Goal: Information Seeking & Learning: Find specific page/section

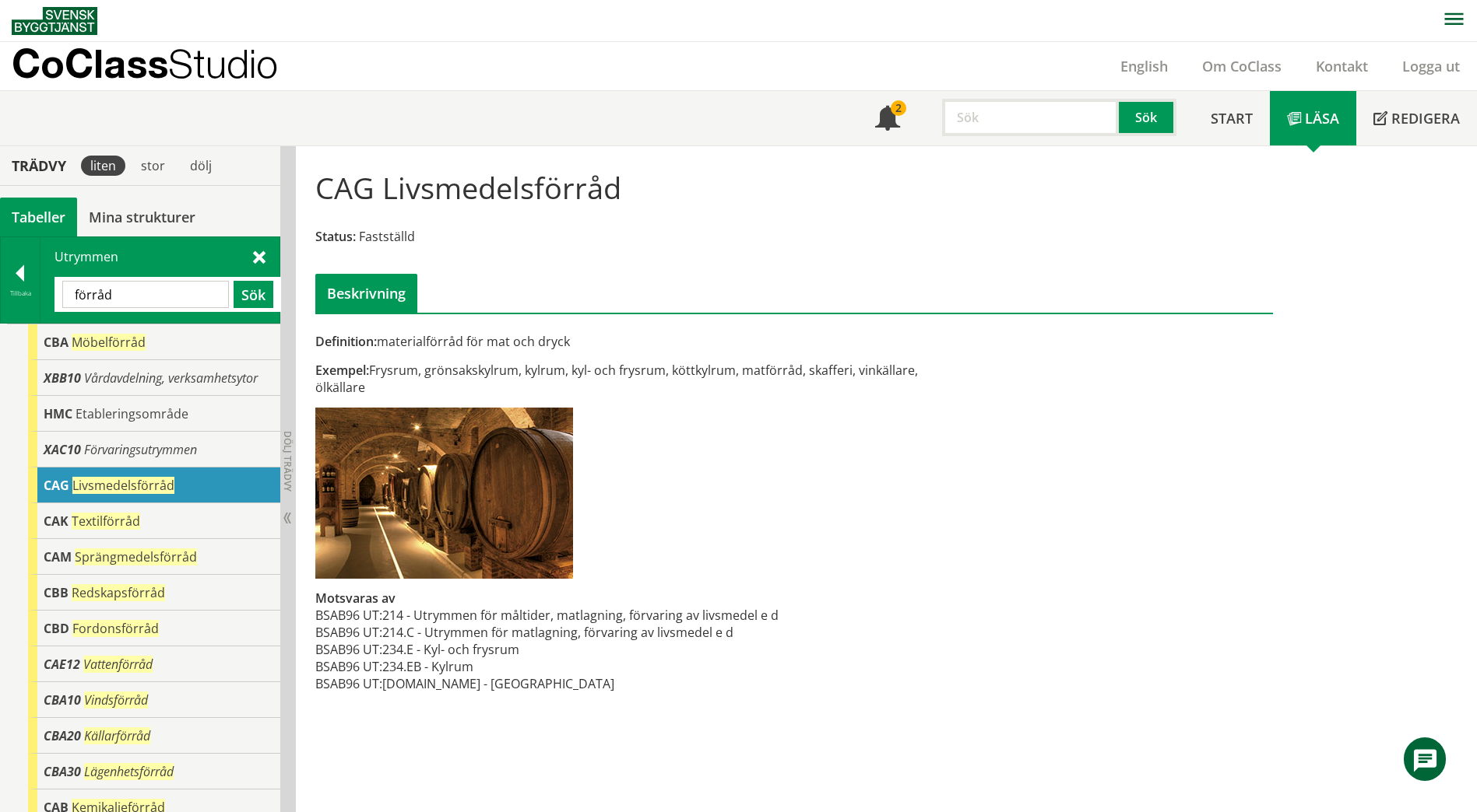
drag, startPoint x: 134, startPoint y: 290, endPoint x: 60, endPoint y: 295, distance: 74.2
click at [60, 295] on div "förråd Sök" at bounding box center [168, 294] width 226 height 35
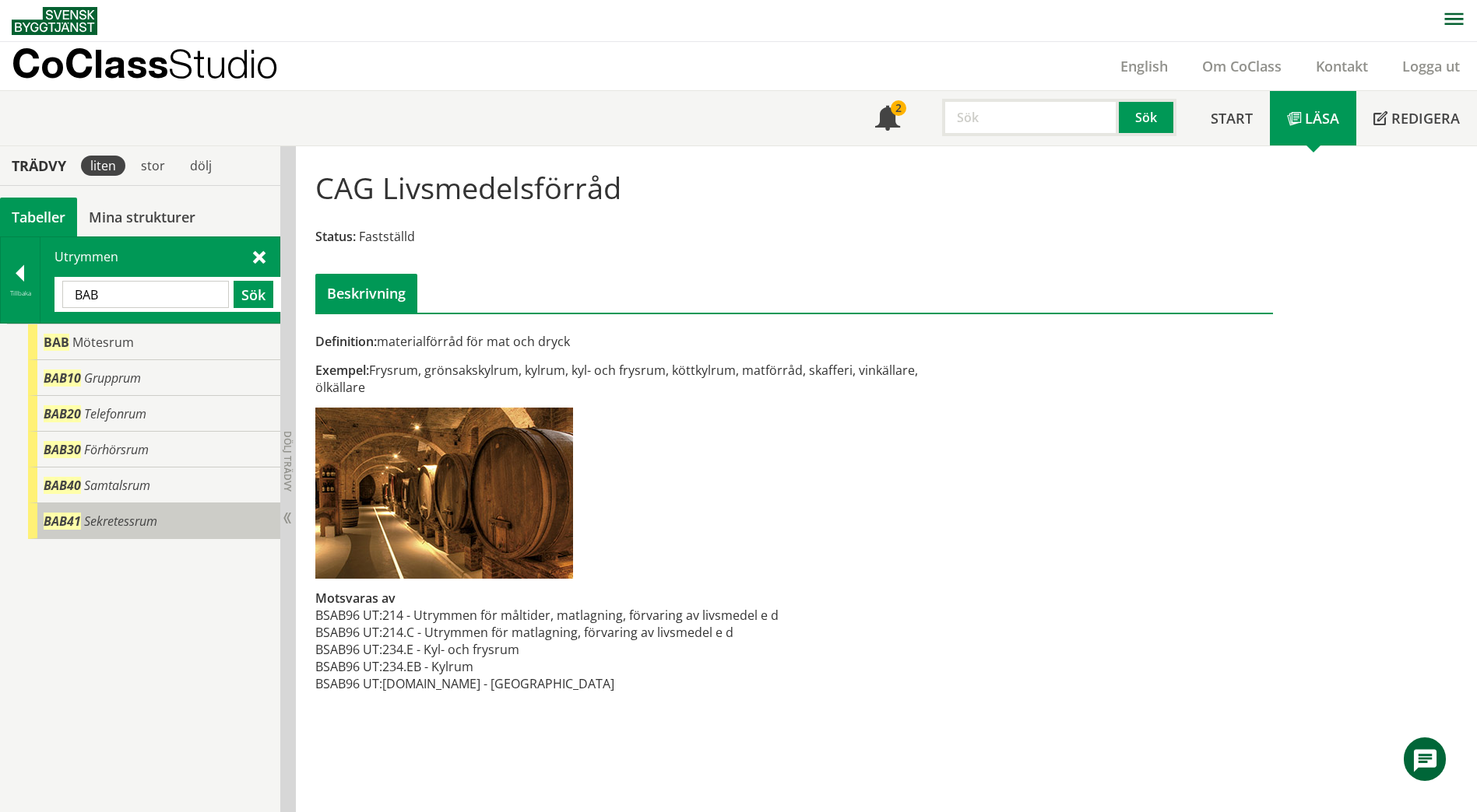
click at [97, 527] on span "Sekretessrum" at bounding box center [121, 521] width 74 height 17
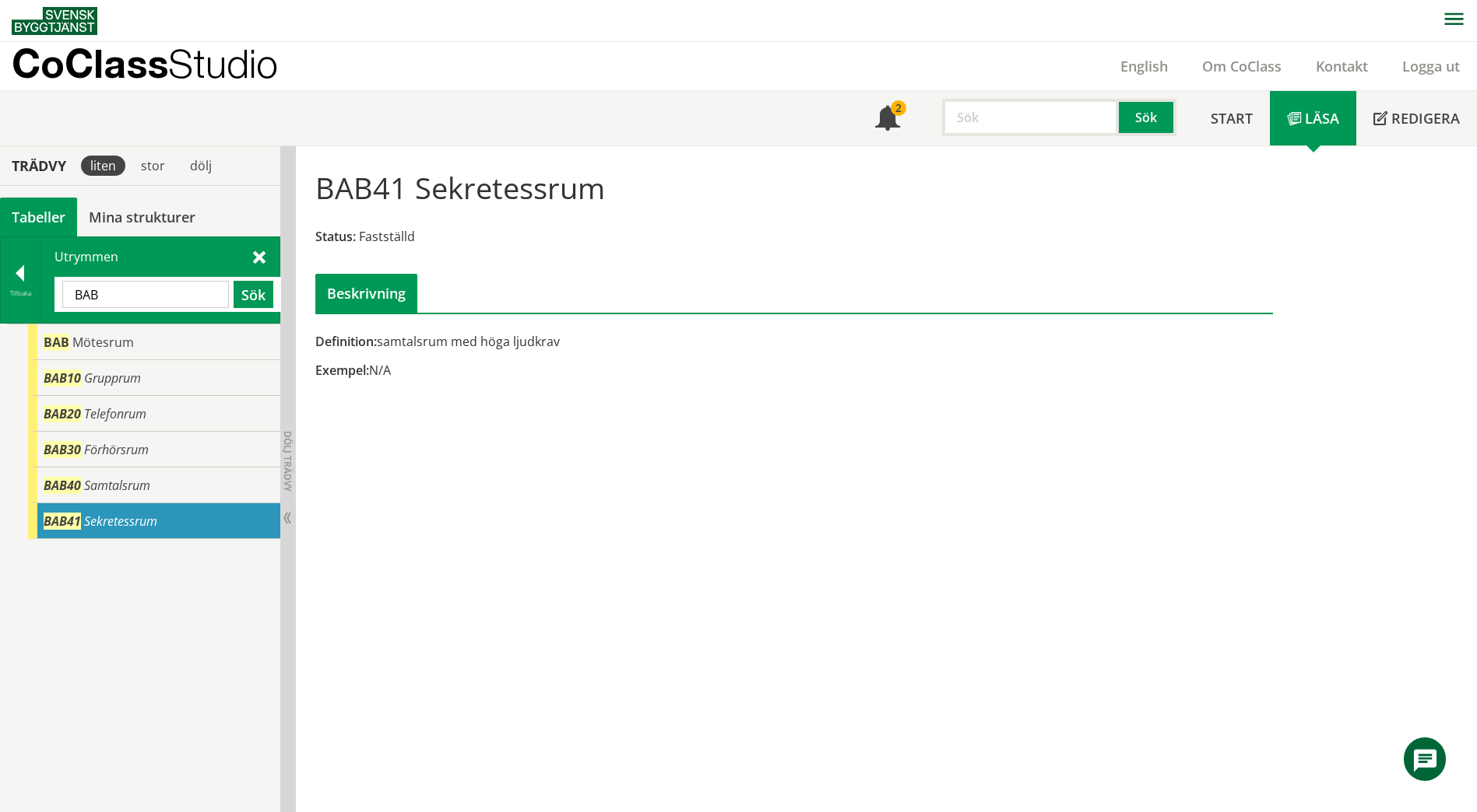
drag, startPoint x: 164, startPoint y: 300, endPoint x: 46, endPoint y: 297, distance: 118.0
click at [46, 297] on div "Utrymmen BAB Sök" at bounding box center [160, 280] width 239 height 85
paste input "Foaje"
type input "Foaje"
click at [261, 299] on button "Sök" at bounding box center [253, 294] width 40 height 27
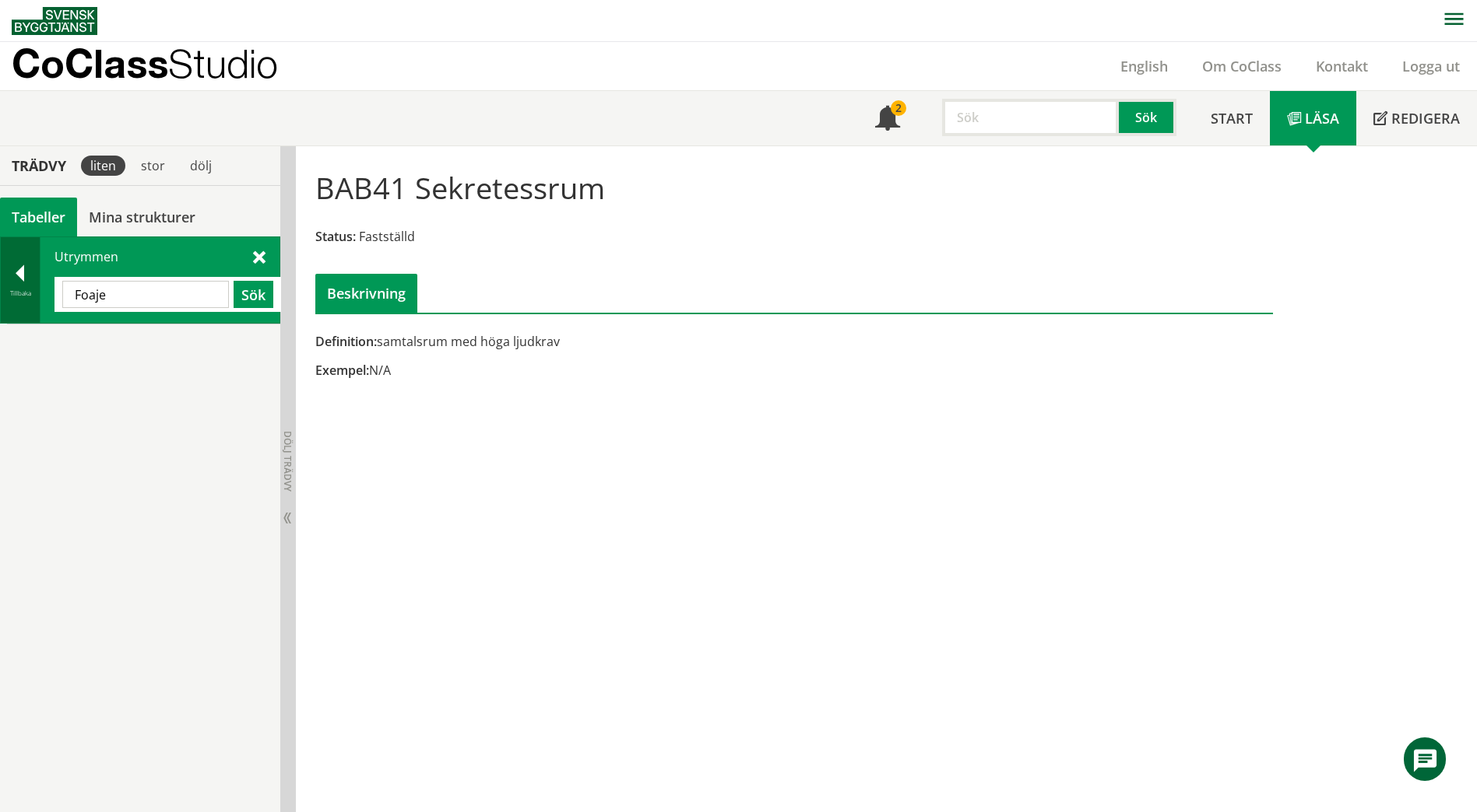
click at [10, 284] on div at bounding box center [20, 276] width 39 height 22
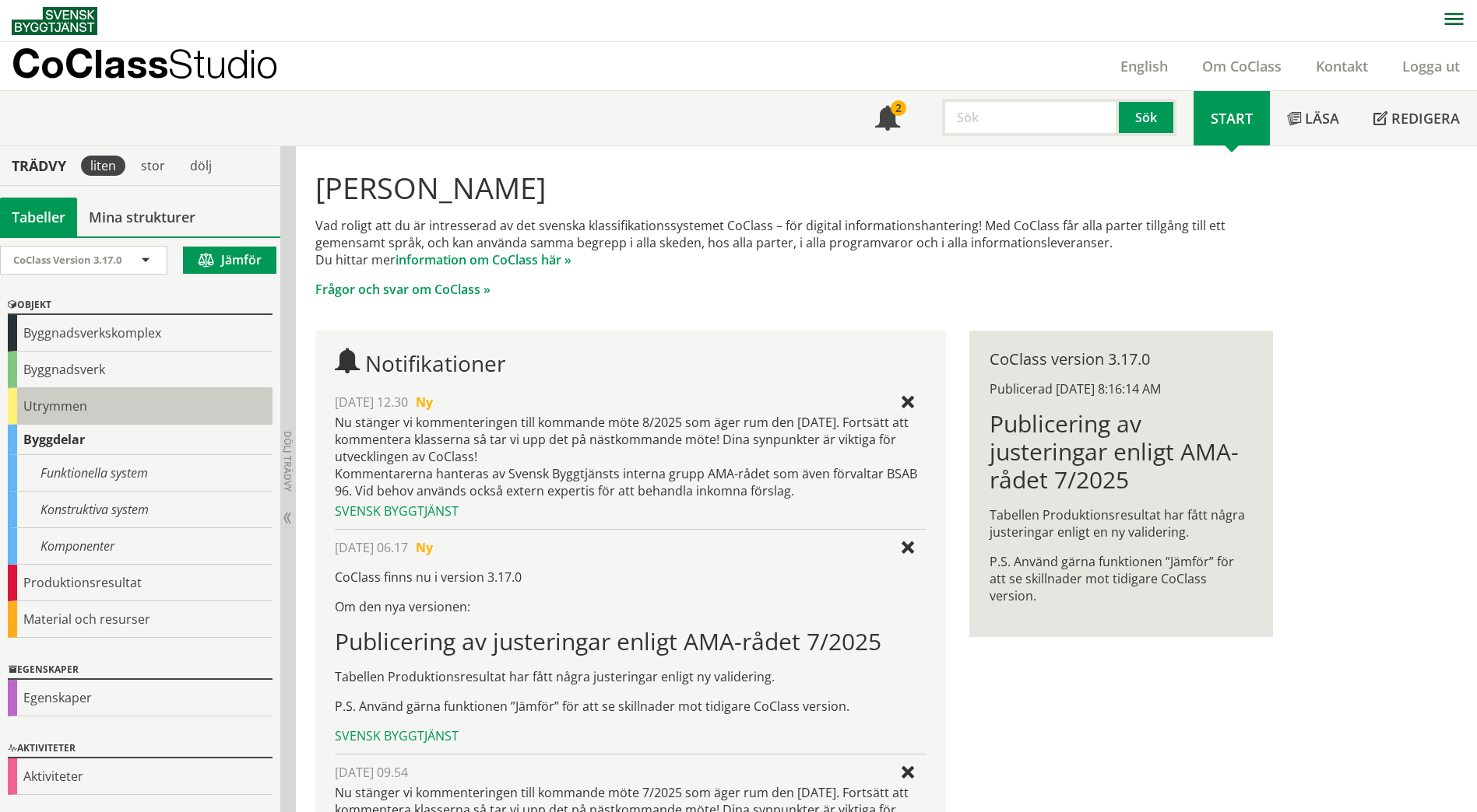
click at [53, 409] on div "Utrymmen" at bounding box center [140, 406] width 264 height 37
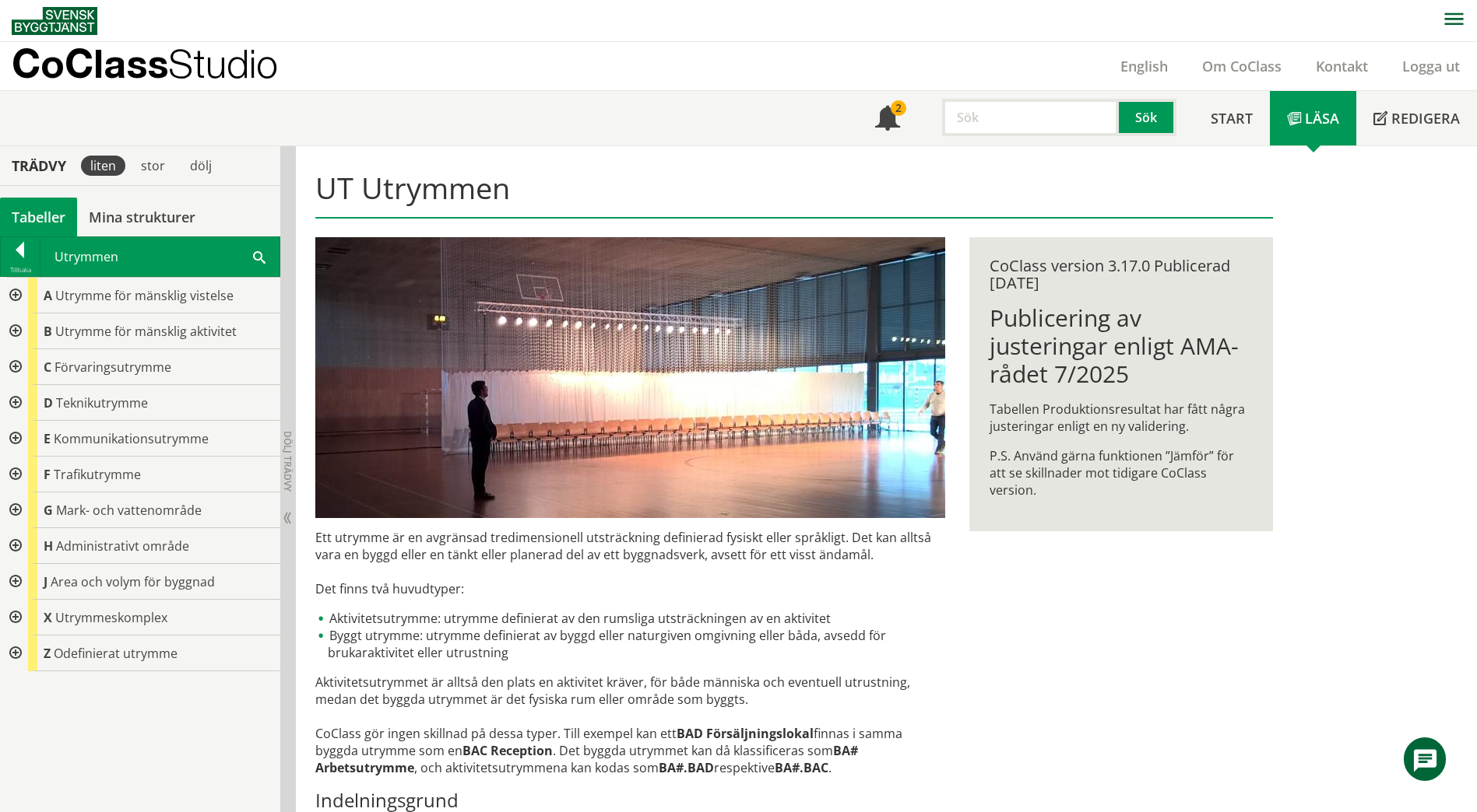
click at [13, 329] on div at bounding box center [14, 332] width 28 height 36
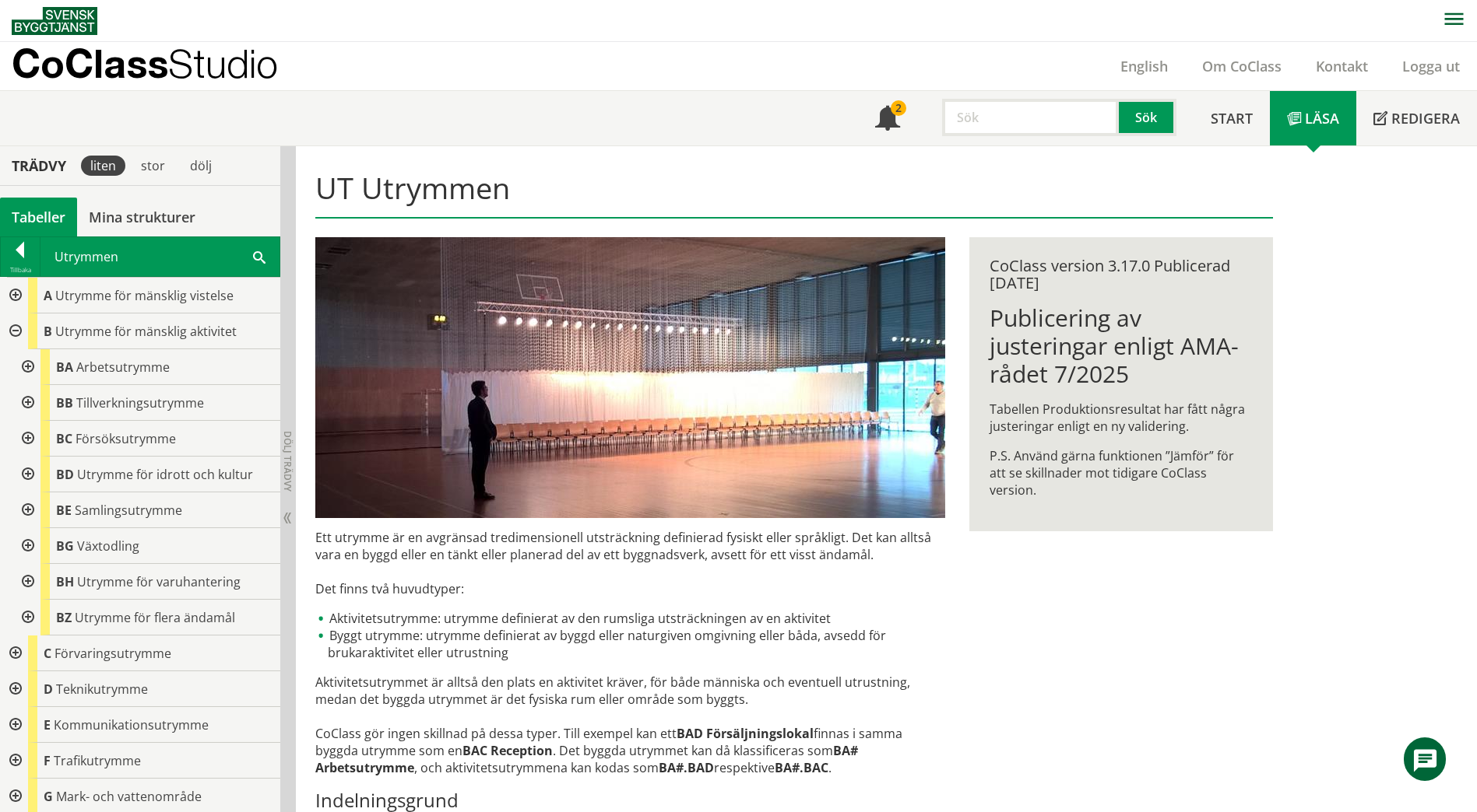
click at [260, 256] on span at bounding box center [259, 256] width 13 height 16
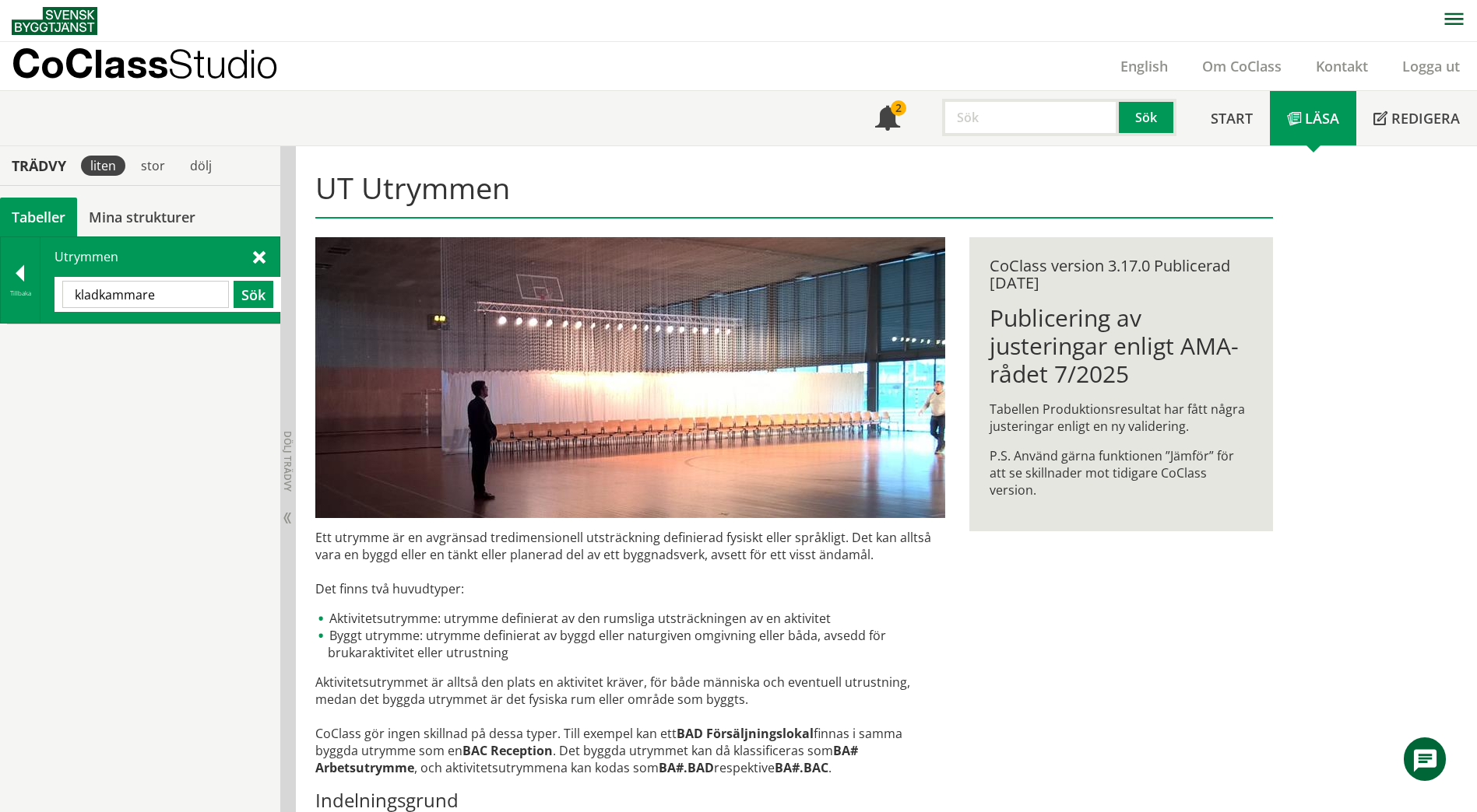
click at [110, 295] on input "kladkammare" at bounding box center [146, 294] width 167 height 27
drag, startPoint x: 110, startPoint y: 295, endPoint x: 80, endPoint y: 300, distance: 30.4
click at [80, 300] on input "kladkammare" at bounding box center [146, 294] width 167 height 27
drag, startPoint x: 185, startPoint y: 297, endPoint x: 55, endPoint y: 295, distance: 130.0
click at [55, 295] on div "kladkammare Sök" at bounding box center [168, 294] width 226 height 35
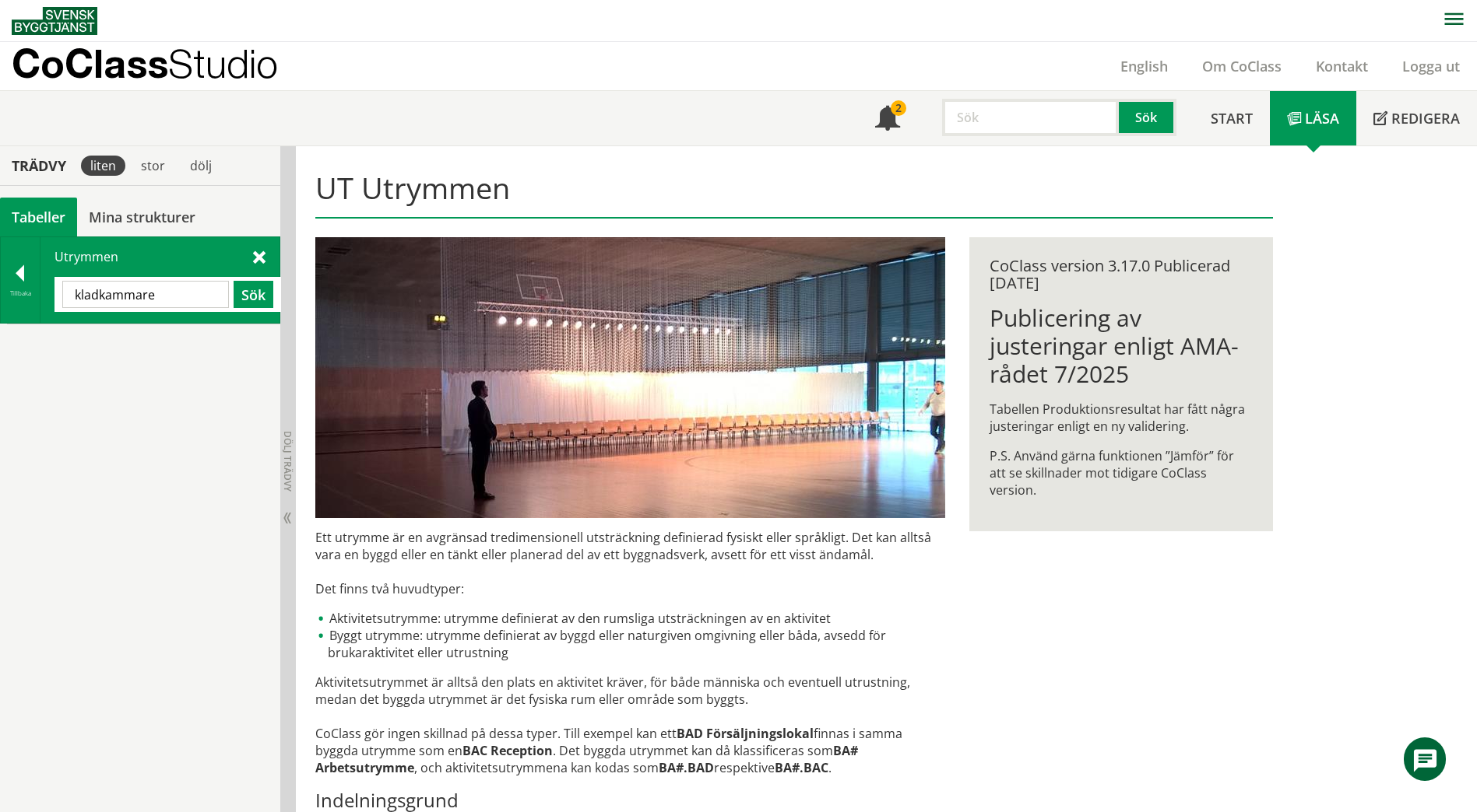
click at [90, 297] on input "kladkammare" at bounding box center [146, 294] width 167 height 27
click at [257, 297] on button "Sök" at bounding box center [253, 294] width 40 height 27
click at [118, 348] on span "Klädkammare" at bounding box center [123, 341] width 77 height 17
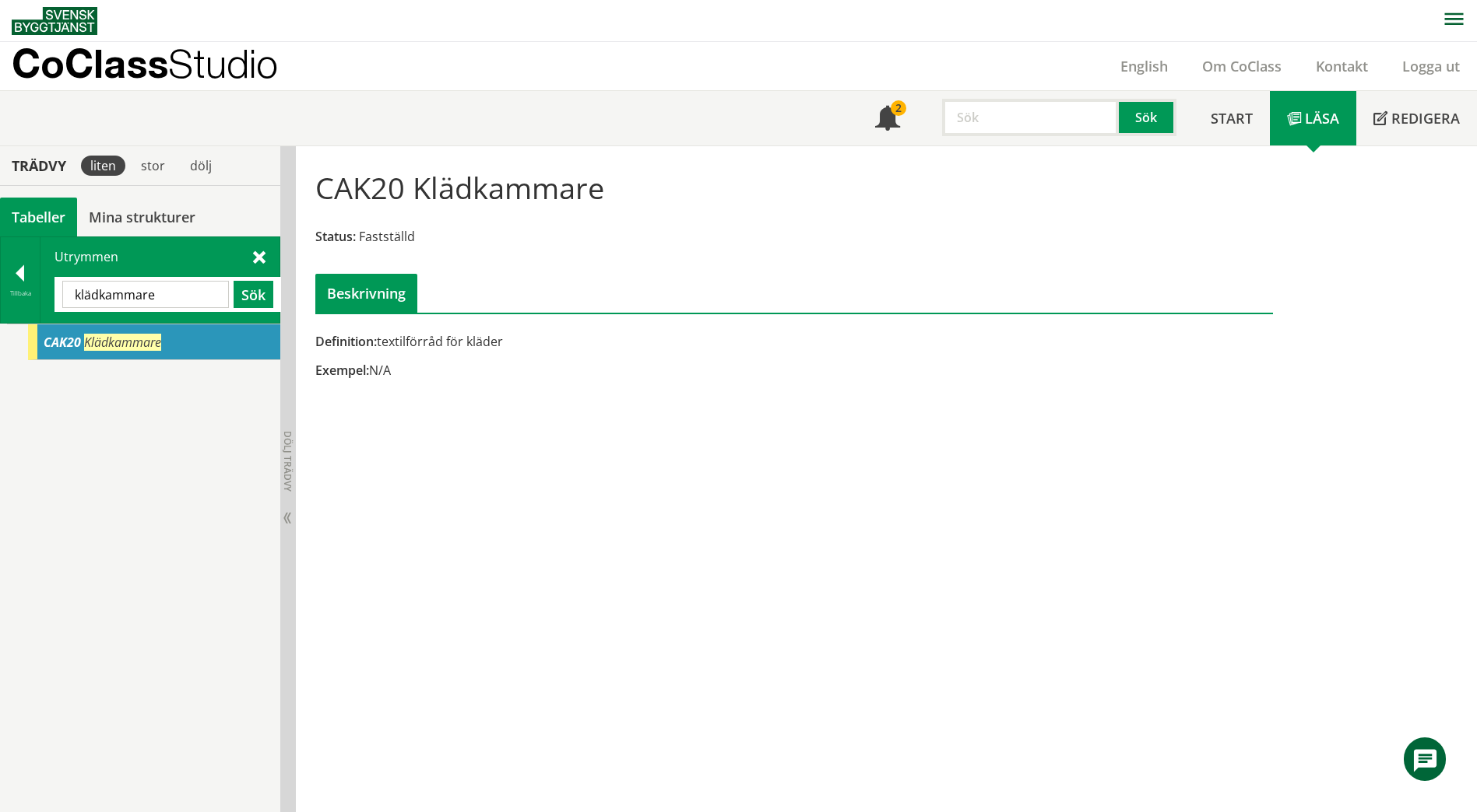
drag, startPoint x: 173, startPoint y: 294, endPoint x: 42, endPoint y: 298, distance: 131.1
click at [42, 298] on div "Utrymmen klädkammare Sök" at bounding box center [160, 280] width 239 height 85
type input "C"
click at [126, 352] on div "CAK20 Klädkammare" at bounding box center [154, 342] width 252 height 36
click at [136, 290] on input "text" at bounding box center [146, 294] width 167 height 27
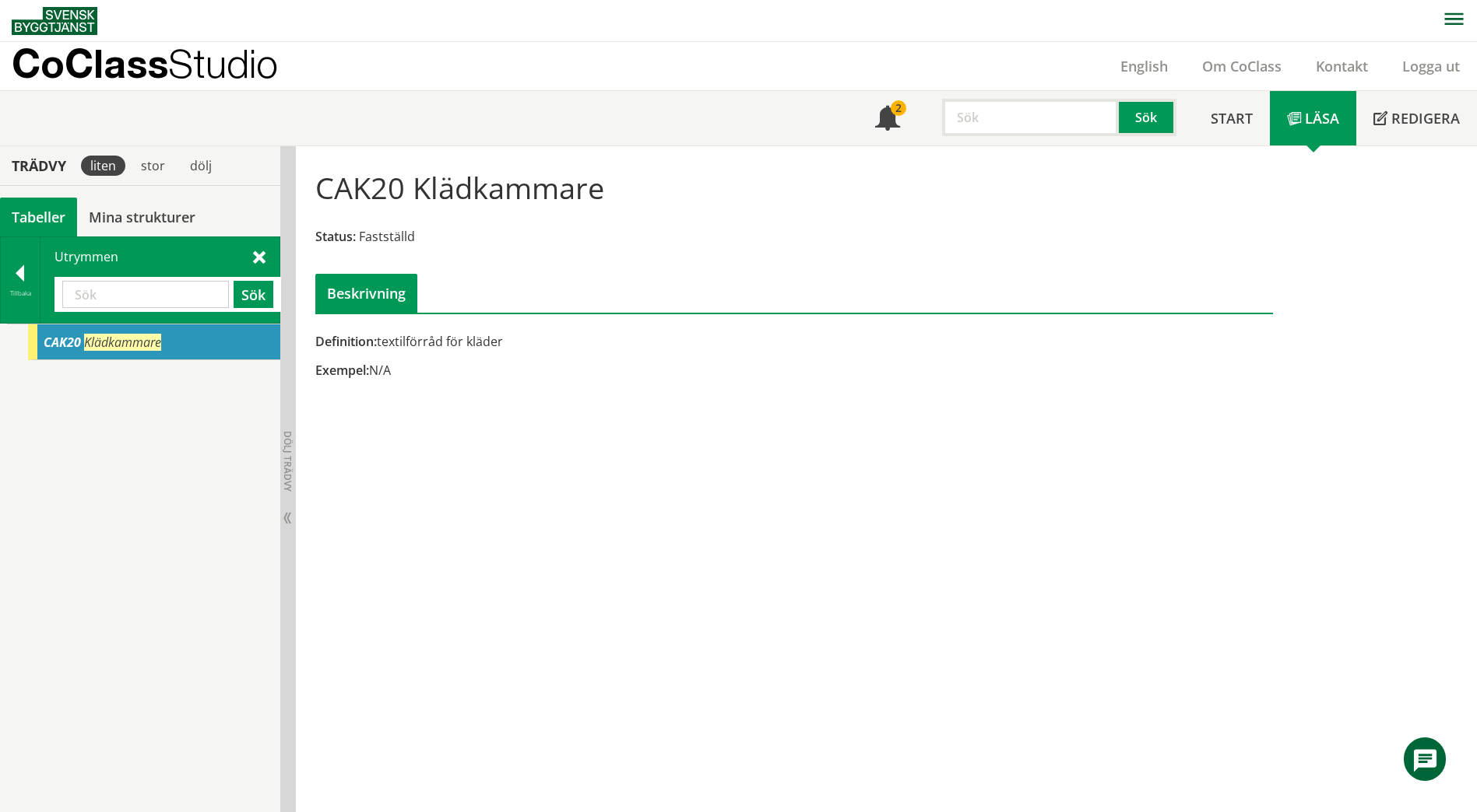
paste input "GASFÅNG 6M3"
type input "GASFÅNG 6M3"
click at [258, 298] on button "Sök" at bounding box center [253, 294] width 40 height 27
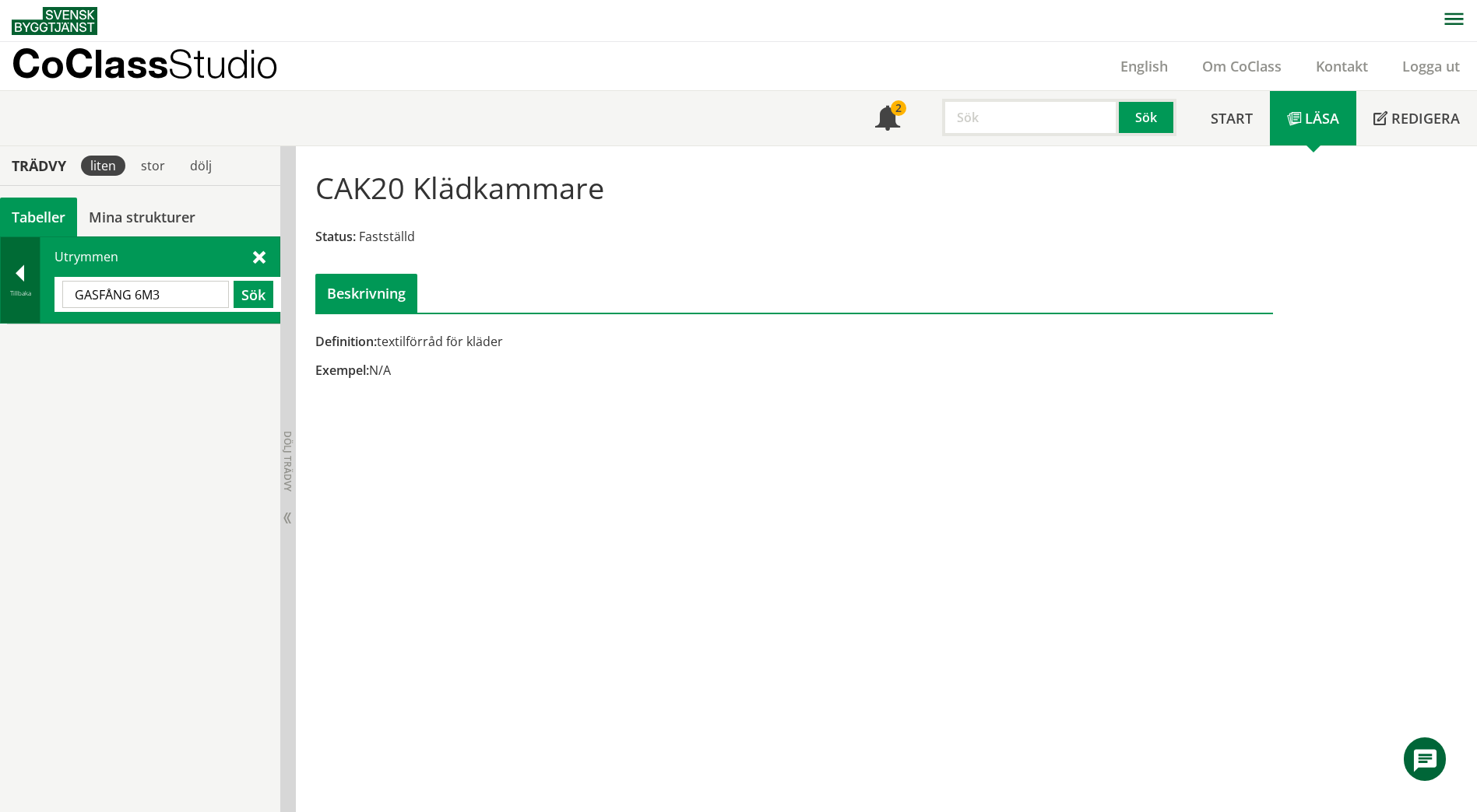
click at [28, 274] on div at bounding box center [20, 276] width 39 height 22
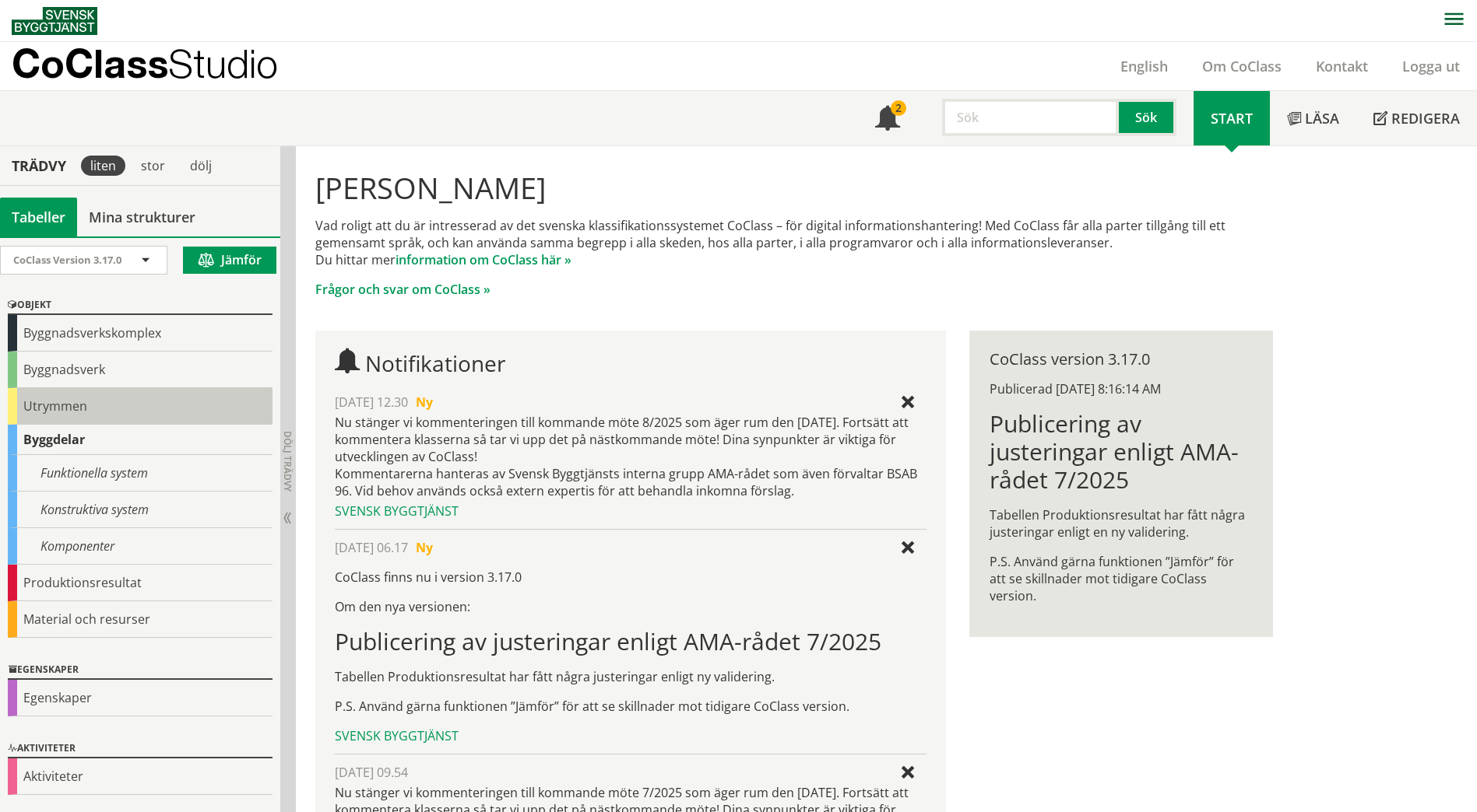
click at [74, 411] on div "Utrymmen" at bounding box center [140, 406] width 264 height 37
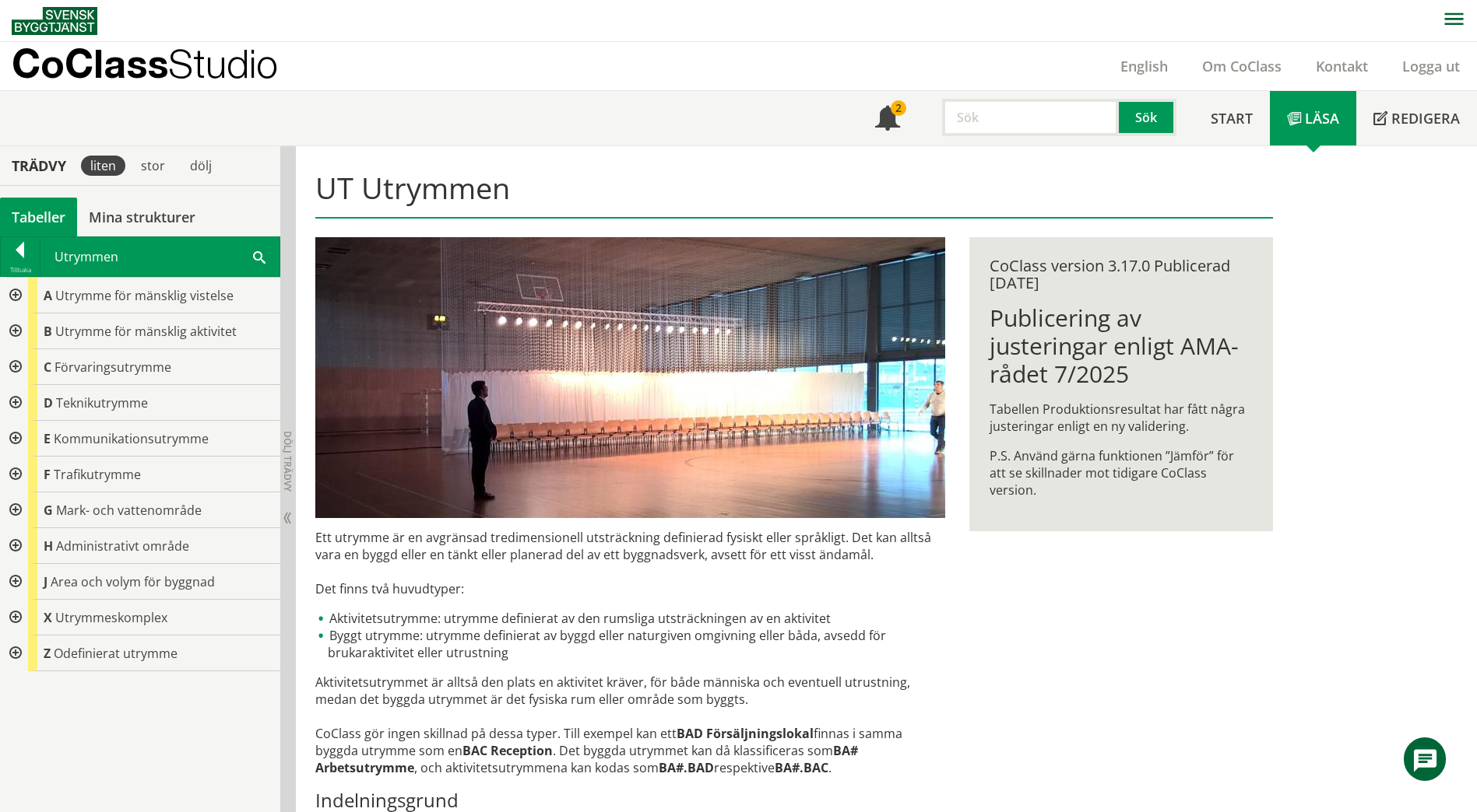
click at [16, 363] on div at bounding box center [14, 367] width 28 height 36
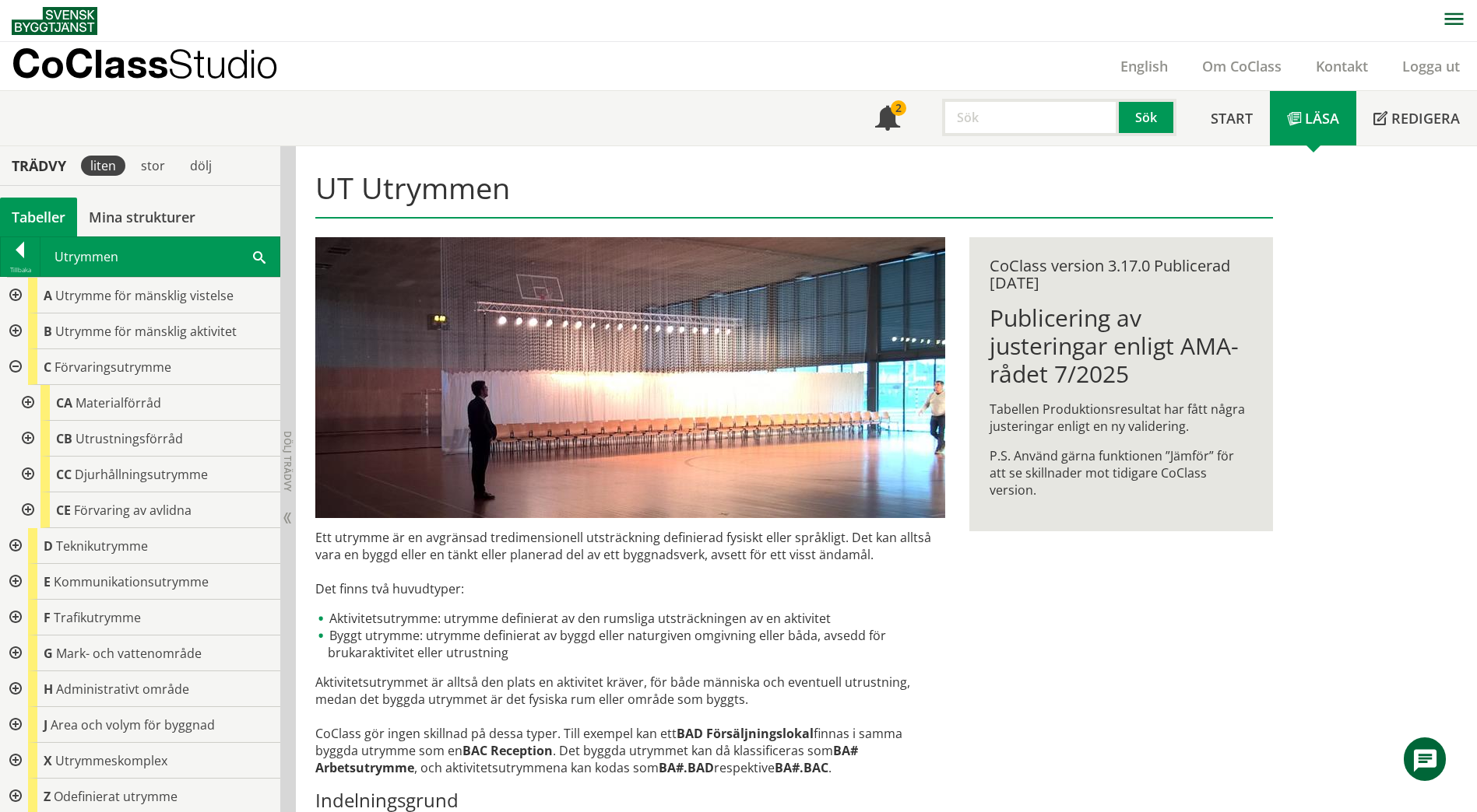
scroll to position [2, 0]
click at [10, 542] on div at bounding box center [14, 544] width 28 height 36
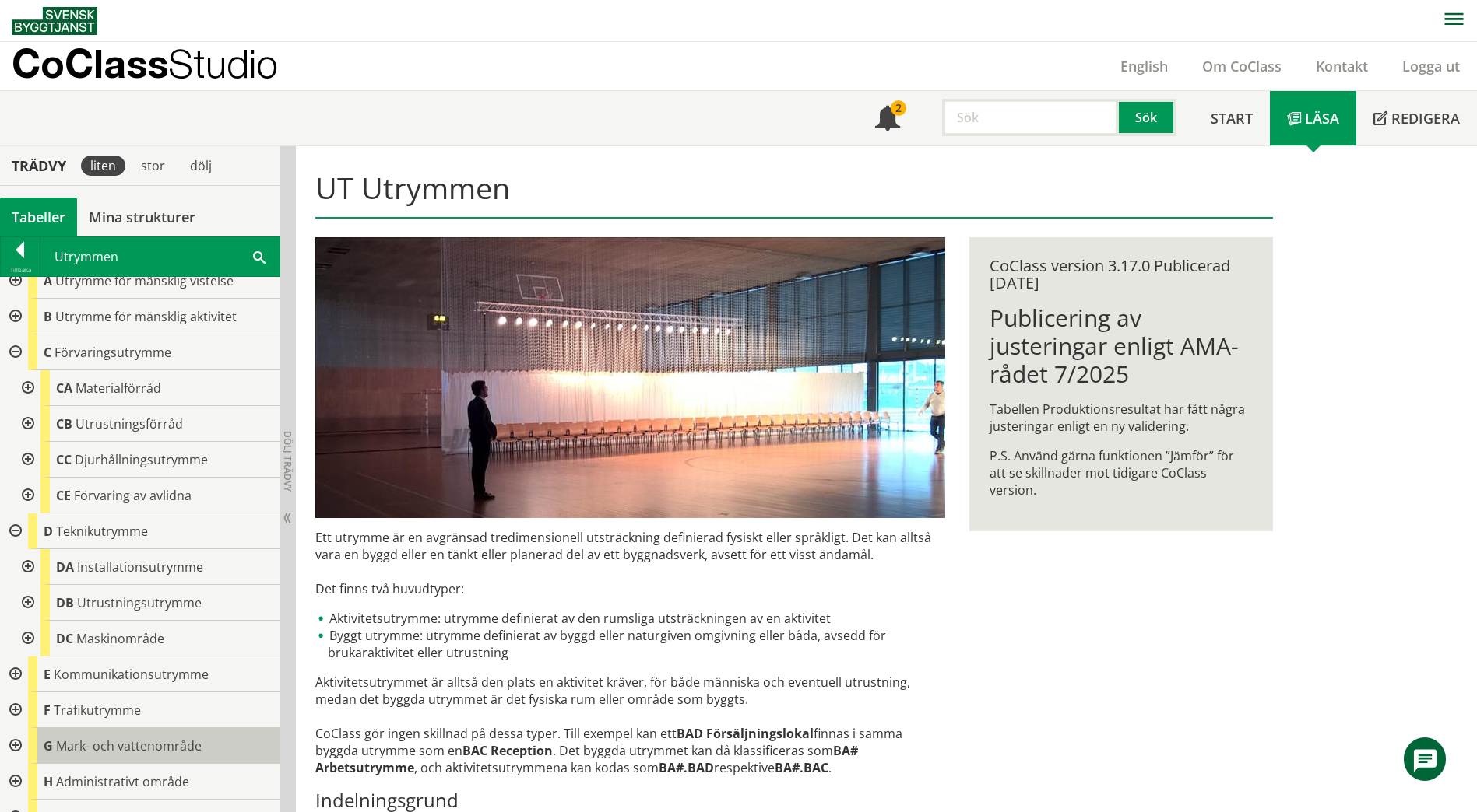
scroll to position [0, 0]
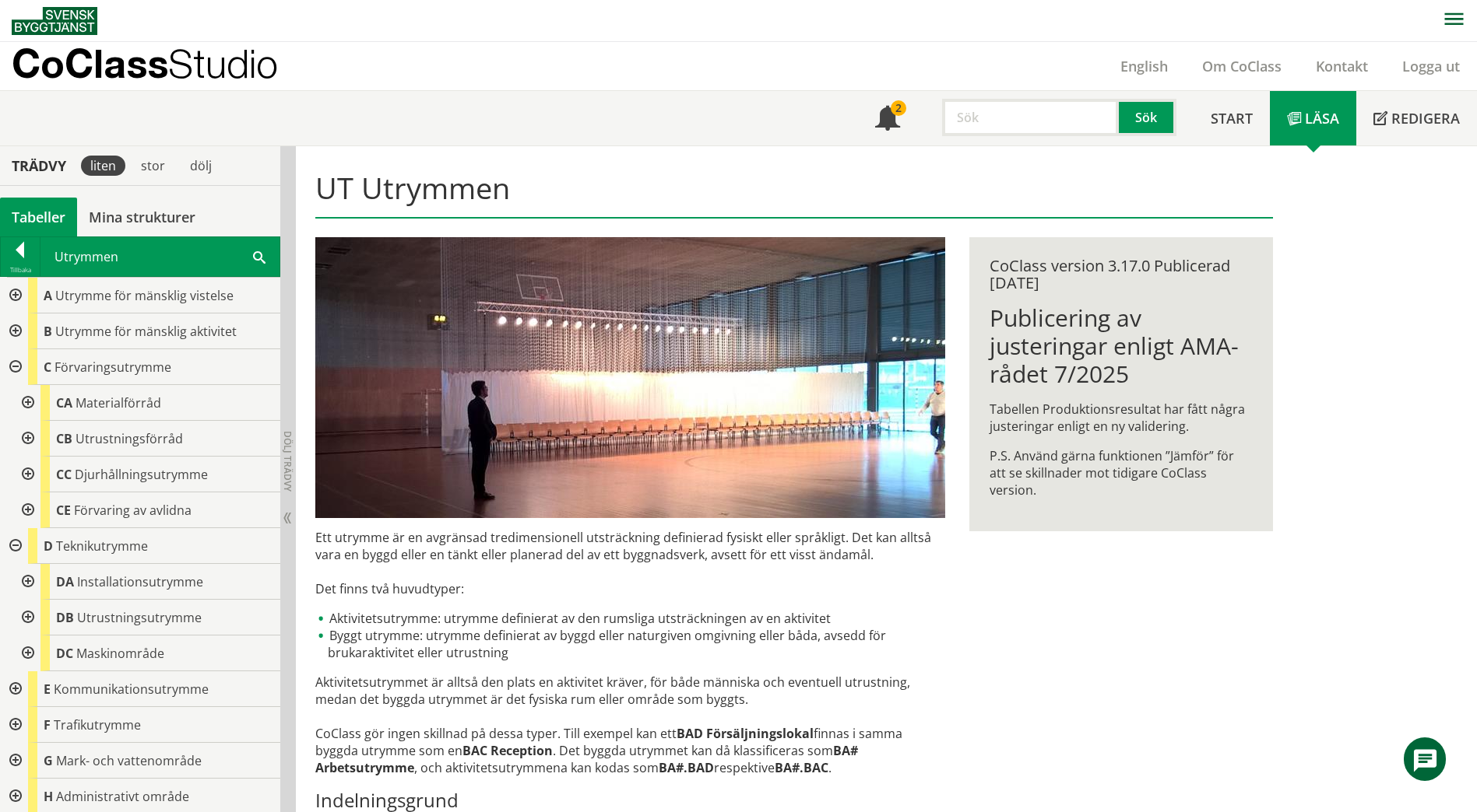
click at [14, 296] on div at bounding box center [14, 296] width 28 height 36
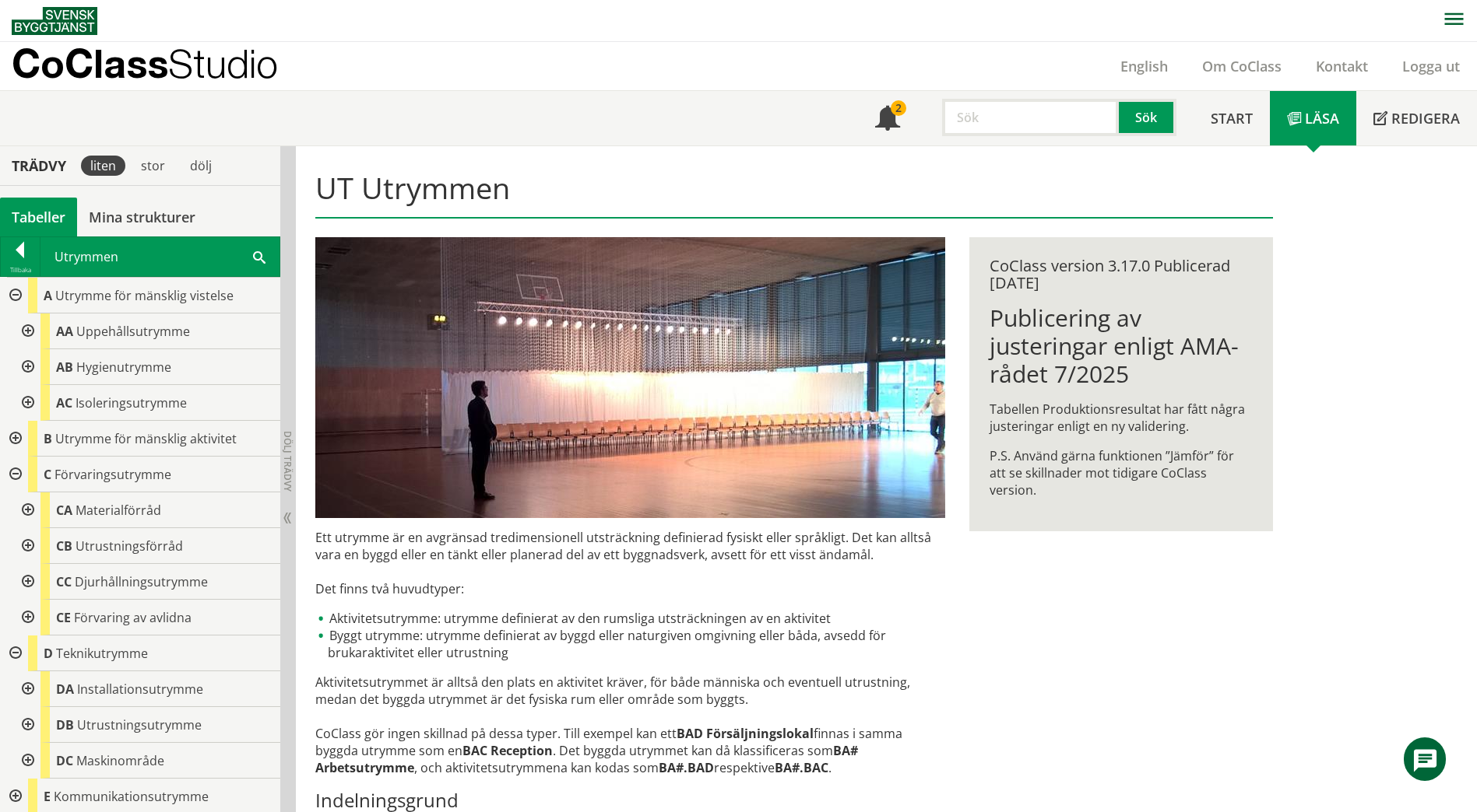
click at [31, 399] on div at bounding box center [27, 403] width 28 height 36
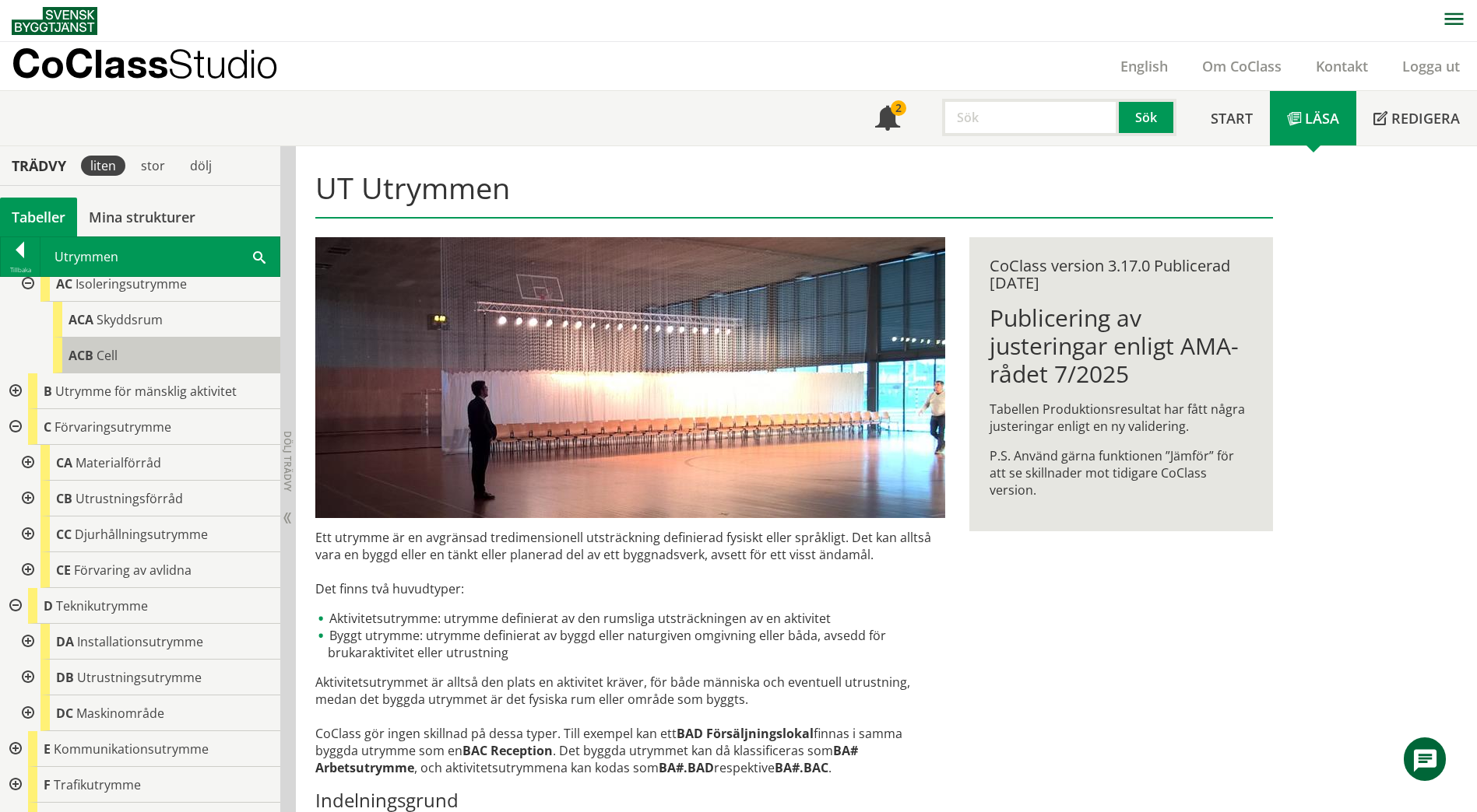
scroll to position [156, 0]
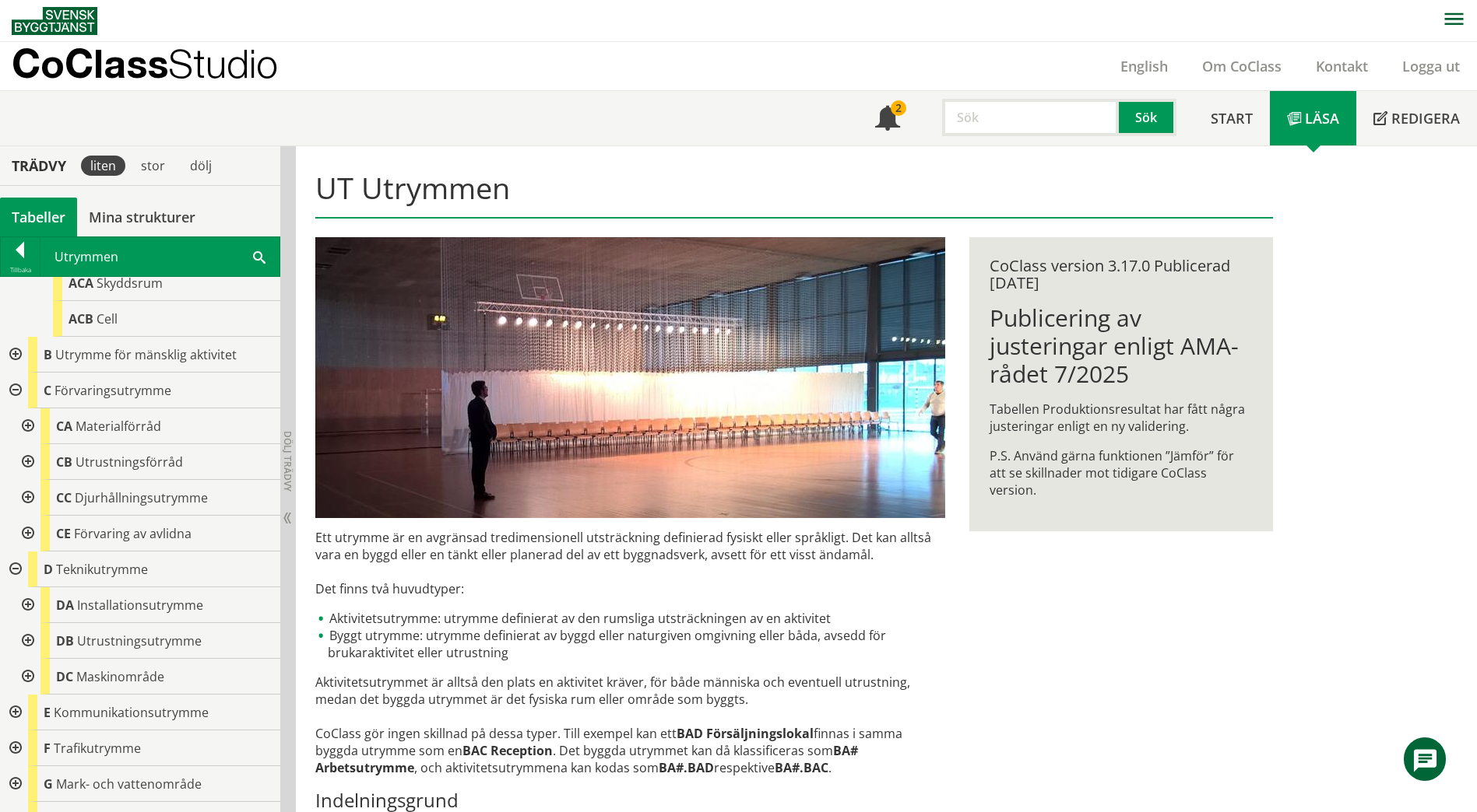
click at [264, 250] on span at bounding box center [259, 256] width 13 height 16
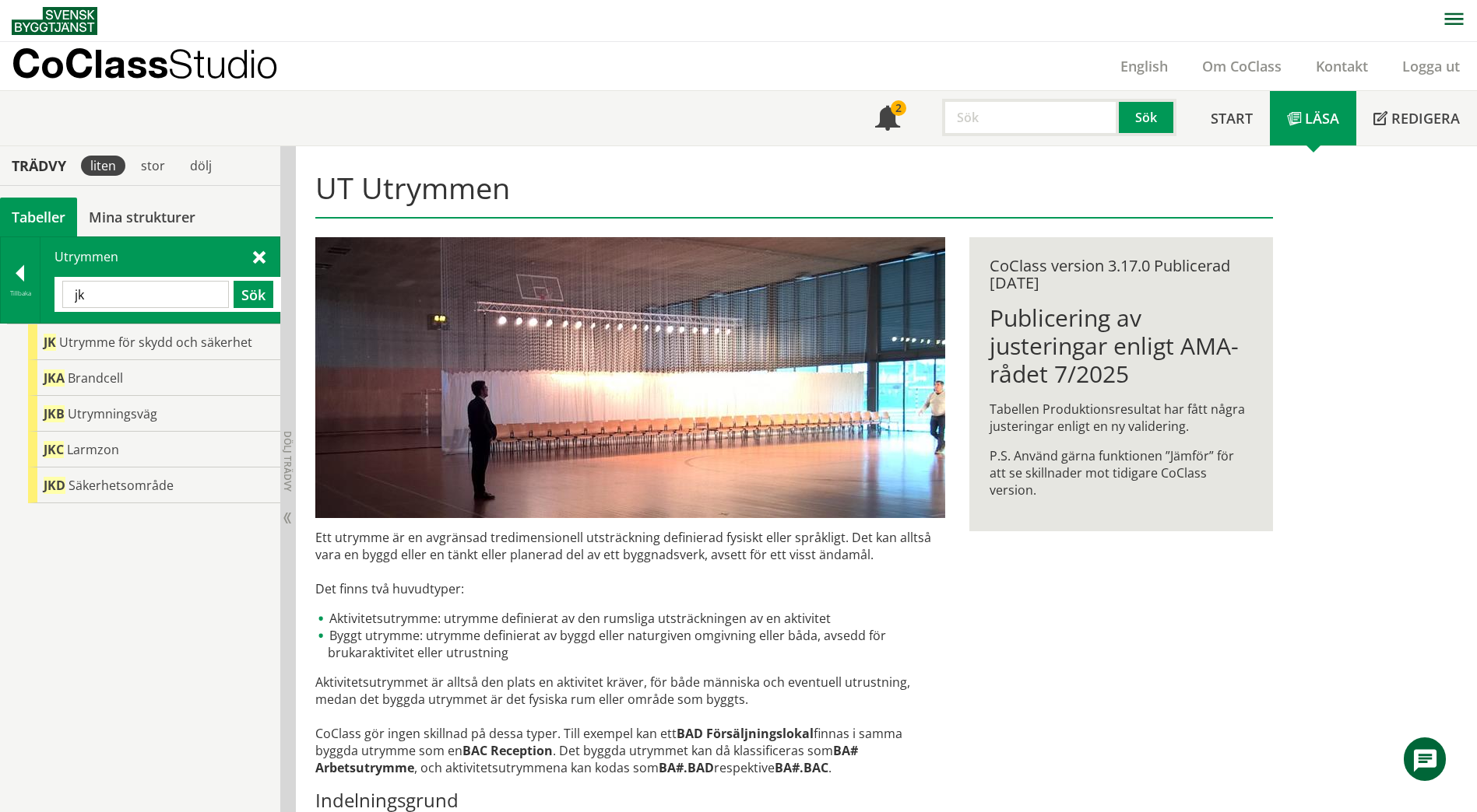
scroll to position [0, 0]
click at [165, 344] on span "Utrymme för skydd och säkerhet" at bounding box center [156, 341] width 193 height 17
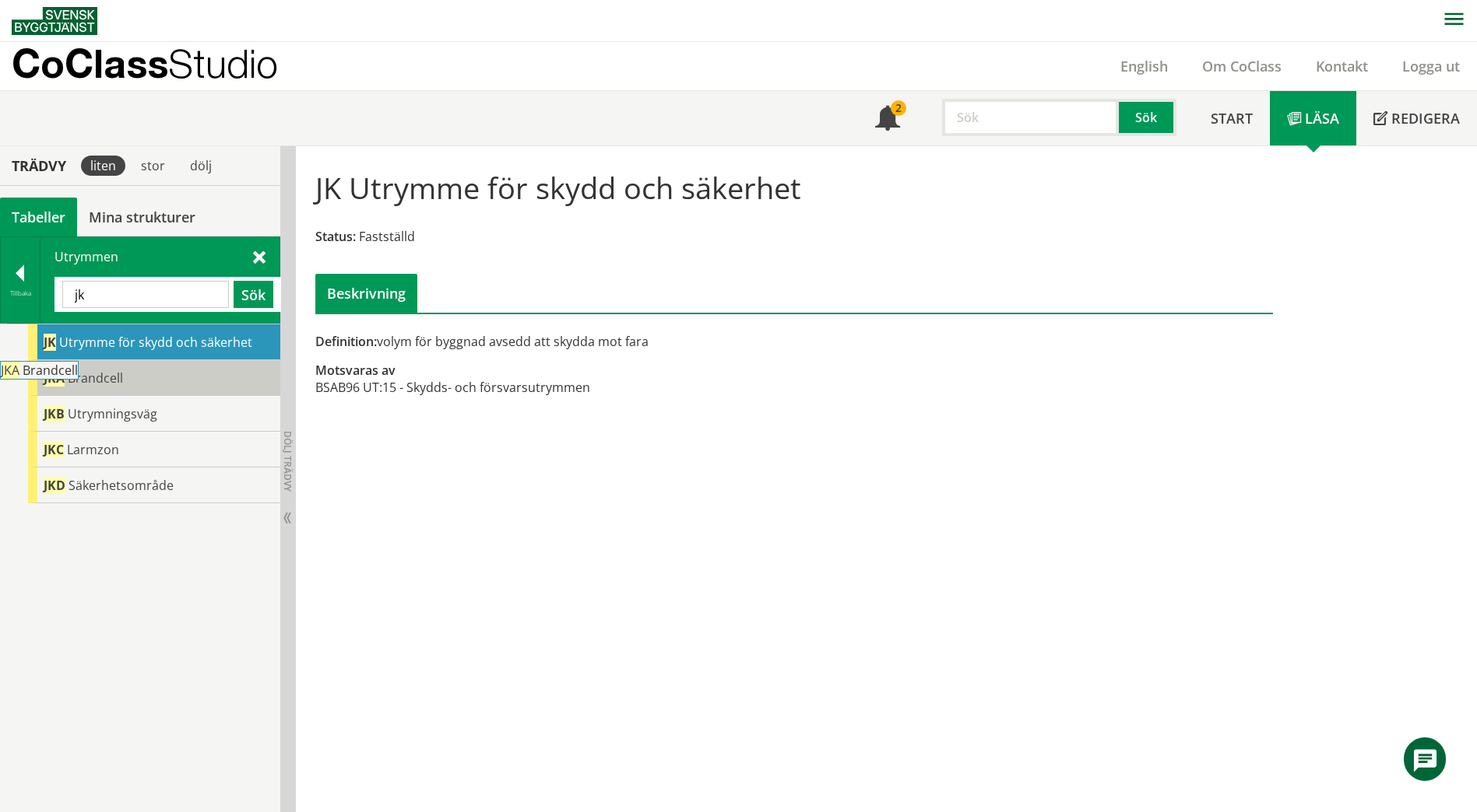
click at [168, 385] on div "JKA Brandcell" at bounding box center [154, 378] width 252 height 36
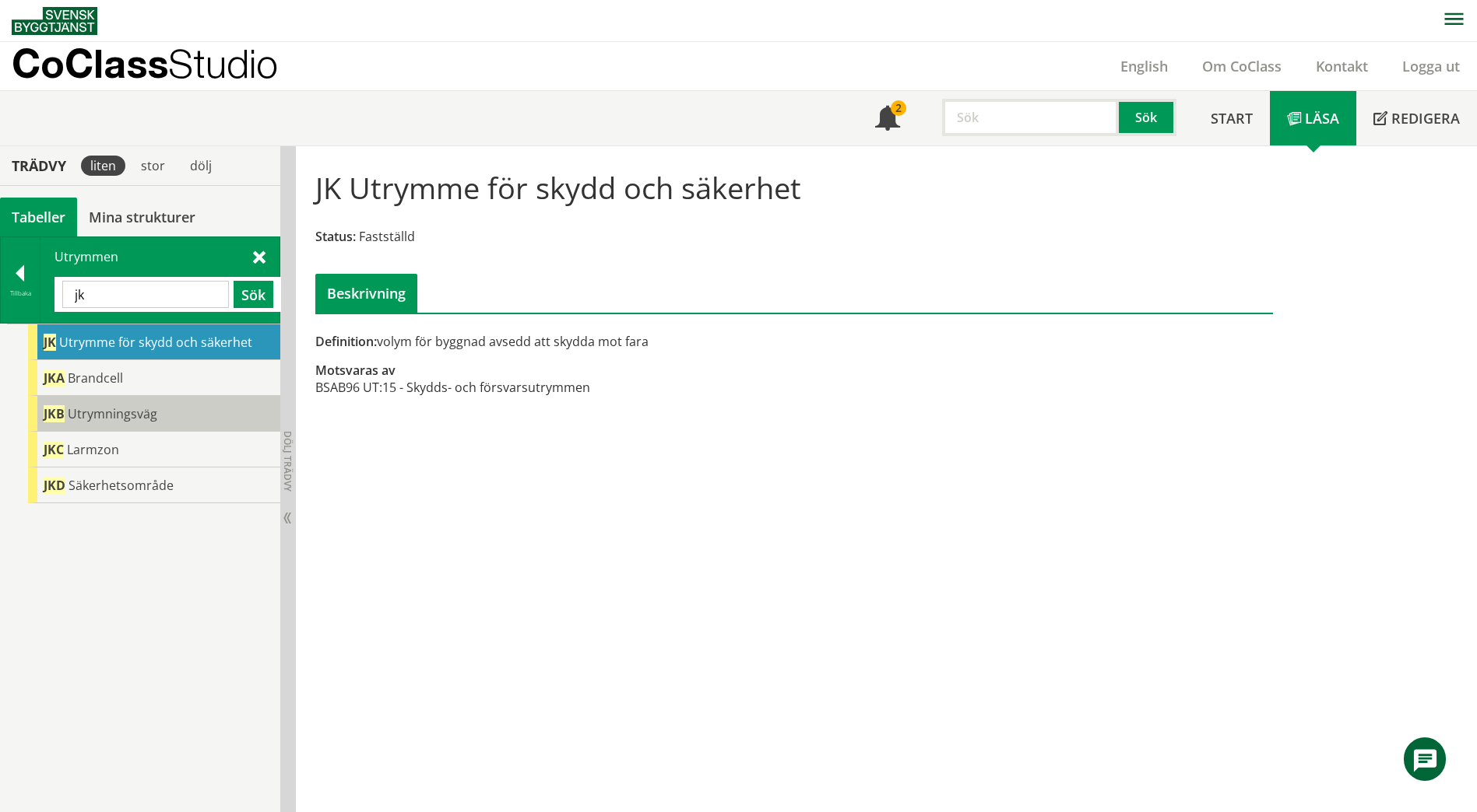
click at [175, 406] on div "JKB Utrymningsväg" at bounding box center [154, 414] width 252 height 36
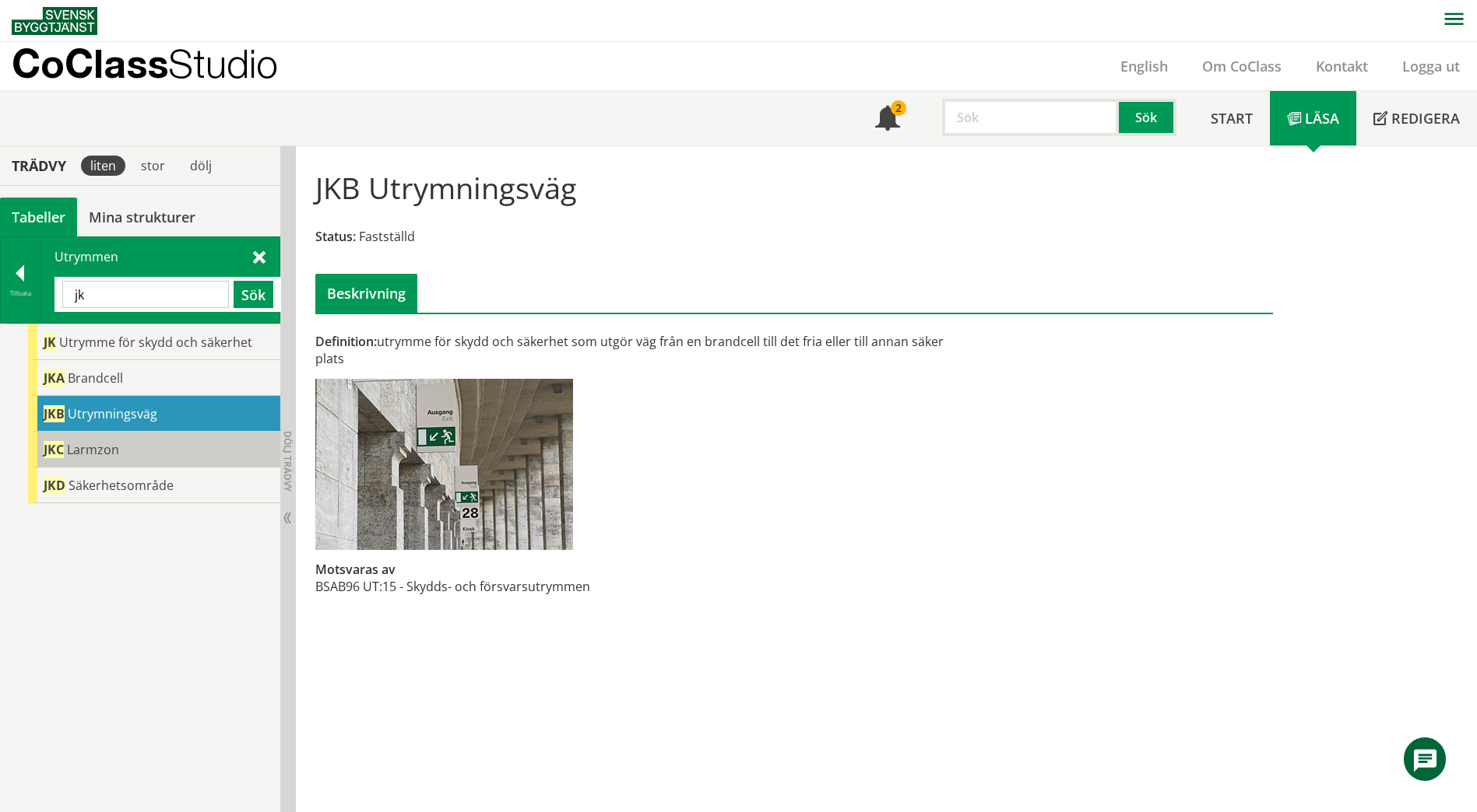
click at [177, 440] on div "JKC Larmzon" at bounding box center [154, 450] width 252 height 36
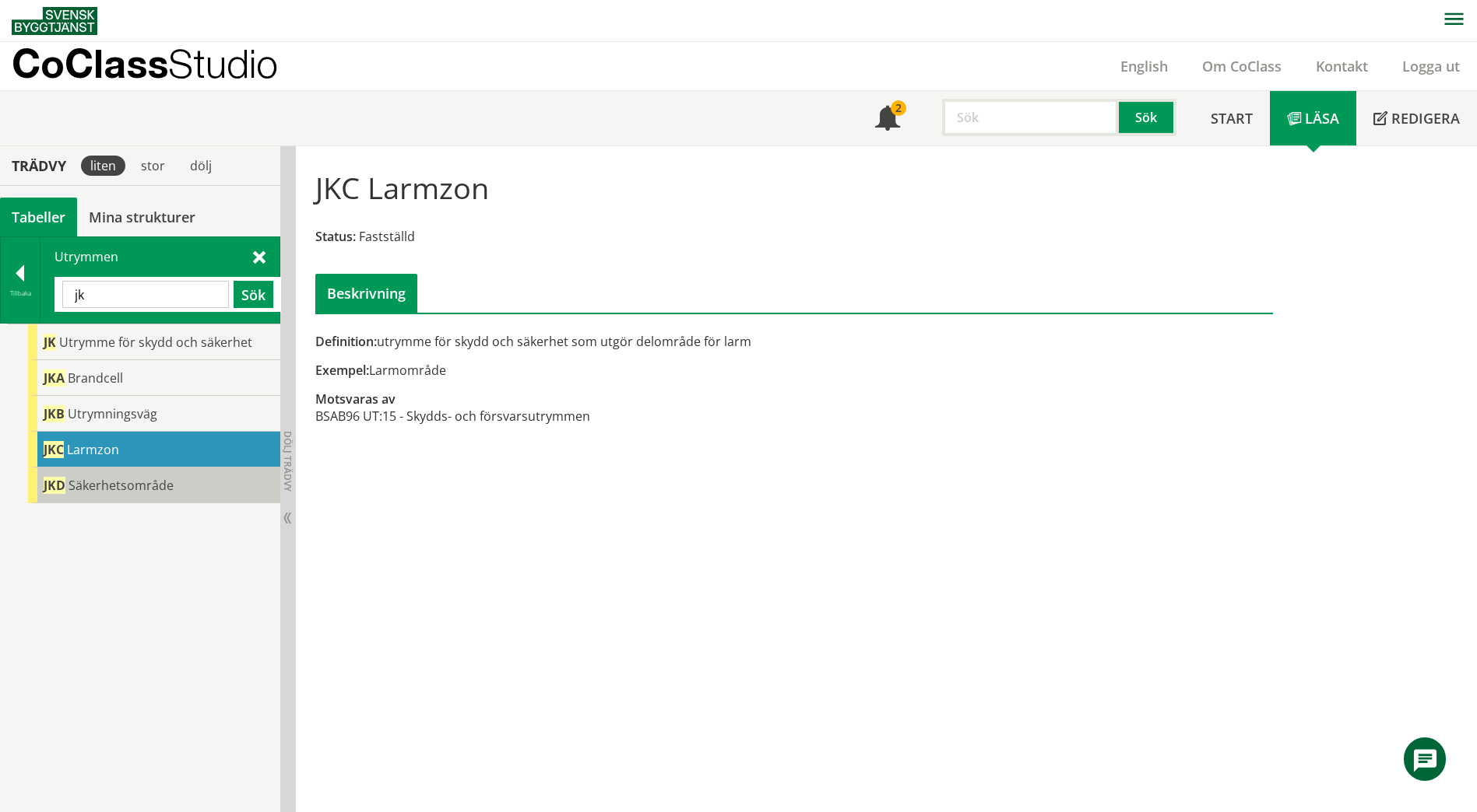
click at [168, 488] on span "Säkerhetsområde" at bounding box center [121, 484] width 105 height 17
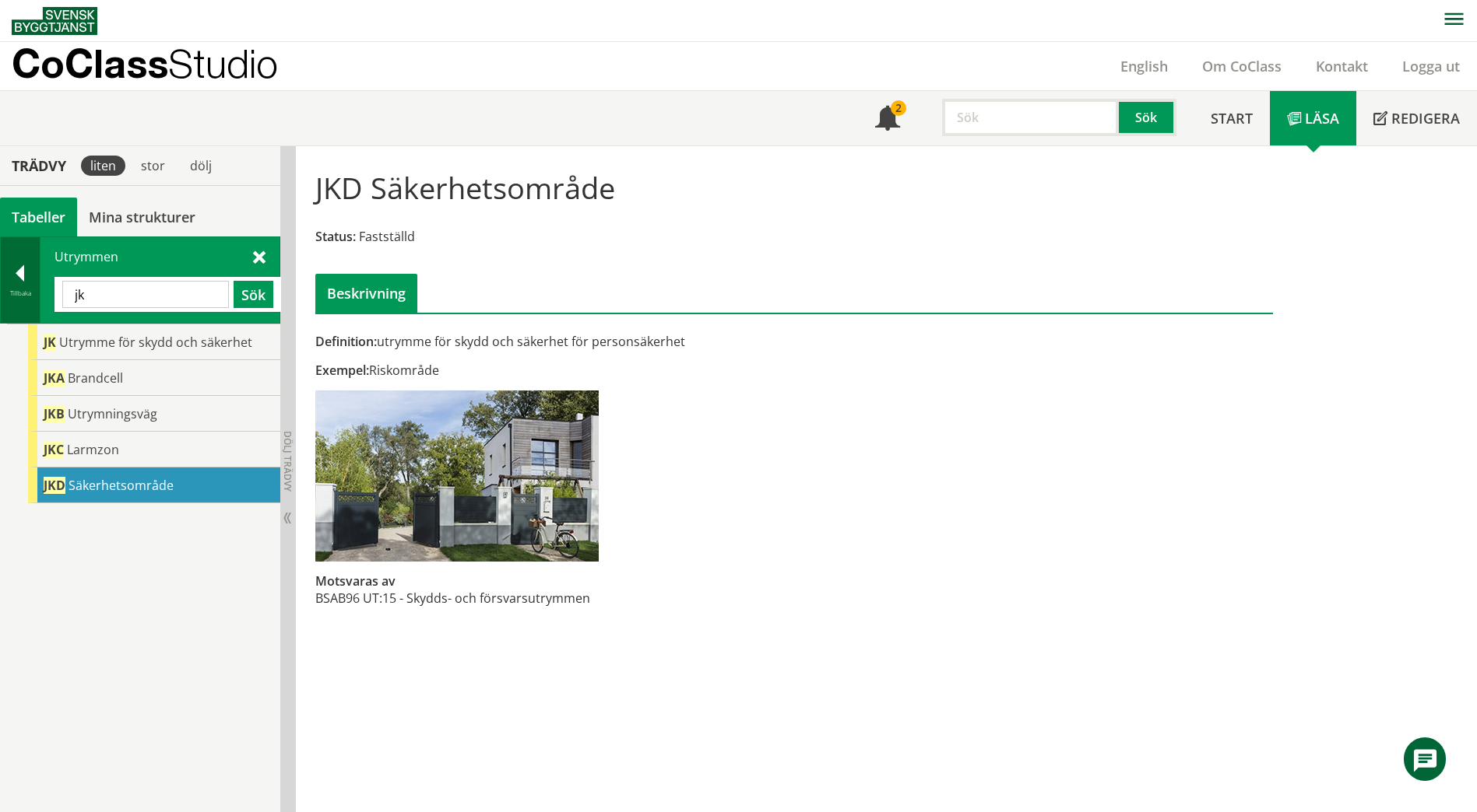
drag, startPoint x: 107, startPoint y: 297, endPoint x: 9, endPoint y: 300, distance: 98.0
click at [9, 300] on div "Tillbaka Utrymmen jk Sök" at bounding box center [140, 280] width 280 height 87
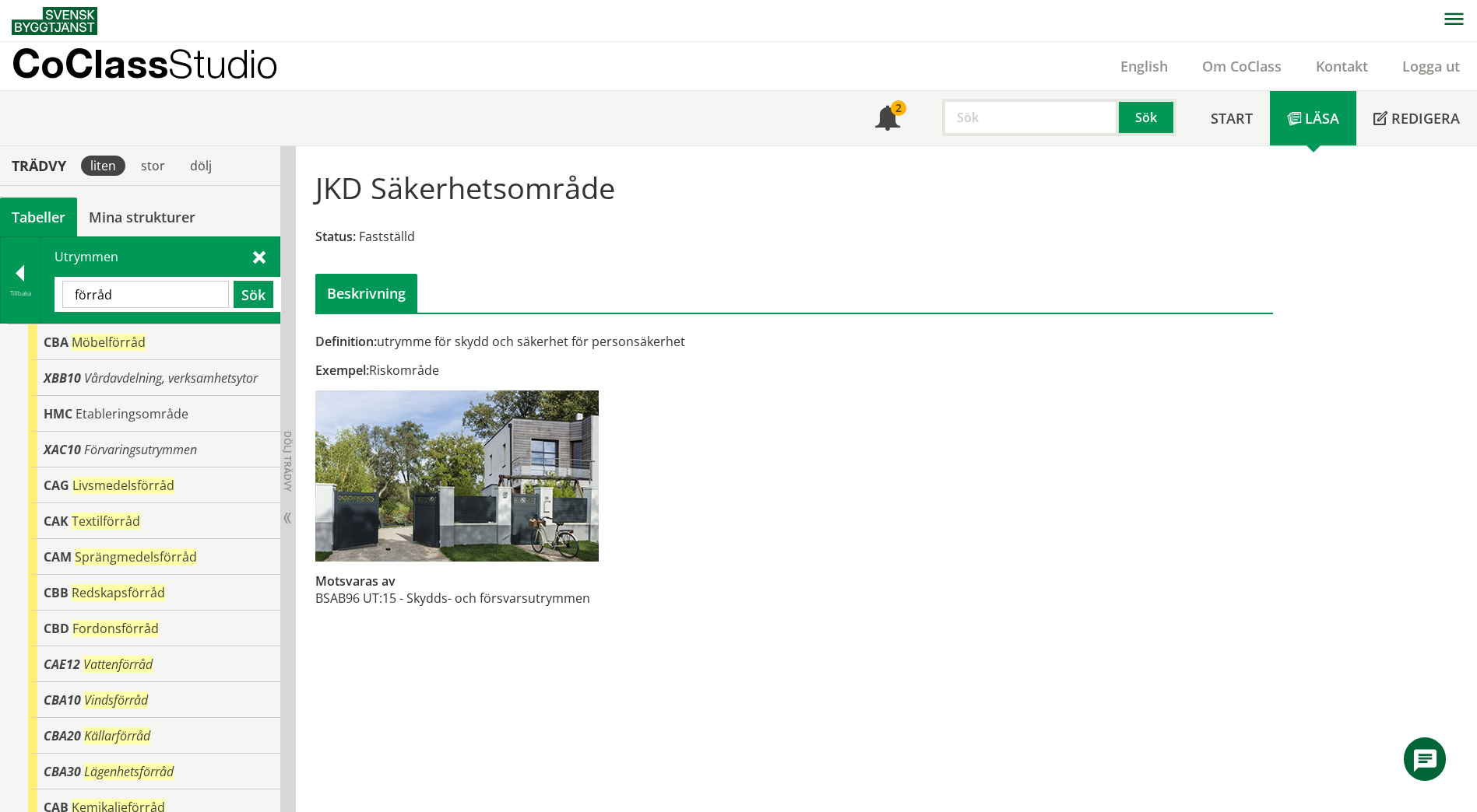
drag, startPoint x: 155, startPoint y: 293, endPoint x: 46, endPoint y: 294, distance: 109.0
click at [46, 294] on div "Utrymmen förråd Sök" at bounding box center [160, 280] width 239 height 85
paste input "Utrustnings"
click at [257, 293] on button "Sök" at bounding box center [253, 294] width 40 height 27
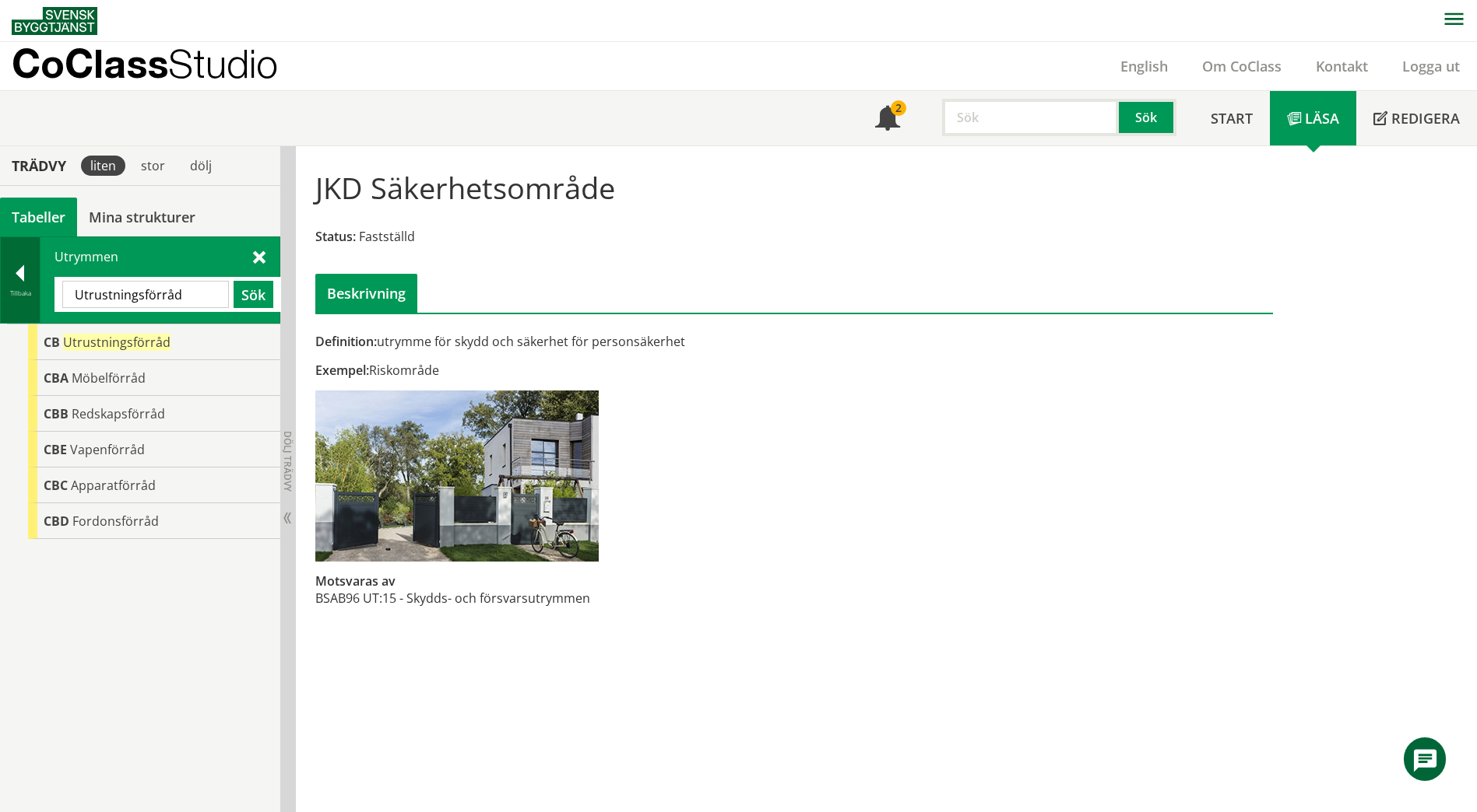
drag, startPoint x: 206, startPoint y: 304, endPoint x: 31, endPoint y: 282, distance: 176.4
click at [31, 282] on div "Tillbaka Utrymmen Utrustningsförråd Sök" at bounding box center [140, 280] width 280 height 87
paste input "BAB10"
click at [245, 294] on button "Sök" at bounding box center [253, 294] width 40 height 27
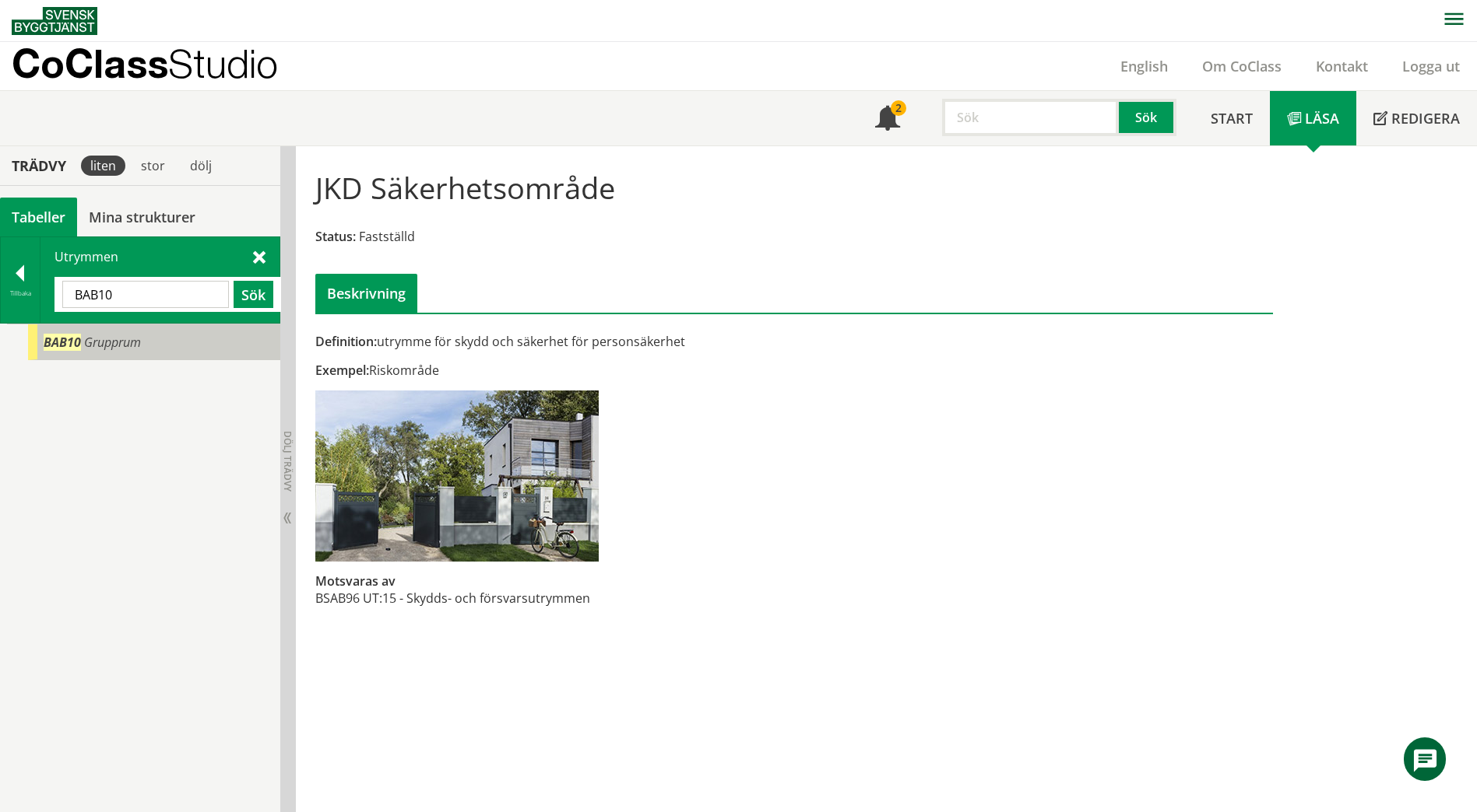
click at [121, 335] on span "Grupprum" at bounding box center [112, 341] width 57 height 17
click at [105, 346] on span "Grupprum" at bounding box center [112, 341] width 57 height 17
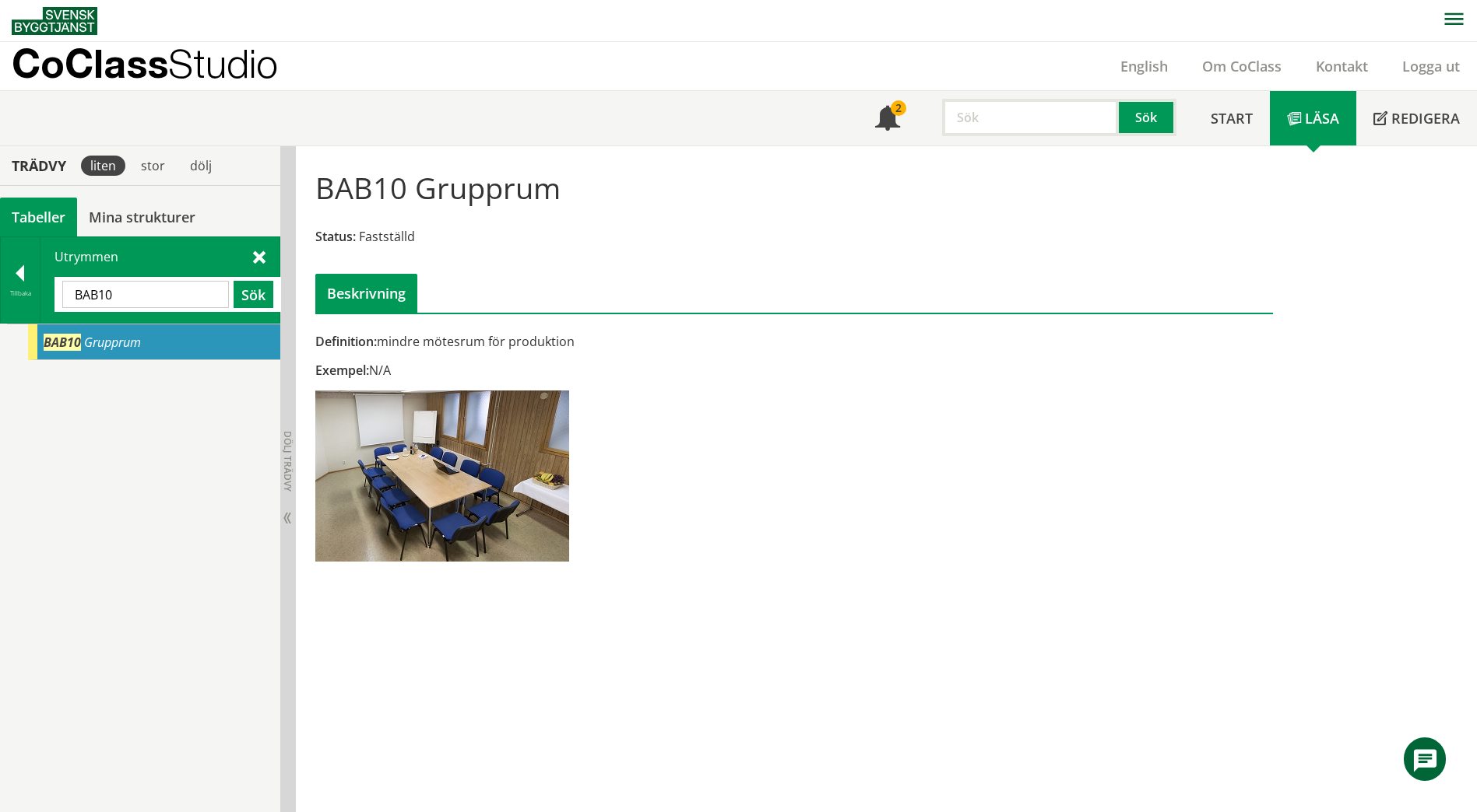
drag, startPoint x: 159, startPoint y: 300, endPoint x: 72, endPoint y: 295, distance: 87.1
click at [72, 295] on input "BAB10" at bounding box center [146, 294] width 167 height 27
paste input "GEMENSAMT RUM"
click at [244, 302] on button "Sök" at bounding box center [253, 294] width 40 height 27
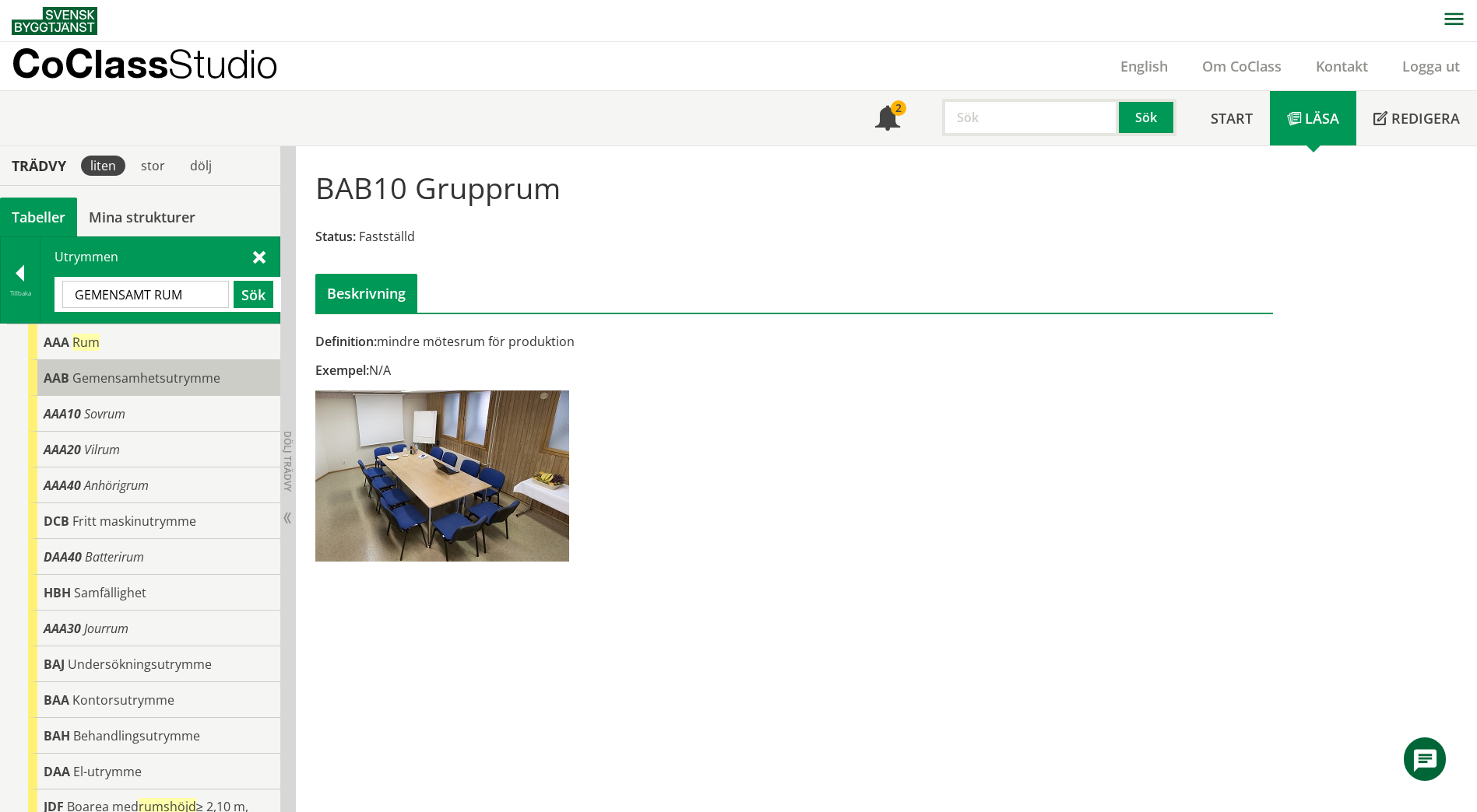
click at [149, 385] on span "Gemensamhetsutrymme" at bounding box center [146, 377] width 148 height 17
click at [200, 377] on span "Gemensamhetsutrymme" at bounding box center [146, 377] width 148 height 17
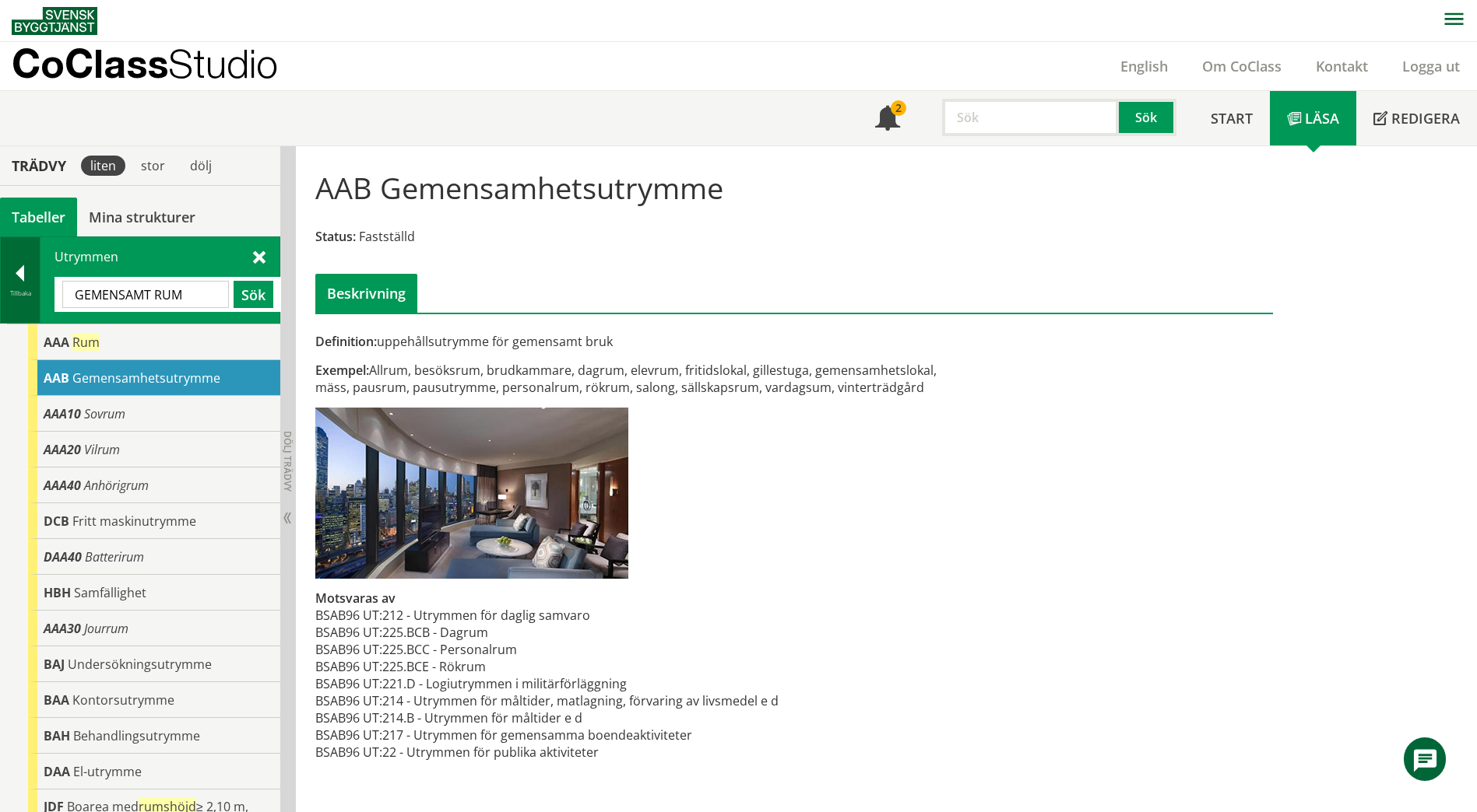
drag, startPoint x: 196, startPoint y: 291, endPoint x: 27, endPoint y: 282, distance: 169.2
click at [27, 282] on div "Tillbaka Utrymmen GEMENSAMT RUM Sök" at bounding box center [140, 280] width 280 height 87
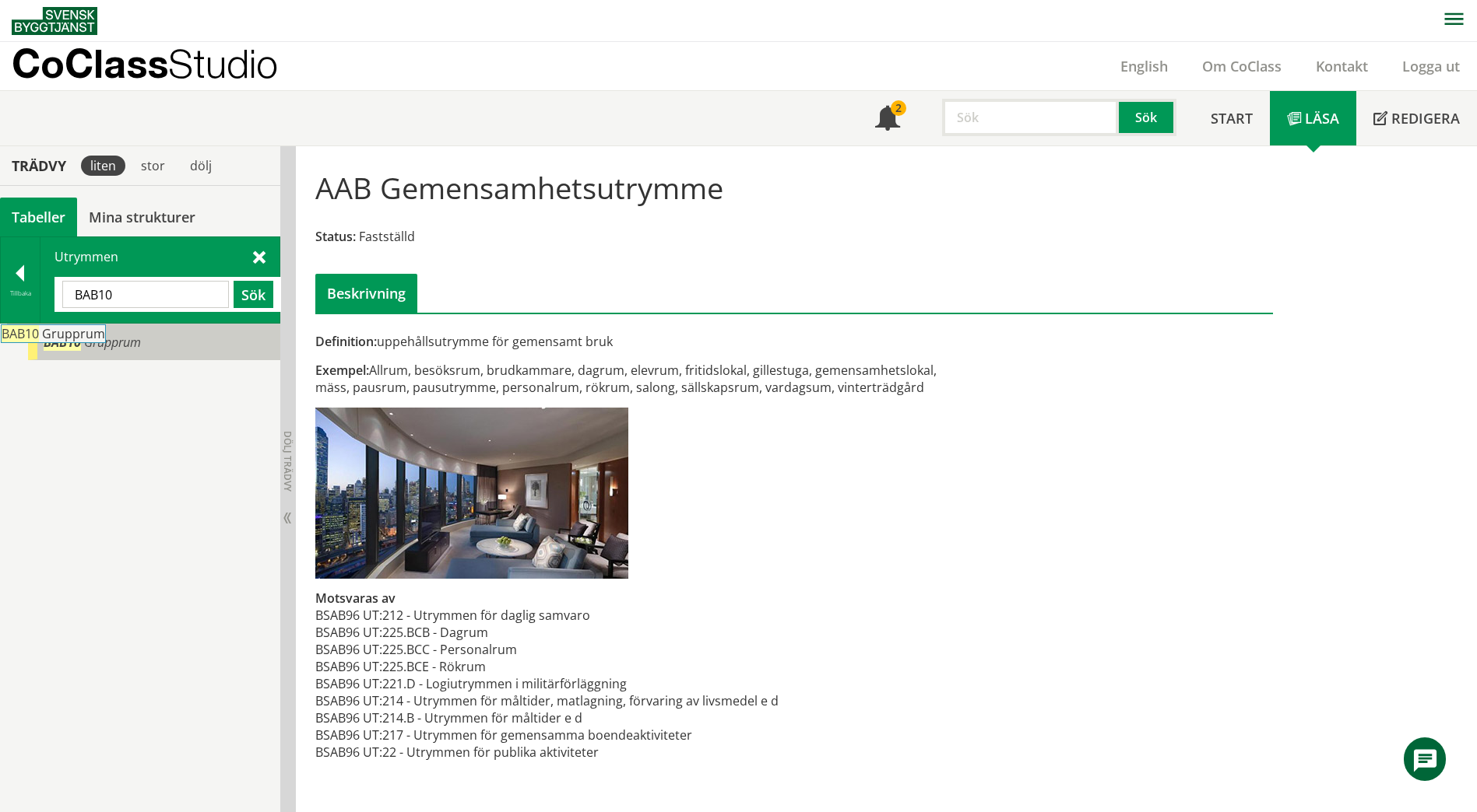
click at [49, 338] on body "AMA AMA Beskrivningsverktyg AMA Funktion BSAB Bygginfo Byggjura Byggkatalogen […" at bounding box center [738, 406] width 1477 height 812
click at [134, 347] on span "Grupprum" at bounding box center [112, 341] width 57 height 17
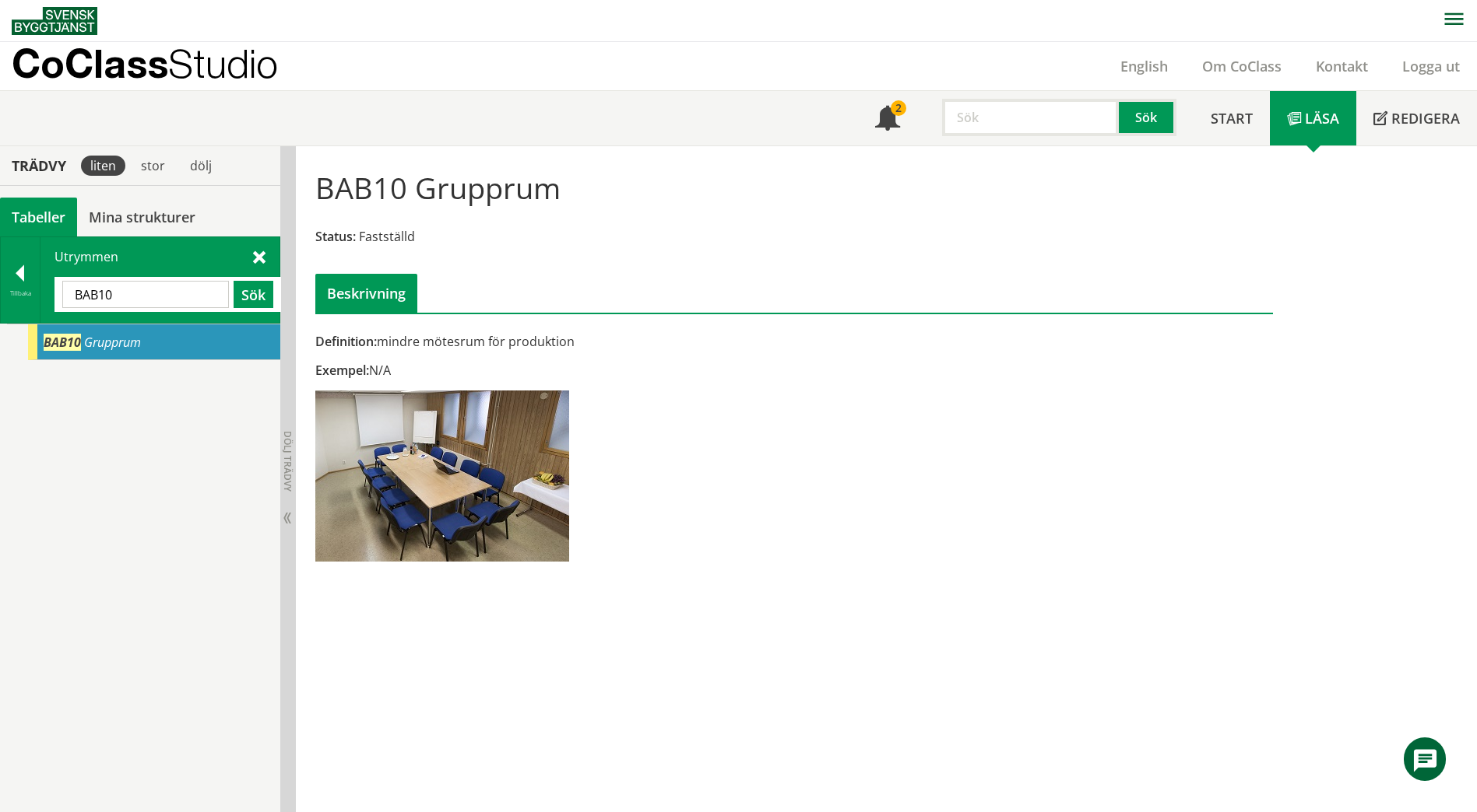
drag, startPoint x: 130, startPoint y: 297, endPoint x: 50, endPoint y: 301, distance: 80.1
click at [50, 301] on div "Utrymmen BAB10 Sök" at bounding box center [160, 280] width 239 height 85
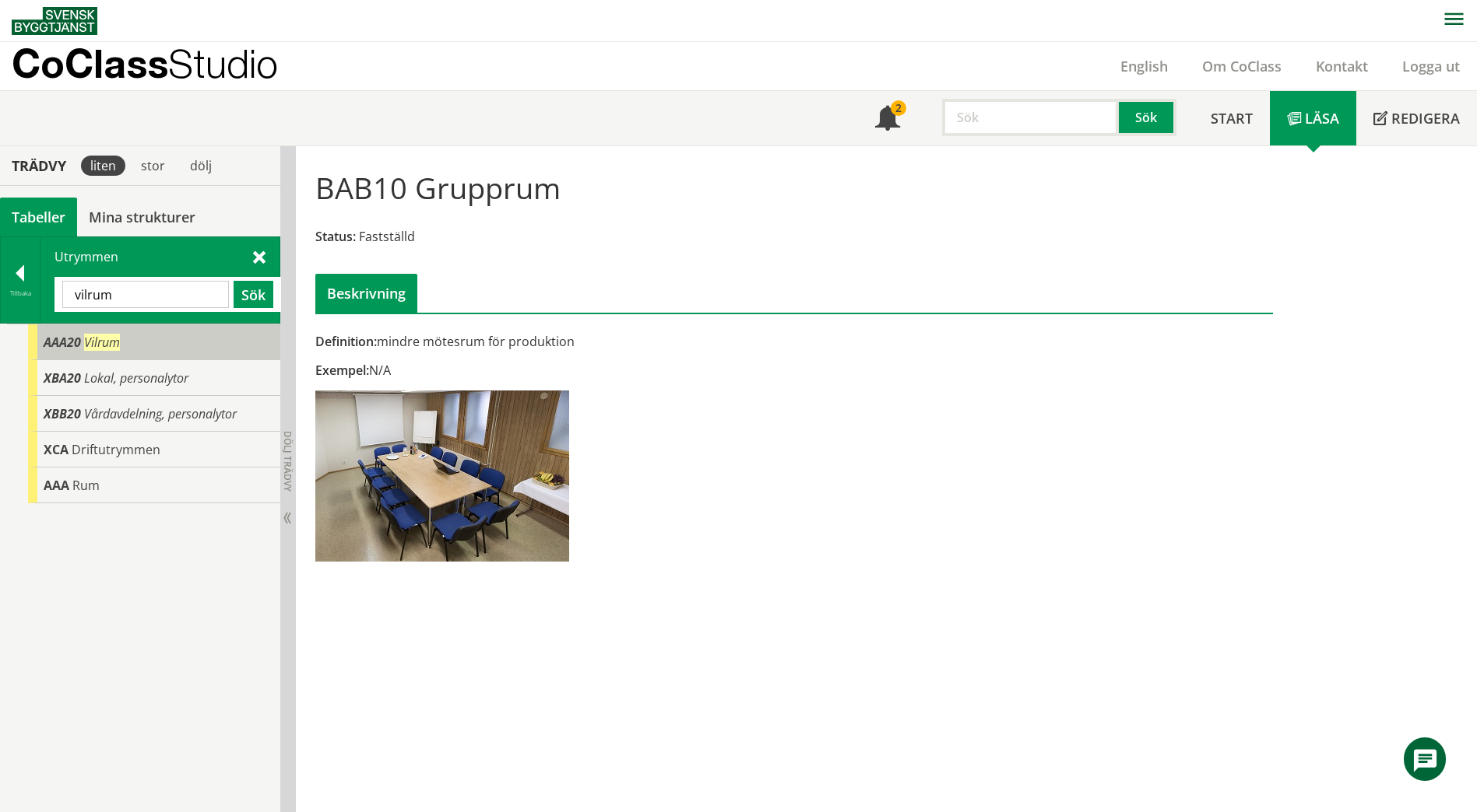
click at [89, 335] on span "Vilrum" at bounding box center [102, 341] width 36 height 17
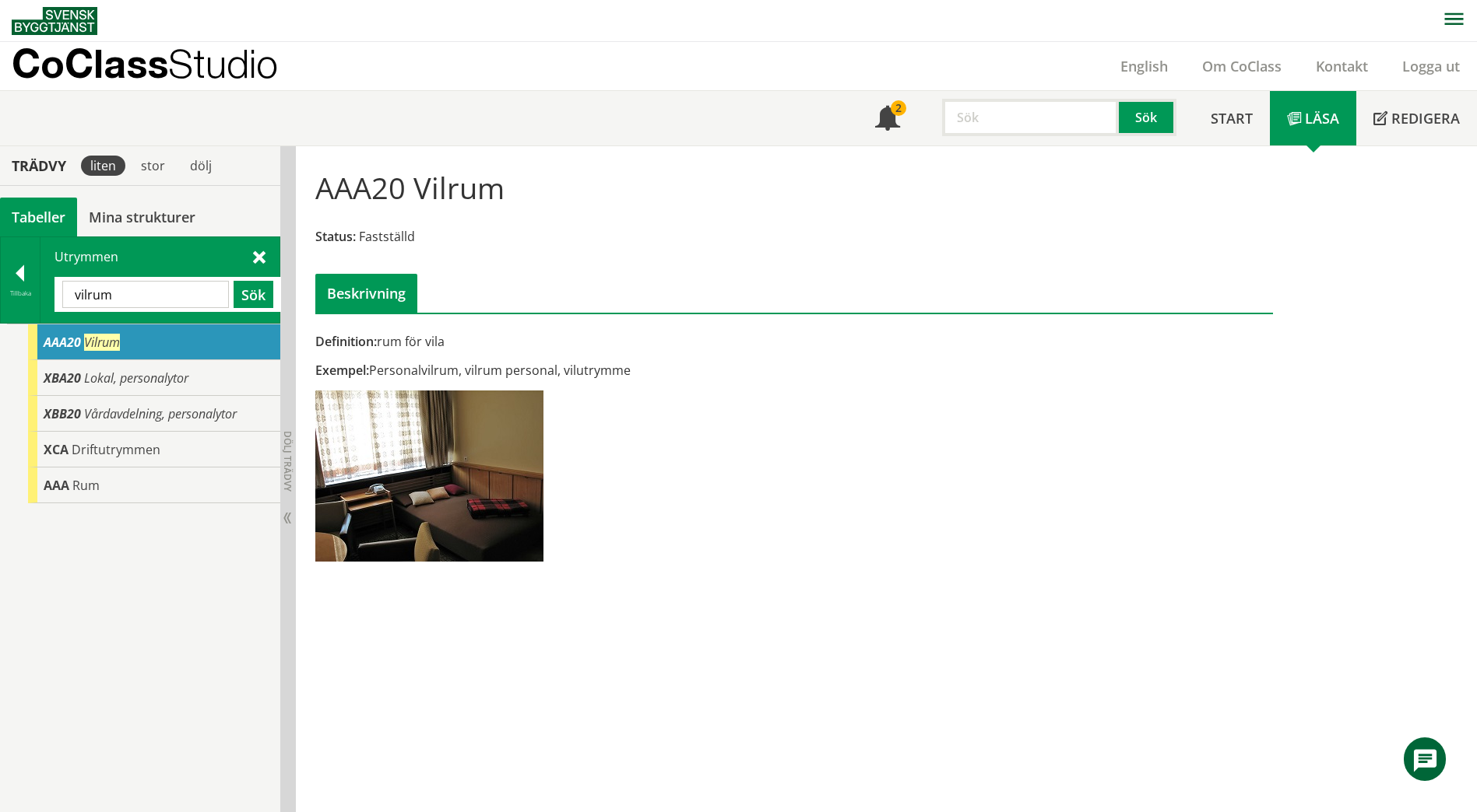
drag, startPoint x: 143, startPoint y: 298, endPoint x: 45, endPoint y: 302, distance: 98.1
click at [45, 302] on div "Utrymmen [GEOGRAPHIC_DATA] Sök" at bounding box center [160, 280] width 239 height 85
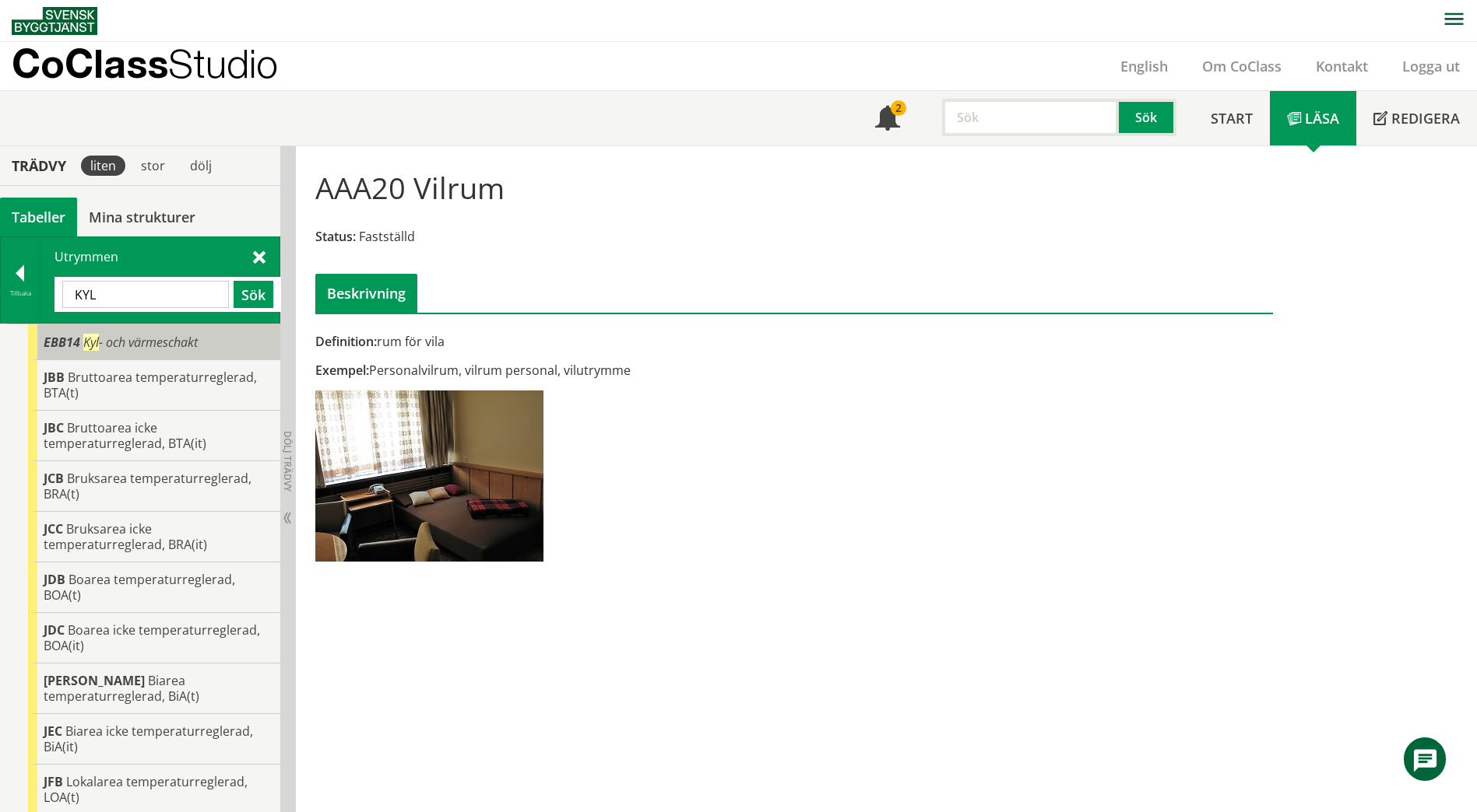
click at [61, 343] on span "EBB14" at bounding box center [62, 341] width 37 height 17
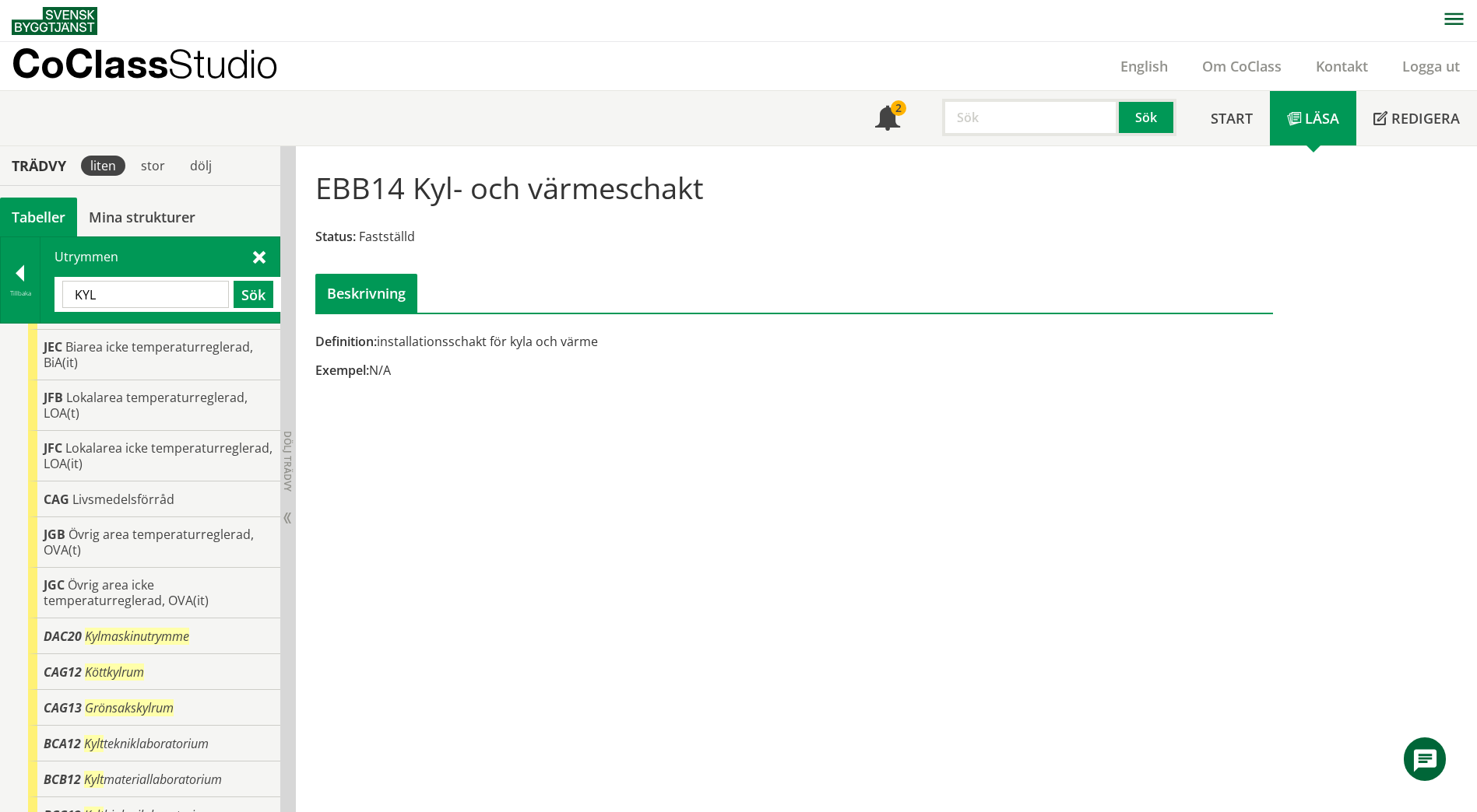
scroll to position [389, 0]
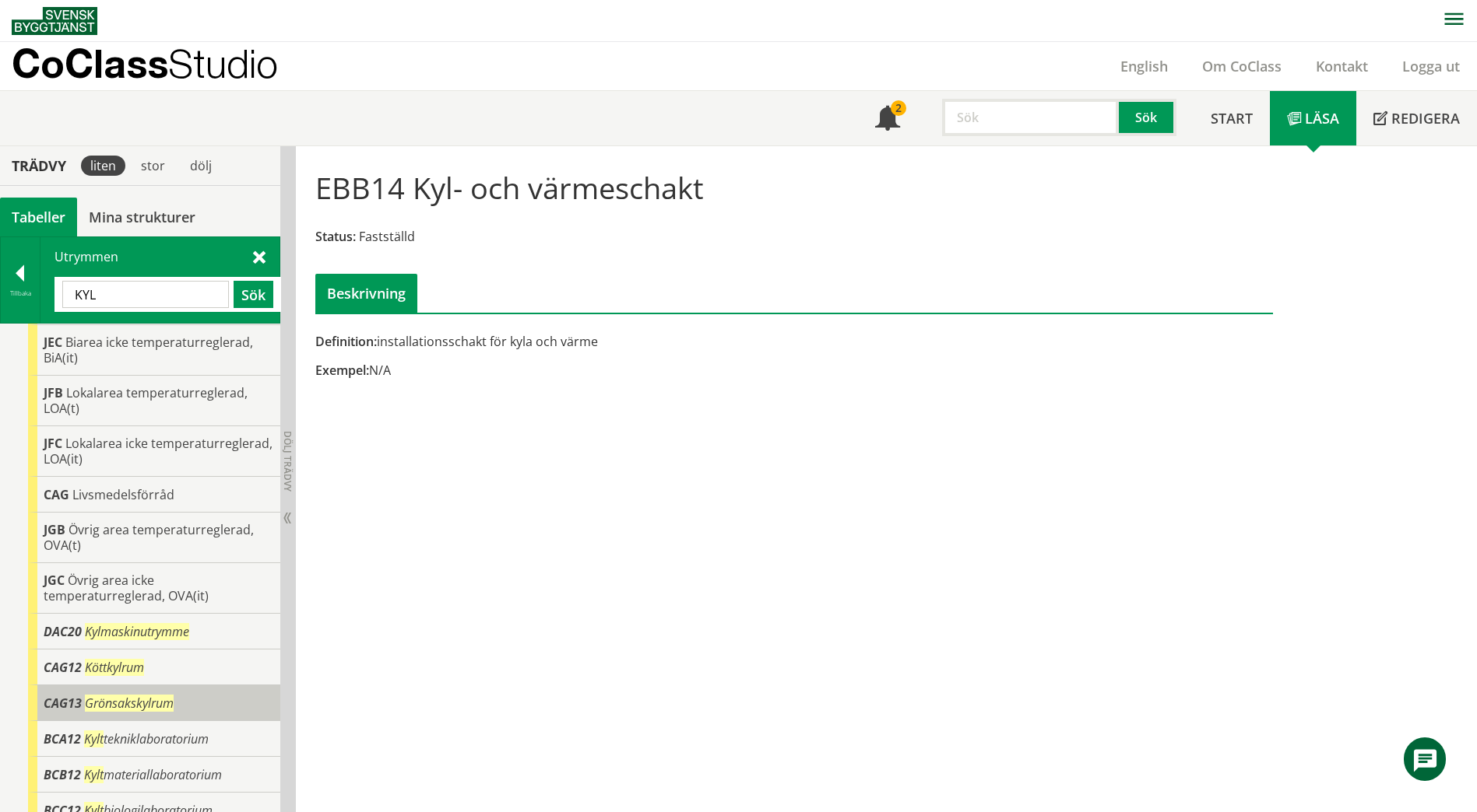
click at [172, 695] on span "Grönsakskylrum" at bounding box center [128, 703] width 88 height 17
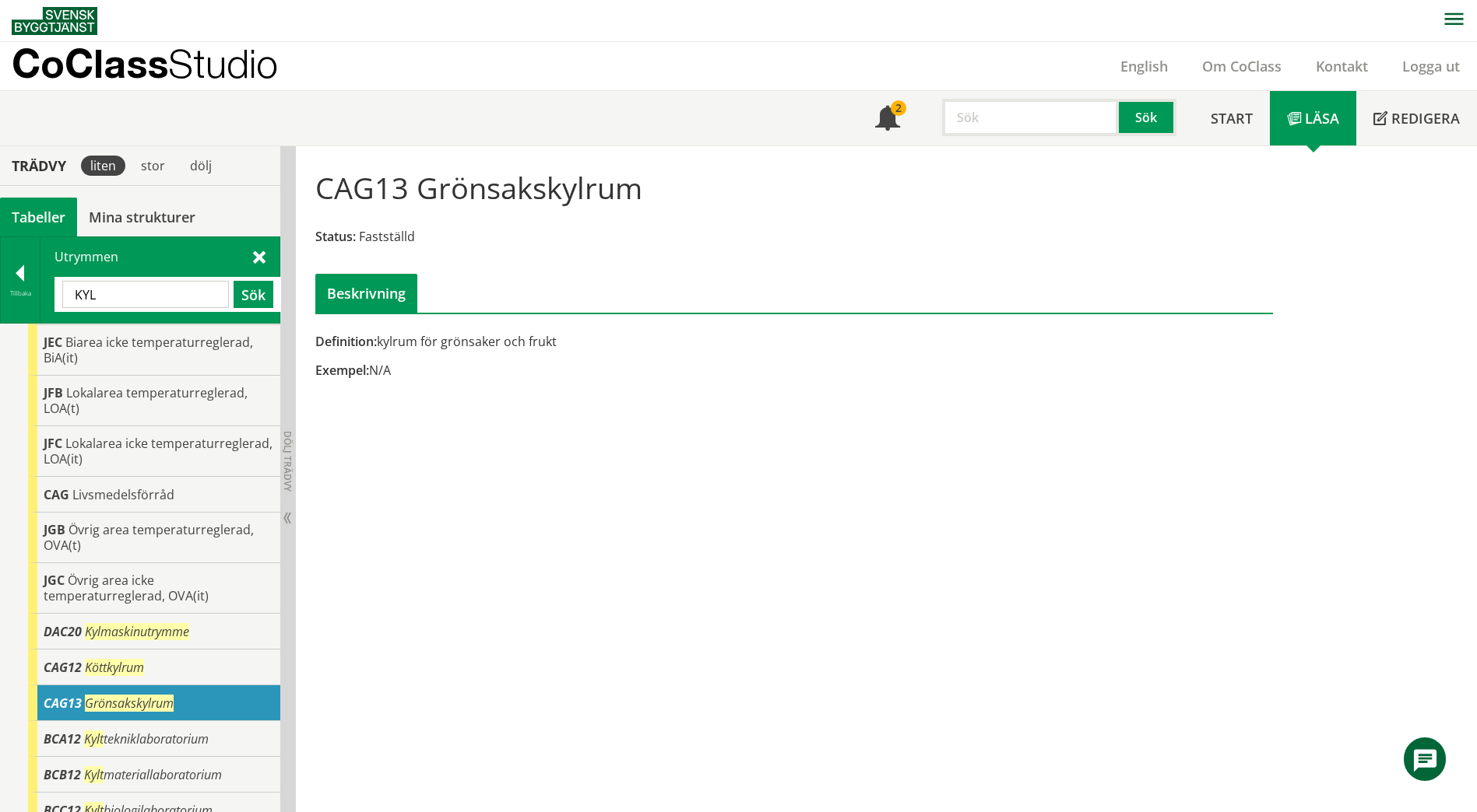
drag, startPoint x: 96, startPoint y: 301, endPoint x: 74, endPoint y: 301, distance: 22.0
click at [74, 301] on input "KYL" at bounding box center [146, 294] width 167 height 27
paste input "EAA"
click at [258, 301] on button "Sök" at bounding box center [253, 294] width 40 height 27
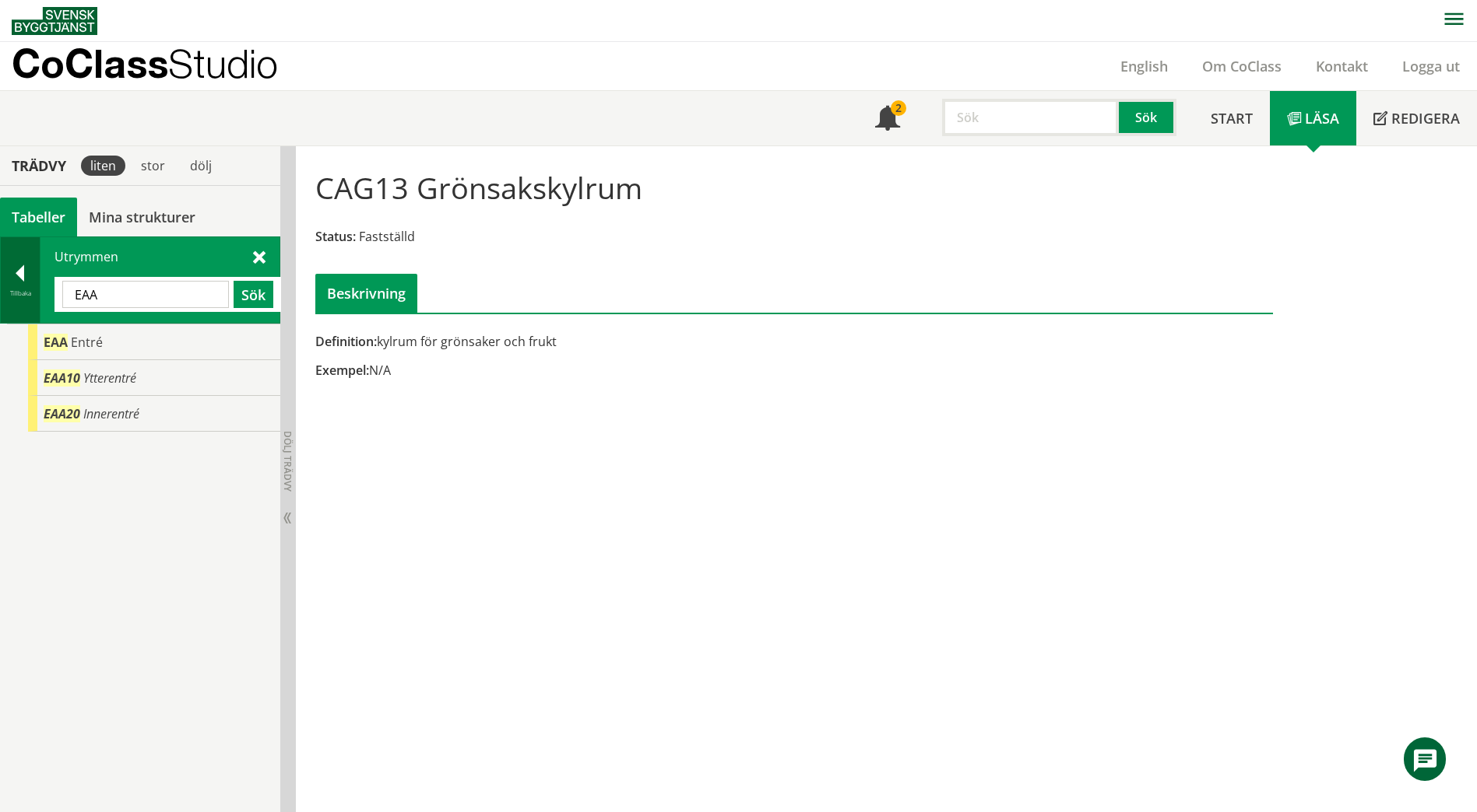
drag, startPoint x: 117, startPoint y: 296, endPoint x: 27, endPoint y: 302, distance: 90.2
click at [27, 302] on div "Tillbaka Utrymmen EAA Sök" at bounding box center [140, 280] width 280 height 87
paste input "CAK10"
click at [258, 295] on button "Sök" at bounding box center [253, 294] width 40 height 27
drag, startPoint x: 134, startPoint y: 307, endPoint x: 38, endPoint y: 296, distance: 96.6
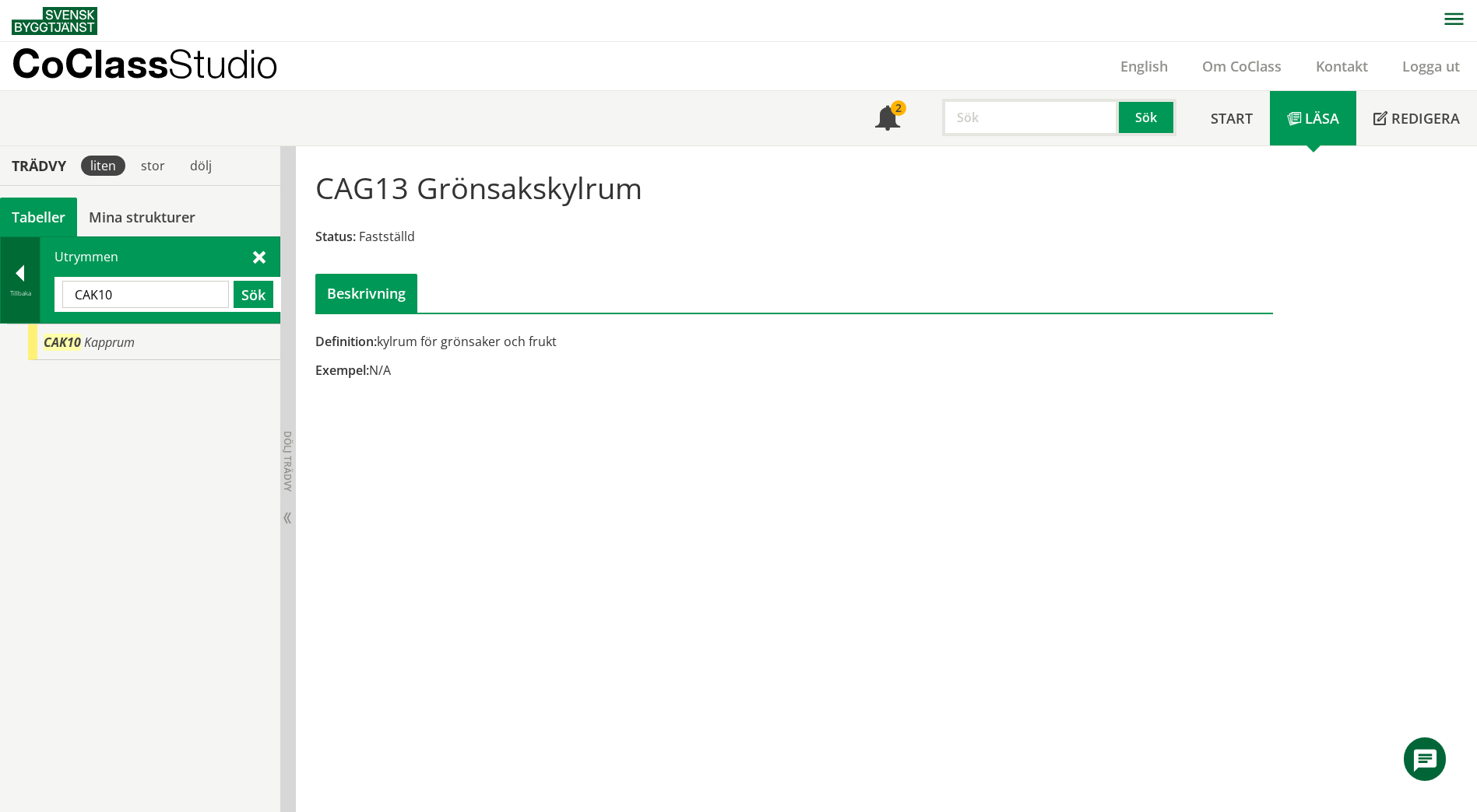
click at [38, 296] on div "Tillbaka Utrymmen CAK10 Sök" at bounding box center [140, 280] width 280 height 87
paste input "KONFERANSRUM"
click at [250, 290] on button "Sök" at bounding box center [253, 294] width 40 height 27
drag, startPoint x: 177, startPoint y: 292, endPoint x: 50, endPoint y: 299, distance: 127.2
click at [50, 299] on div "Utrymmen KONFERANSRUM Sök" at bounding box center [160, 280] width 239 height 85
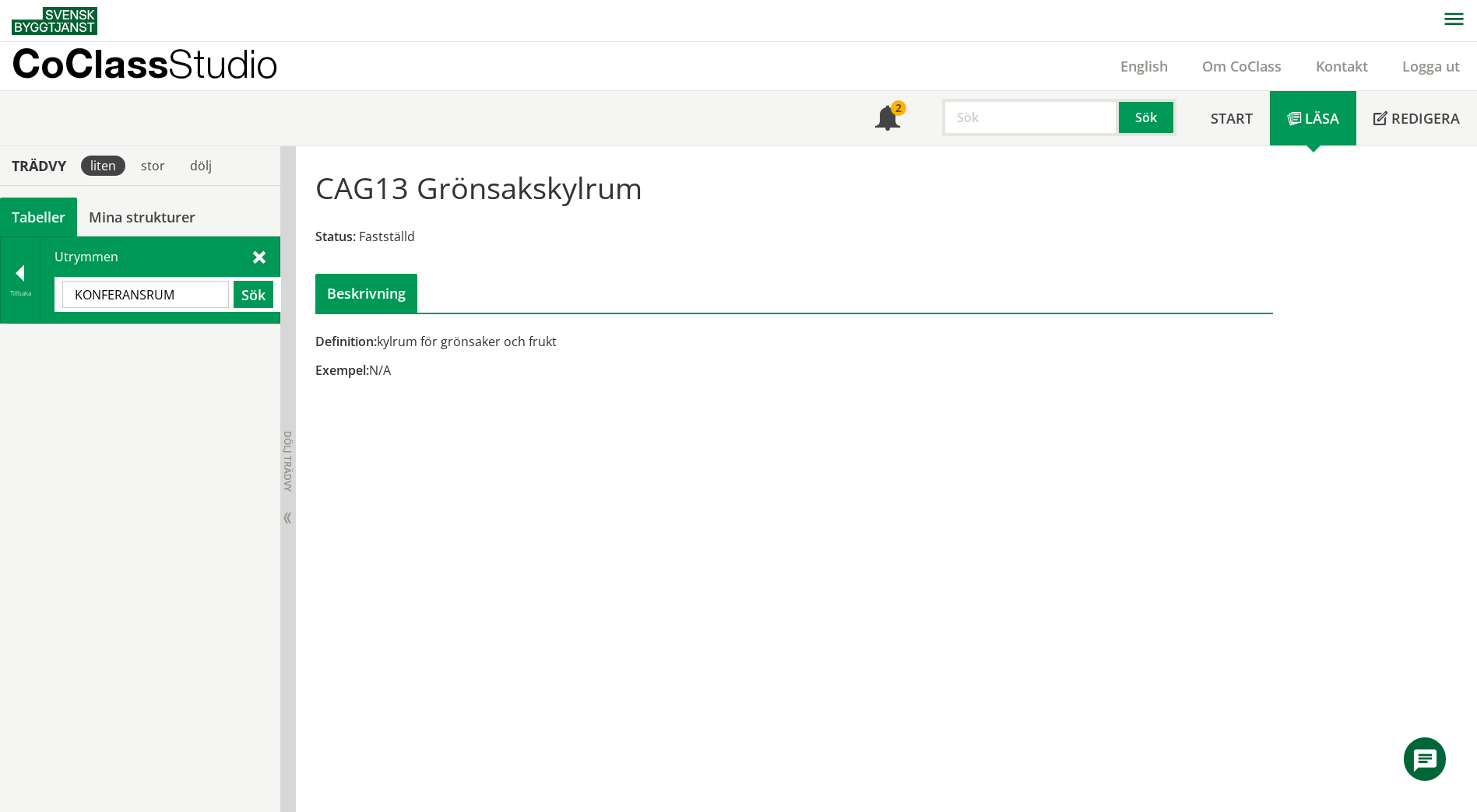
paste input "Mötesrum"
click at [246, 301] on button "Sök" at bounding box center [253, 294] width 40 height 27
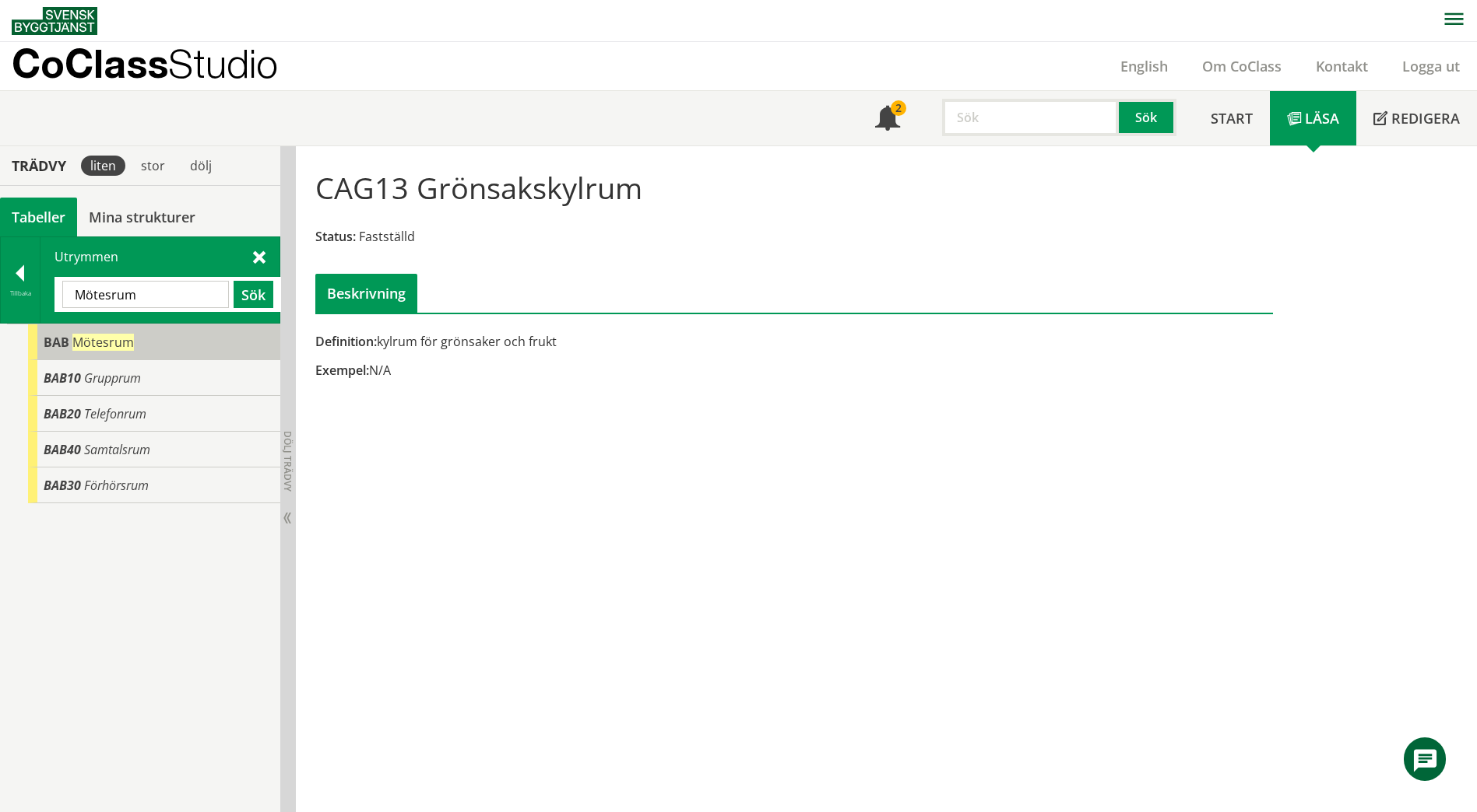
click at [58, 345] on span "BAB" at bounding box center [57, 341] width 26 height 17
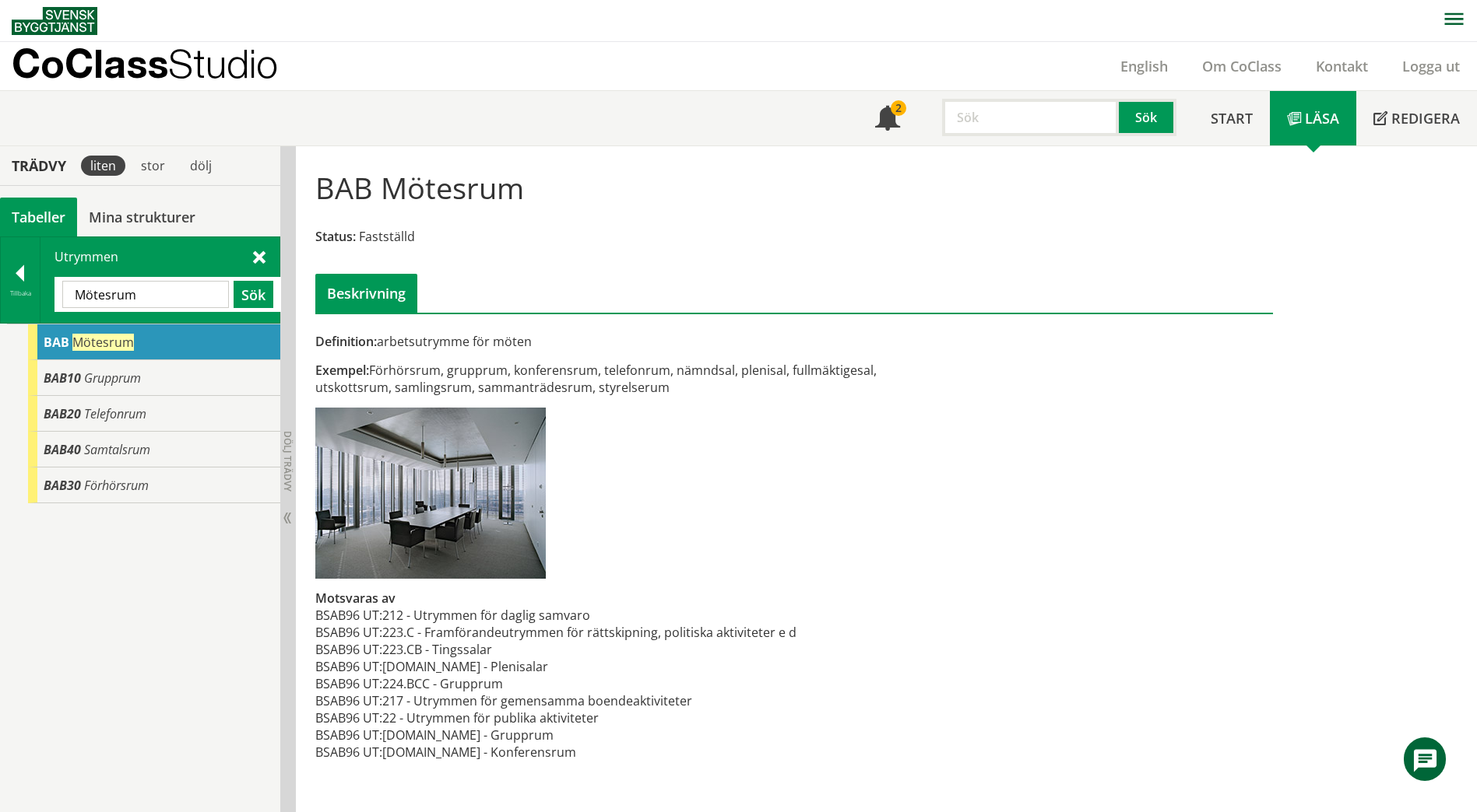
scroll to position [1, 0]
drag, startPoint x: 160, startPoint y: 301, endPoint x: 60, endPoint y: 297, distance: 100.1
click at [60, 297] on div "Mötesrum Sök" at bounding box center [168, 293] width 226 height 35
type input "kontor"
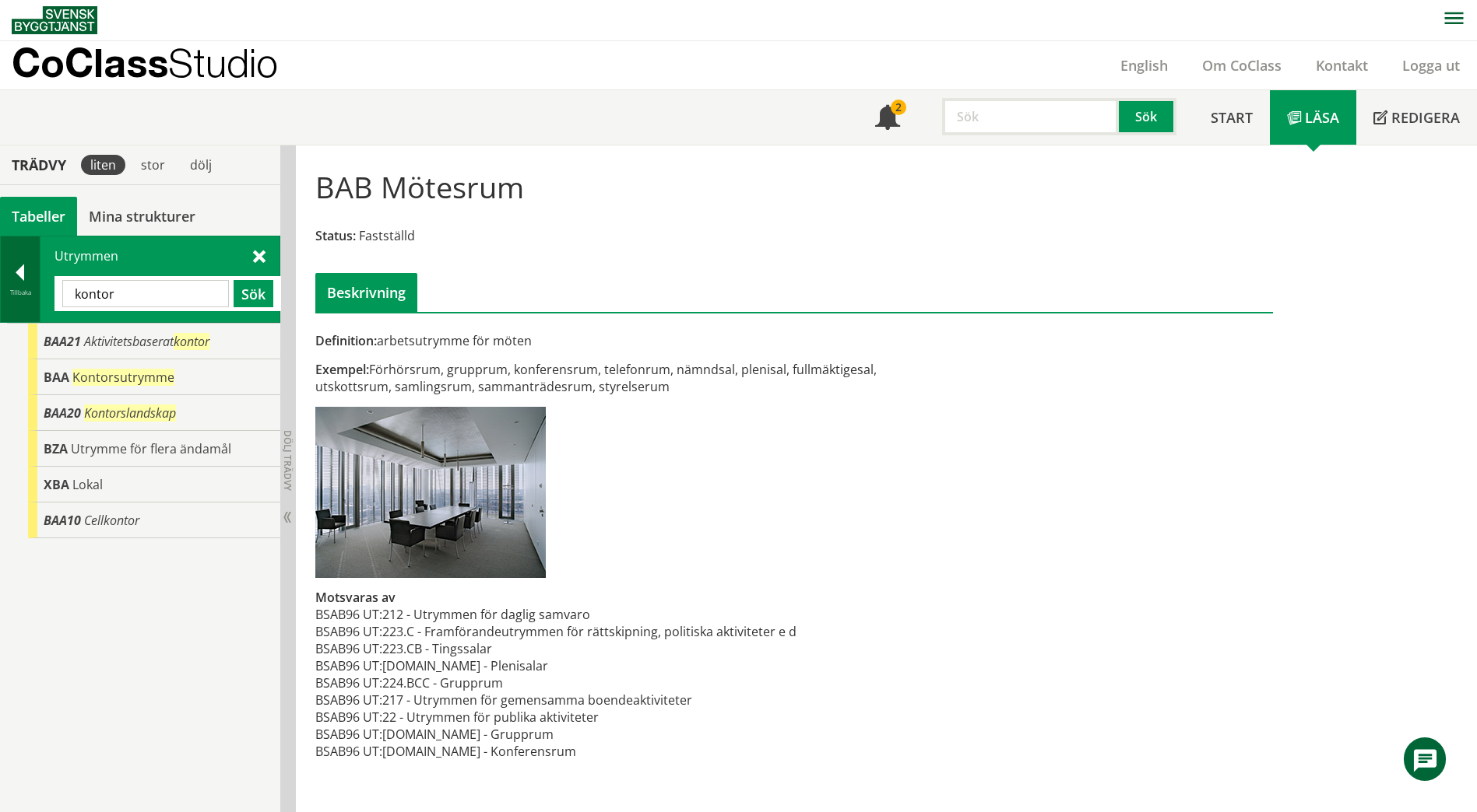
click at [10, 287] on div "Tillbaka" at bounding box center [20, 292] width 39 height 13
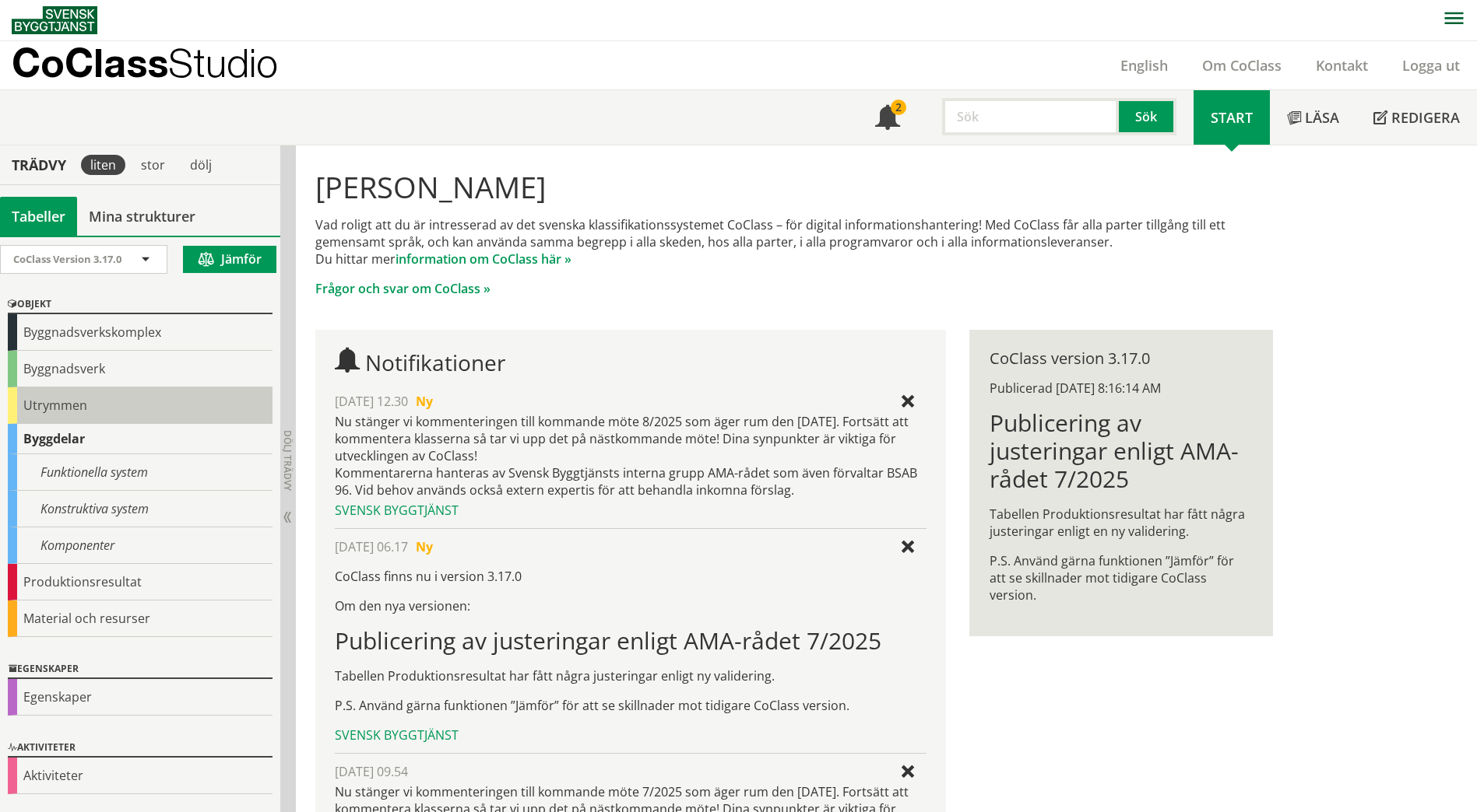
click at [25, 393] on div "Utrymmen" at bounding box center [140, 405] width 264 height 37
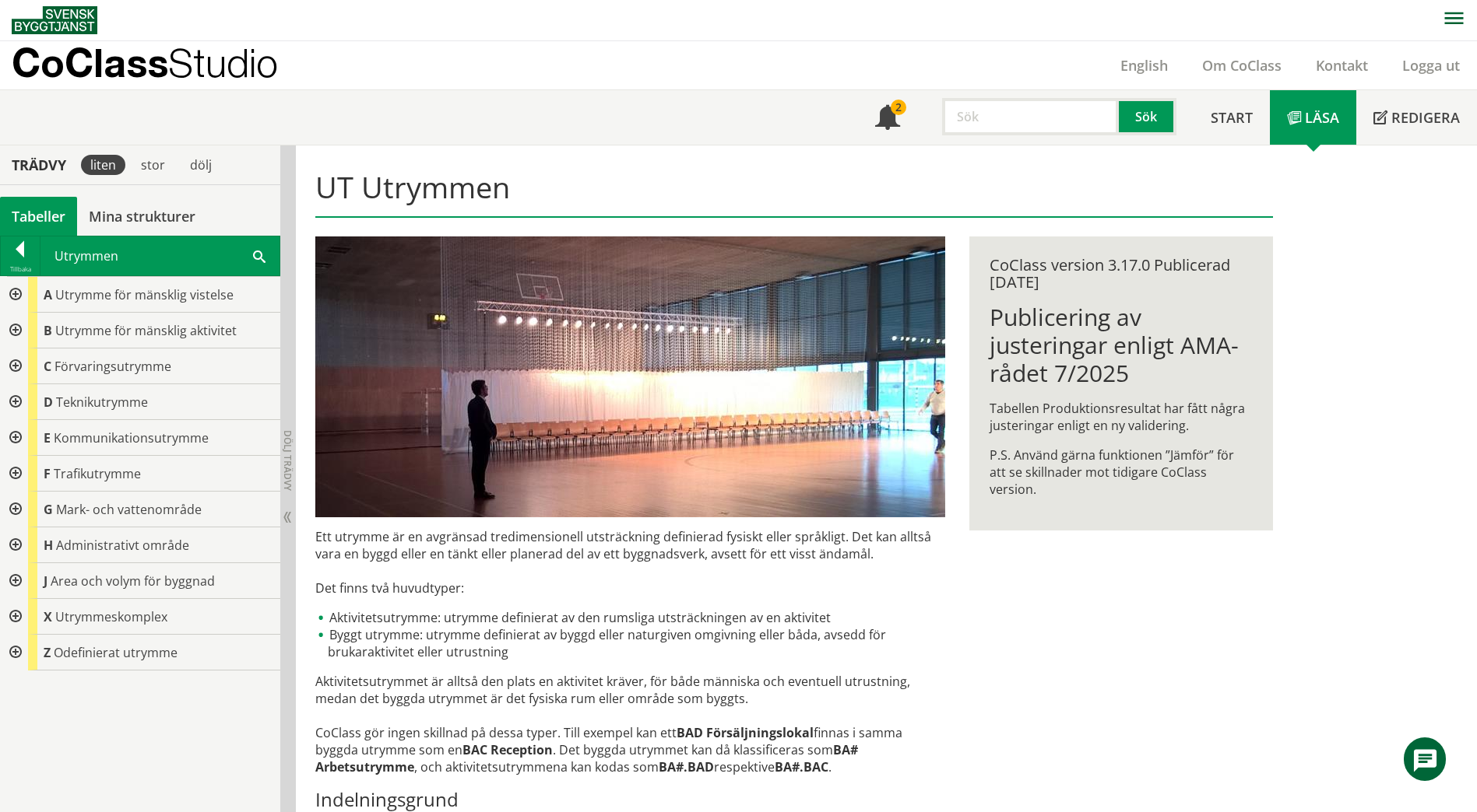
click at [17, 329] on div at bounding box center [14, 331] width 28 height 36
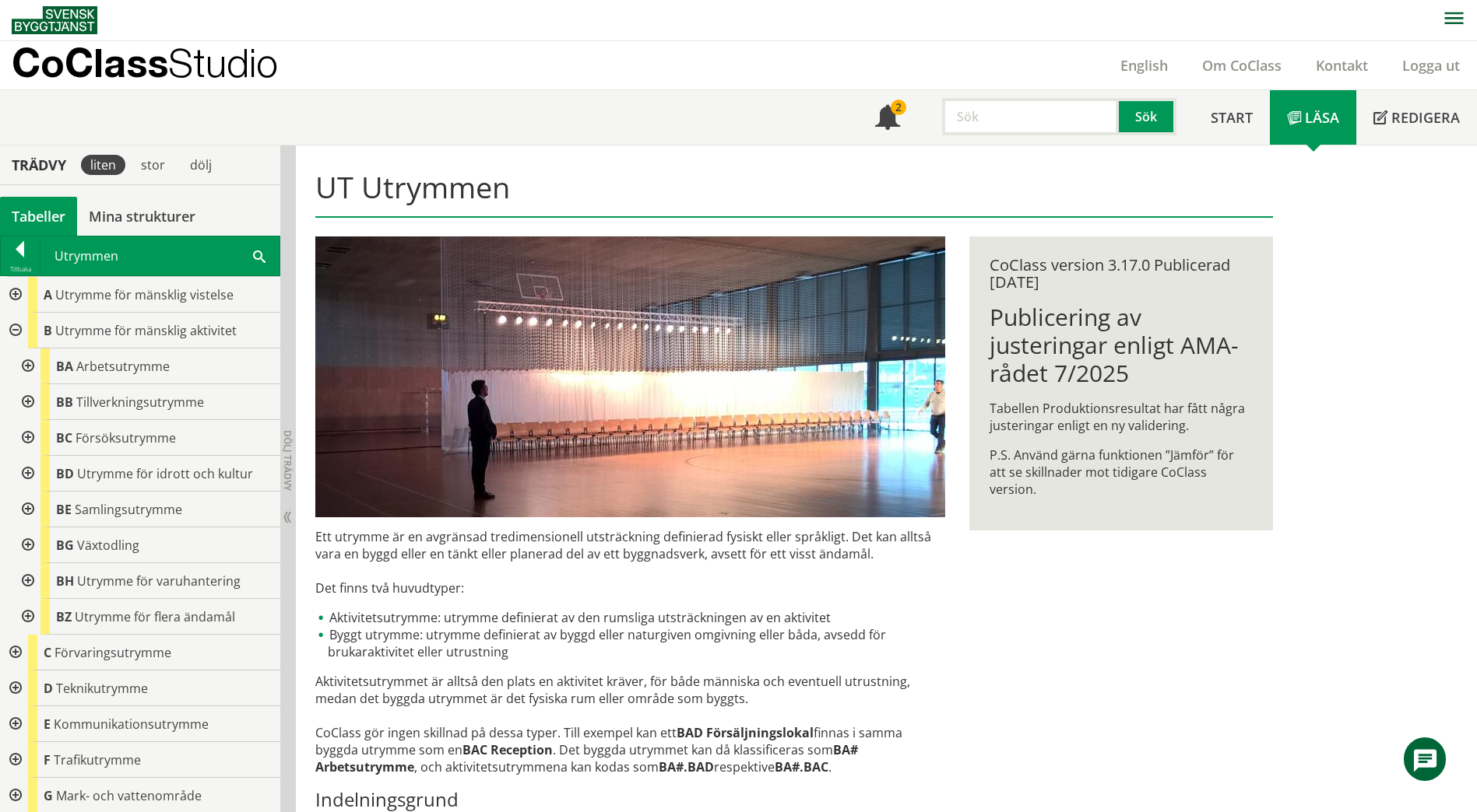
click at [24, 361] on div at bounding box center [27, 366] width 28 height 36
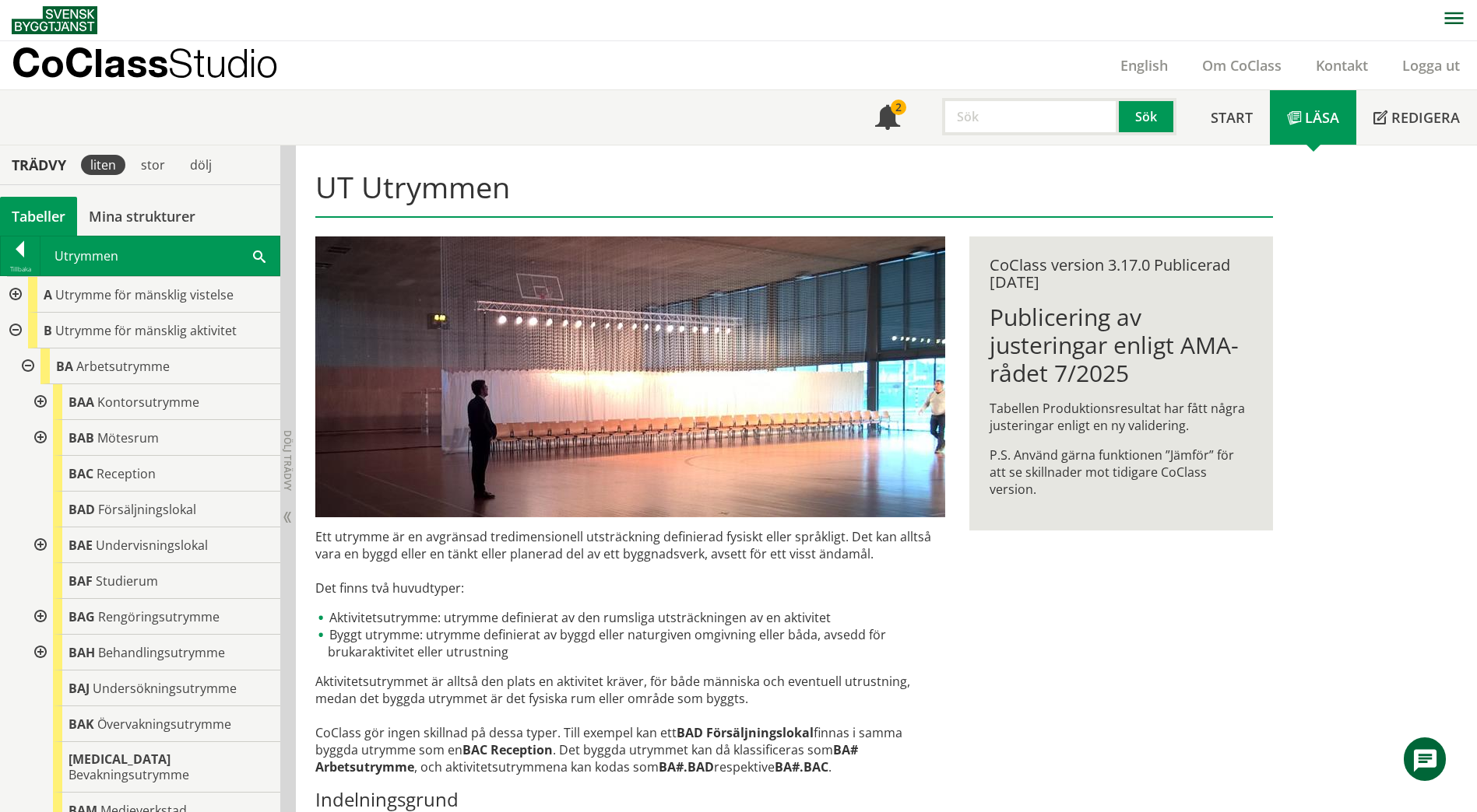
click at [251, 257] on div "Utrymmen Sök" at bounding box center [160, 255] width 239 height 39
click at [259, 257] on span at bounding box center [259, 255] width 13 height 16
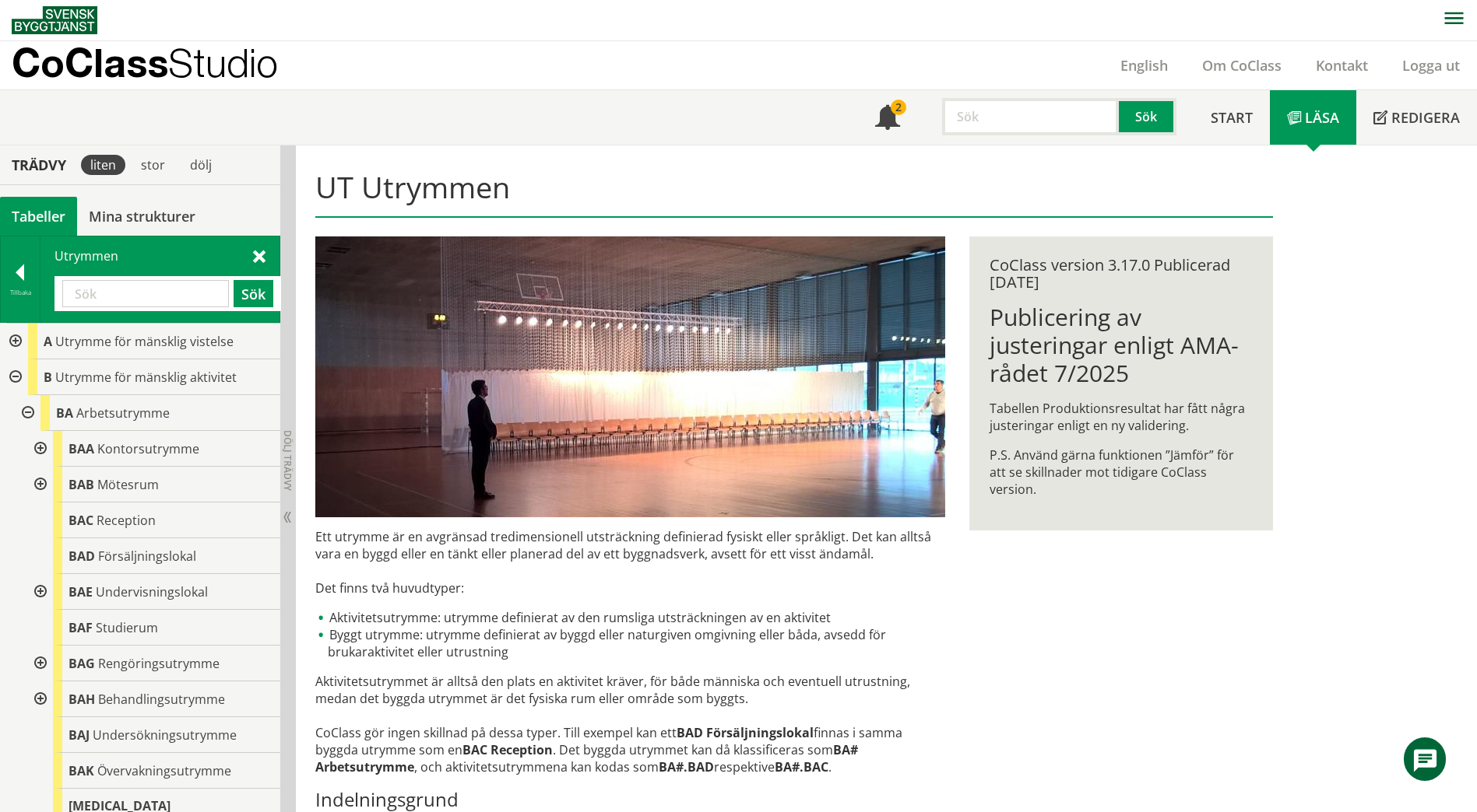
click at [152, 293] on input "text" at bounding box center [146, 293] width 167 height 27
paste input "BEA"
click at [246, 293] on button "Sök" at bounding box center [253, 293] width 40 height 27
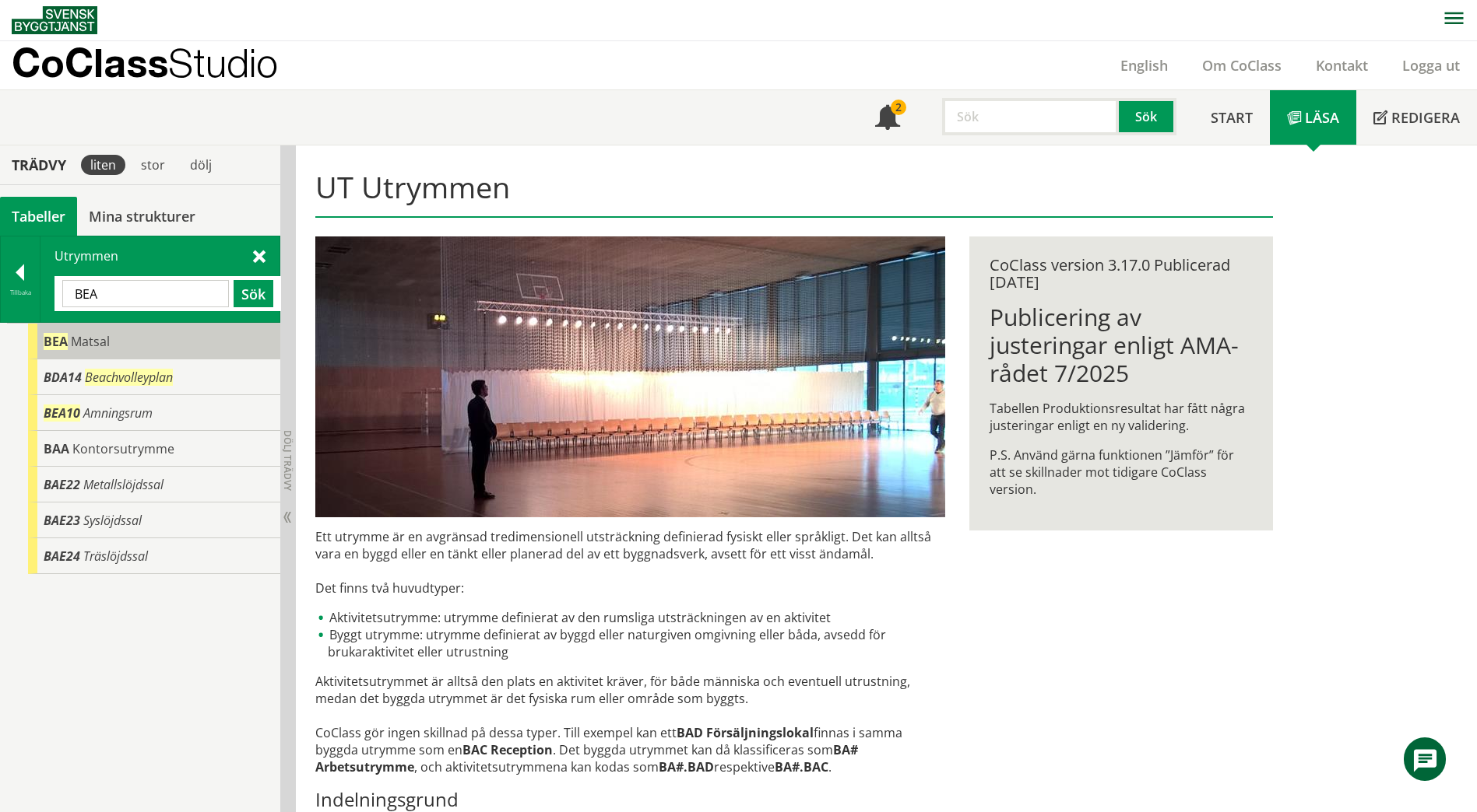
click at [78, 349] on span "Matsal" at bounding box center [89, 340] width 39 height 17
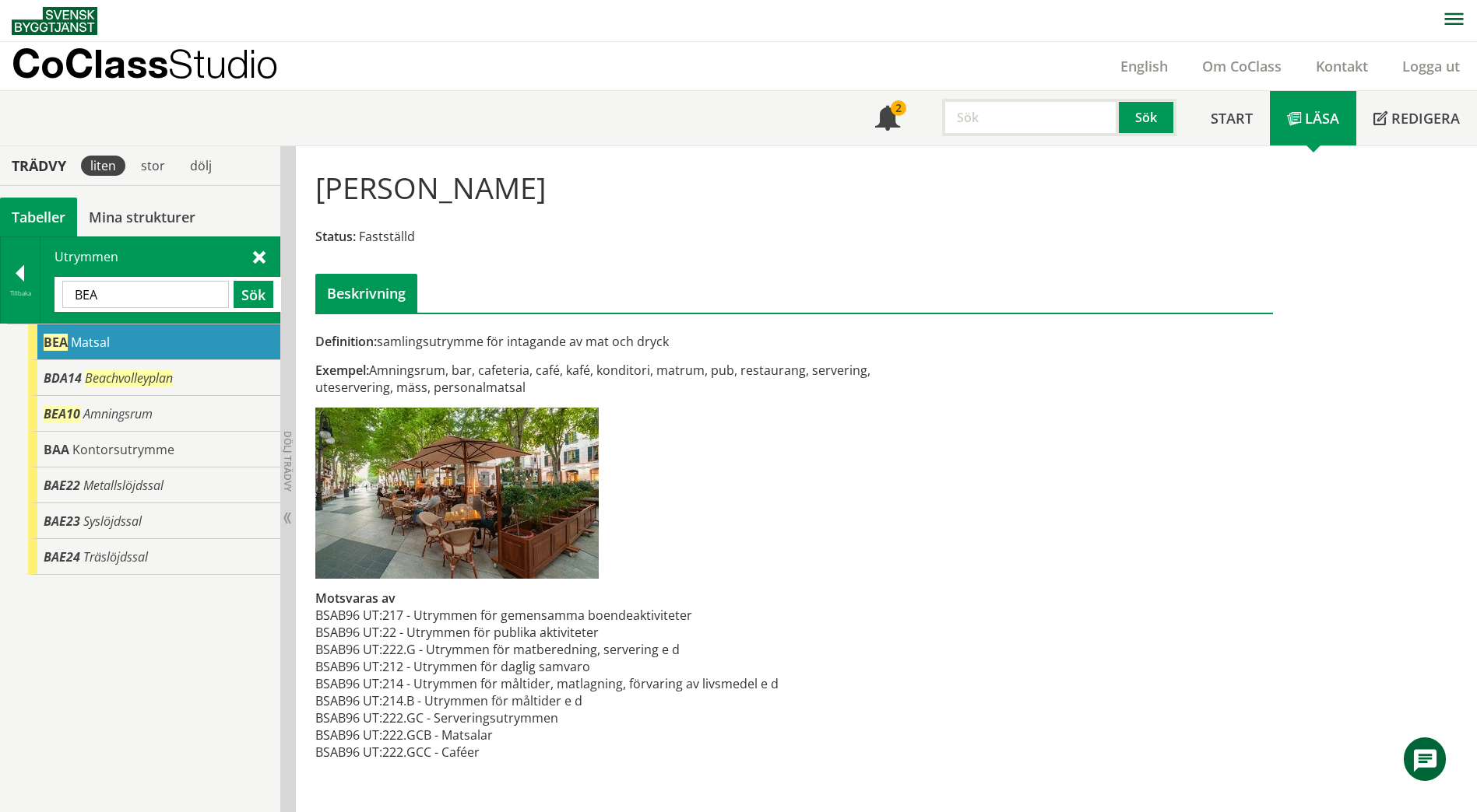
scroll to position [1, 0]
drag, startPoint x: 102, startPoint y: 287, endPoint x: 71, endPoint y: 297, distance: 32.6
click at [71, 297] on input "BEA" at bounding box center [146, 293] width 167 height 27
paste input "AAB30"
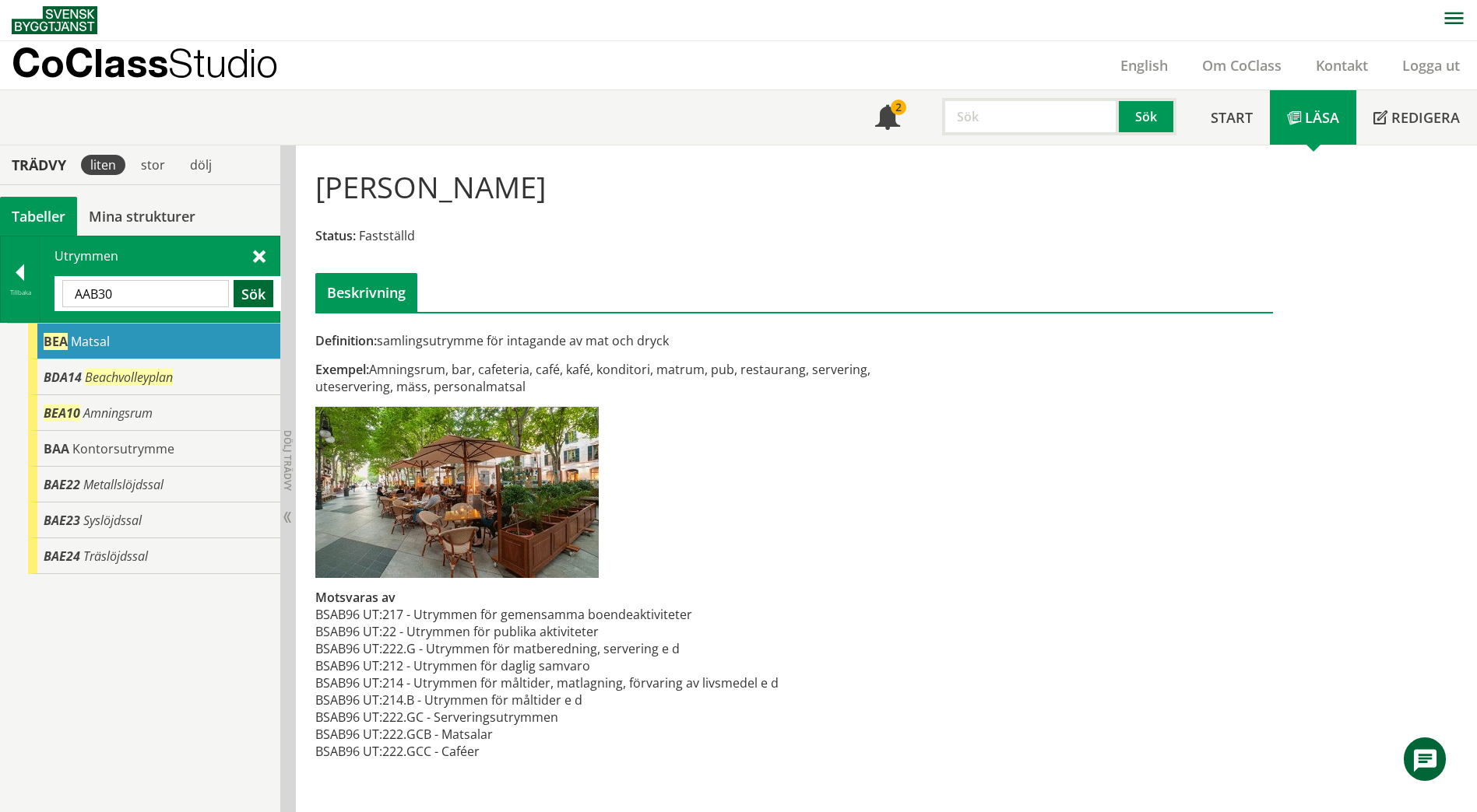
click at [246, 293] on button "Sök" at bounding box center [253, 293] width 40 height 27
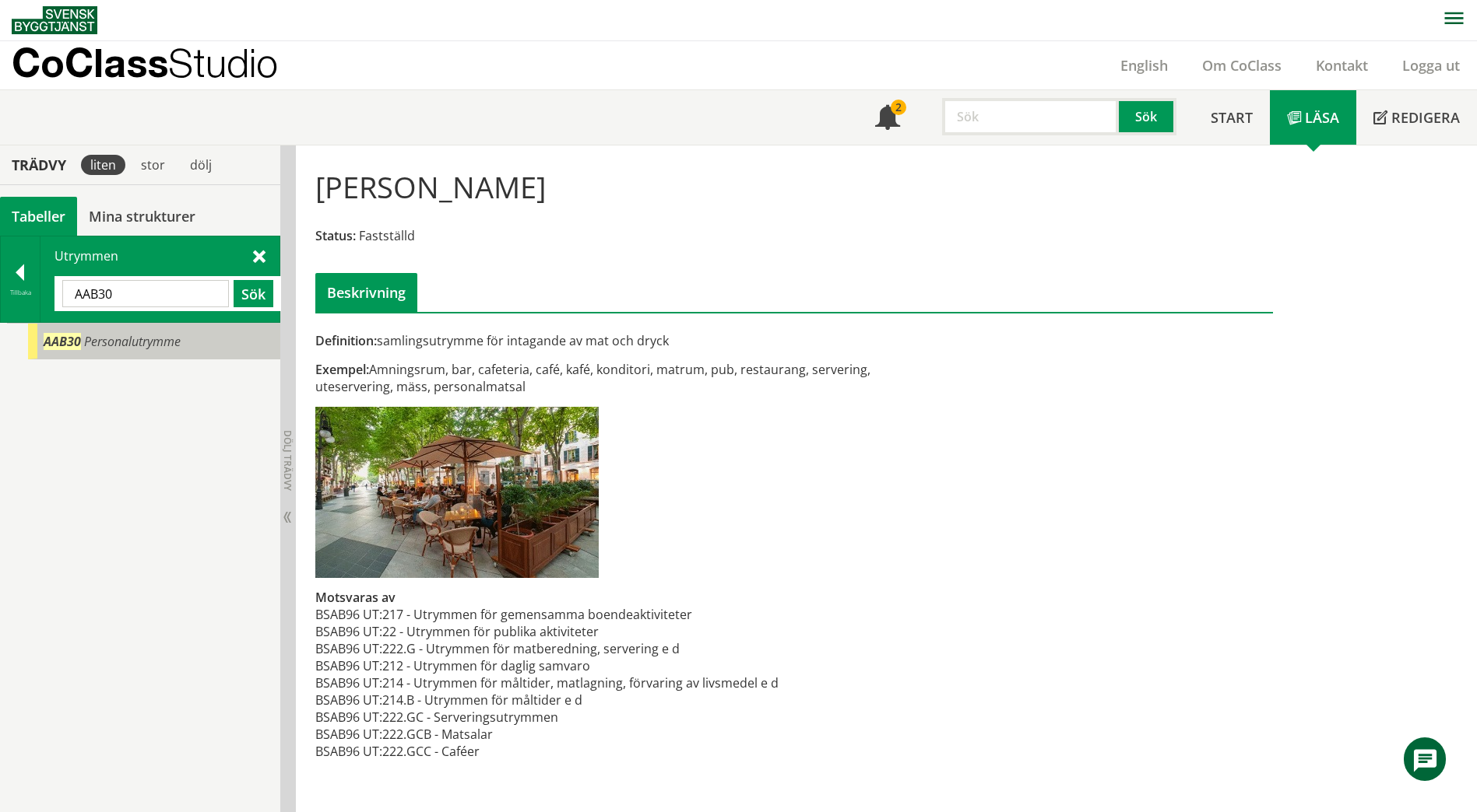
click at [163, 343] on span "Personalutrymme" at bounding box center [132, 340] width 96 height 17
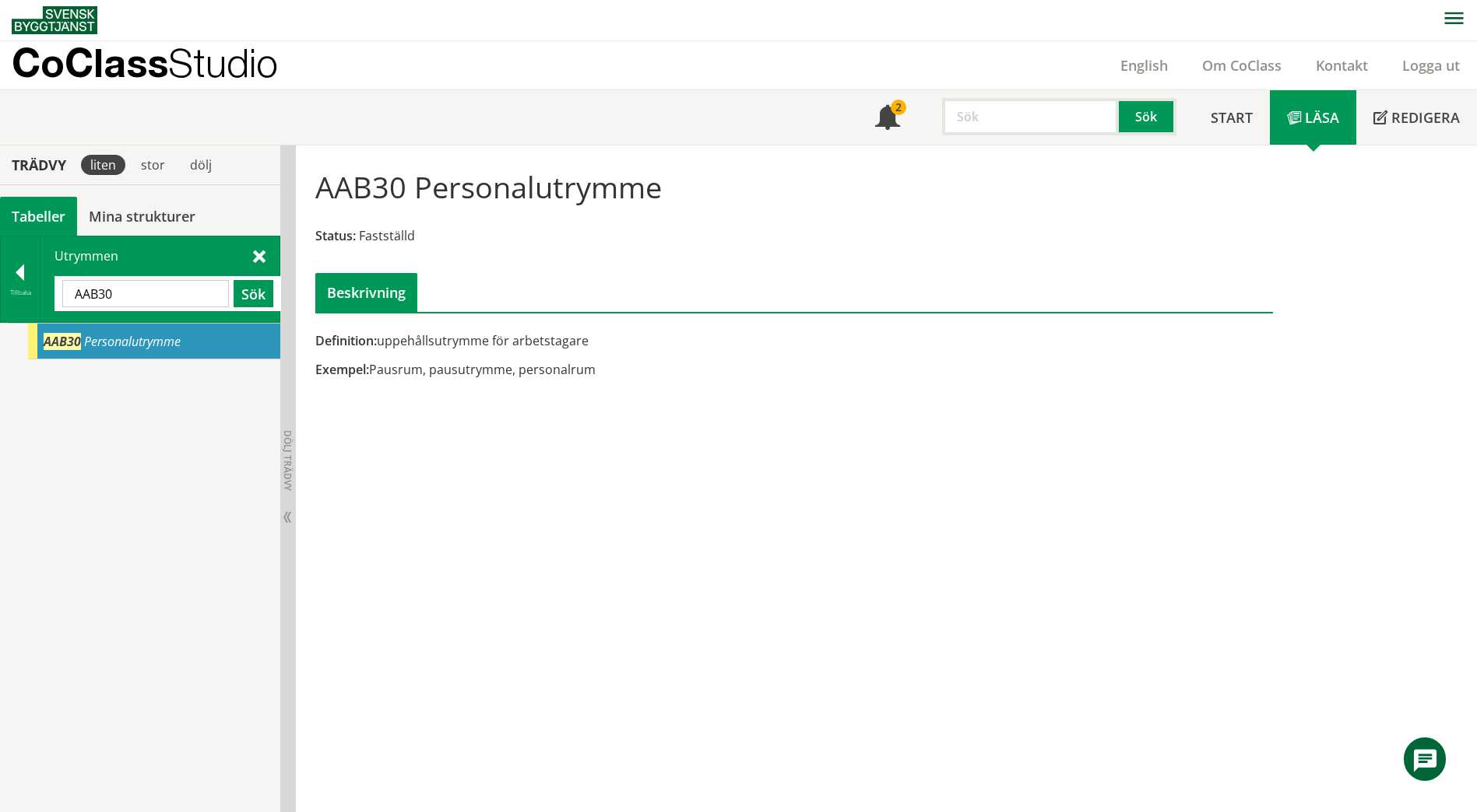
drag, startPoint x: 133, startPoint y: 293, endPoint x: 64, endPoint y: 308, distance: 70.6
click at [64, 308] on div "AAB30 Sök" at bounding box center [168, 293] width 226 height 35
click at [255, 299] on button "Sök" at bounding box center [253, 293] width 40 height 27
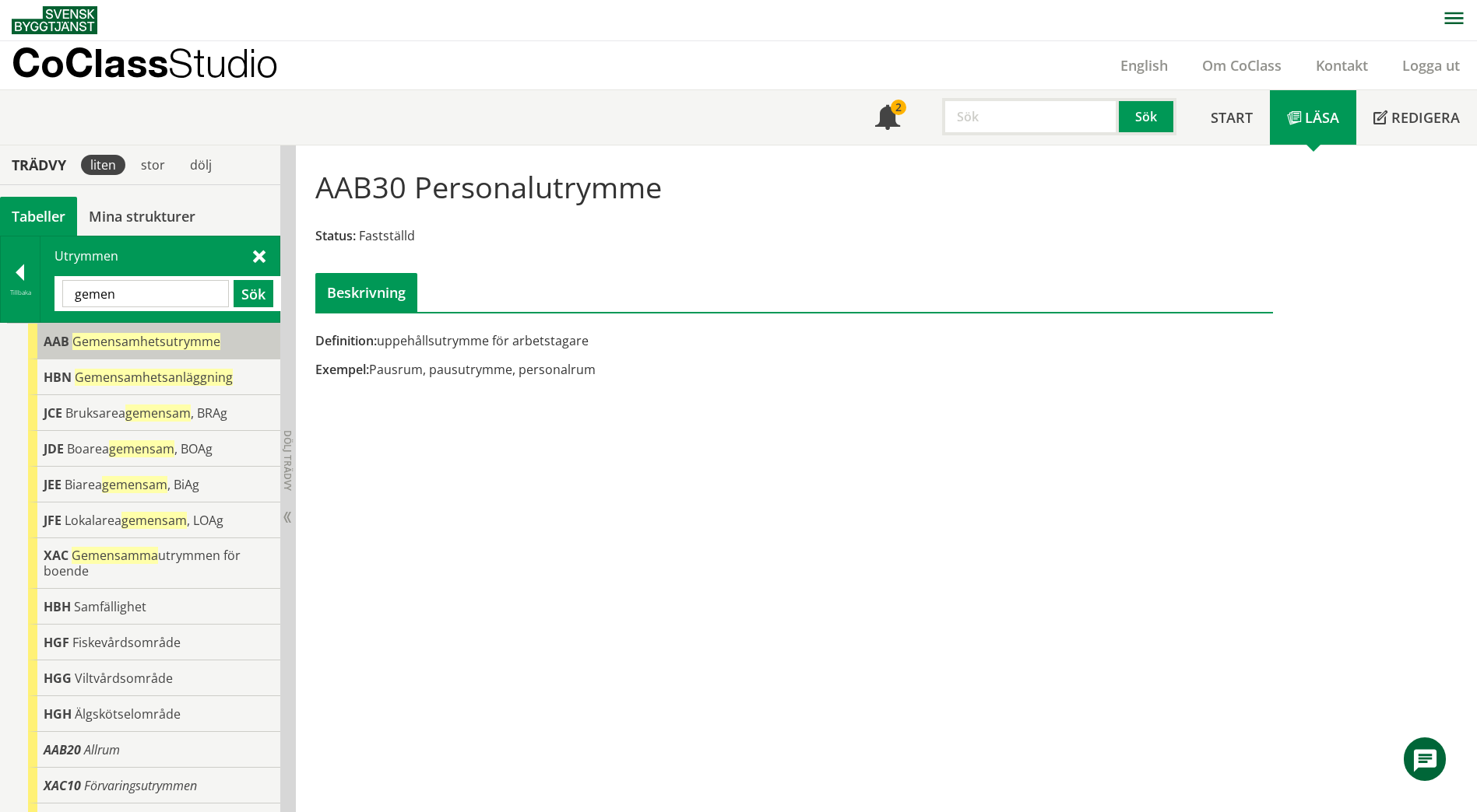
click at [220, 338] on div "AAB Gemensamhetsutrymme" at bounding box center [154, 341] width 252 height 36
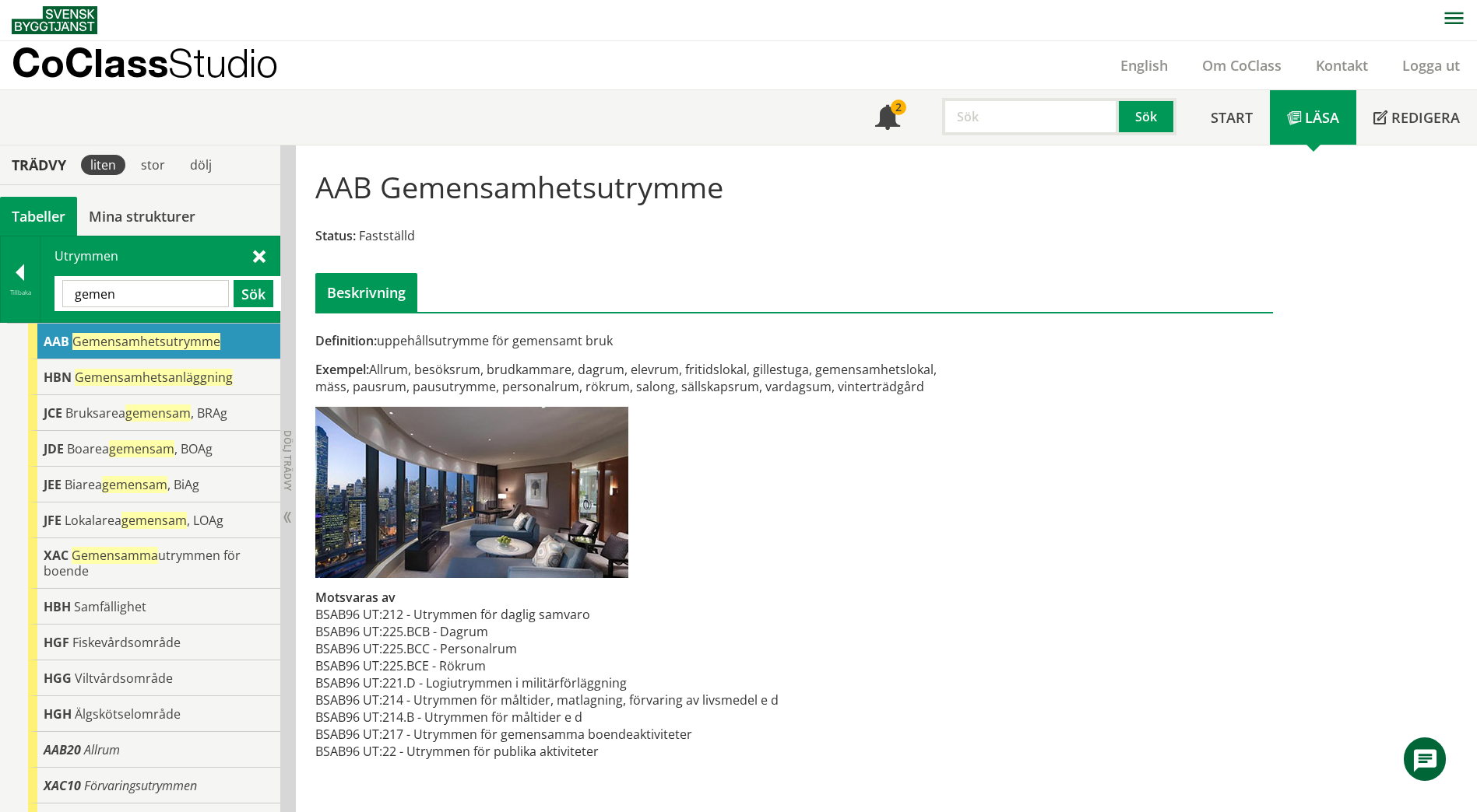
drag, startPoint x: 369, startPoint y: 187, endPoint x: 323, endPoint y: 193, distance: 46.4
click at [323, 193] on h1 "AAB Gemensamhetsutrymme" at bounding box center [518, 187] width 408 height 34
drag, startPoint x: 145, startPoint y: 292, endPoint x: 37, endPoint y: 300, distance: 108.3
click at [37, 300] on div "Tillbaka Utrymmen [GEOGRAPHIC_DATA] Sök" at bounding box center [140, 279] width 280 height 87
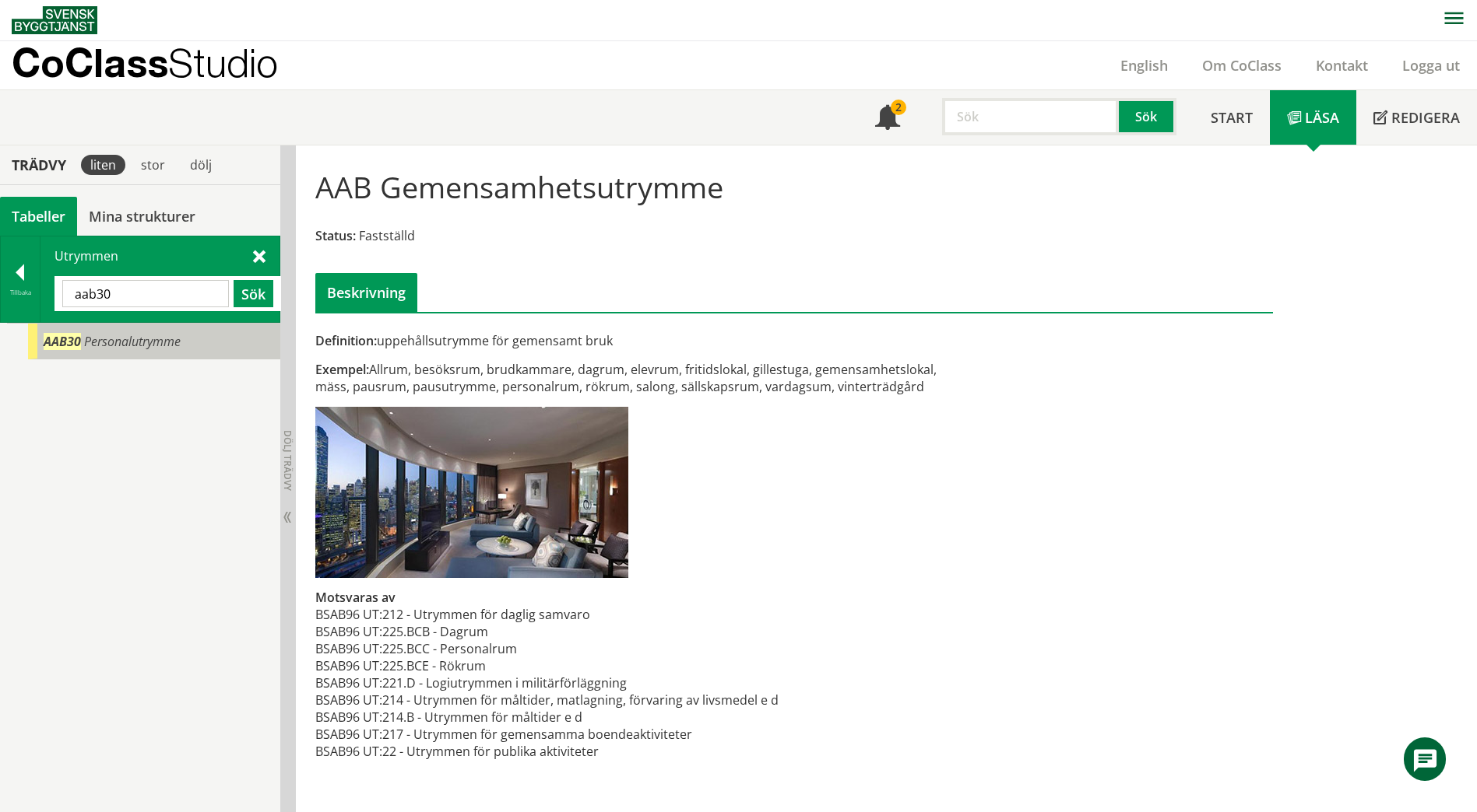
click at [100, 339] on body "AMA AMA Beskrivningsverktyg AMA Funktion BSAB Bygginfo Byggjura Byggkatalogen […" at bounding box center [738, 405] width 1477 height 812
click at [164, 343] on span "Personalutrymme" at bounding box center [132, 340] width 96 height 17
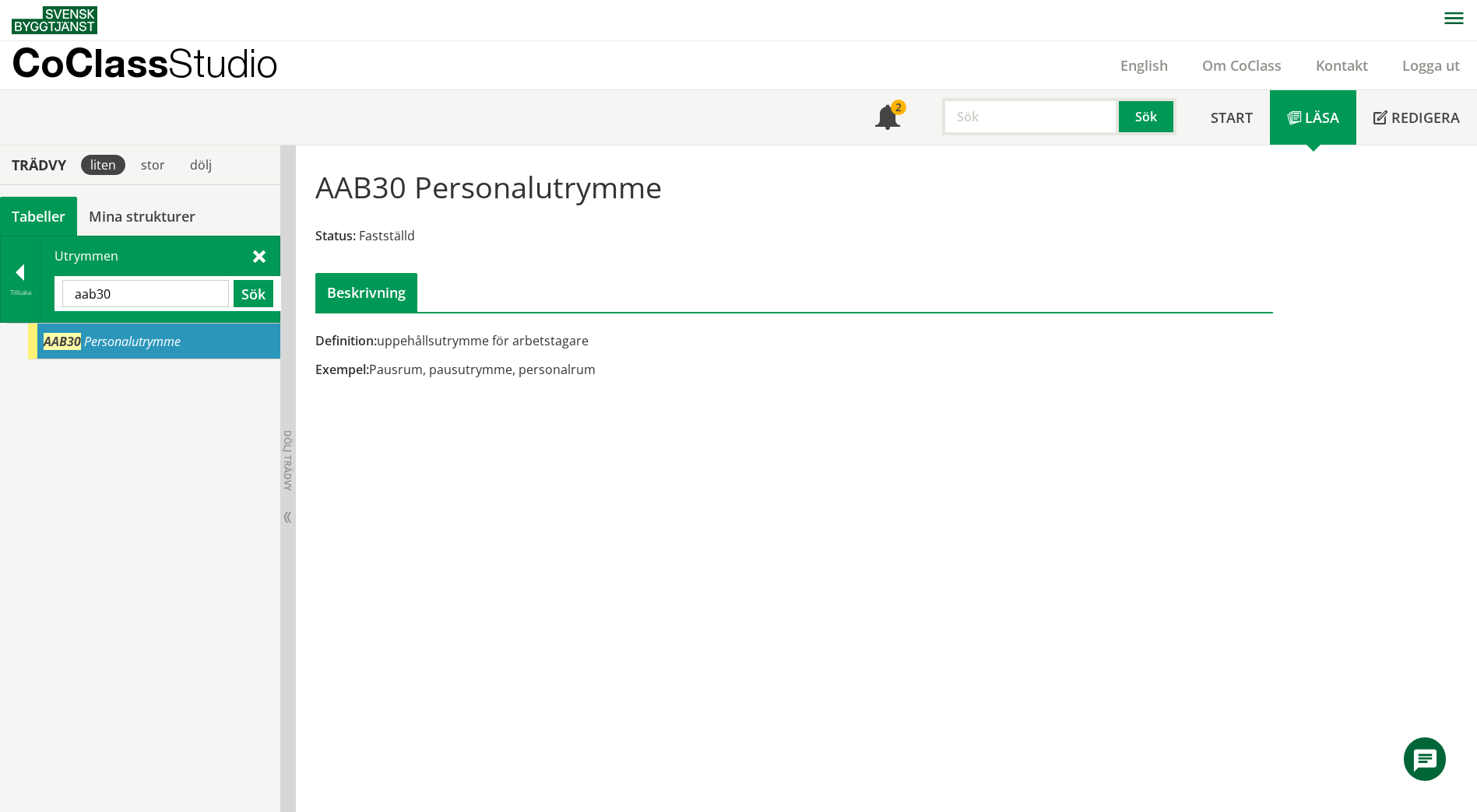
drag, startPoint x: 147, startPoint y: 292, endPoint x: 72, endPoint y: 294, distance: 75.0
click at [72, 294] on input "aab30" at bounding box center [146, 293] width 167 height 27
paste input "GROVENTRÉ RULLST/VAGNAR"
drag, startPoint x: 76, startPoint y: 295, endPoint x: 40, endPoint y: 294, distance: 36.0
click at [40, 294] on div "Tillbaka Utrymmen GROVENTRÉ RULLST/VAGNAR Sök" at bounding box center [140, 279] width 280 height 87
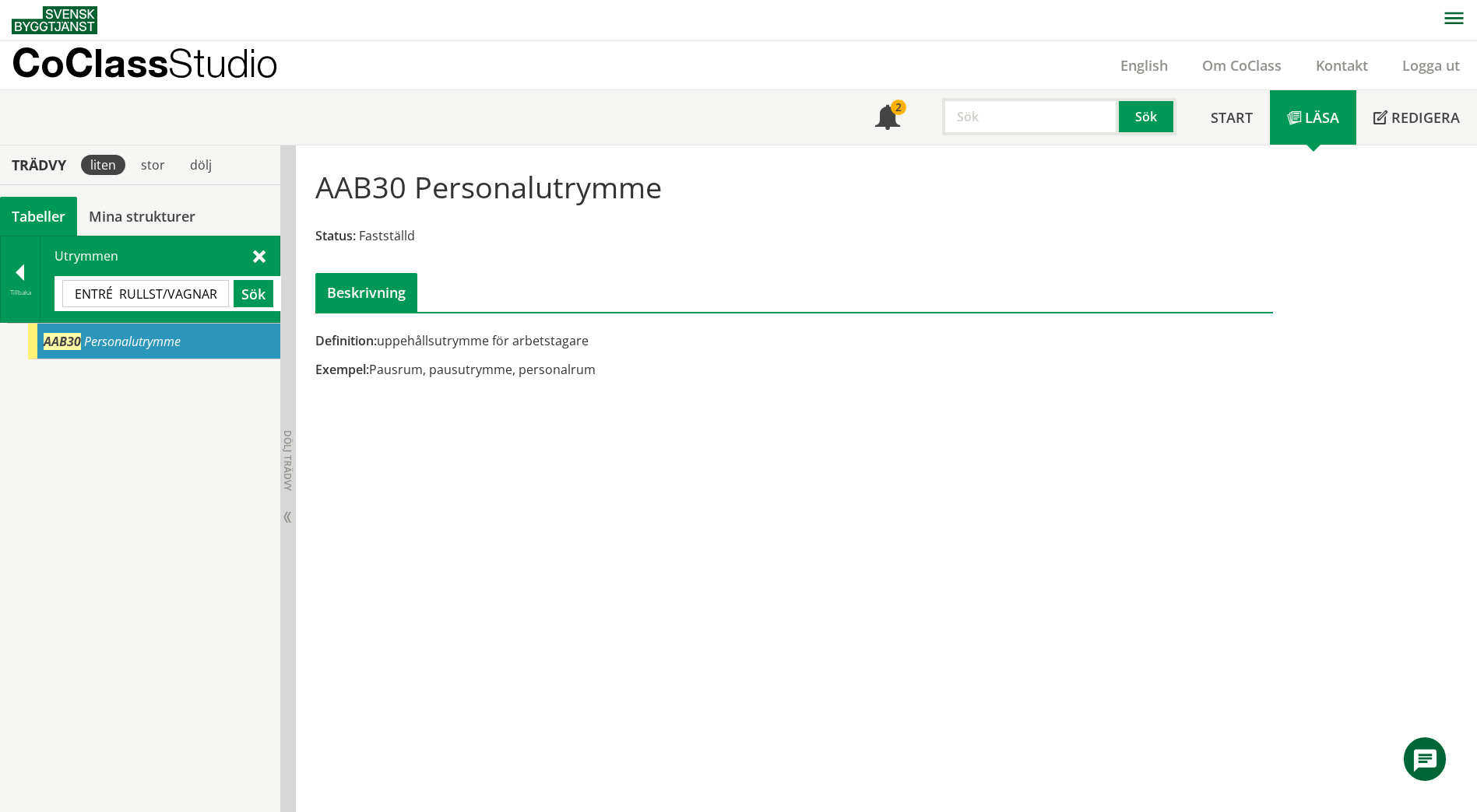
click at [279, 292] on div "ENTRÉ RULLST/VAGNAR Sök" at bounding box center [168, 293] width 226 height 35
drag, startPoint x: 117, startPoint y: 297, endPoint x: 222, endPoint y: 294, distance: 105.0
click at [222, 294] on input "ENTRÉ RULLST/VAGNAR" at bounding box center [146, 293] width 167 height 27
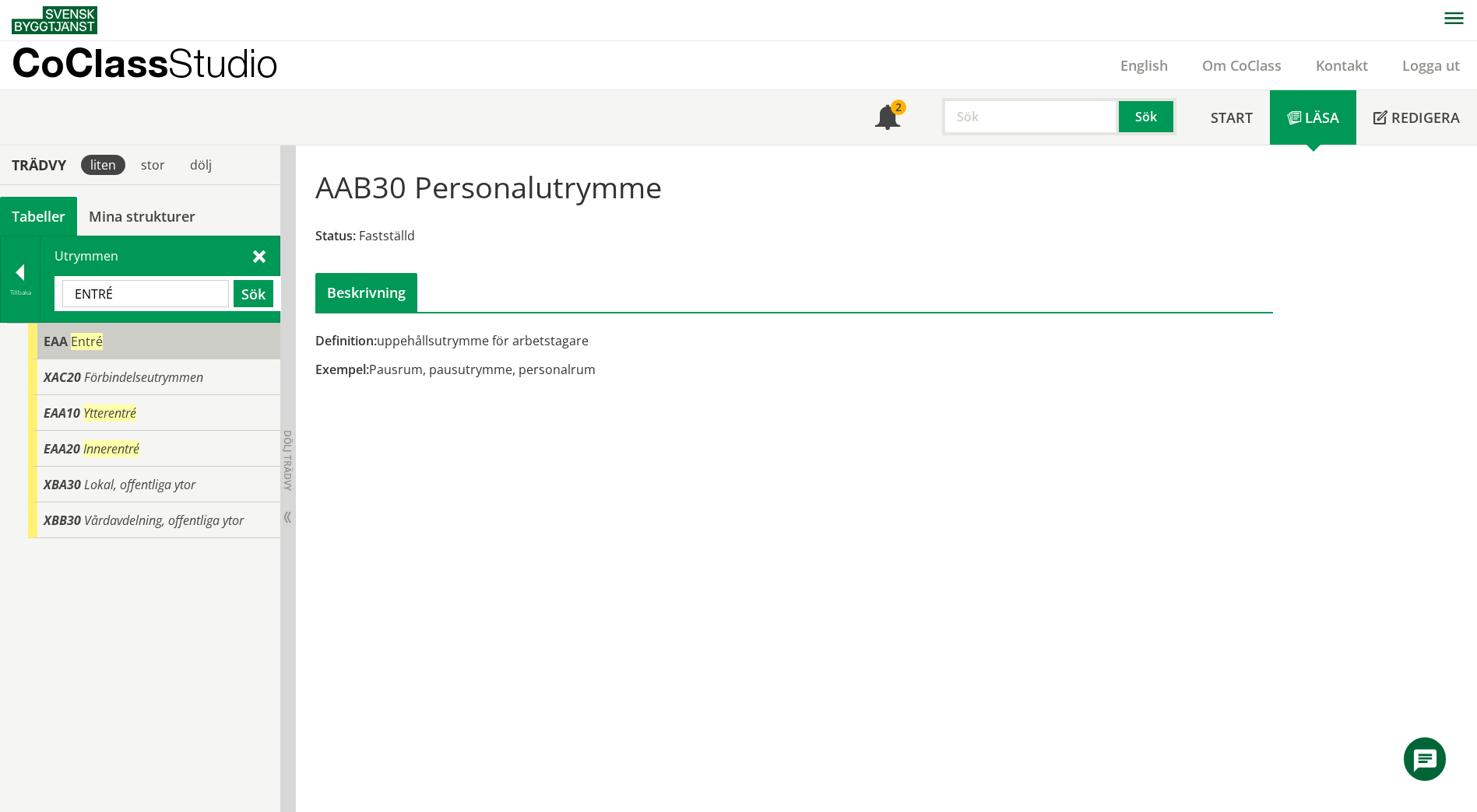
click at [47, 347] on span "EAA" at bounding box center [56, 340] width 24 height 17
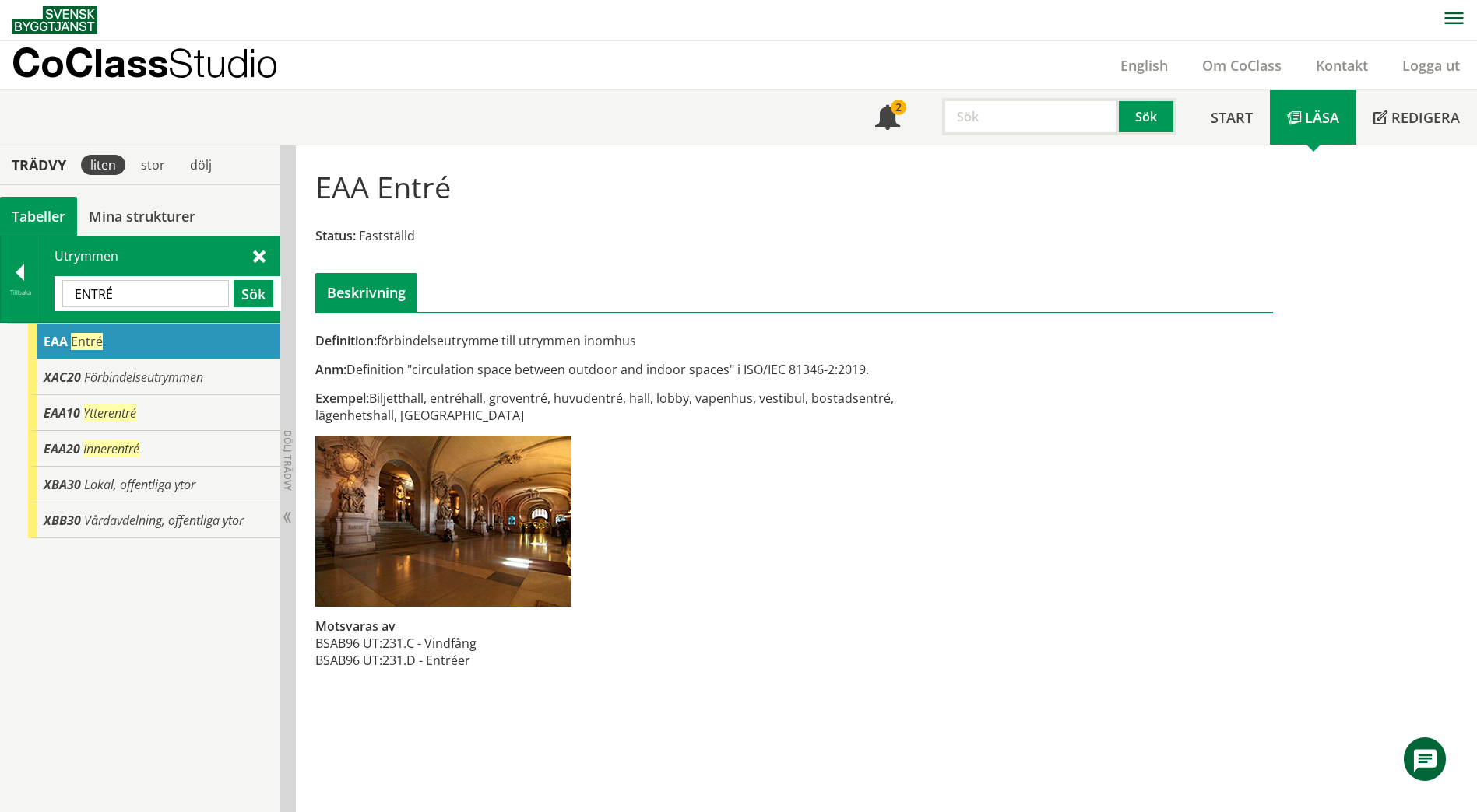
click at [258, 254] on span at bounding box center [259, 255] width 13 height 16
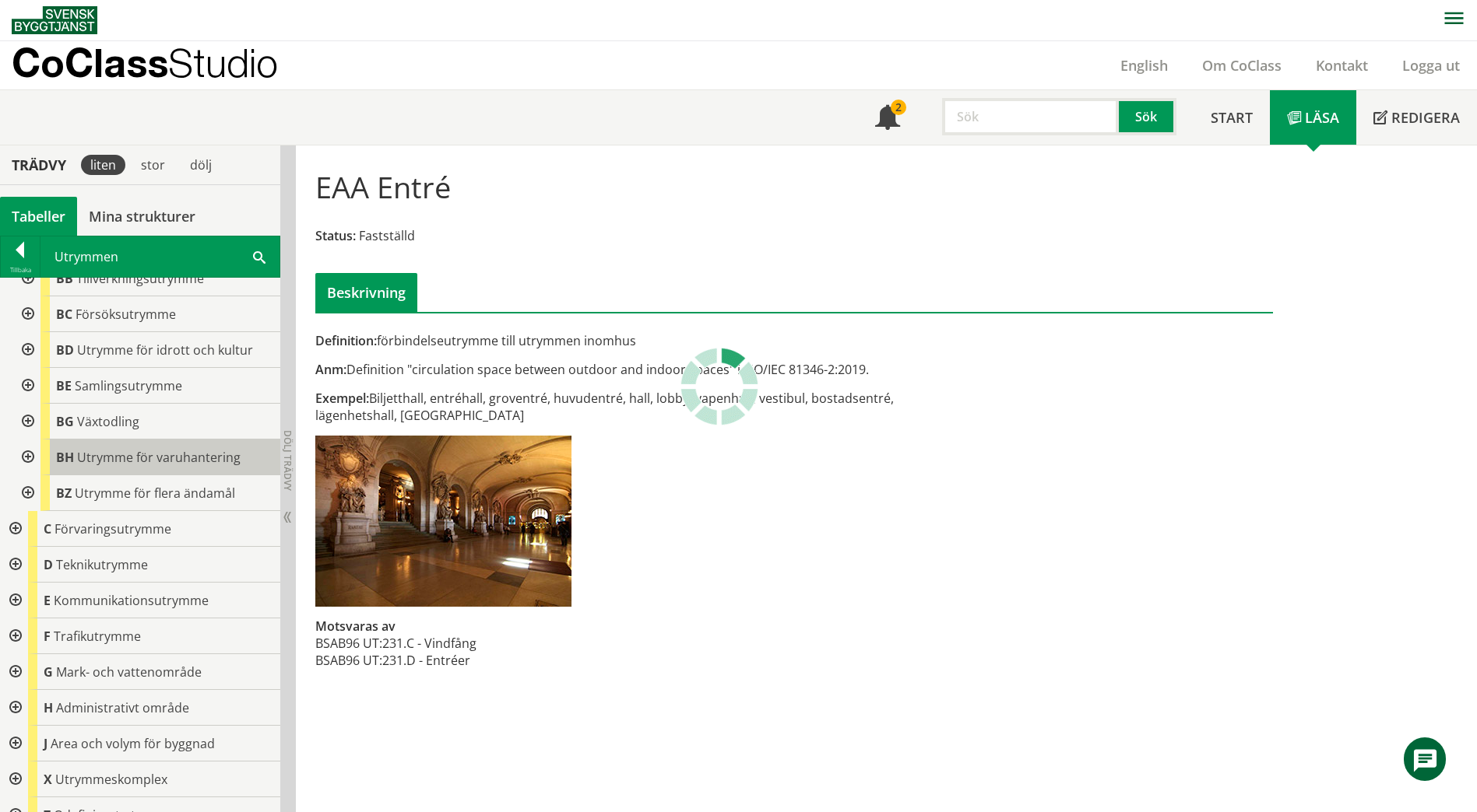
scroll to position [610, 0]
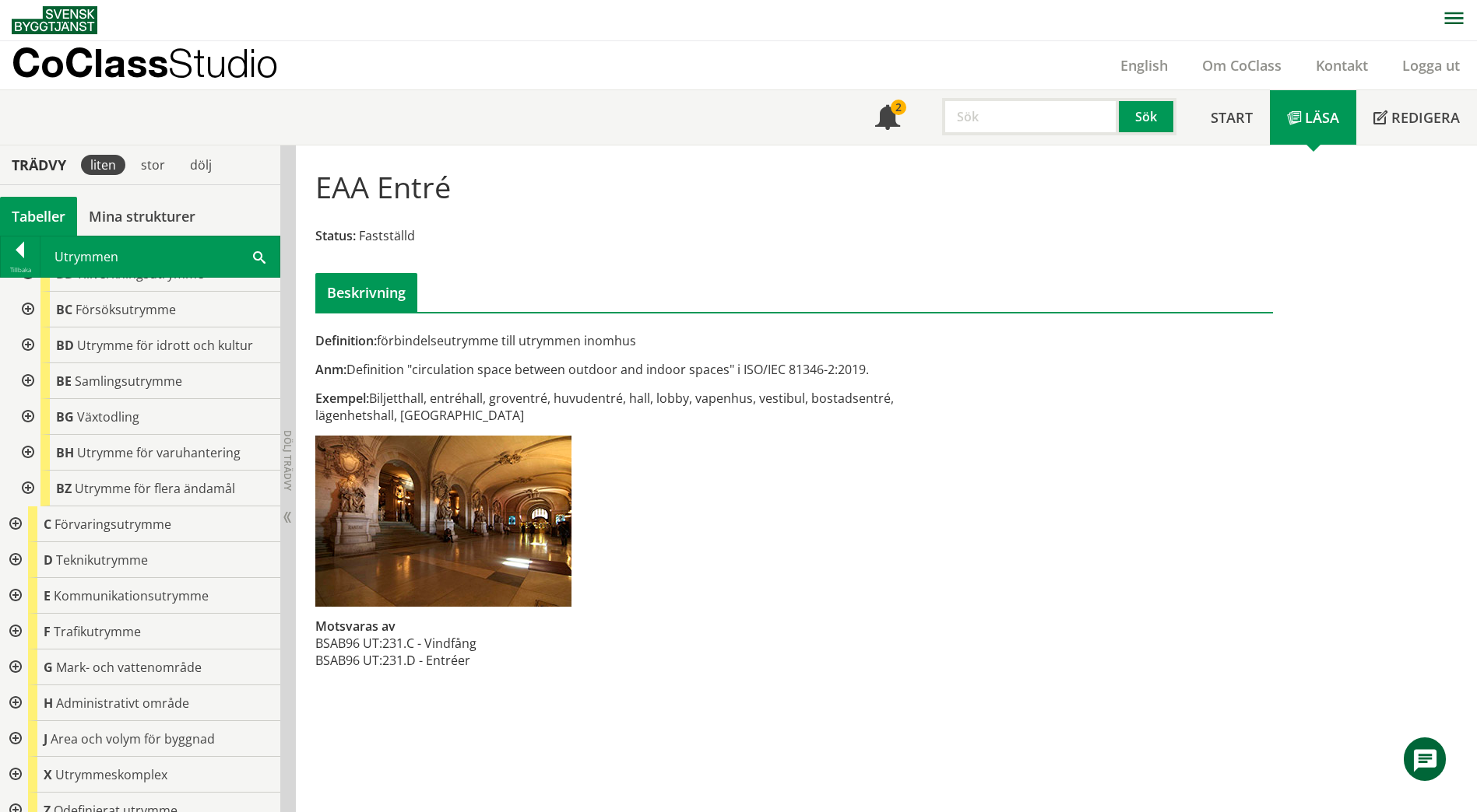
click at [17, 582] on div at bounding box center [14, 596] width 28 height 36
click at [30, 617] on div at bounding box center [27, 631] width 28 height 36
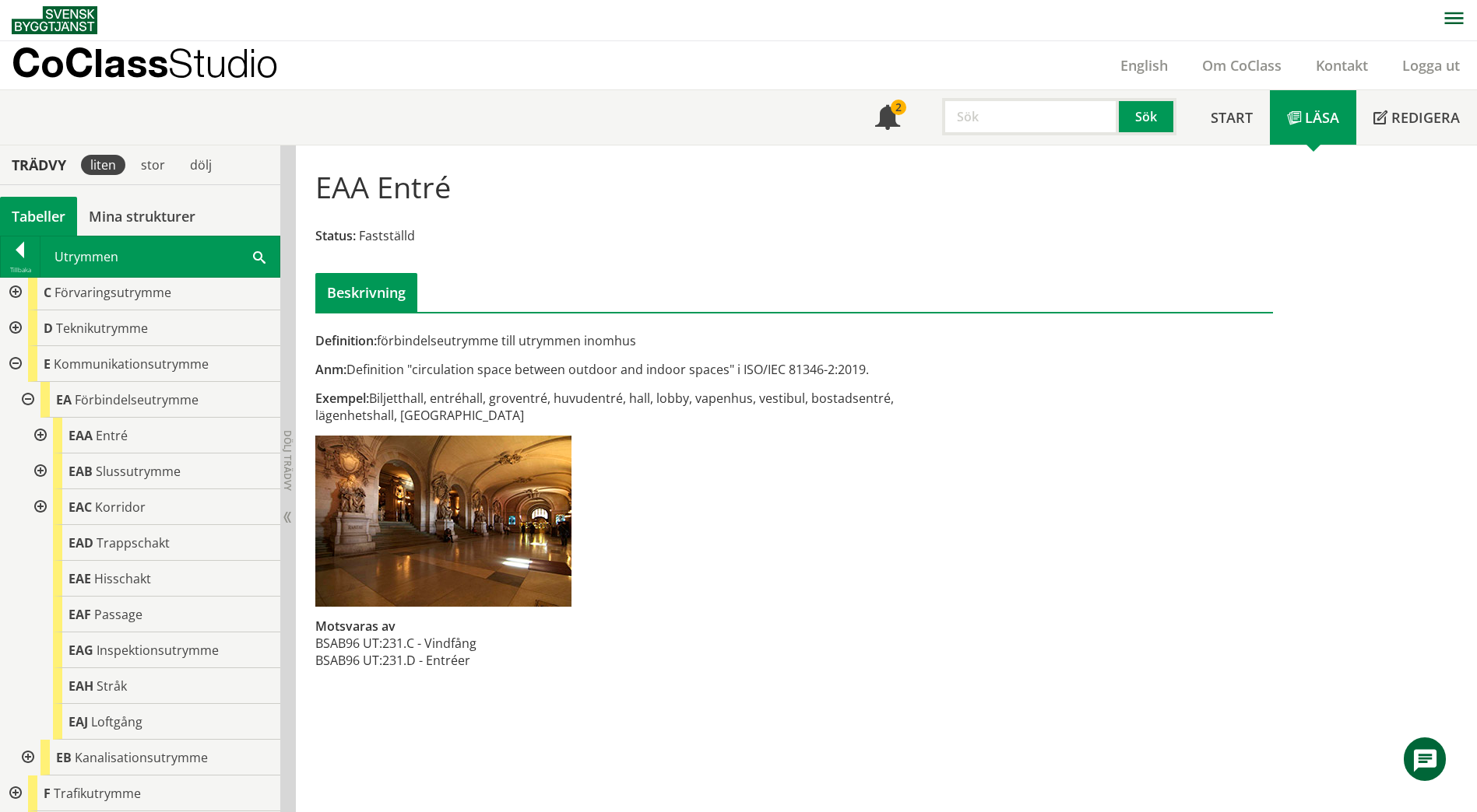
scroll to position [844, 0]
click at [35, 423] on div at bounding box center [39, 434] width 28 height 36
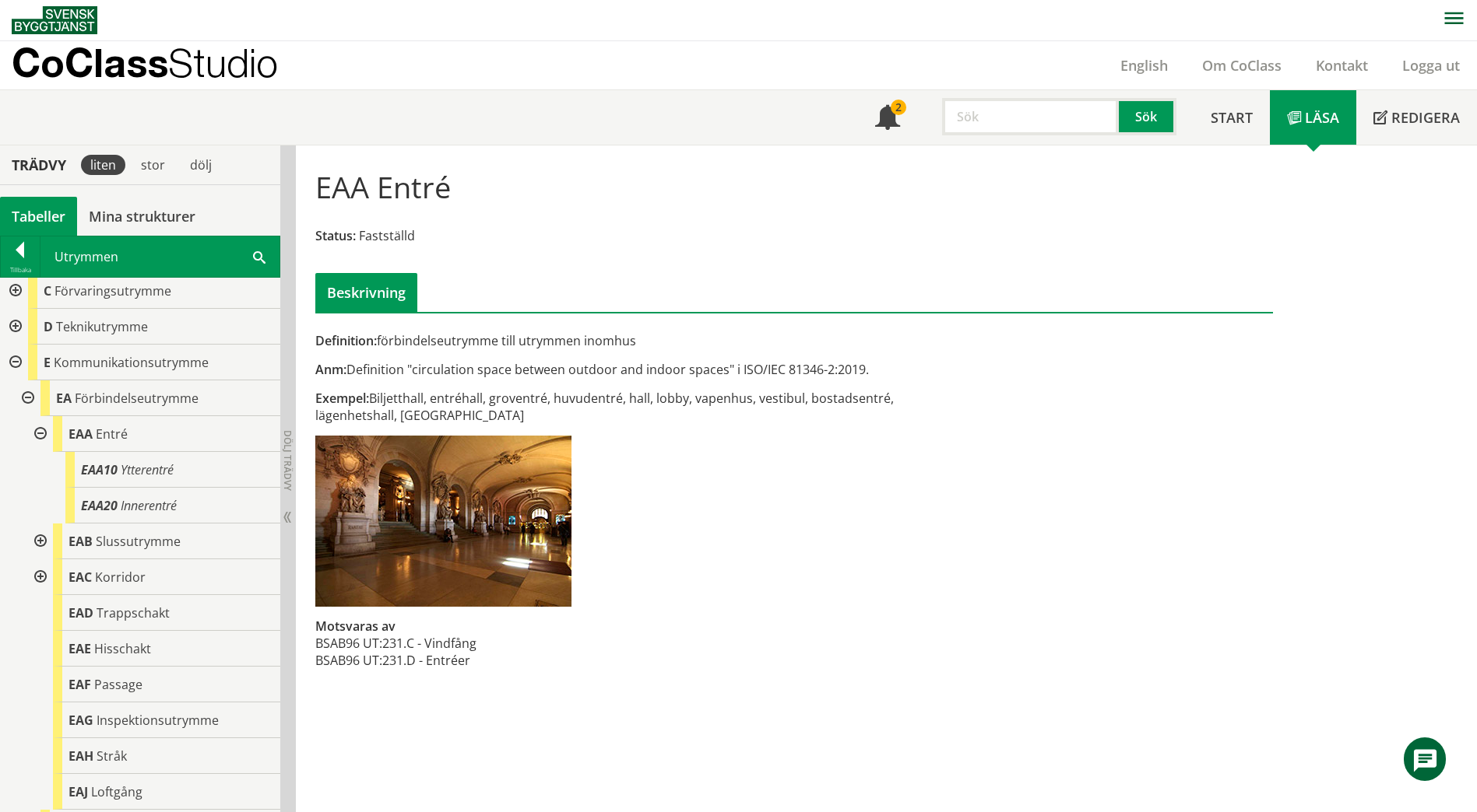
click at [44, 528] on div at bounding box center [39, 542] width 28 height 36
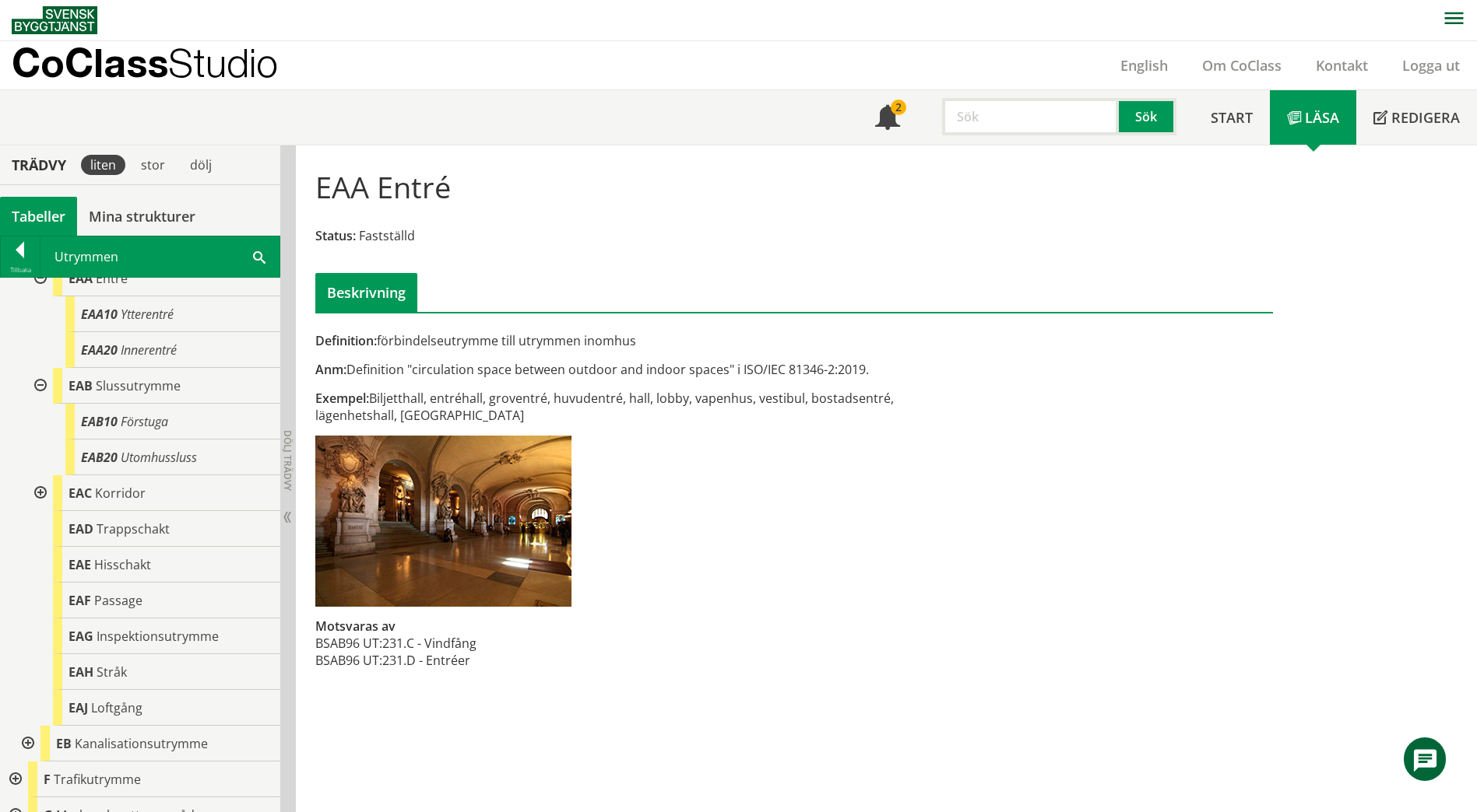
scroll to position [1077, 0]
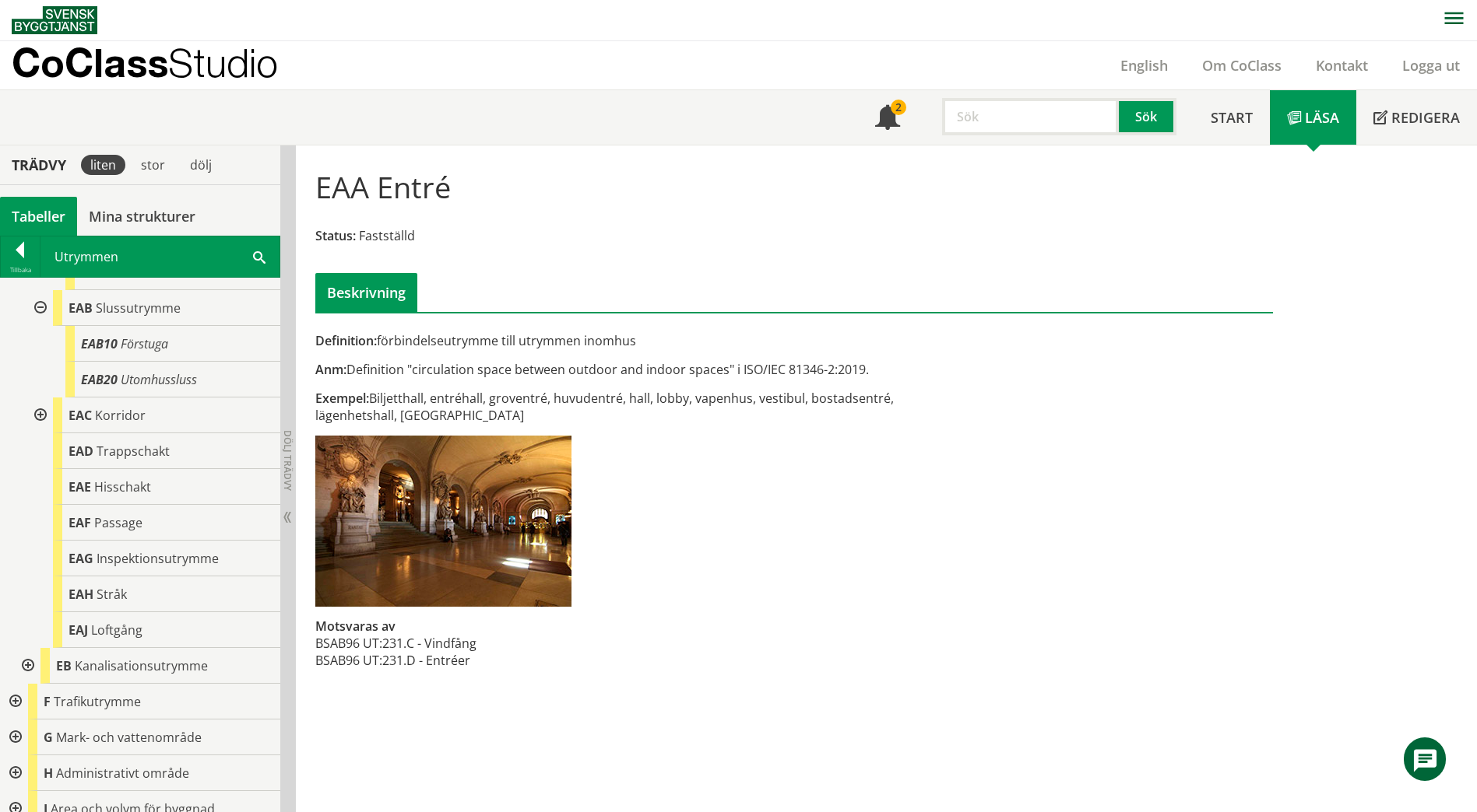
click at [41, 401] on div at bounding box center [39, 416] width 28 height 36
click at [254, 257] on span at bounding box center [259, 256] width 13 height 16
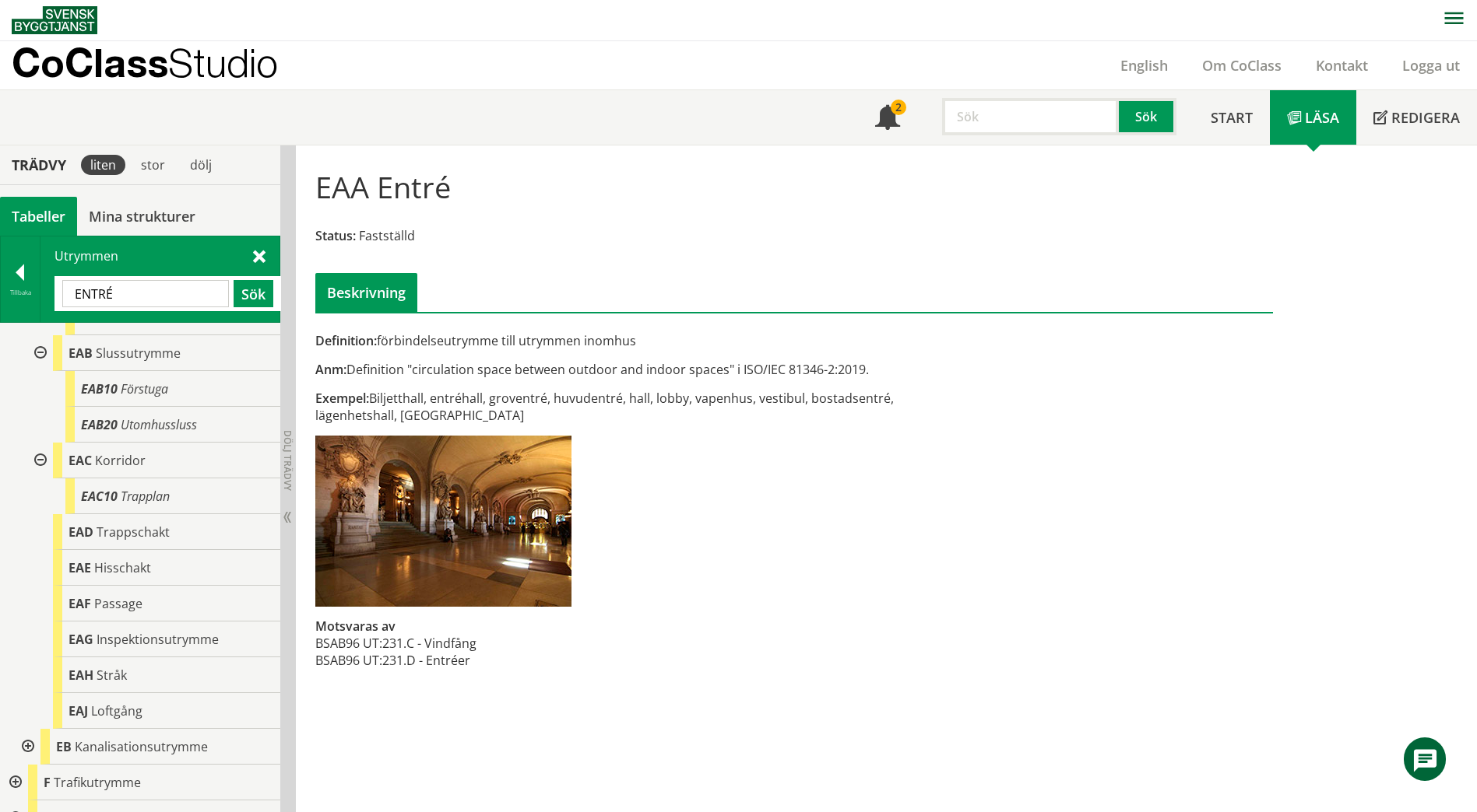
drag, startPoint x: 128, startPoint y: 304, endPoint x: 62, endPoint y: 288, distance: 67.9
click at [62, 288] on div "ENTRÉ Sök" at bounding box center [168, 293] width 226 height 35
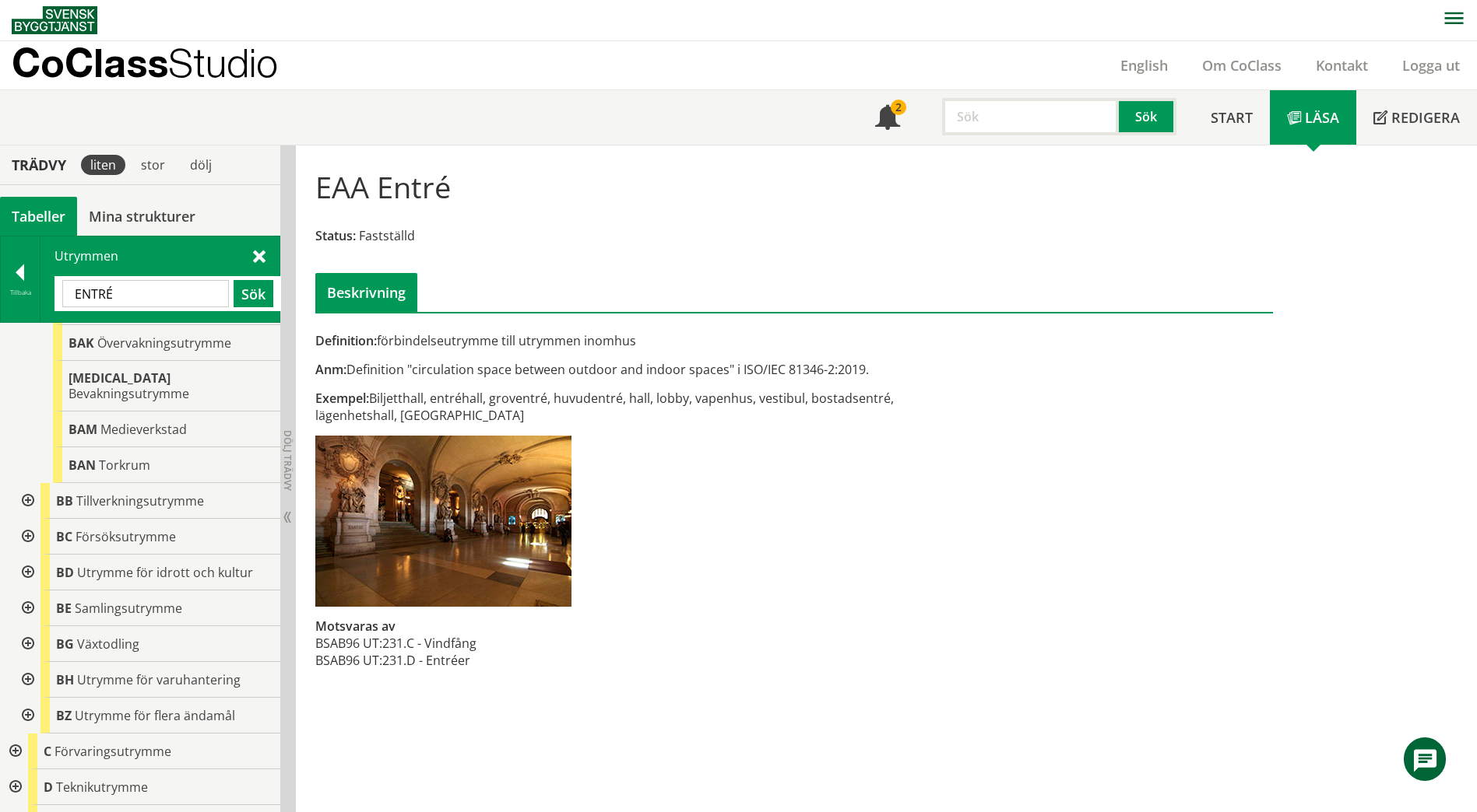
scroll to position [389, 0]
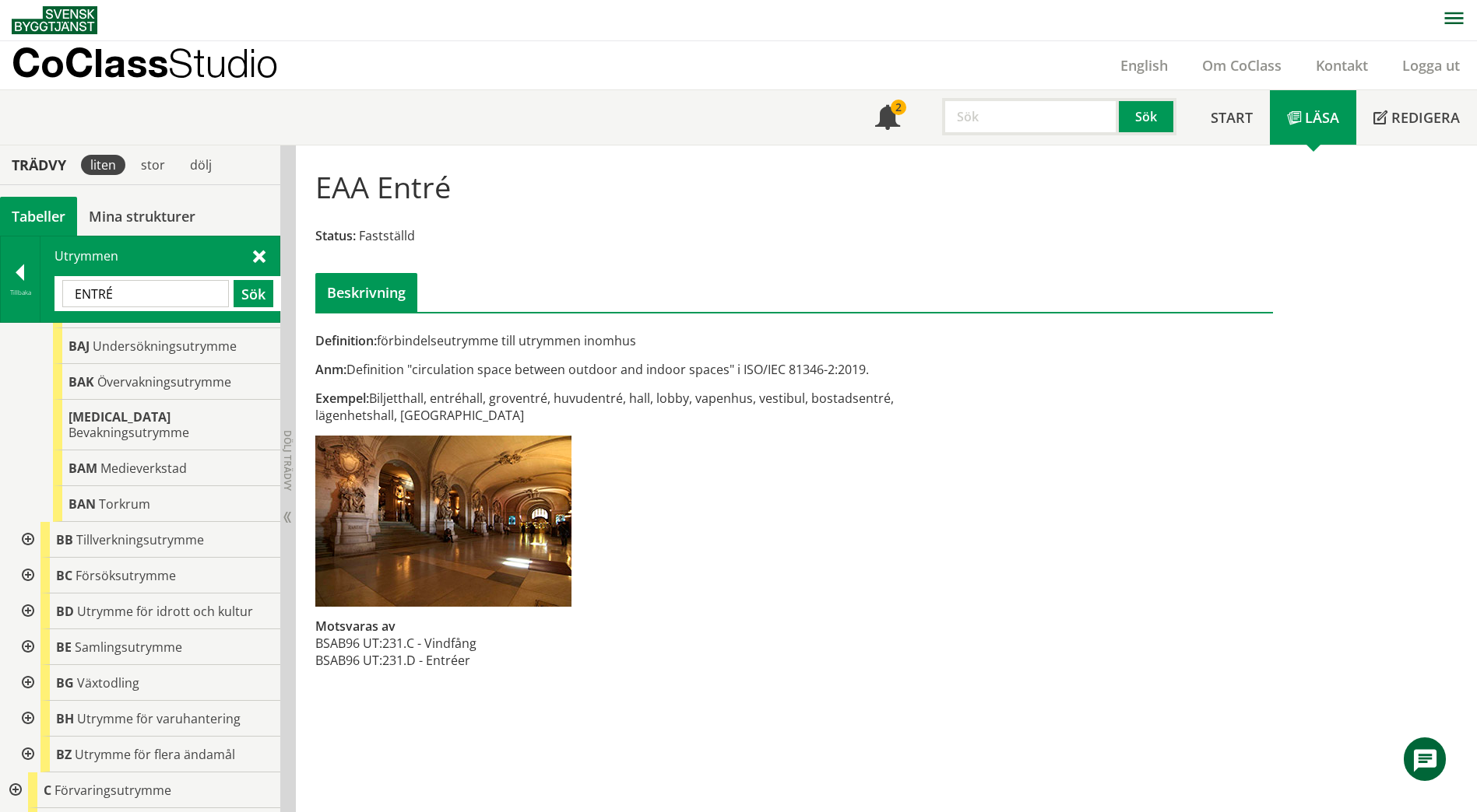
click at [31, 526] on div at bounding box center [27, 540] width 28 height 36
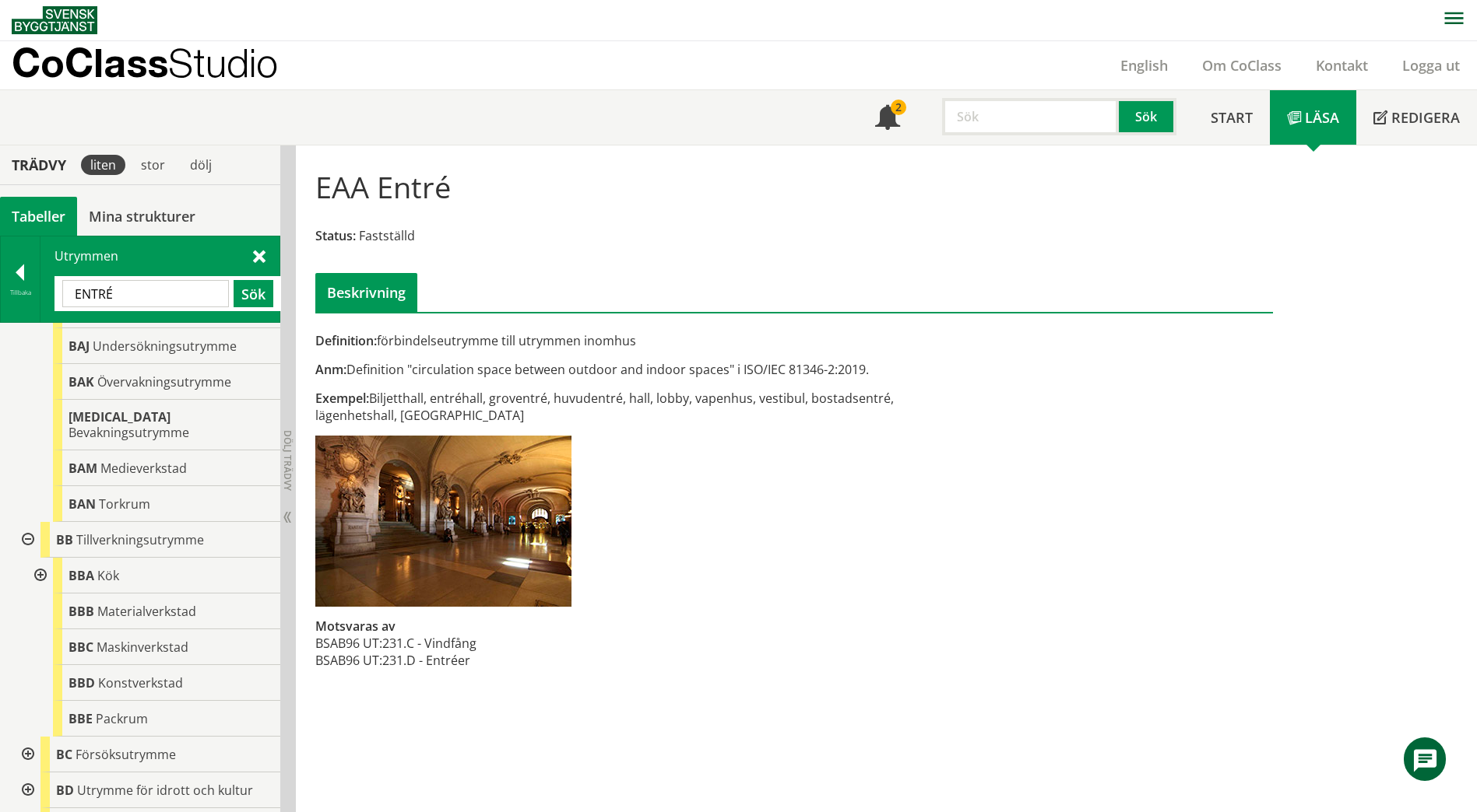
click at [42, 560] on div at bounding box center [39, 576] width 28 height 36
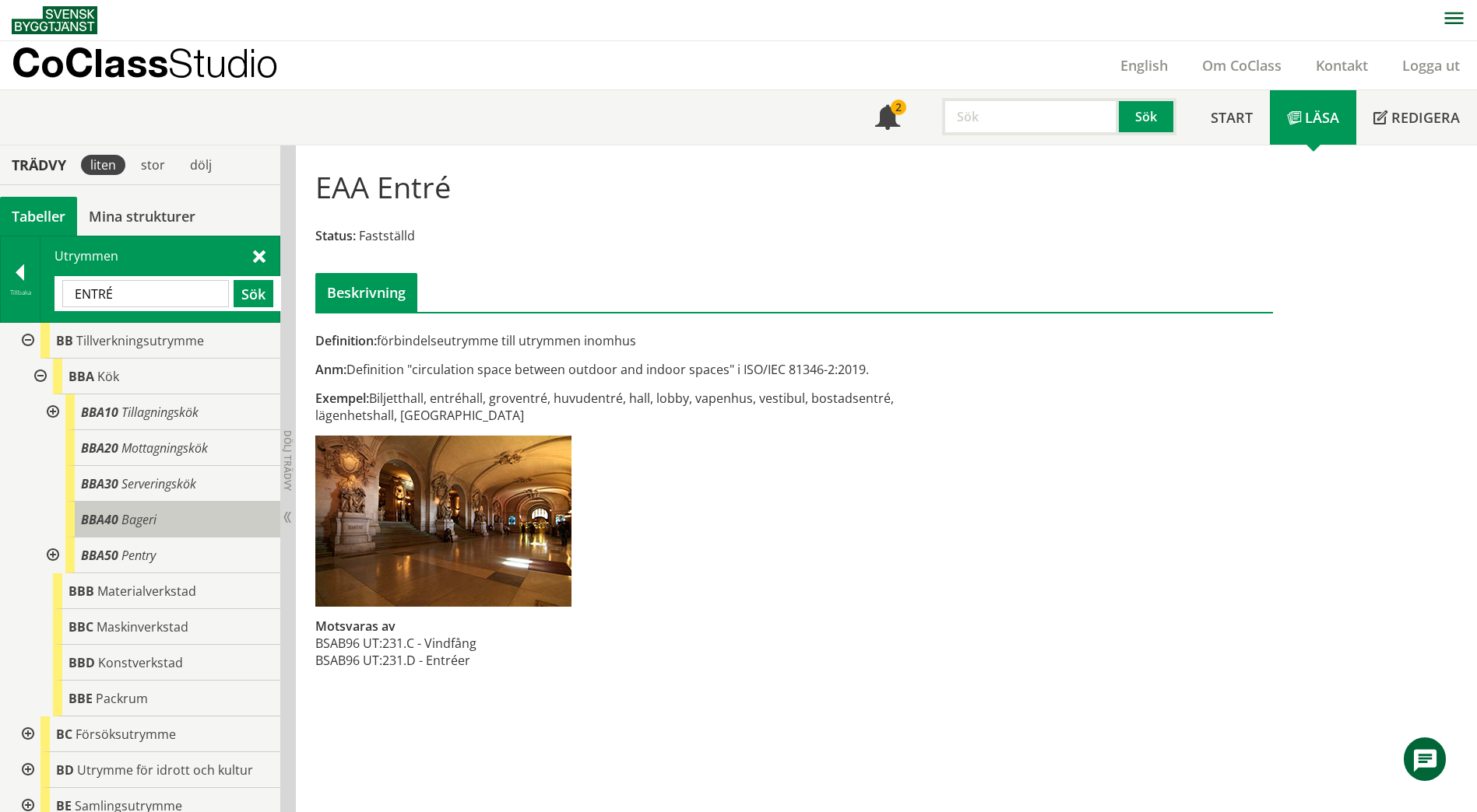
scroll to position [622, 0]
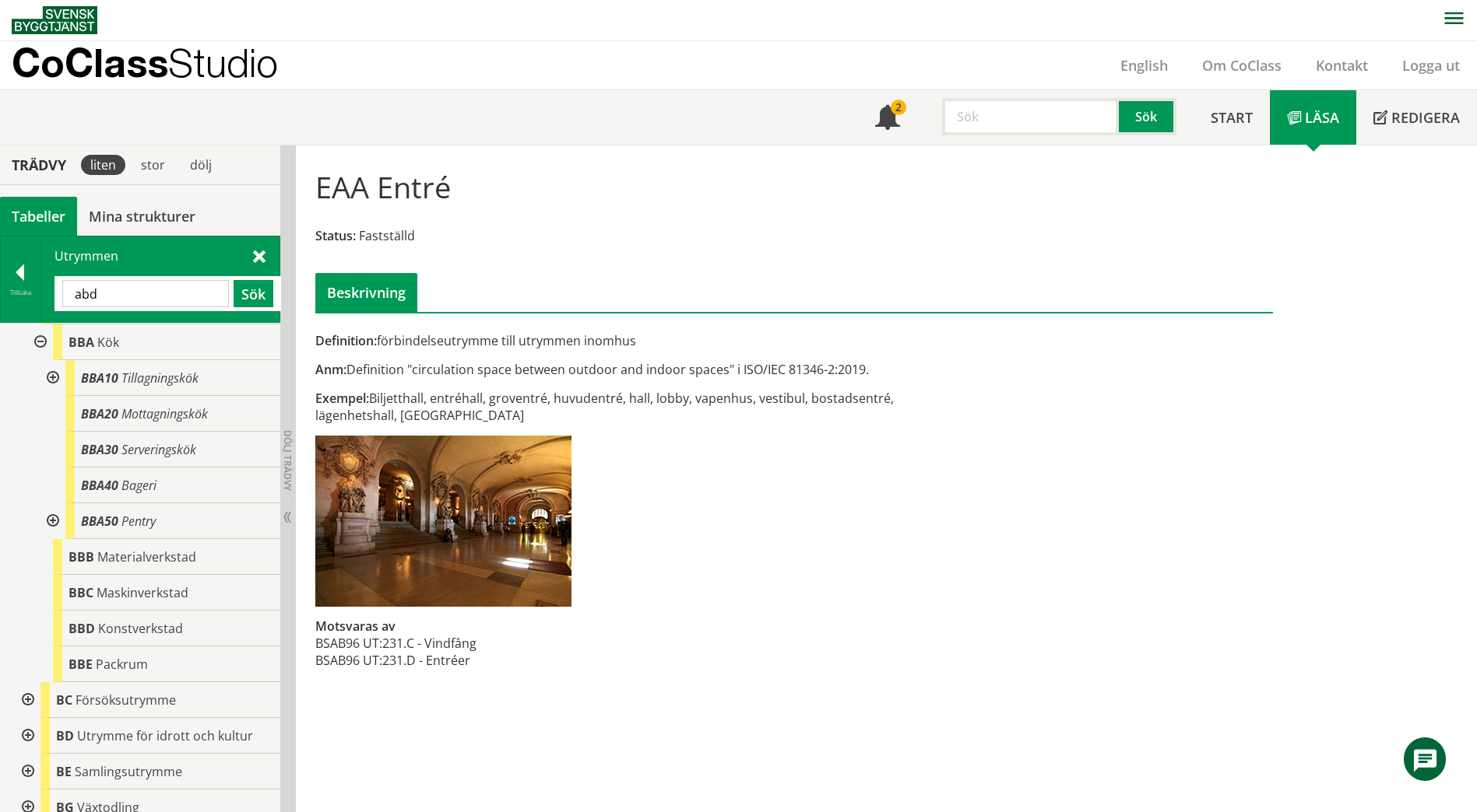
type input "abd"
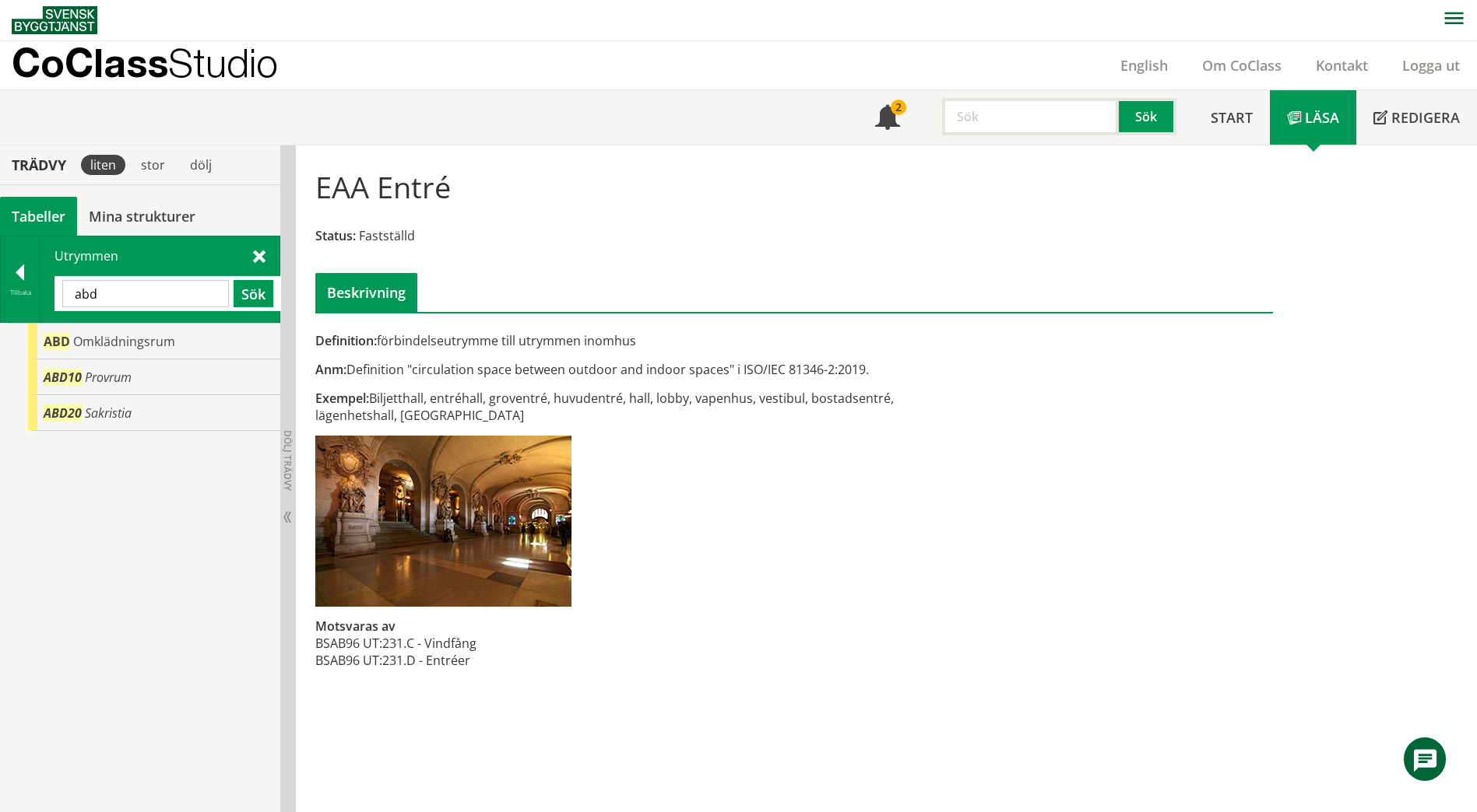
scroll to position [0, 0]
click at [15, 287] on div "Tillbaka" at bounding box center [20, 292] width 39 height 13
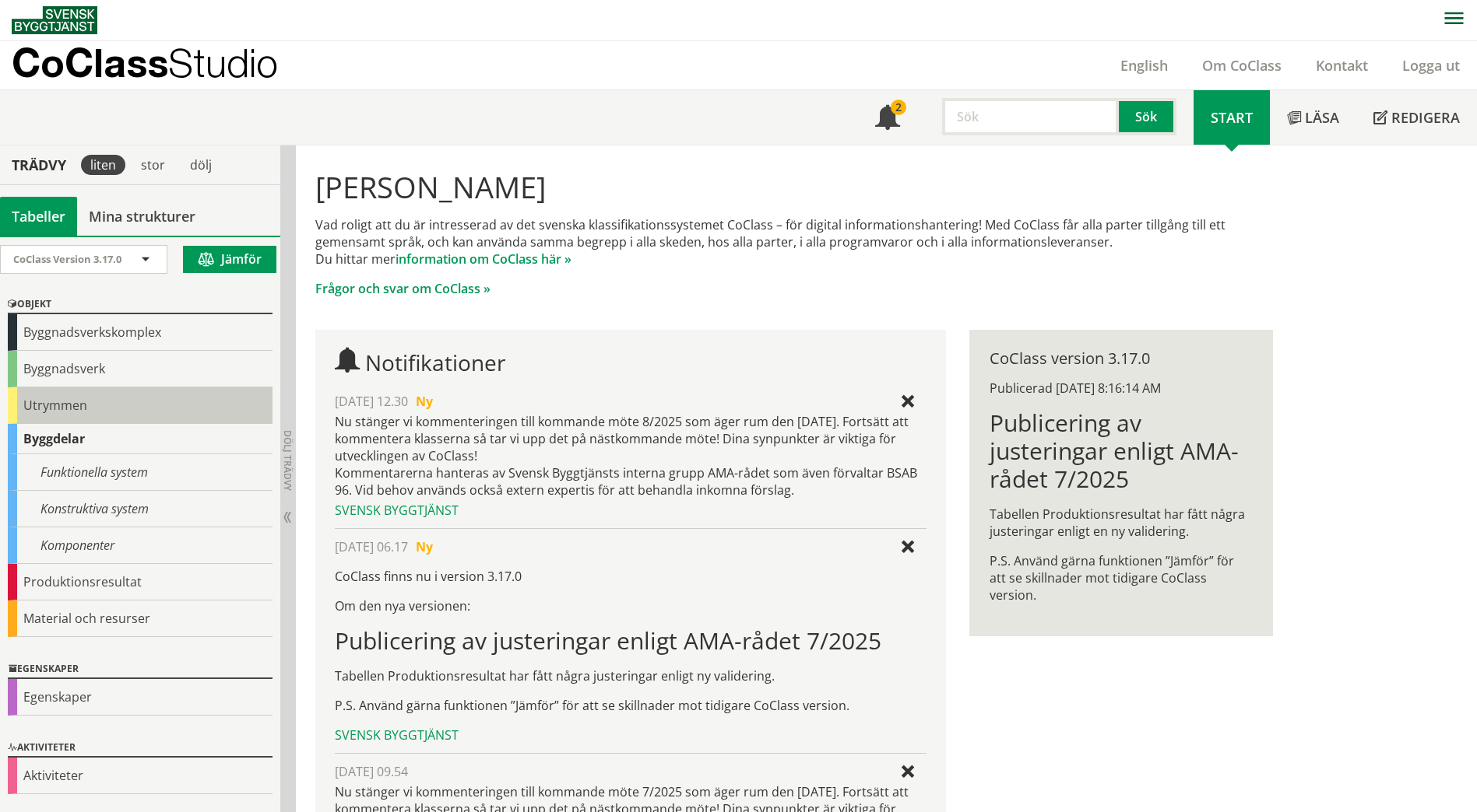
click at [65, 402] on div "Utrymmen" at bounding box center [140, 405] width 264 height 37
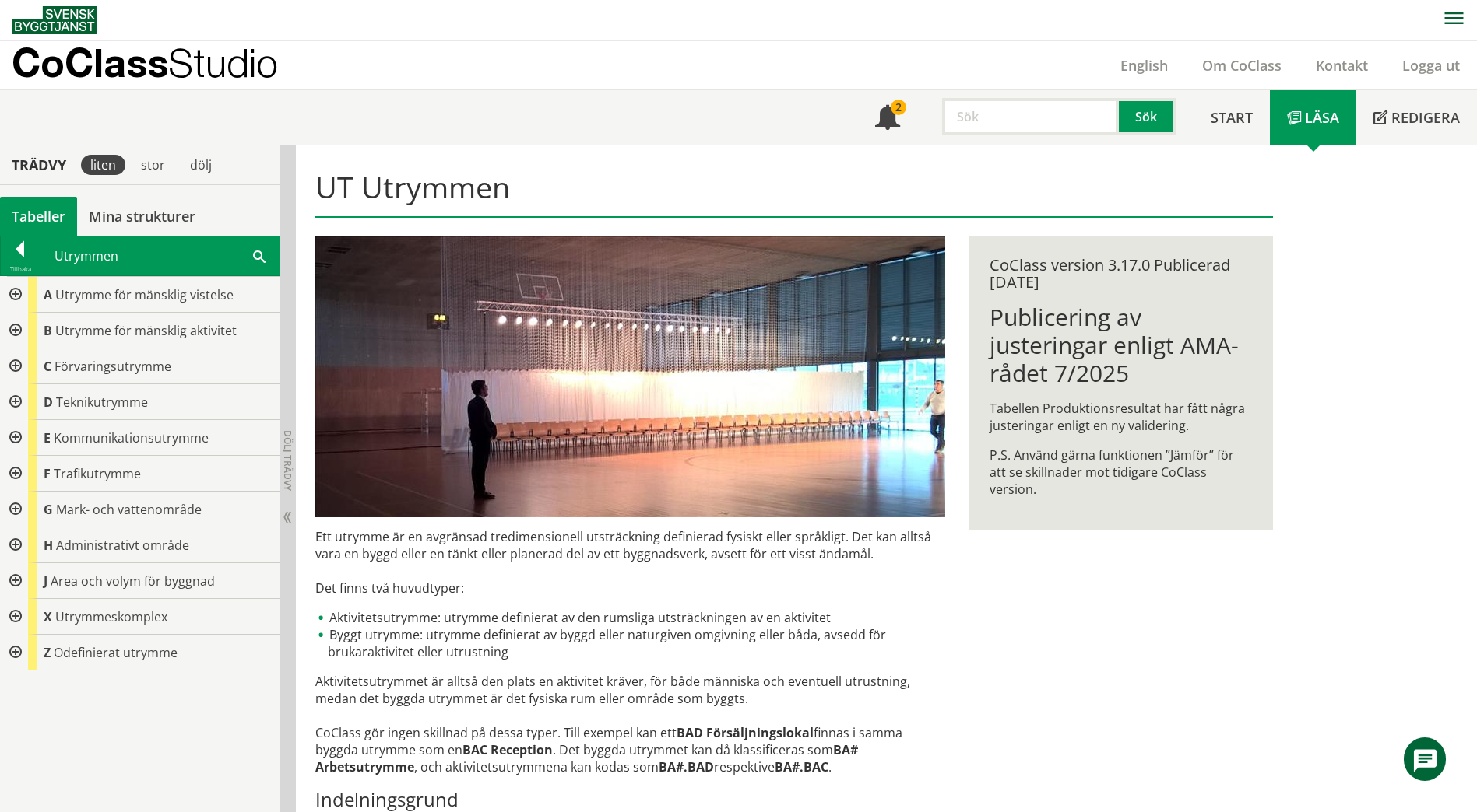
click at [14, 331] on div at bounding box center [14, 331] width 28 height 36
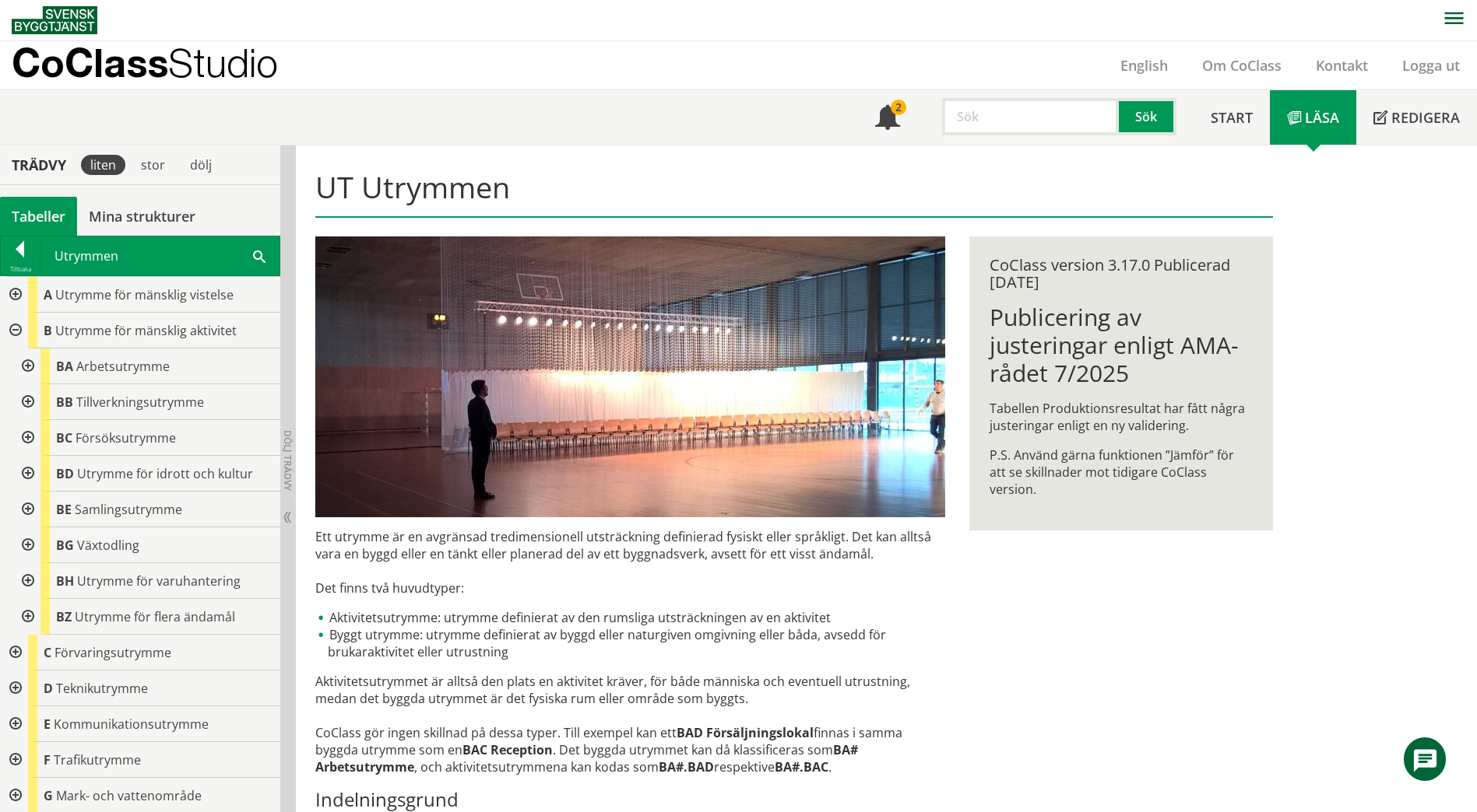
click at [17, 292] on div at bounding box center [14, 295] width 28 height 36
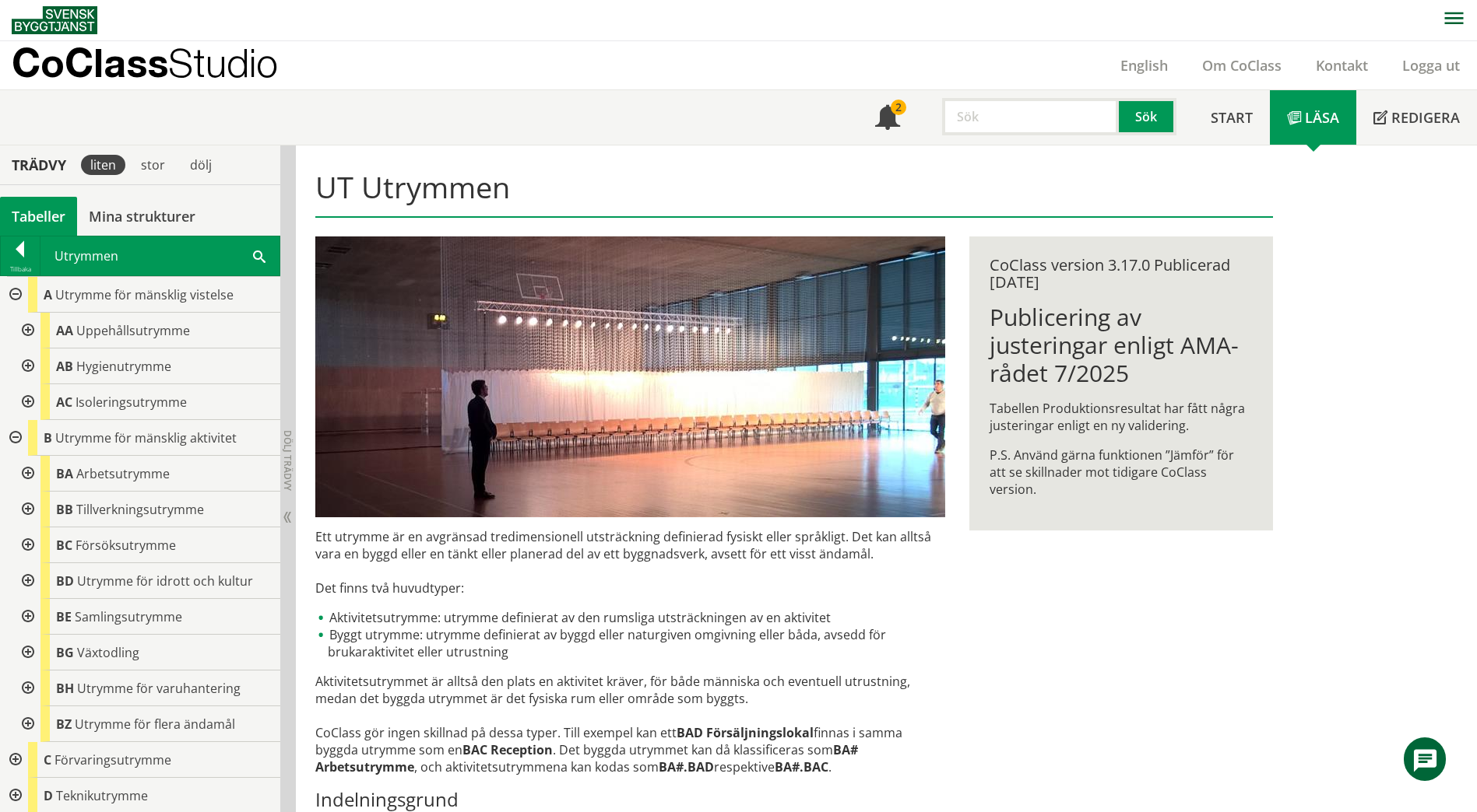
click at [24, 330] on div at bounding box center [27, 331] width 28 height 36
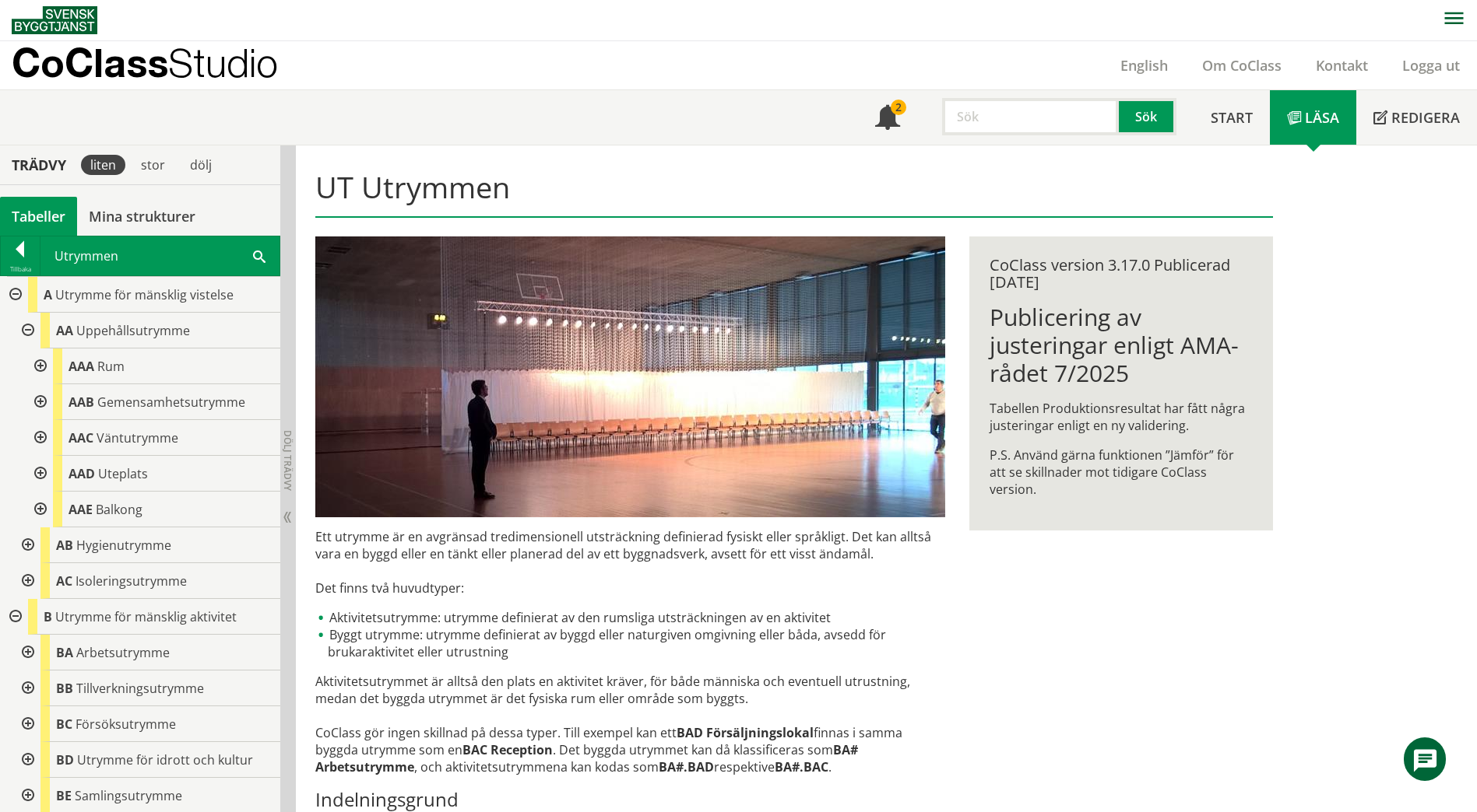
click at [39, 398] on div at bounding box center [39, 402] width 28 height 36
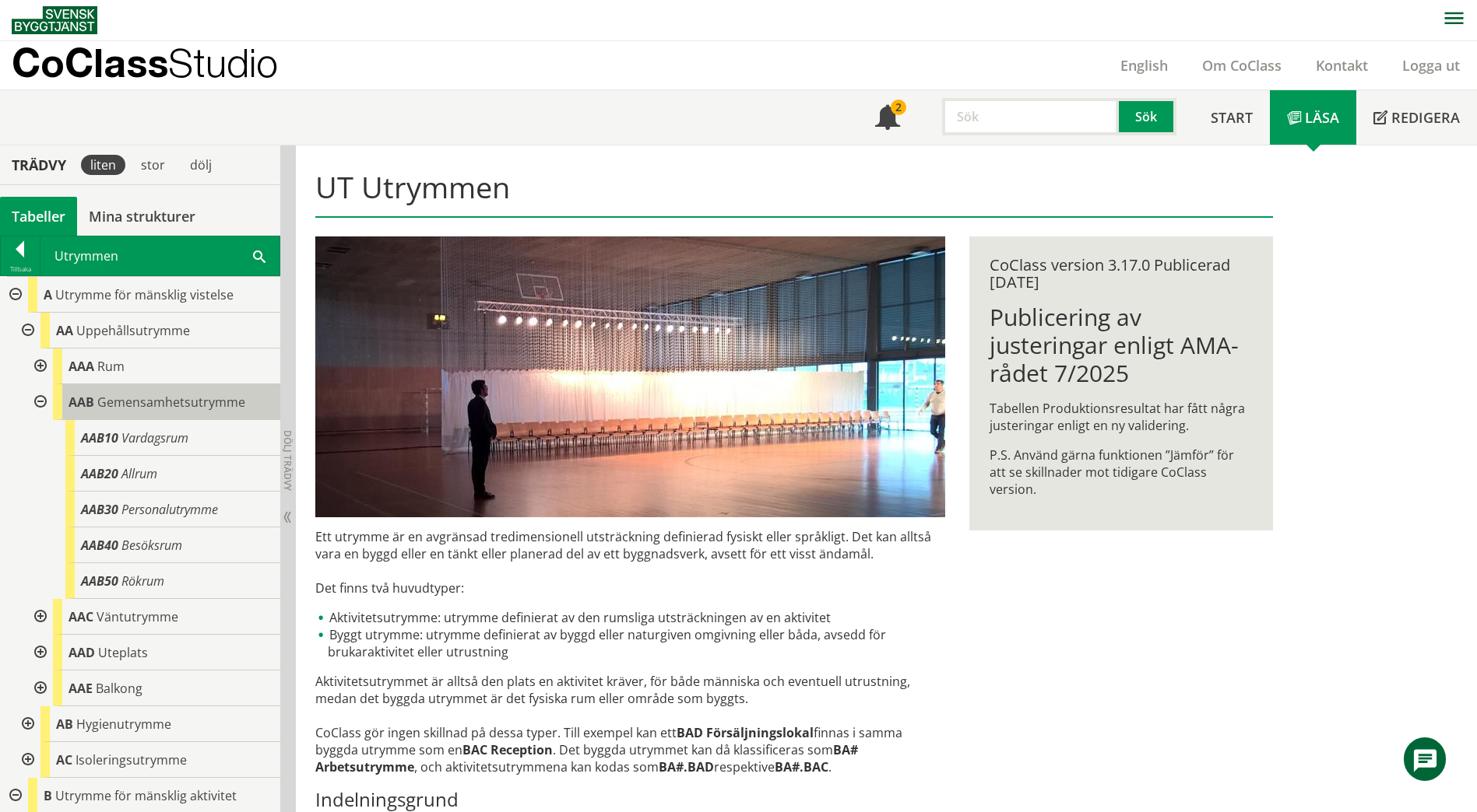
click at [171, 403] on span "Gemensamhetsutrymme" at bounding box center [171, 402] width 148 height 17
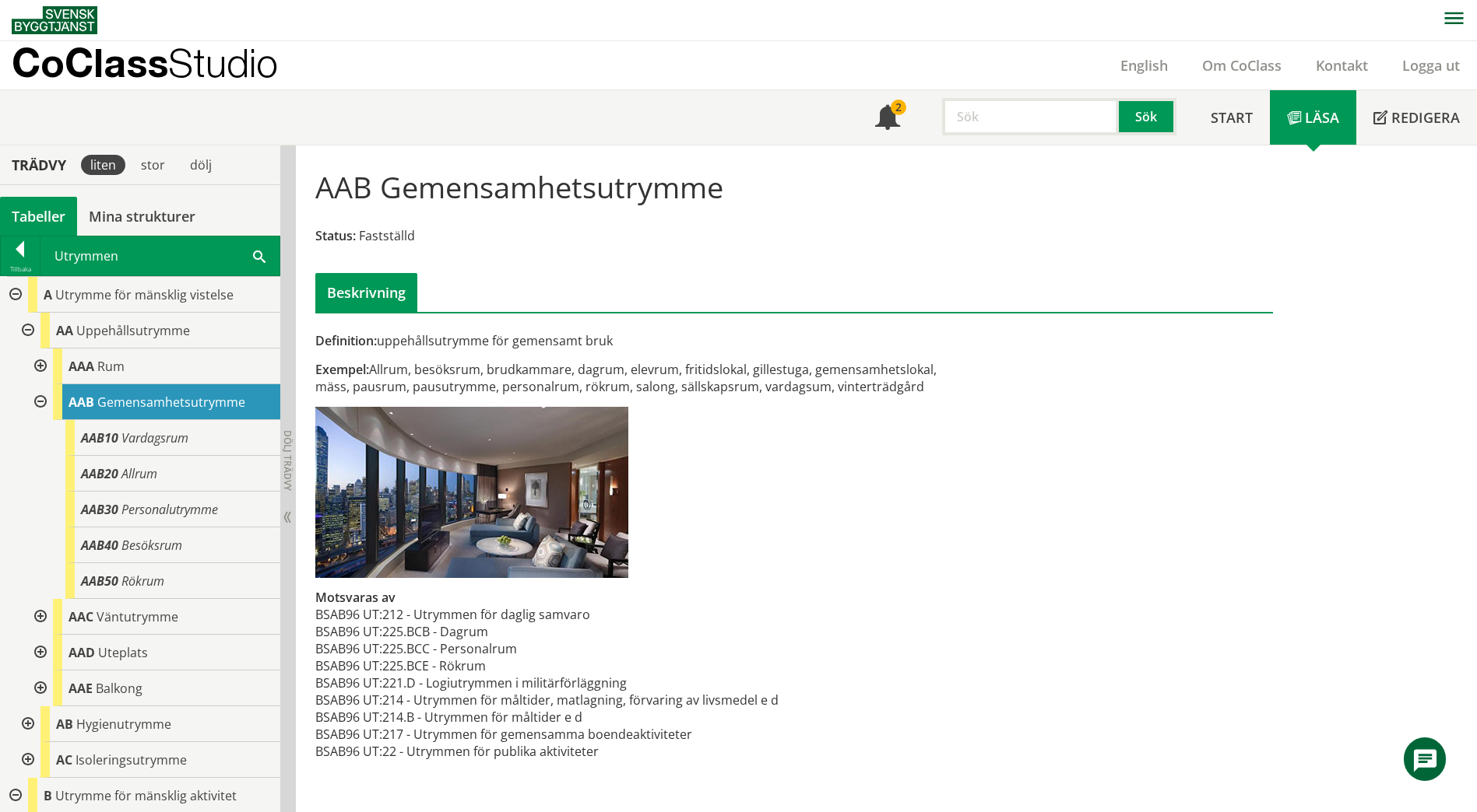
drag, startPoint x: 372, startPoint y: 189, endPoint x: 317, endPoint y: 186, distance: 55.1
click at [317, 186] on h1 "AAB Gemensamhetsutrymme" at bounding box center [518, 187] width 408 height 34
click at [261, 251] on span at bounding box center [259, 255] width 13 height 16
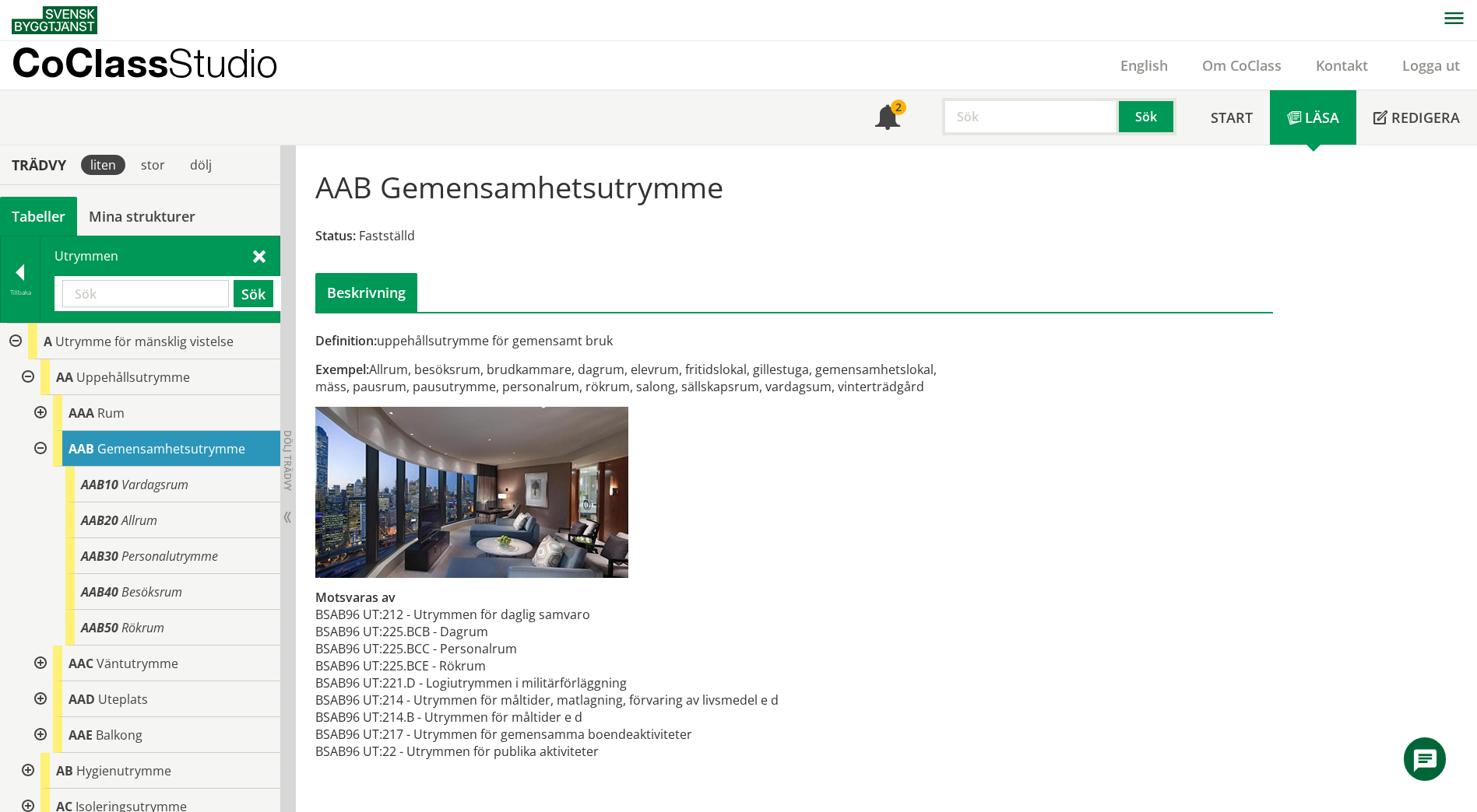
click at [142, 298] on input "text" at bounding box center [146, 293] width 167 height 27
paste input "BAB10"
click at [240, 293] on button "Sök" at bounding box center [253, 293] width 40 height 27
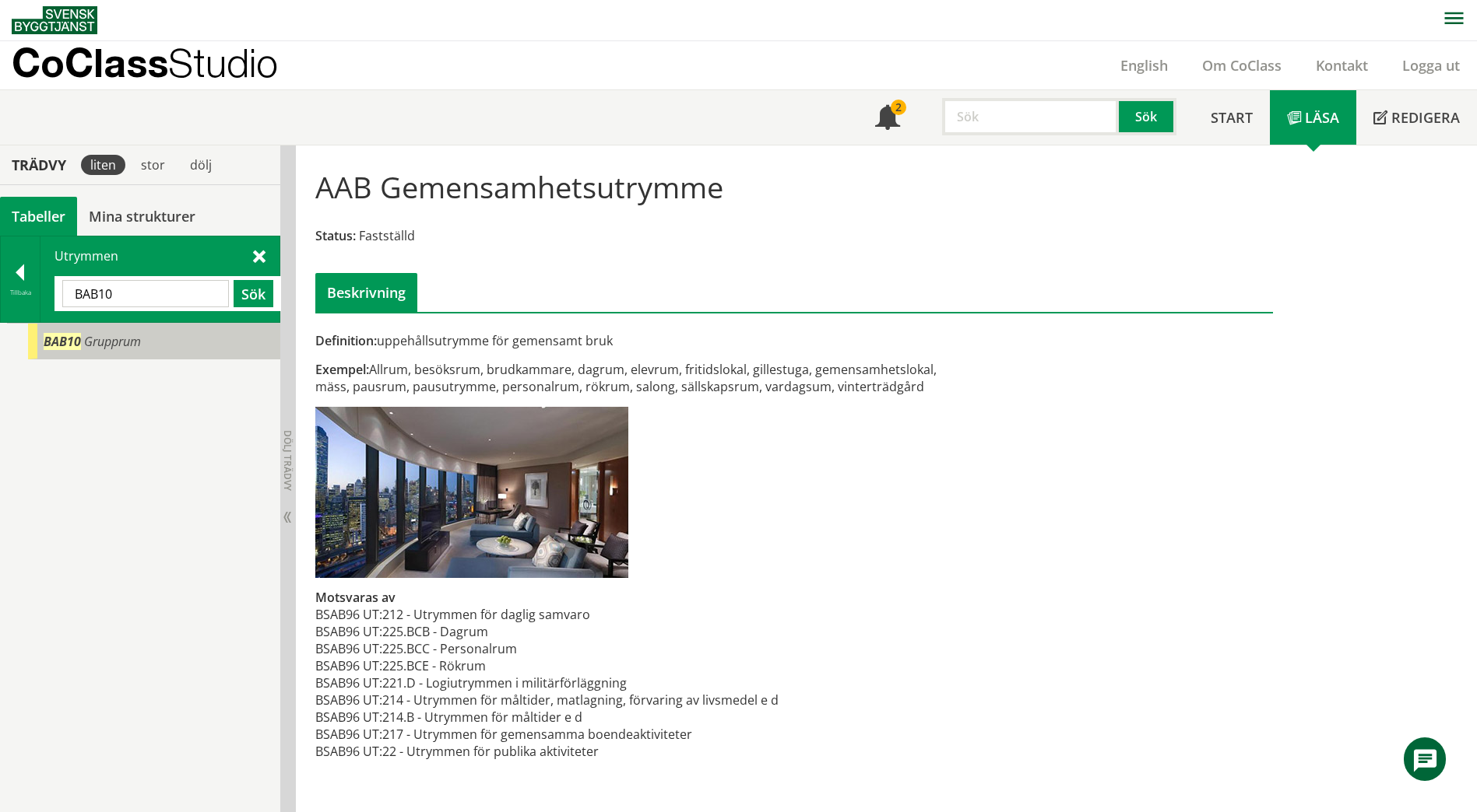
click at [216, 356] on div "BAB10 Grupprum" at bounding box center [154, 341] width 252 height 36
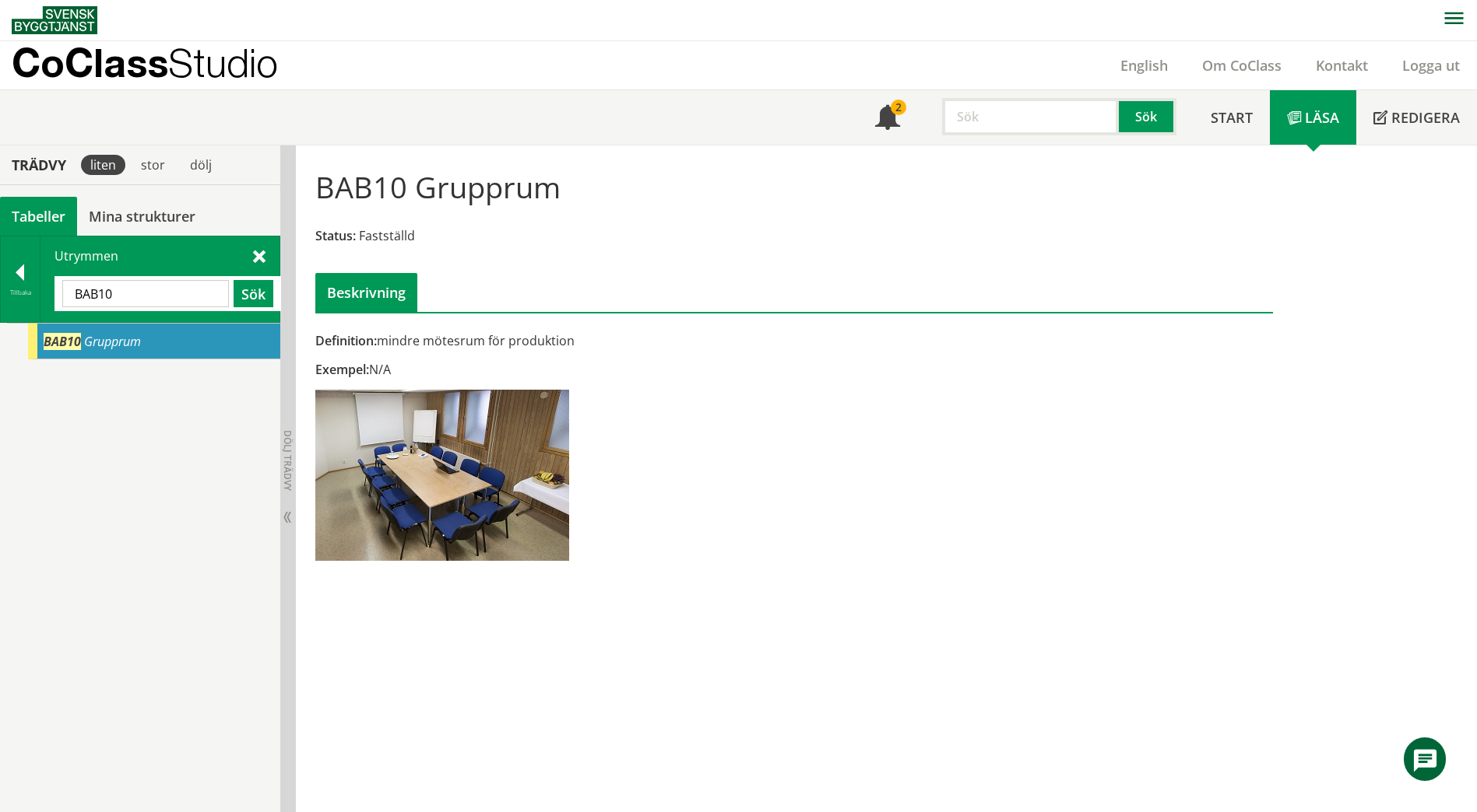
drag, startPoint x: 159, startPoint y: 288, endPoint x: 42, endPoint y: 301, distance: 117.7
click at [42, 301] on div "Utrymmen BAB10 Sök" at bounding box center [160, 279] width 239 height 85
paste input "DA"
click at [264, 297] on button "Sök" at bounding box center [253, 293] width 40 height 27
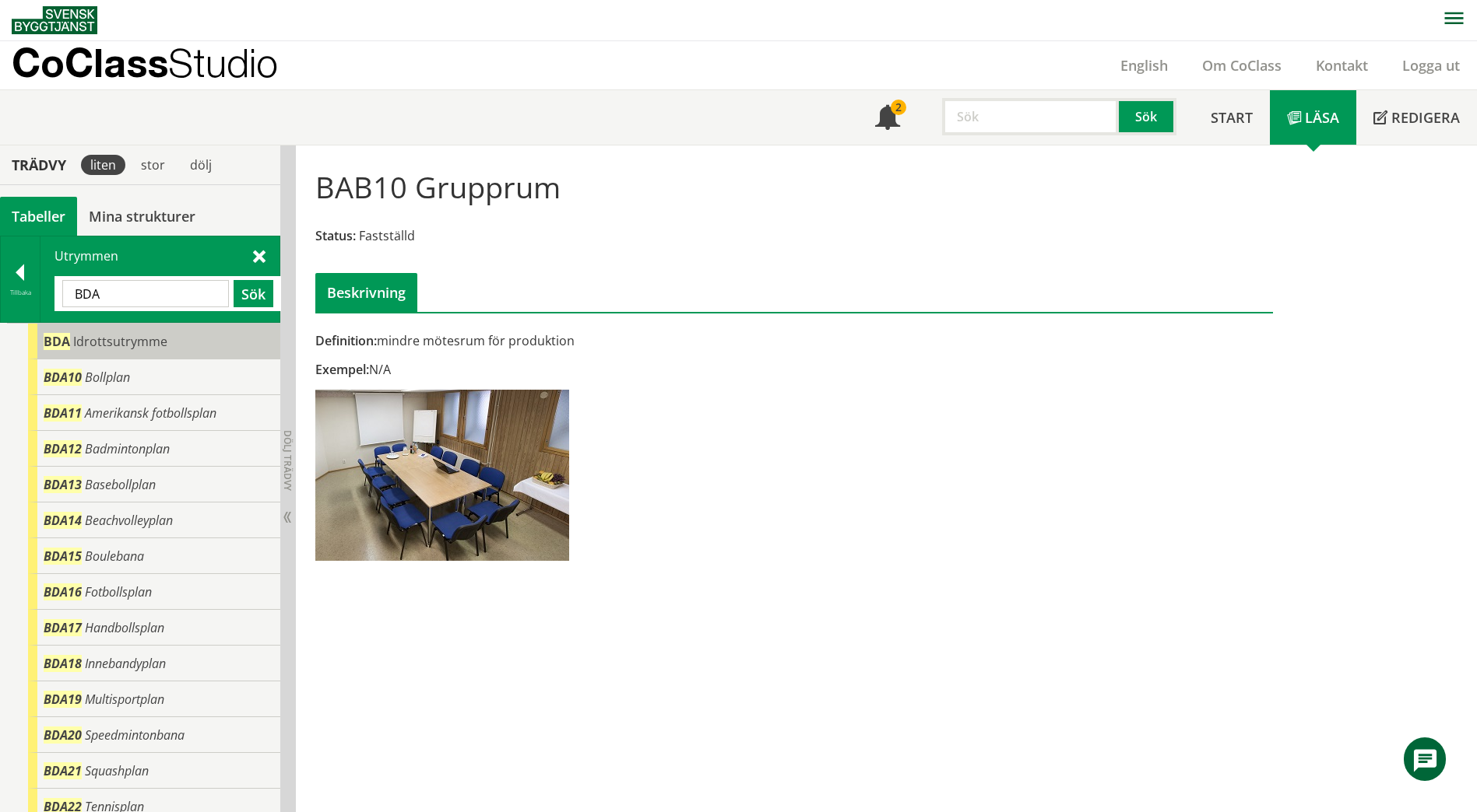
click at [164, 347] on span "Idrottsutrymme" at bounding box center [120, 340] width 94 height 17
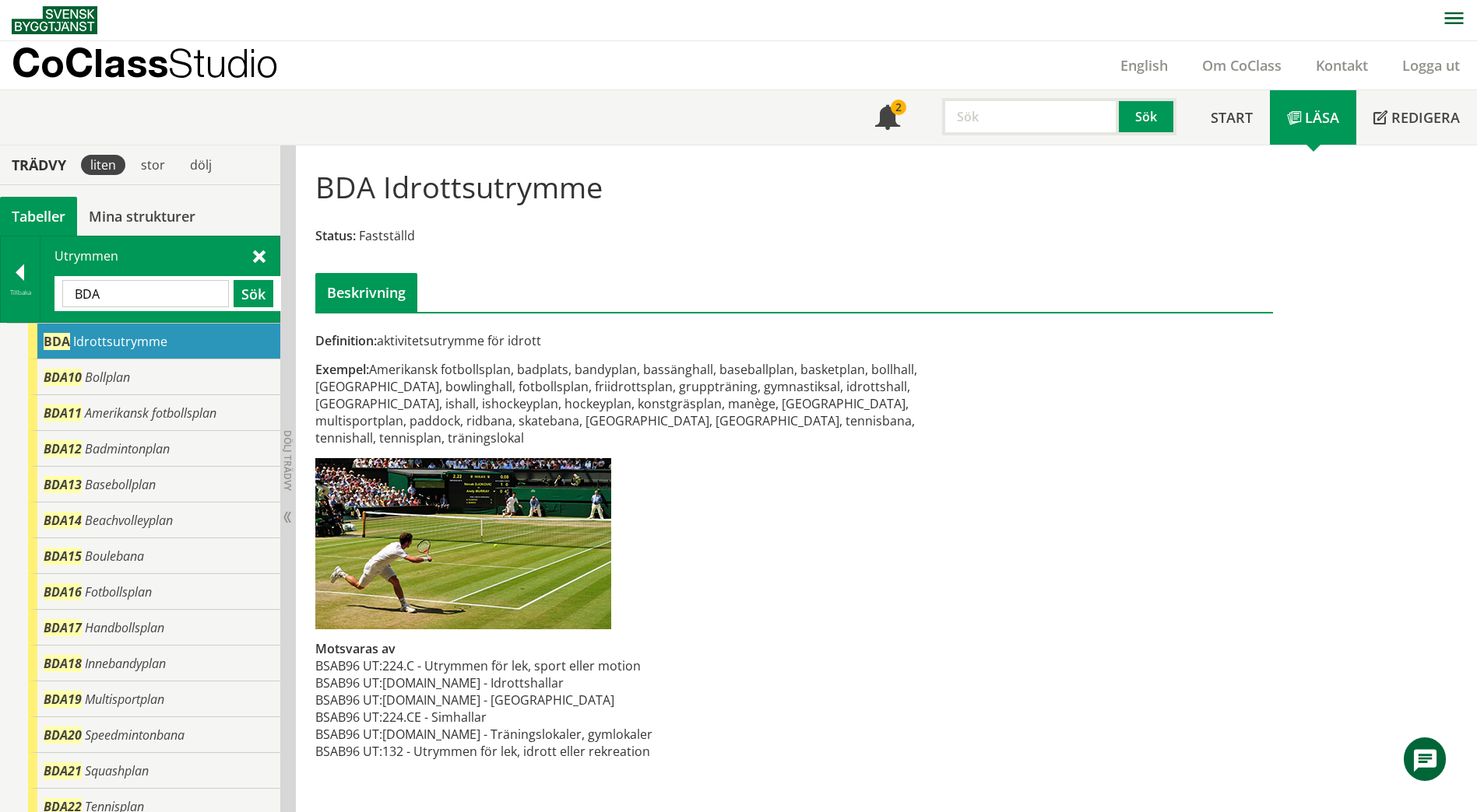
drag, startPoint x: 119, startPoint y: 299, endPoint x: 60, endPoint y: 297, distance: 59.0
click at [60, 297] on div "BDA Sök" at bounding box center [168, 293] width 226 height 35
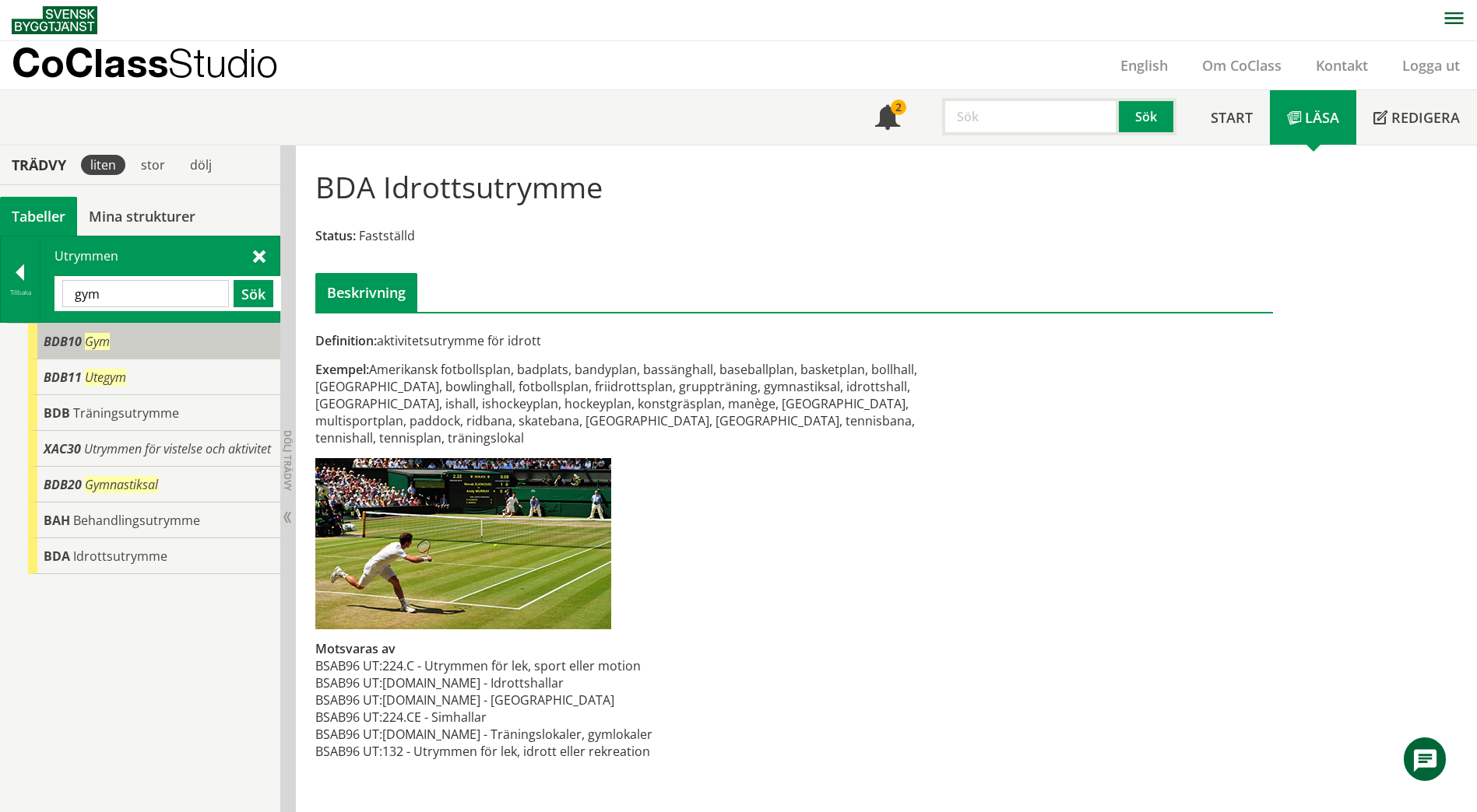
click at [88, 354] on div "BDB10 Gym" at bounding box center [154, 341] width 252 height 36
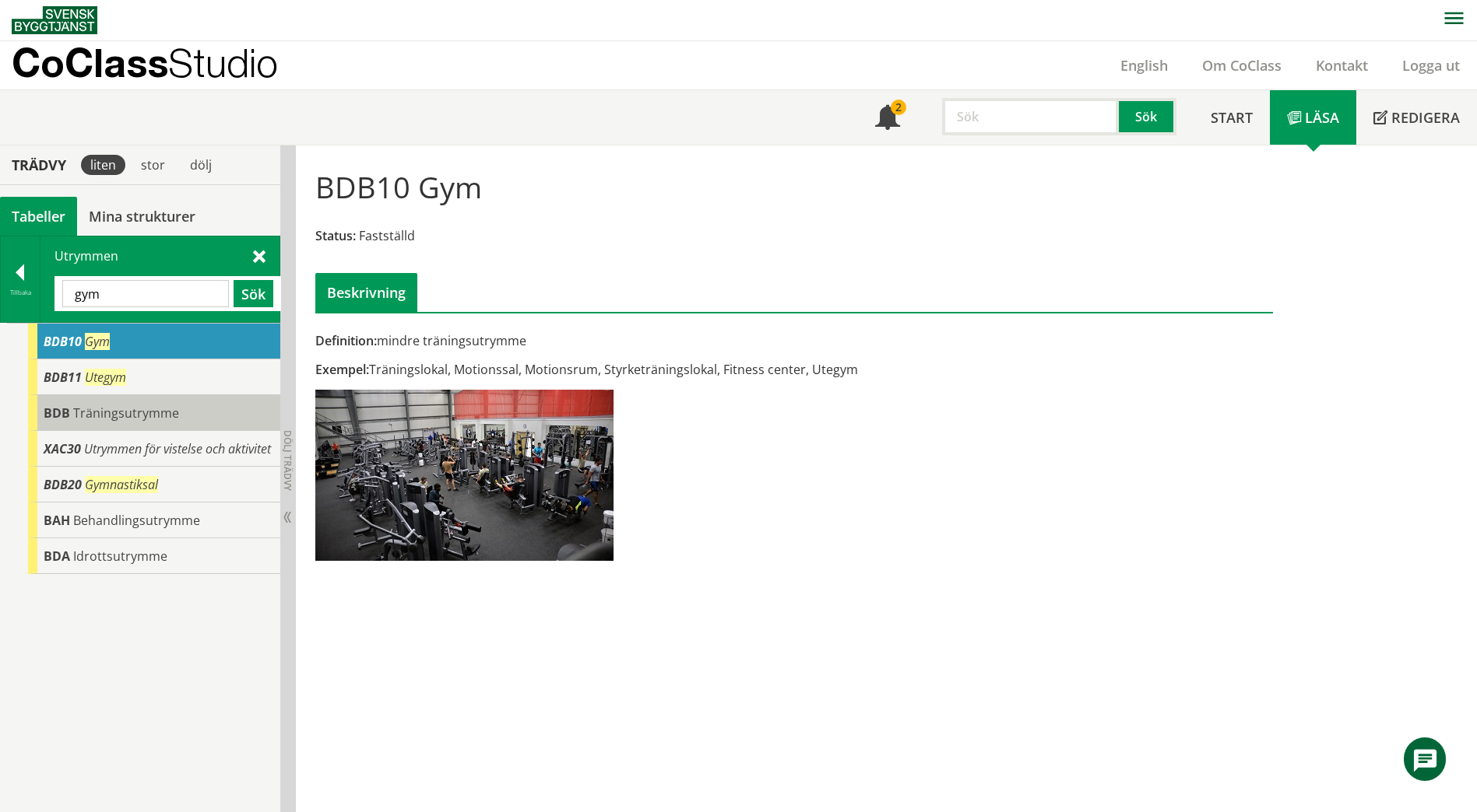
click at [144, 420] on span "Träningsutrymme" at bounding box center [126, 413] width 106 height 17
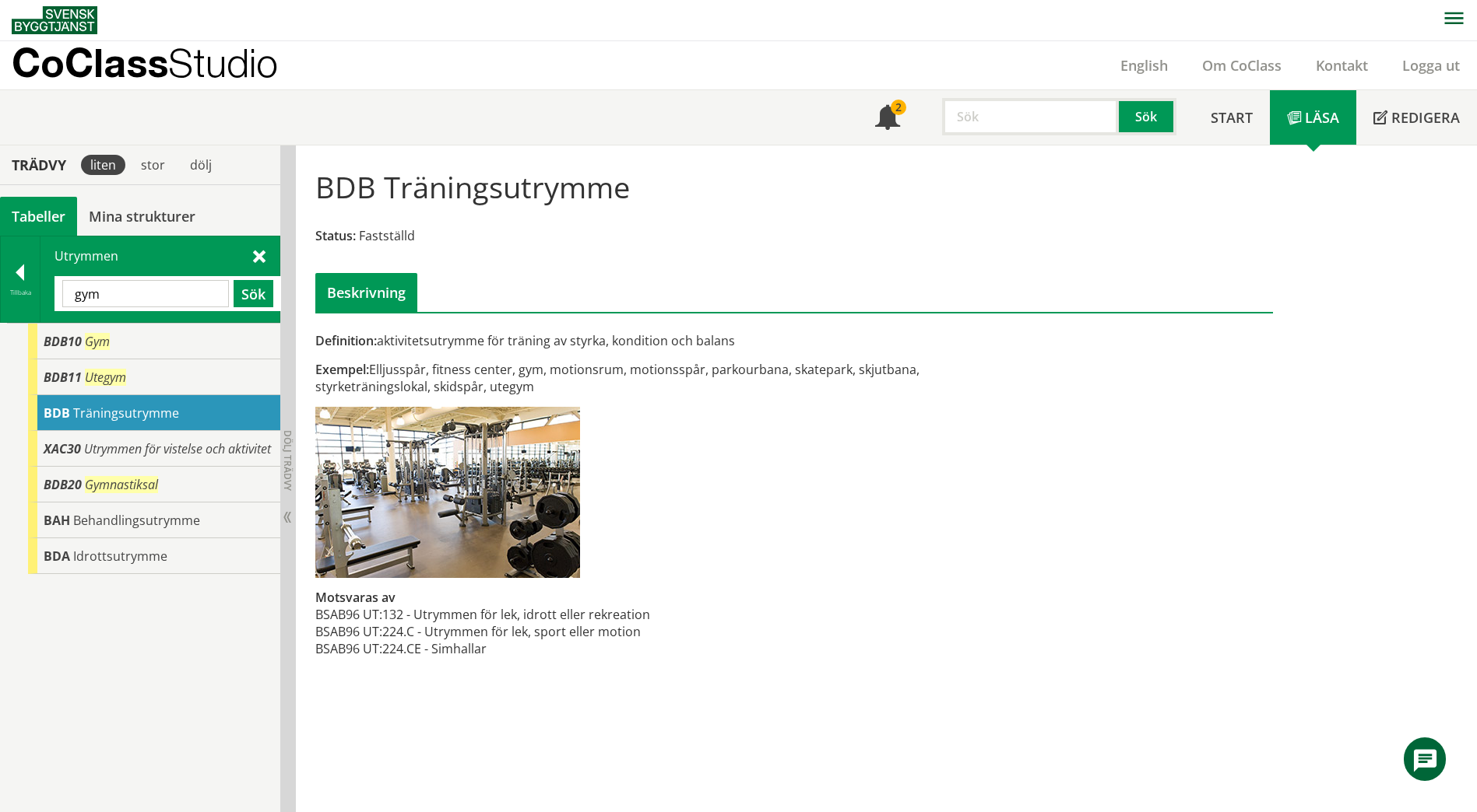
drag, startPoint x: 115, startPoint y: 301, endPoint x: 98, endPoint y: 301, distance: 17.0
click at [98, 301] on input "gym" at bounding box center [146, 293] width 167 height 27
drag, startPoint x: 124, startPoint y: 298, endPoint x: 60, endPoint y: 297, distance: 64.0
click at [60, 297] on div "gym Sök" at bounding box center [168, 293] width 226 height 35
paste input "GYMNASTIKHAL"
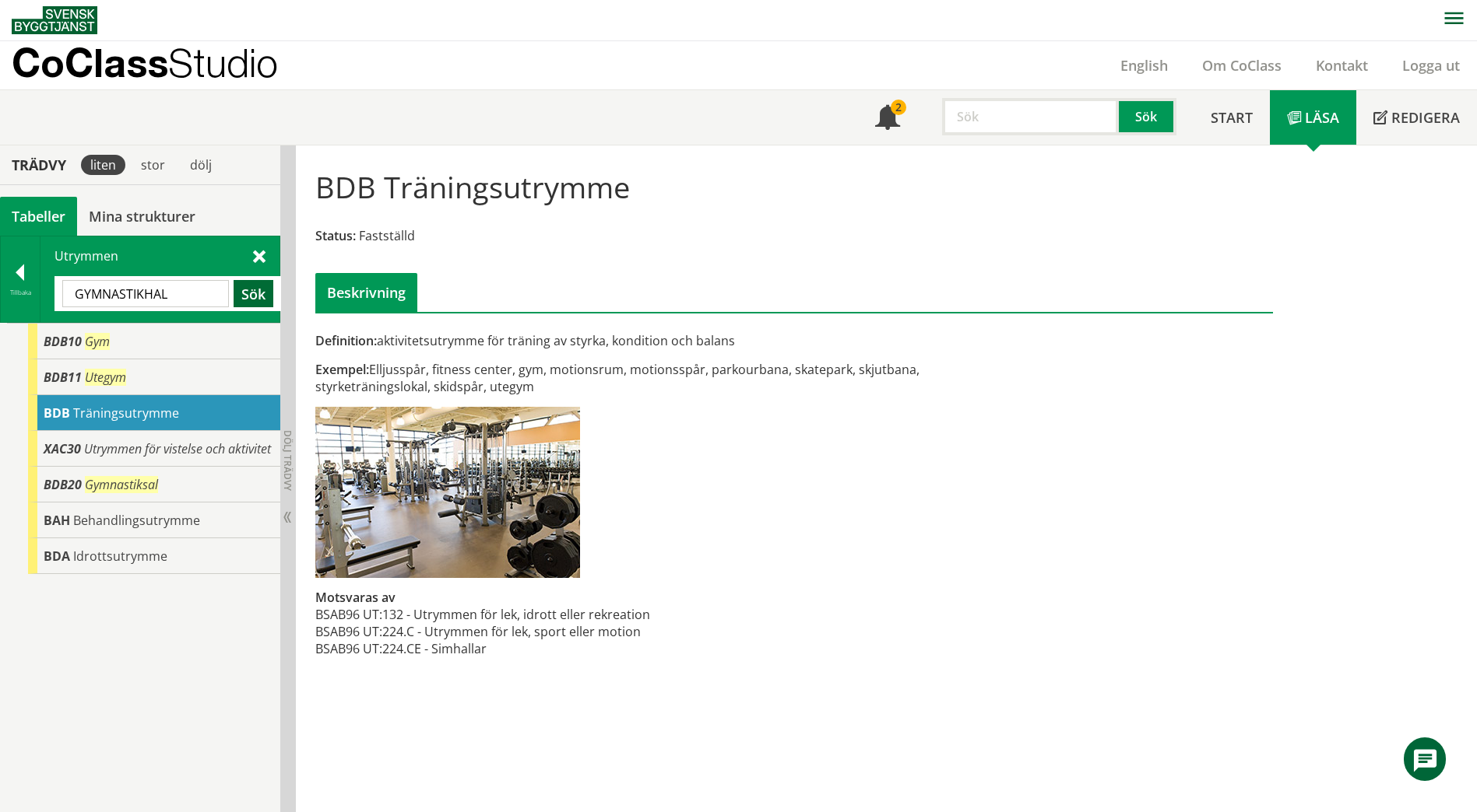
click at [246, 297] on button "Sök" at bounding box center [253, 293] width 40 height 27
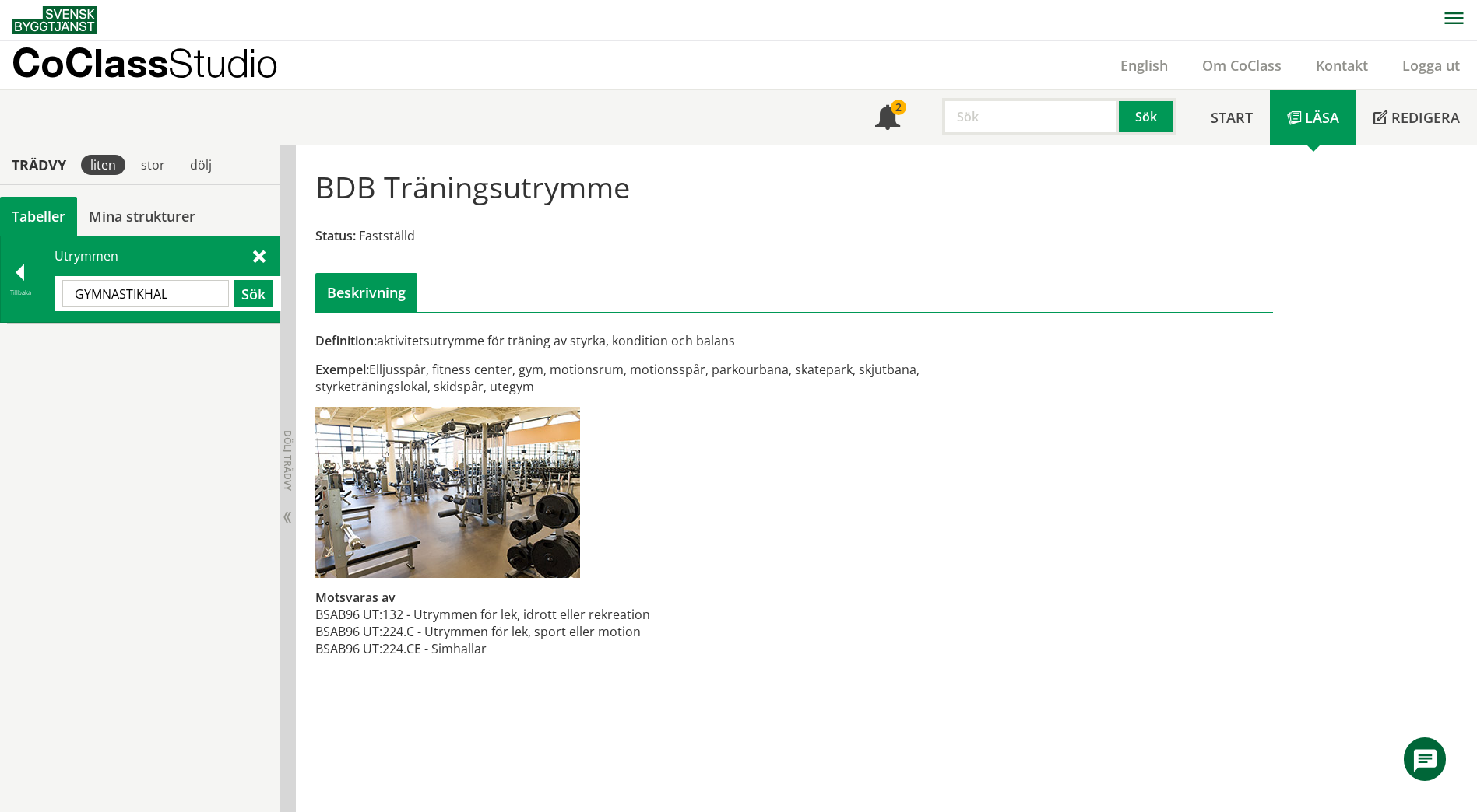
click at [175, 297] on input "GYMNASTIKHAL" at bounding box center [146, 293] width 167 height 27
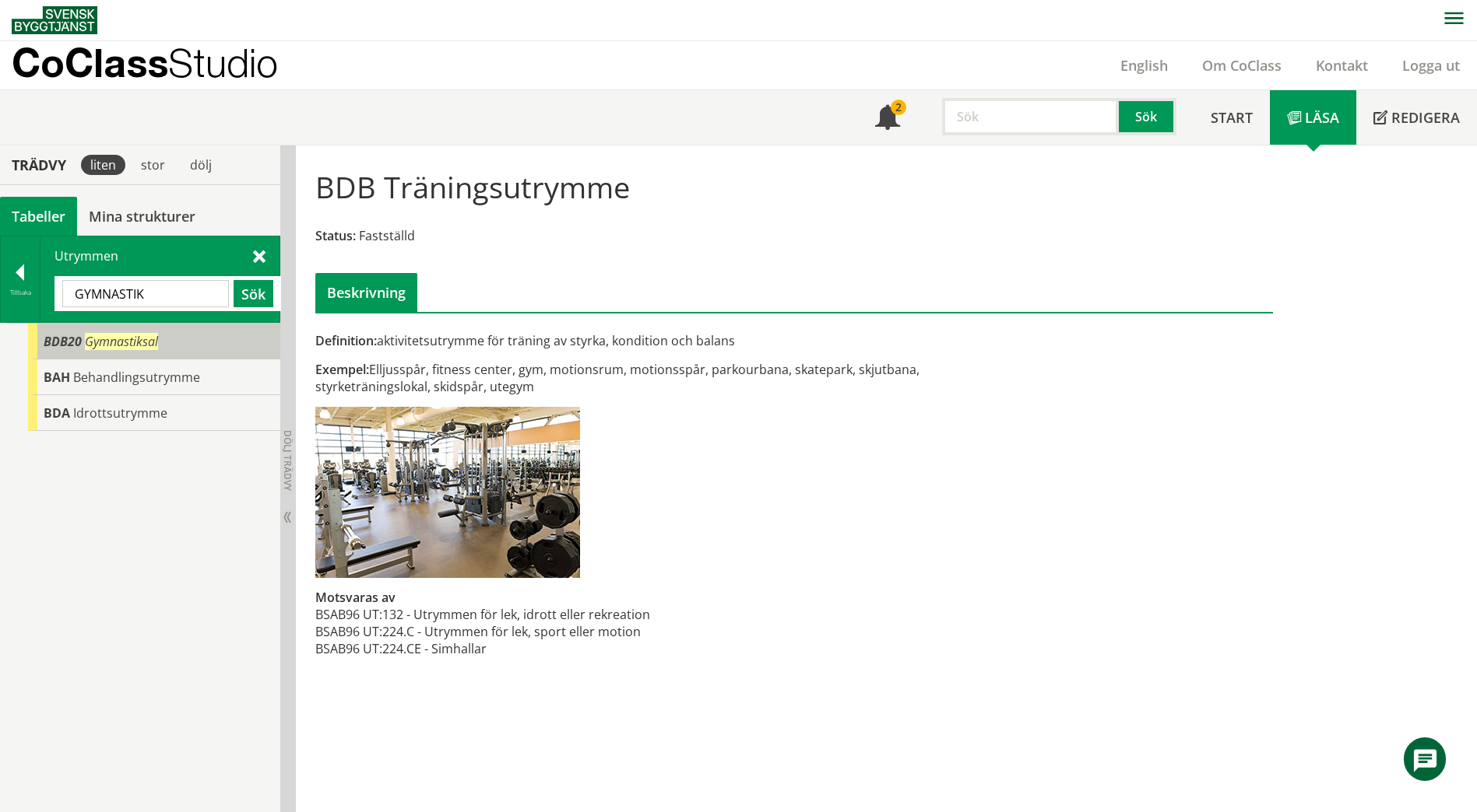
click at [110, 339] on span "Gymnastiksal" at bounding box center [121, 340] width 74 height 17
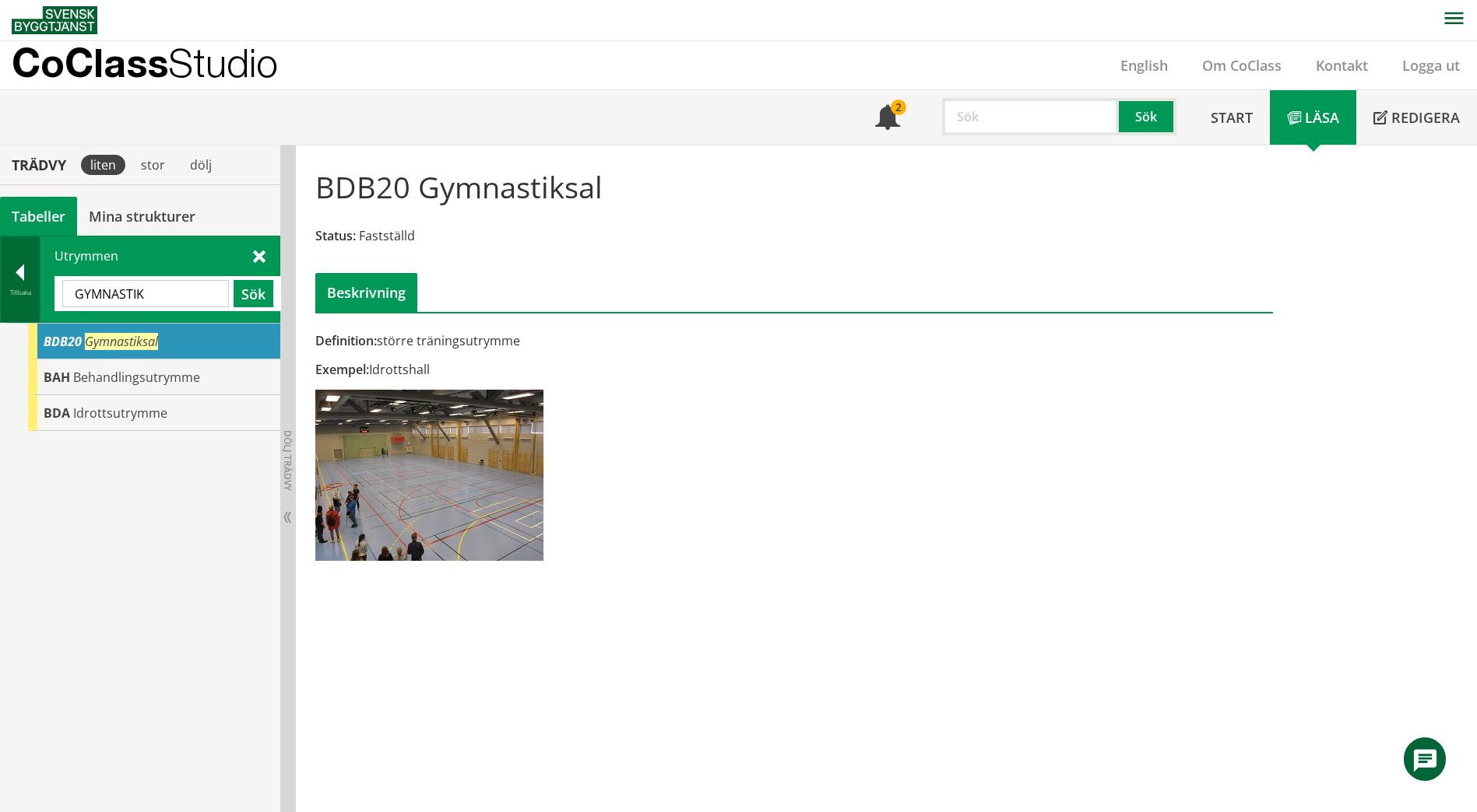
drag, startPoint x: 163, startPoint y: 294, endPoint x: 31, endPoint y: 297, distance: 132.0
click at [31, 297] on div "Tillbaka Utrymmen GYMNASTIK Sök" at bounding box center [140, 279] width 280 height 87
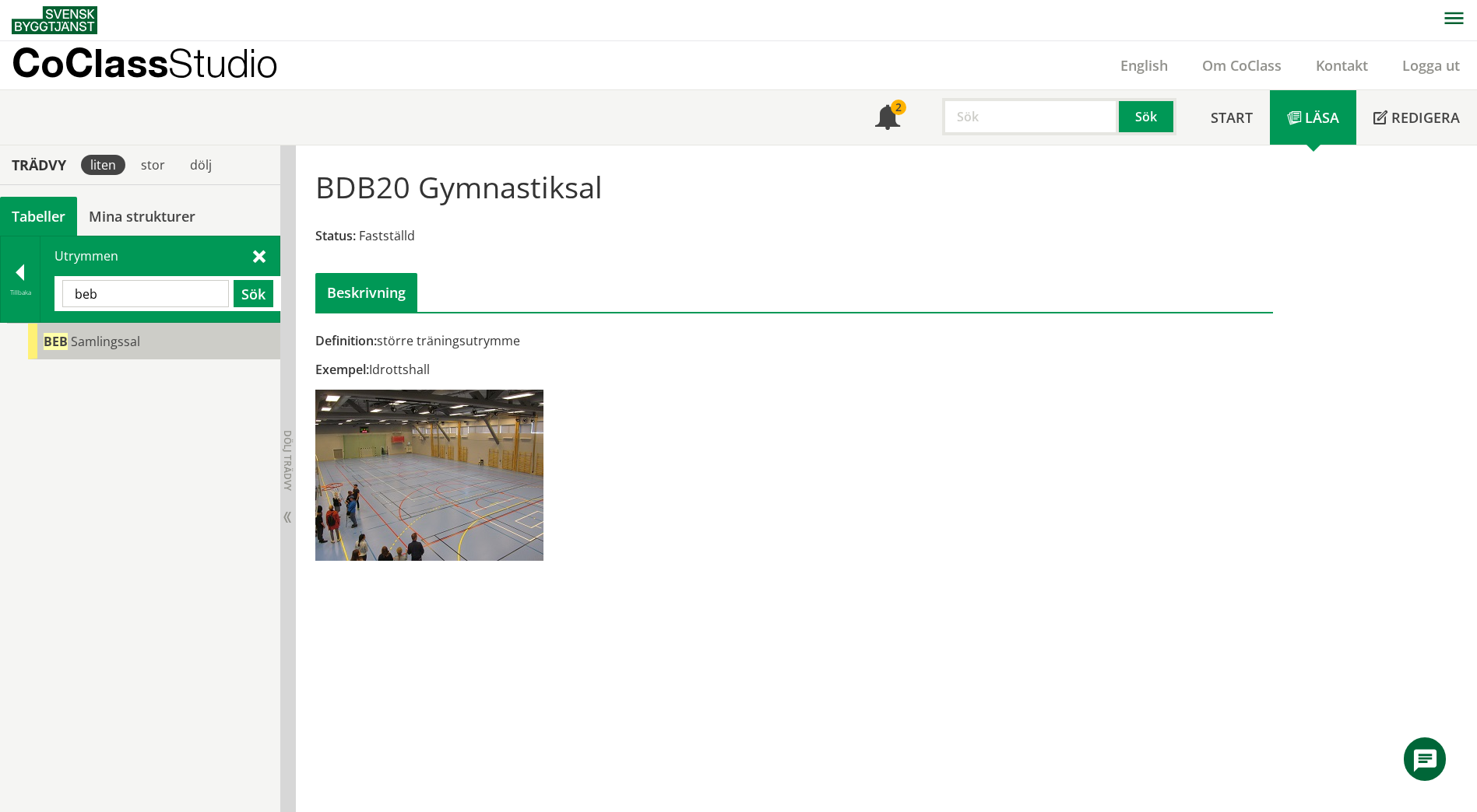
click at [80, 340] on span "Samlingssal" at bounding box center [105, 340] width 70 height 17
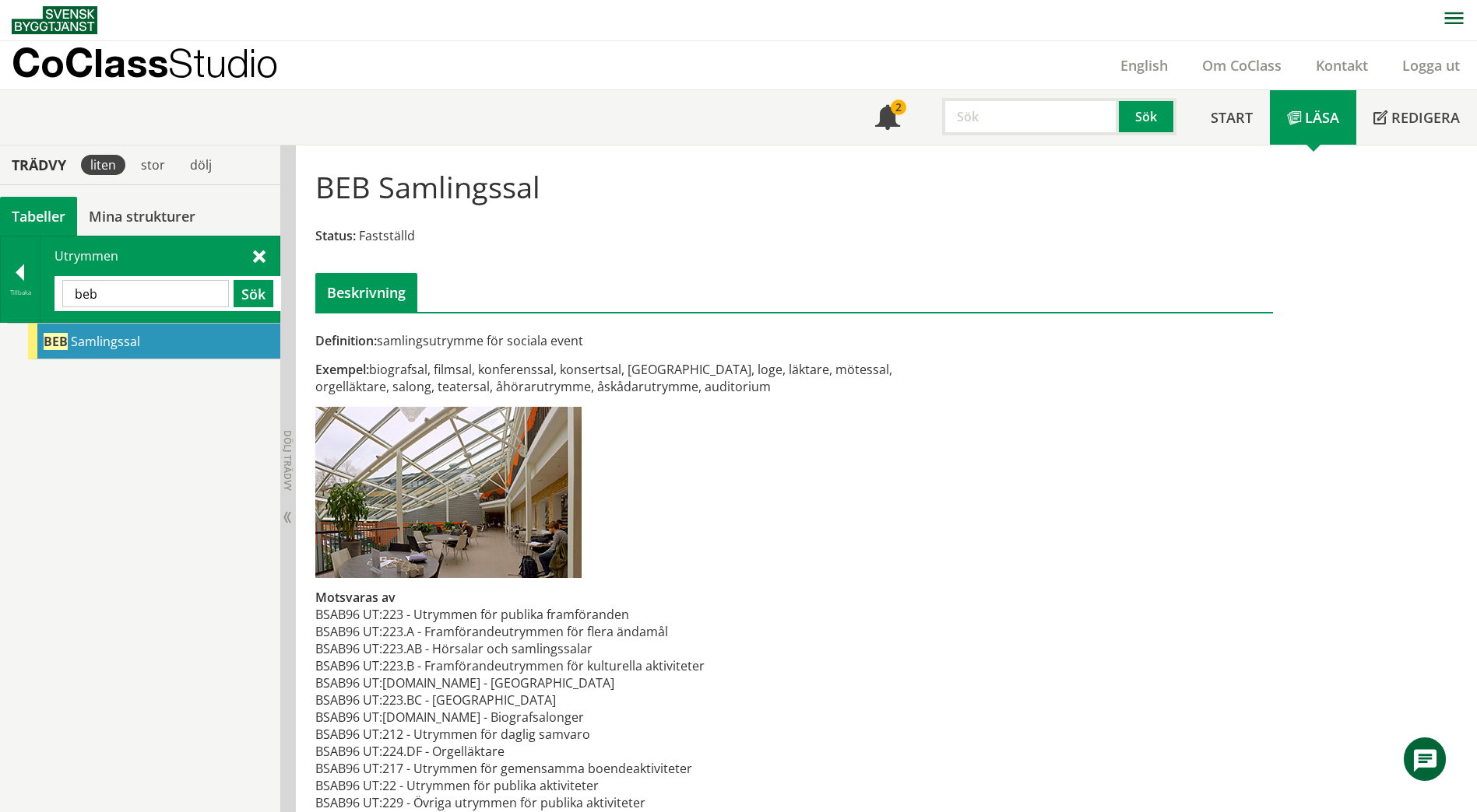
scroll to position [25, 0]
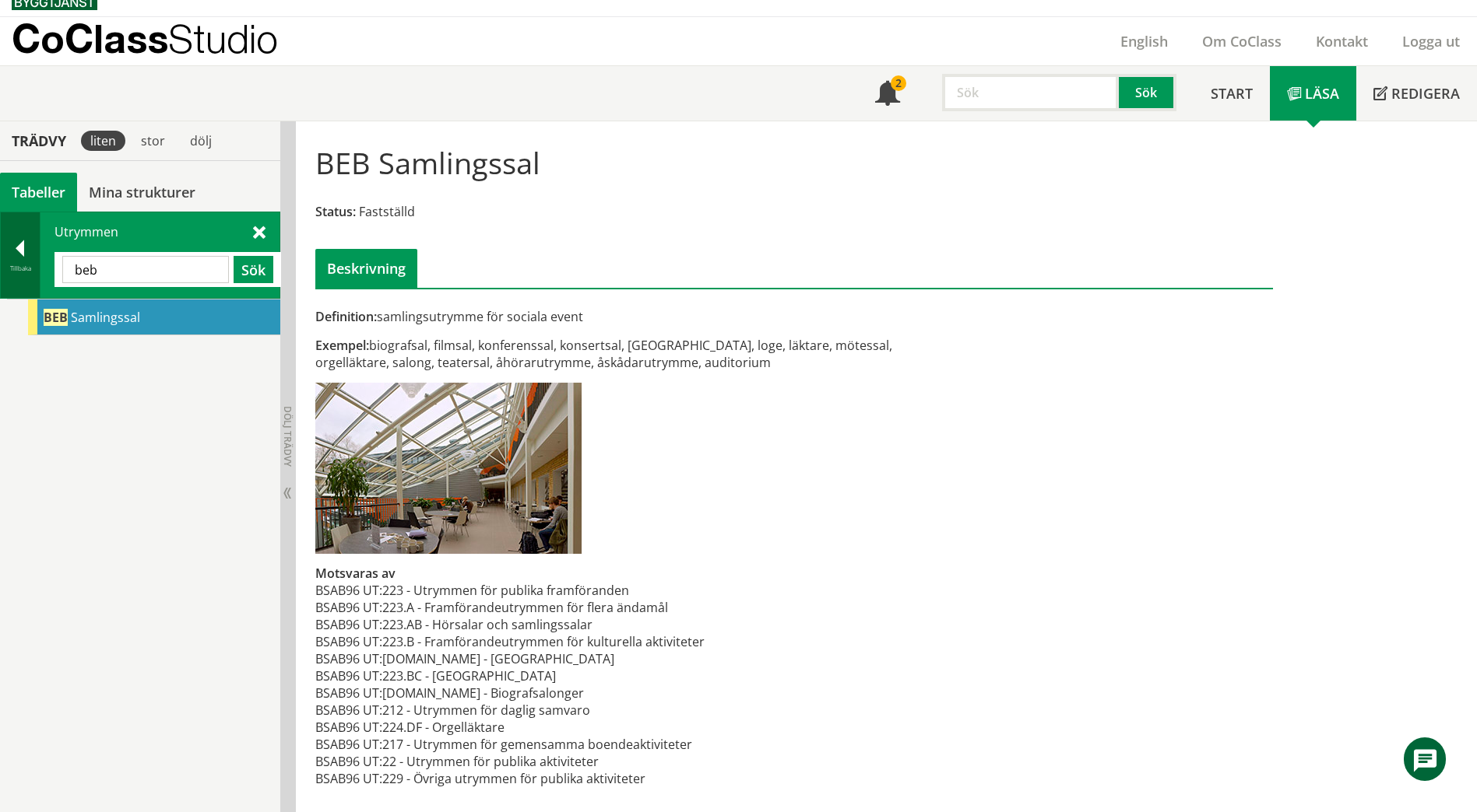
drag, startPoint x: 157, startPoint y: 269, endPoint x: 23, endPoint y: 271, distance: 134.0
click at [23, 271] on div "Tillbaka Utrymmen beb Sök" at bounding box center [140, 255] width 280 height 87
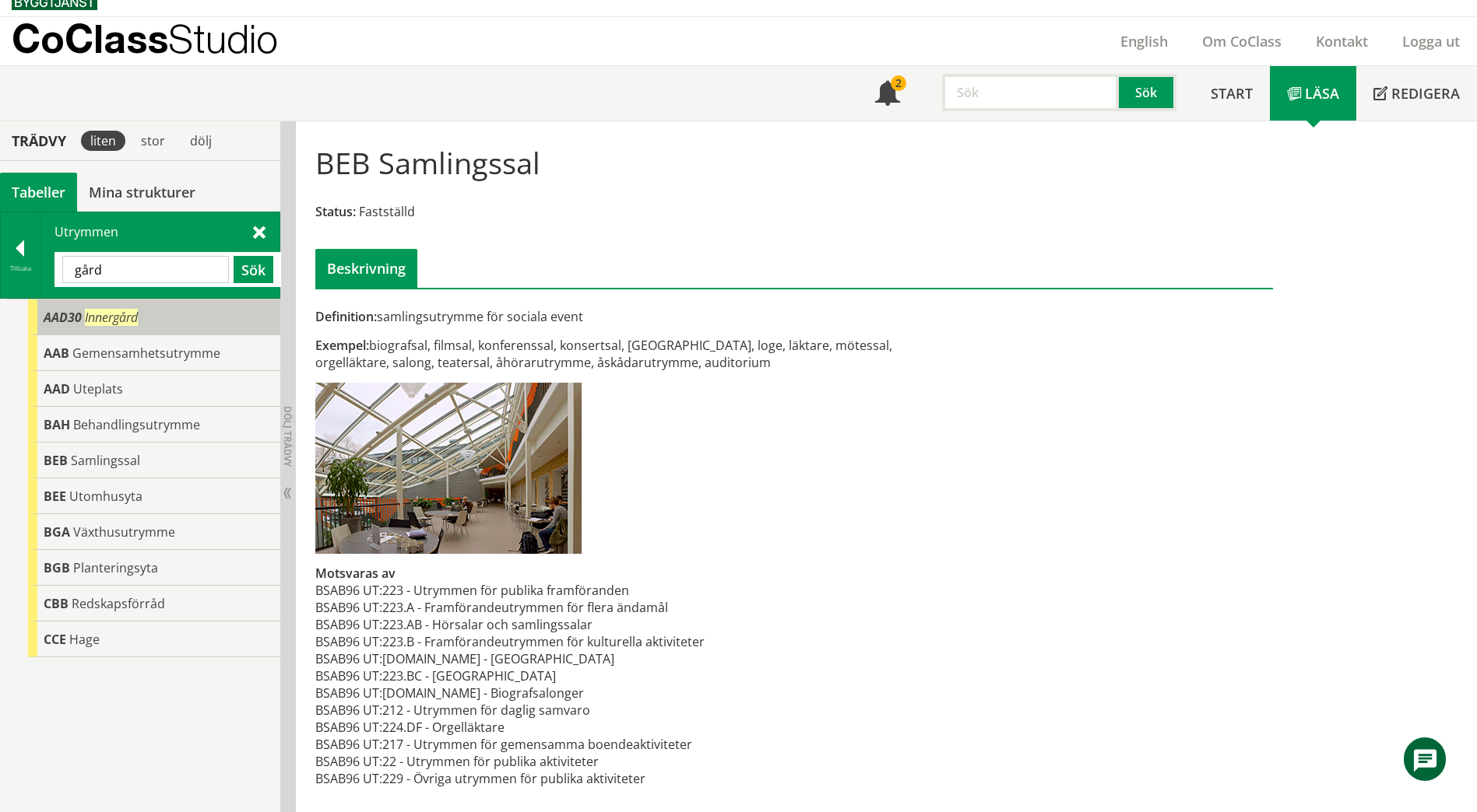
click at [68, 322] on span "AAD30" at bounding box center [63, 317] width 38 height 17
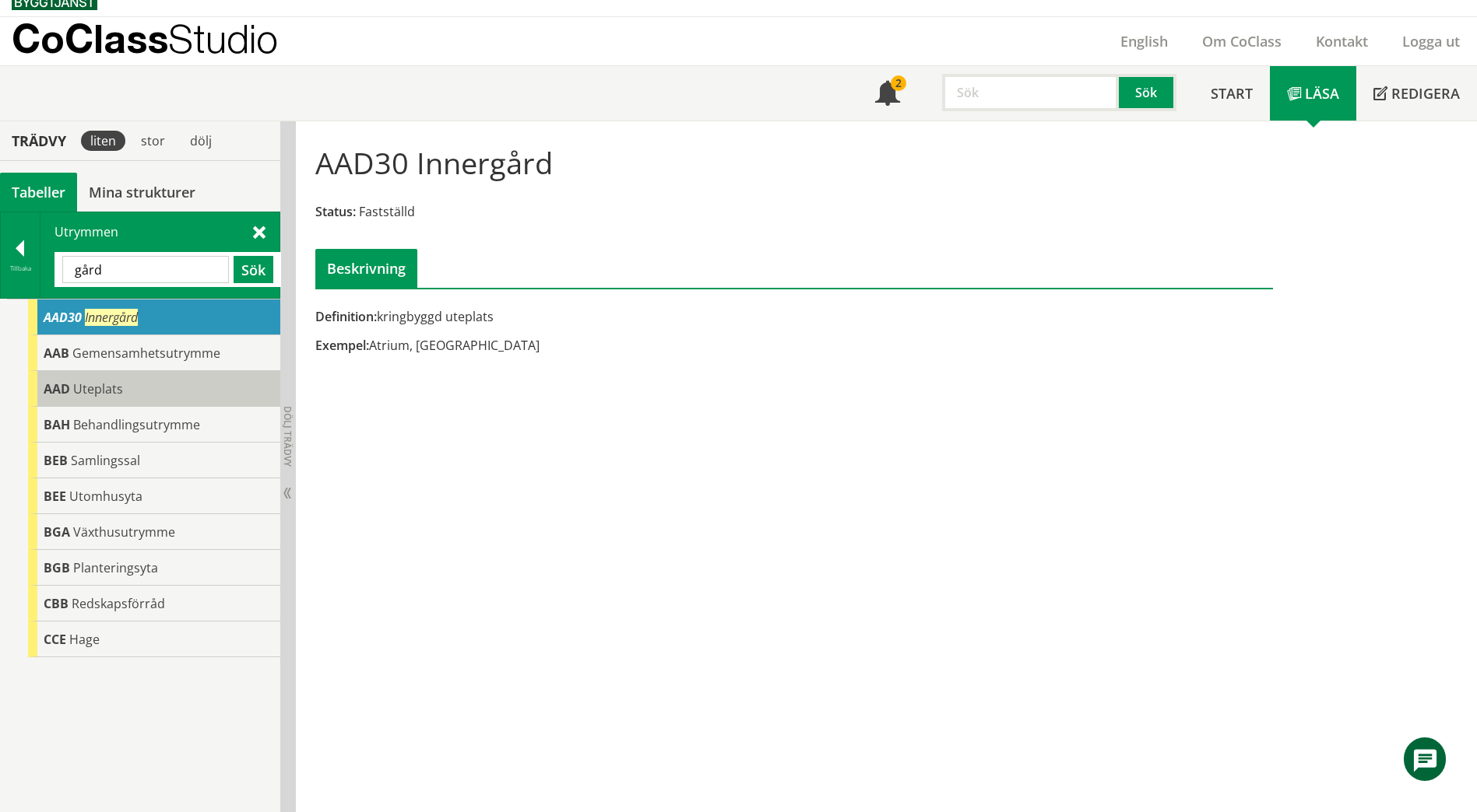
click at [90, 388] on span "Uteplats" at bounding box center [98, 388] width 50 height 17
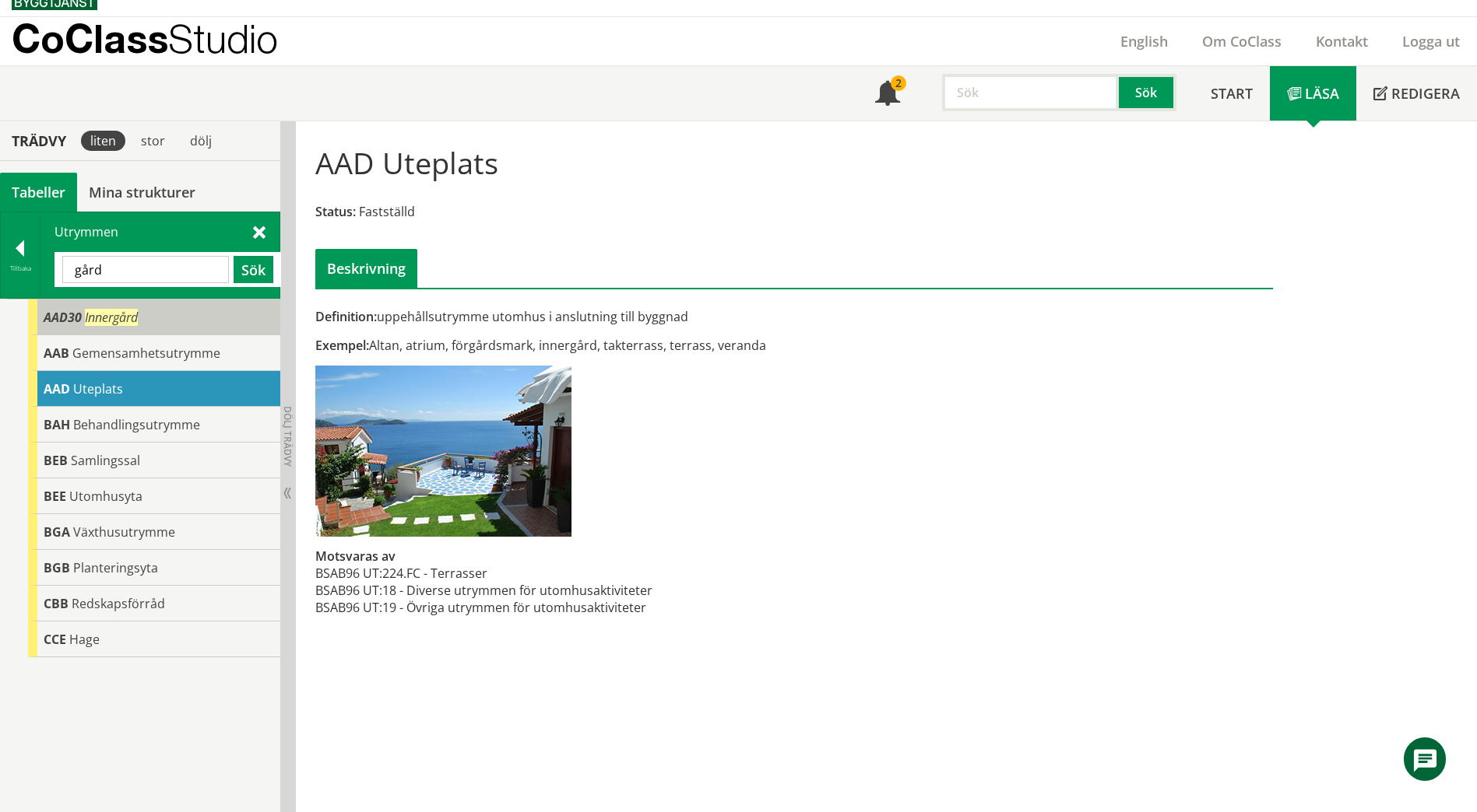
click at [140, 321] on div "AAD30 Innergård" at bounding box center [154, 318] width 252 height 36
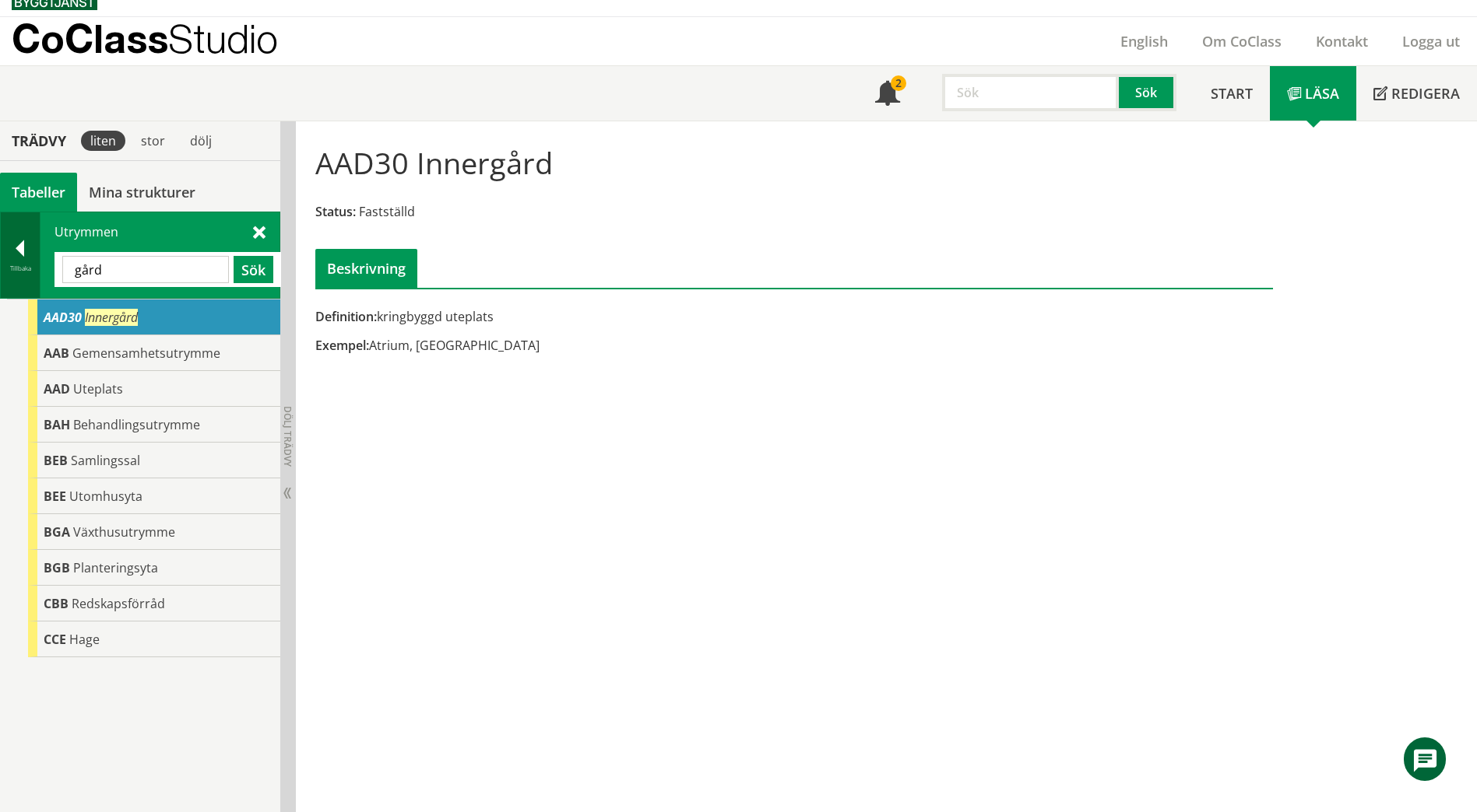
drag, startPoint x: 175, startPoint y: 278, endPoint x: 24, endPoint y: 276, distance: 151.0
click at [24, 276] on div "Tillbaka Utrymmen gård Sök" at bounding box center [140, 255] width 280 height 87
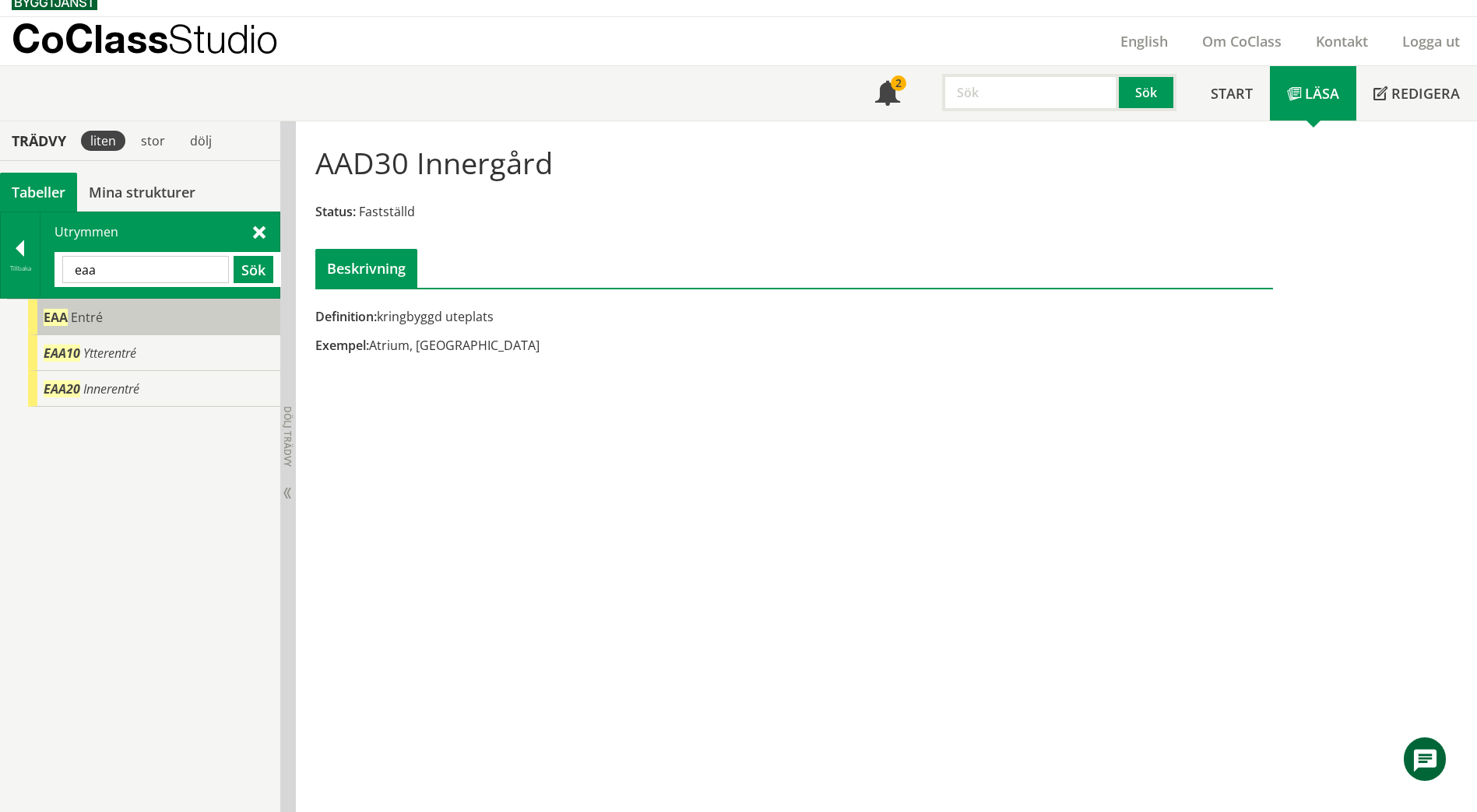
click at [66, 310] on span "EAA" at bounding box center [56, 317] width 24 height 17
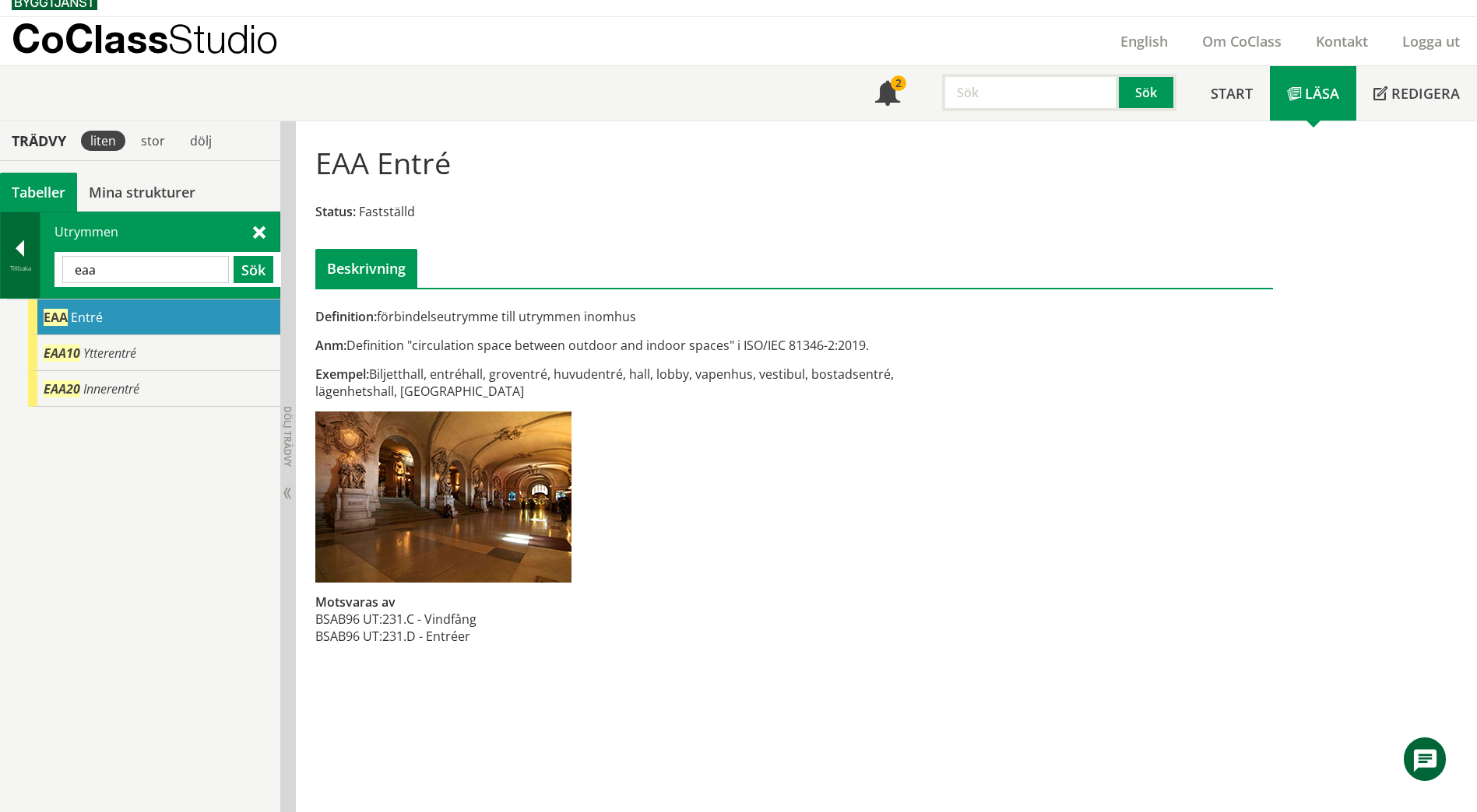
drag, startPoint x: 124, startPoint y: 275, endPoint x: 34, endPoint y: 263, distance: 90.8
click at [34, 263] on div "Tillbaka Utrymmen eaa Sök" at bounding box center [140, 255] width 280 height 87
paste input "BDB20"
click at [254, 269] on button "Sök" at bounding box center [253, 269] width 40 height 27
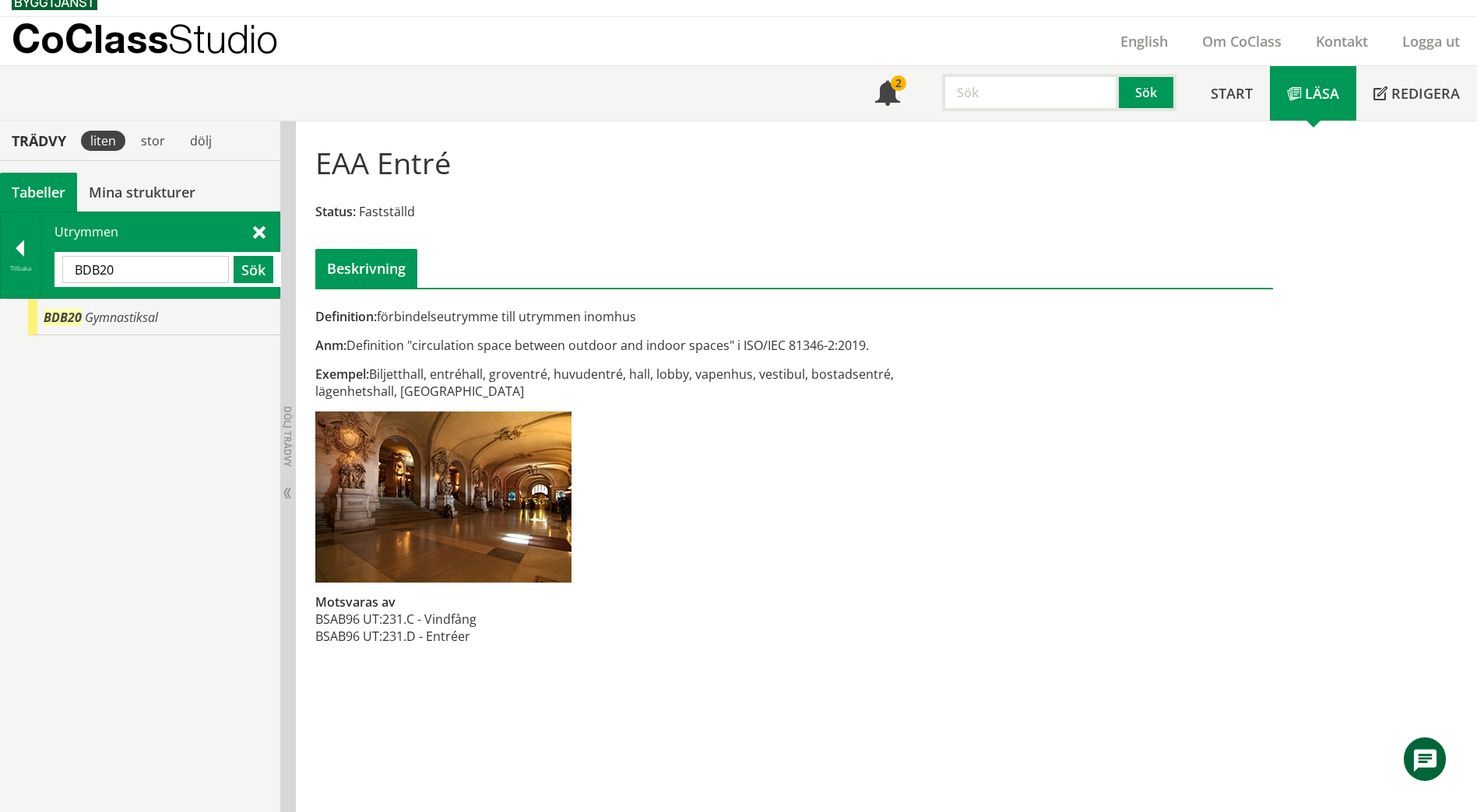
drag, startPoint x: 160, startPoint y: 276, endPoint x: 66, endPoint y: 269, distance: 94.3
click at [66, 269] on input "BDB20" at bounding box center [146, 269] width 167 height 27
paste input "HALVKLASSRUM"
drag, startPoint x: 106, startPoint y: 272, endPoint x: 66, endPoint y: 272, distance: 40.0
click at [66, 272] on input "HALVKLASSRUM" at bounding box center [146, 269] width 167 height 27
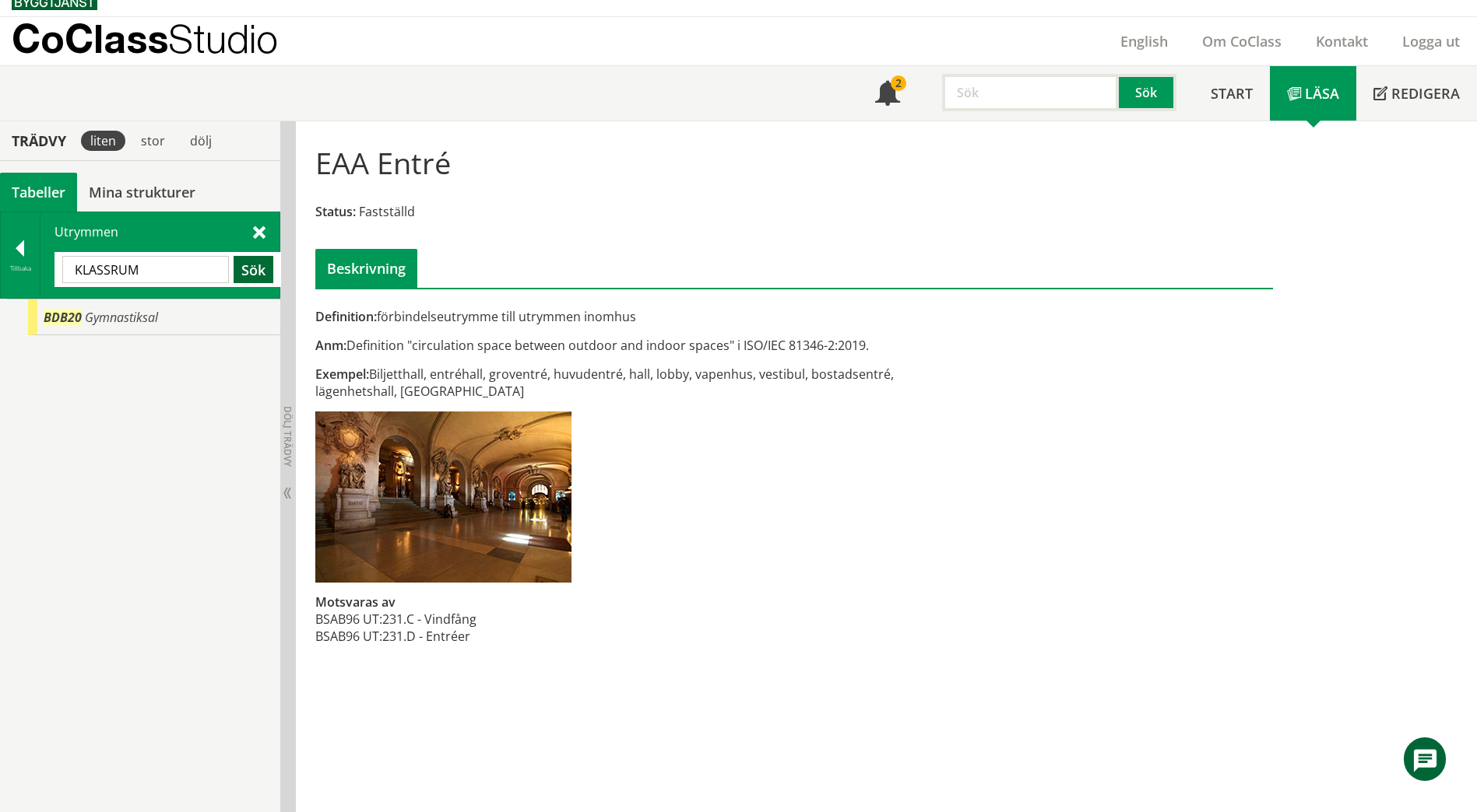
type input "KLASSRUM"
click at [245, 271] on button "Sök" at bounding box center [253, 269] width 40 height 27
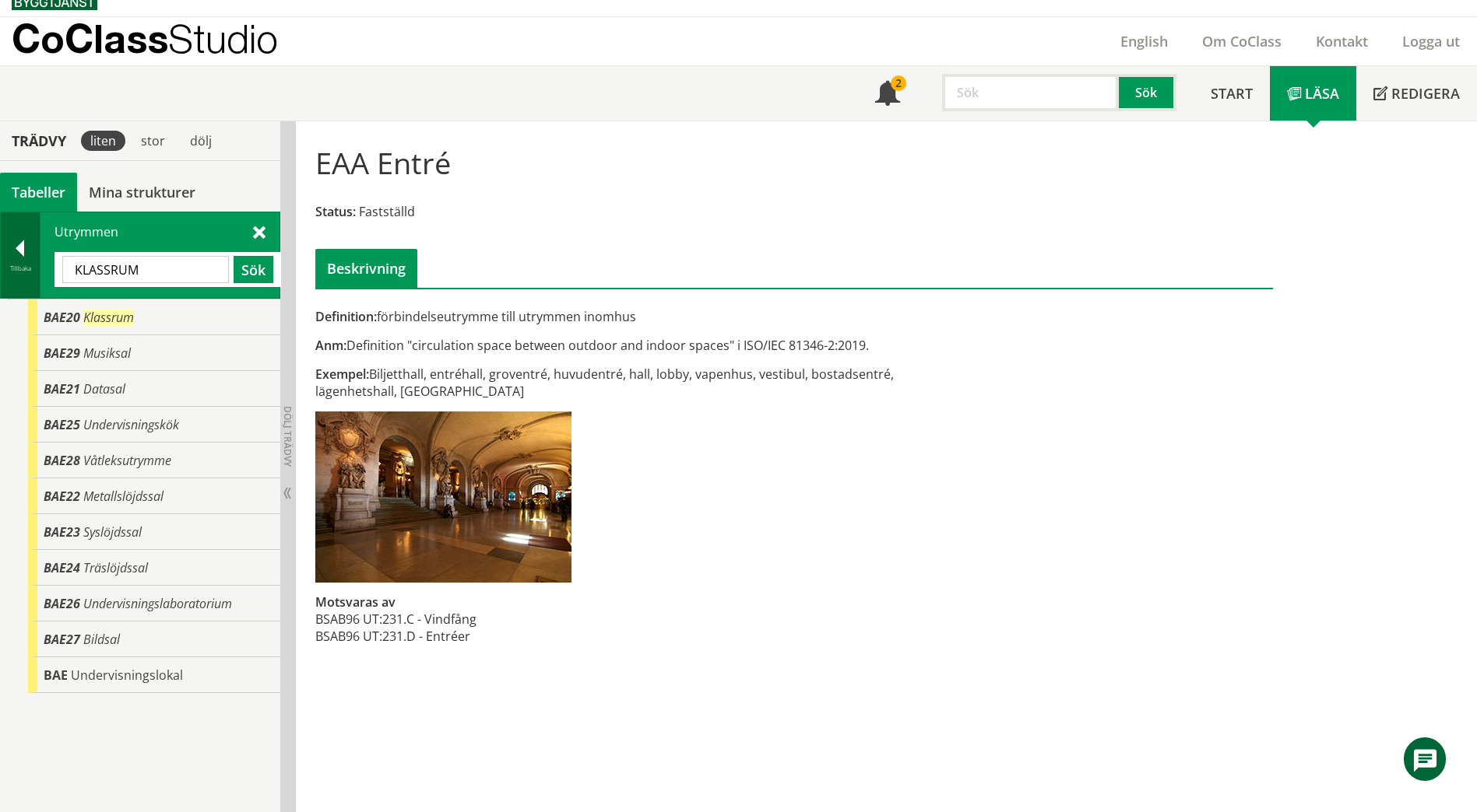
click at [23, 255] on div at bounding box center [20, 251] width 39 height 22
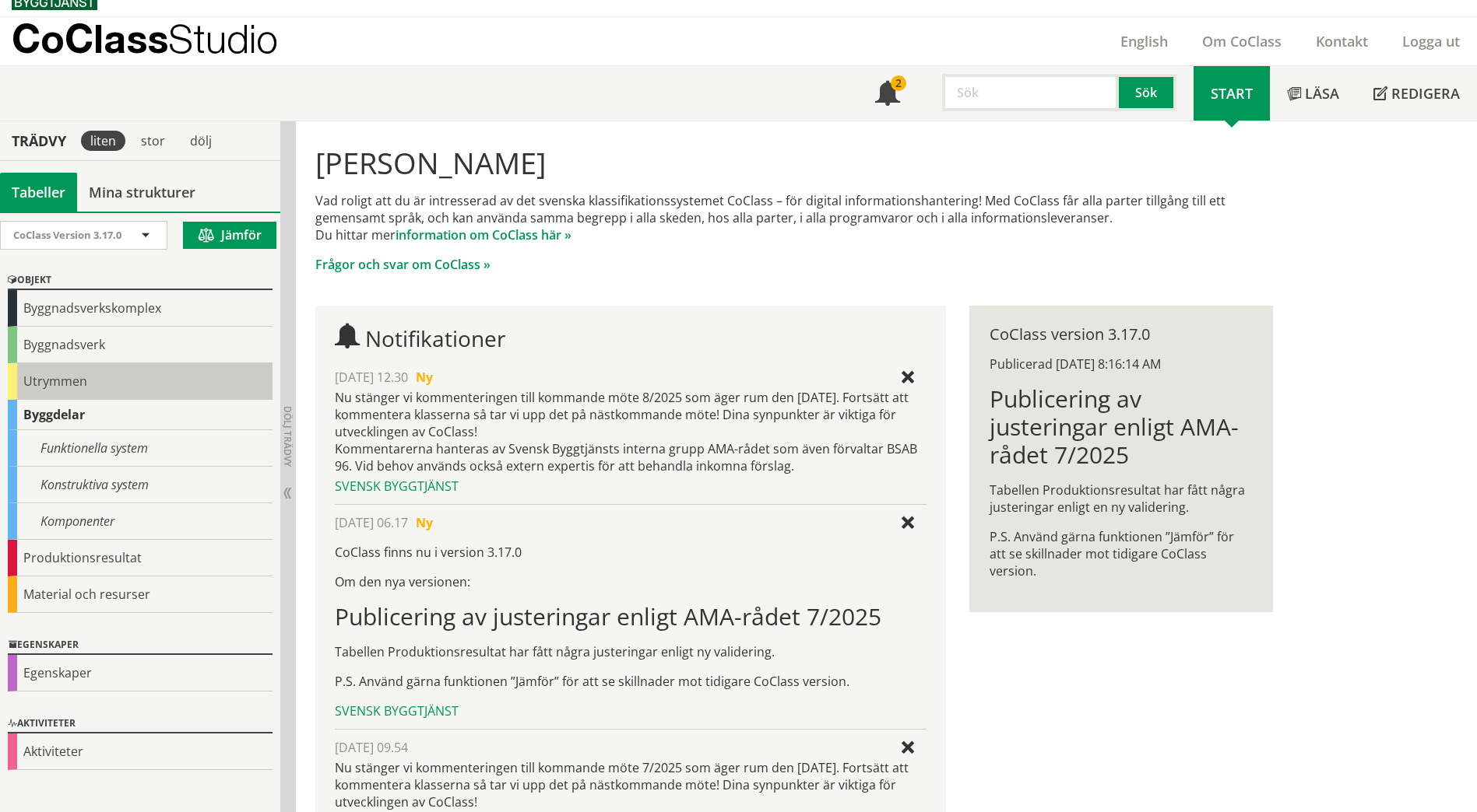
click at [55, 387] on div "Utrymmen" at bounding box center [140, 381] width 264 height 37
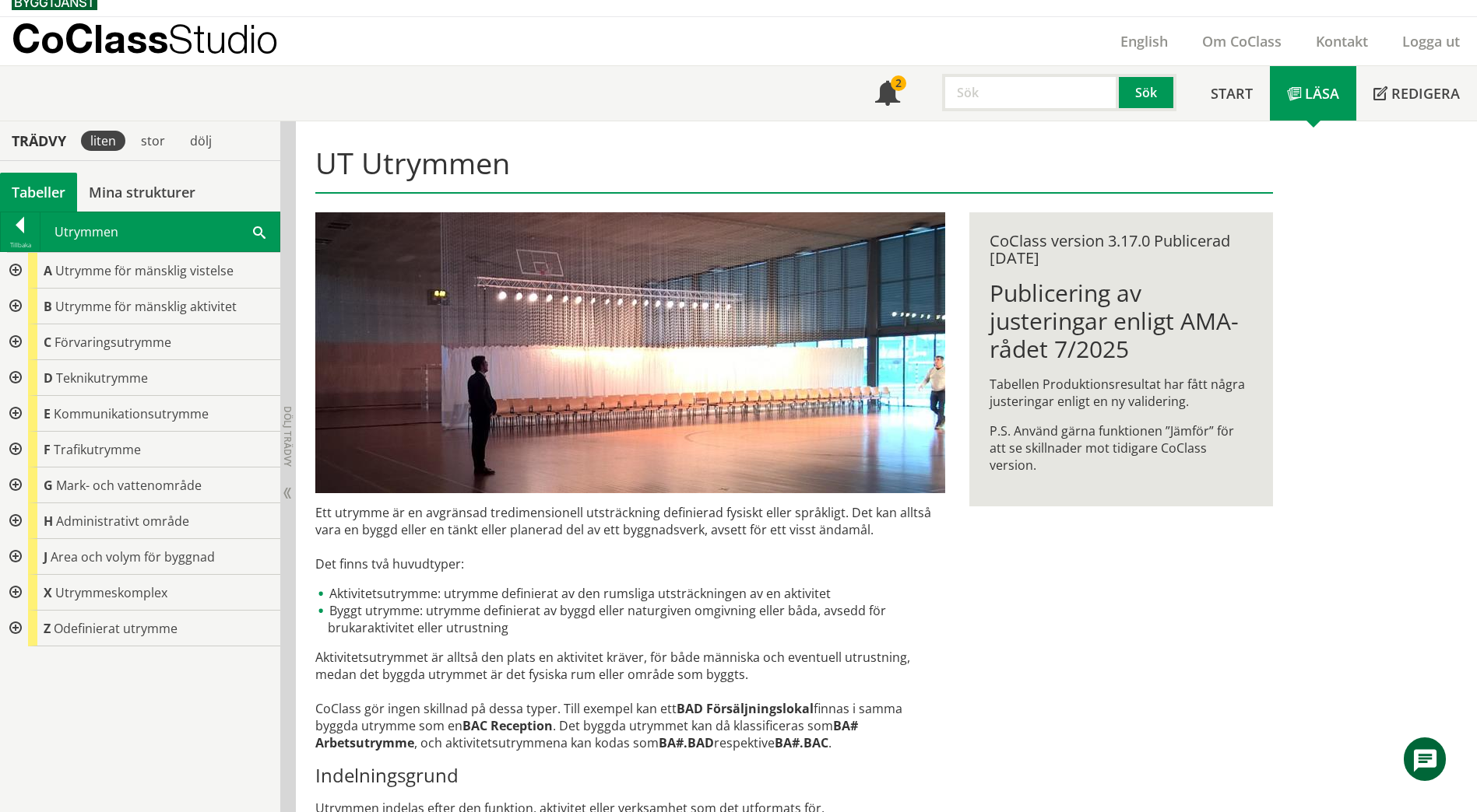
click at [14, 274] on div at bounding box center [14, 271] width 28 height 36
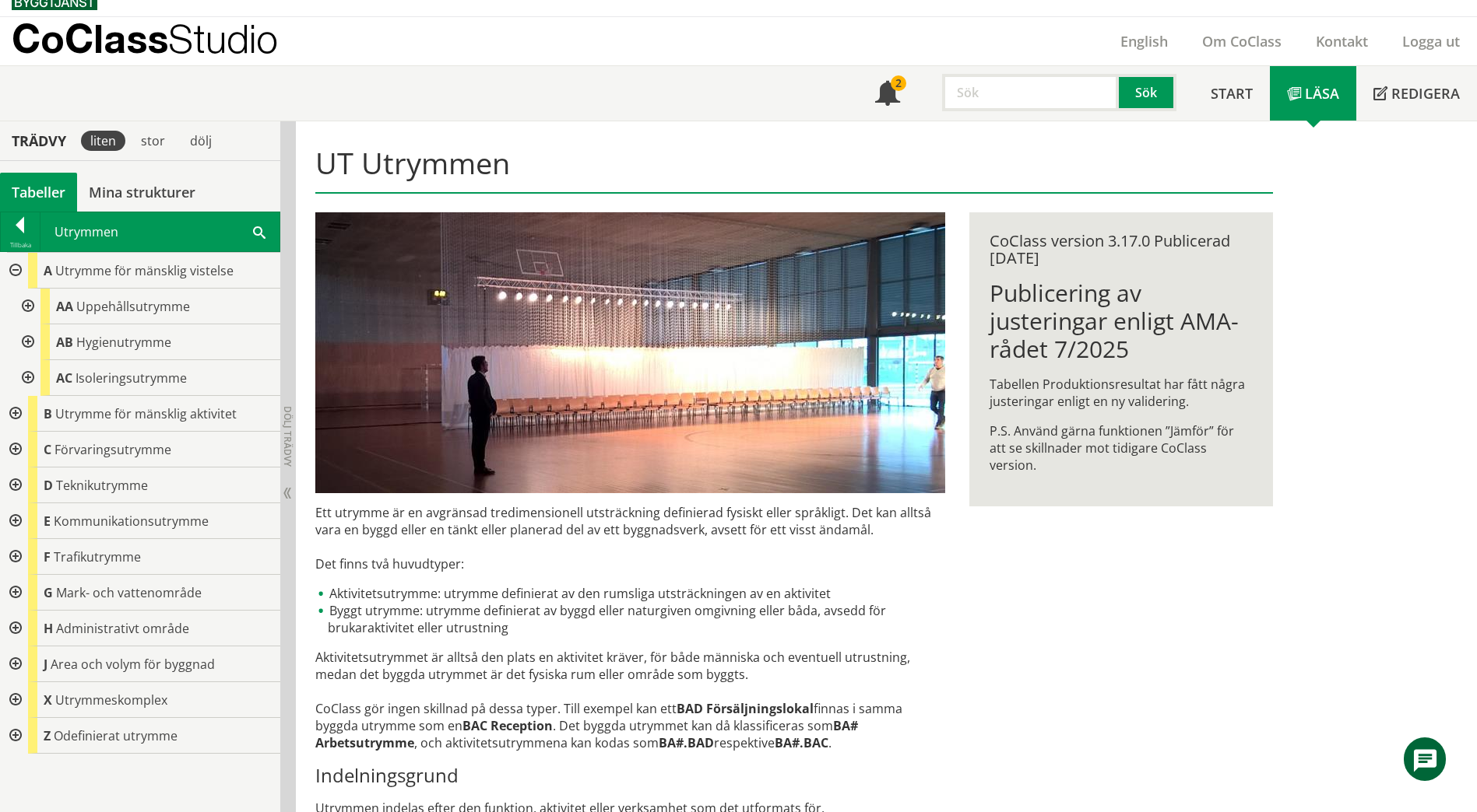
click at [24, 340] on div at bounding box center [27, 342] width 28 height 36
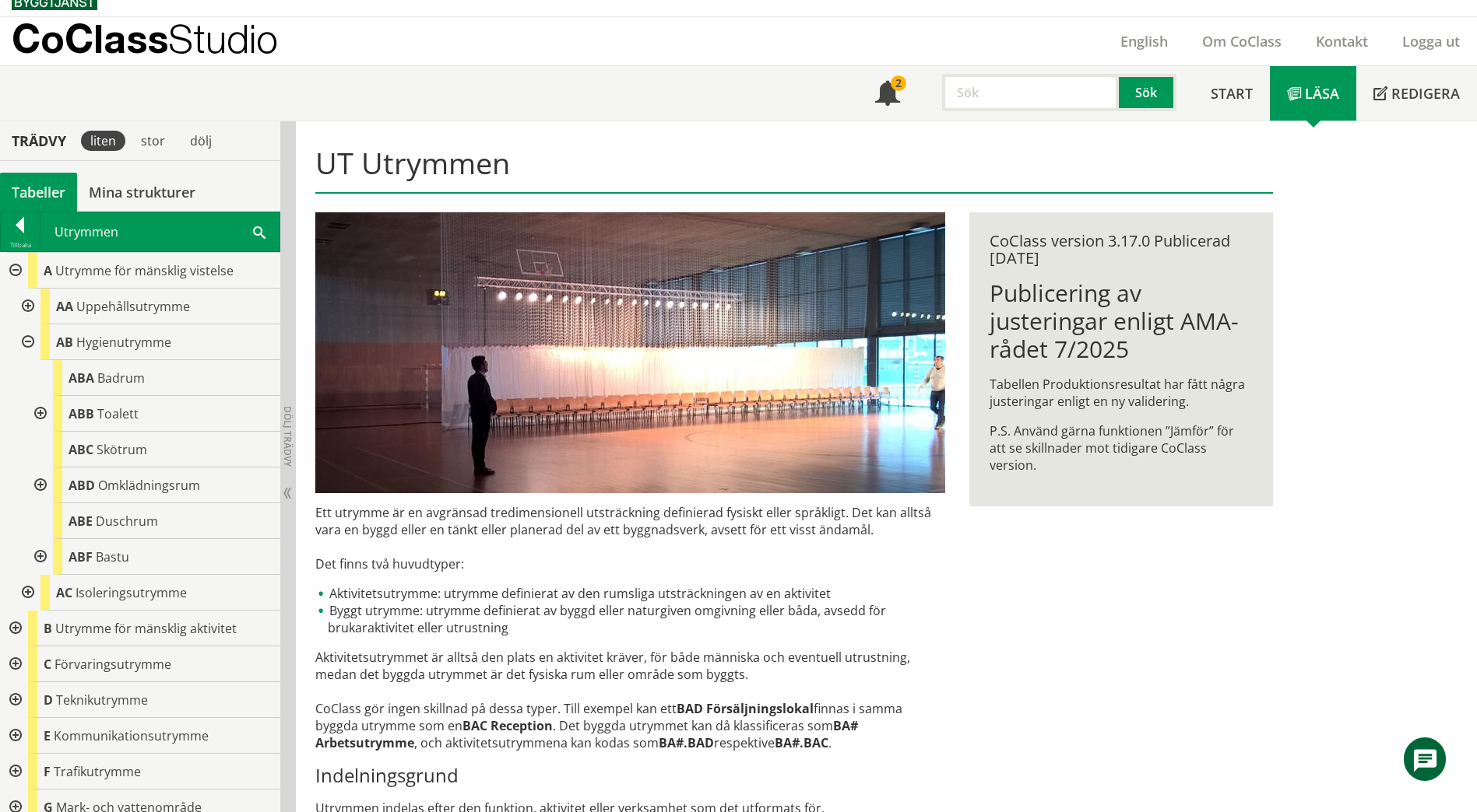
click at [43, 415] on div at bounding box center [39, 414] width 28 height 36
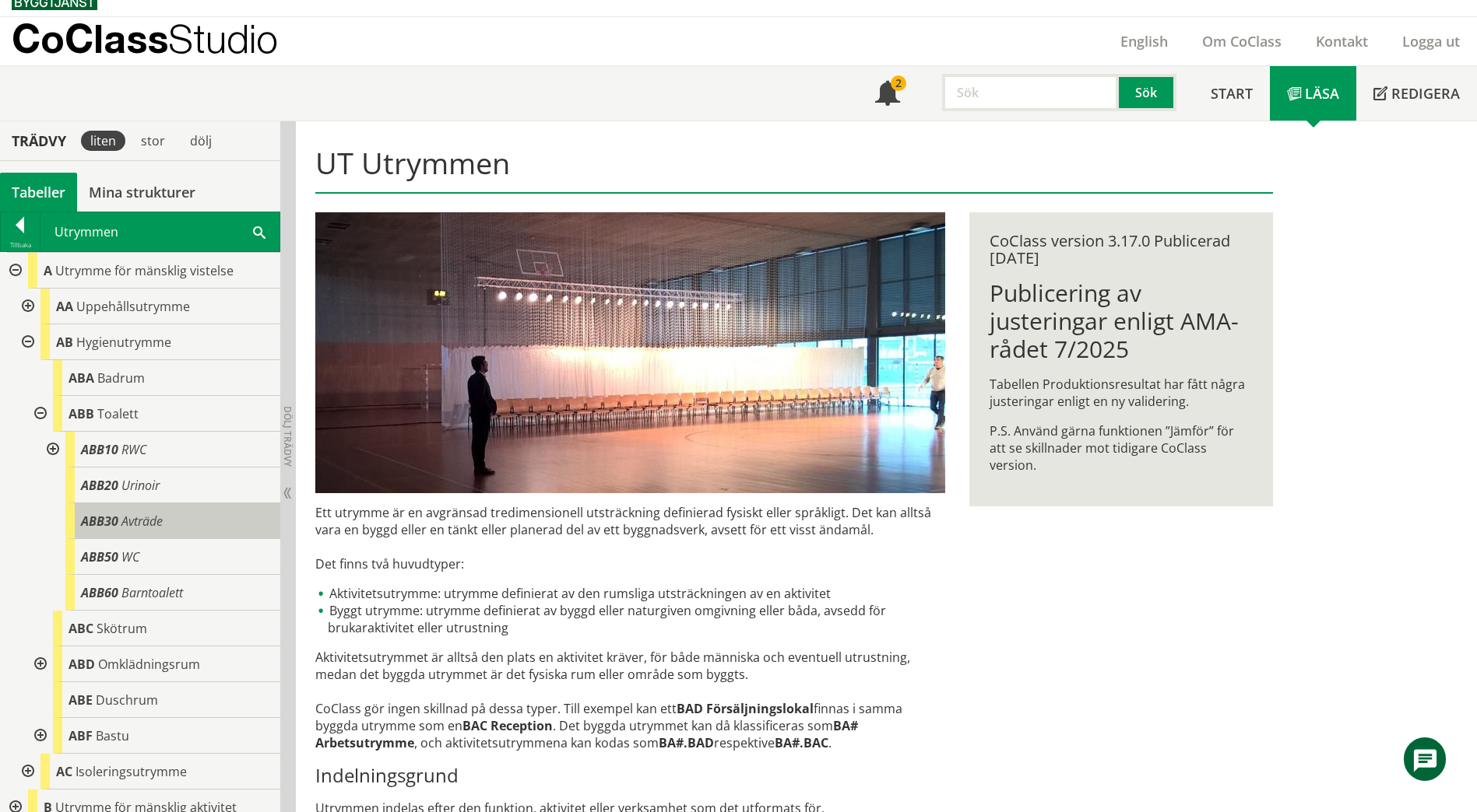
click at [166, 521] on div "ABB30 Avträde" at bounding box center [173, 521] width 215 height 36
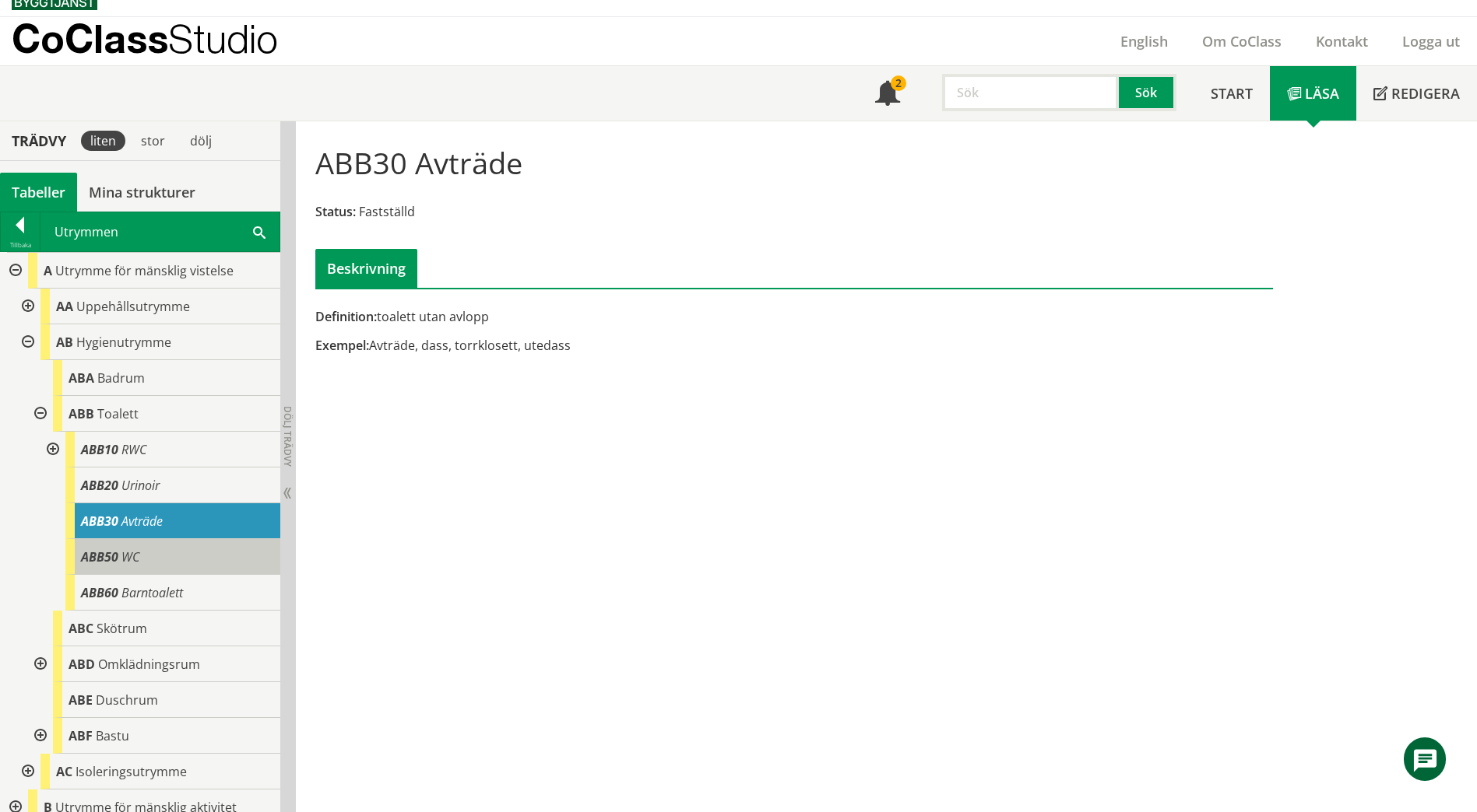
click at [170, 546] on div "ABB50 WC" at bounding box center [173, 557] width 215 height 36
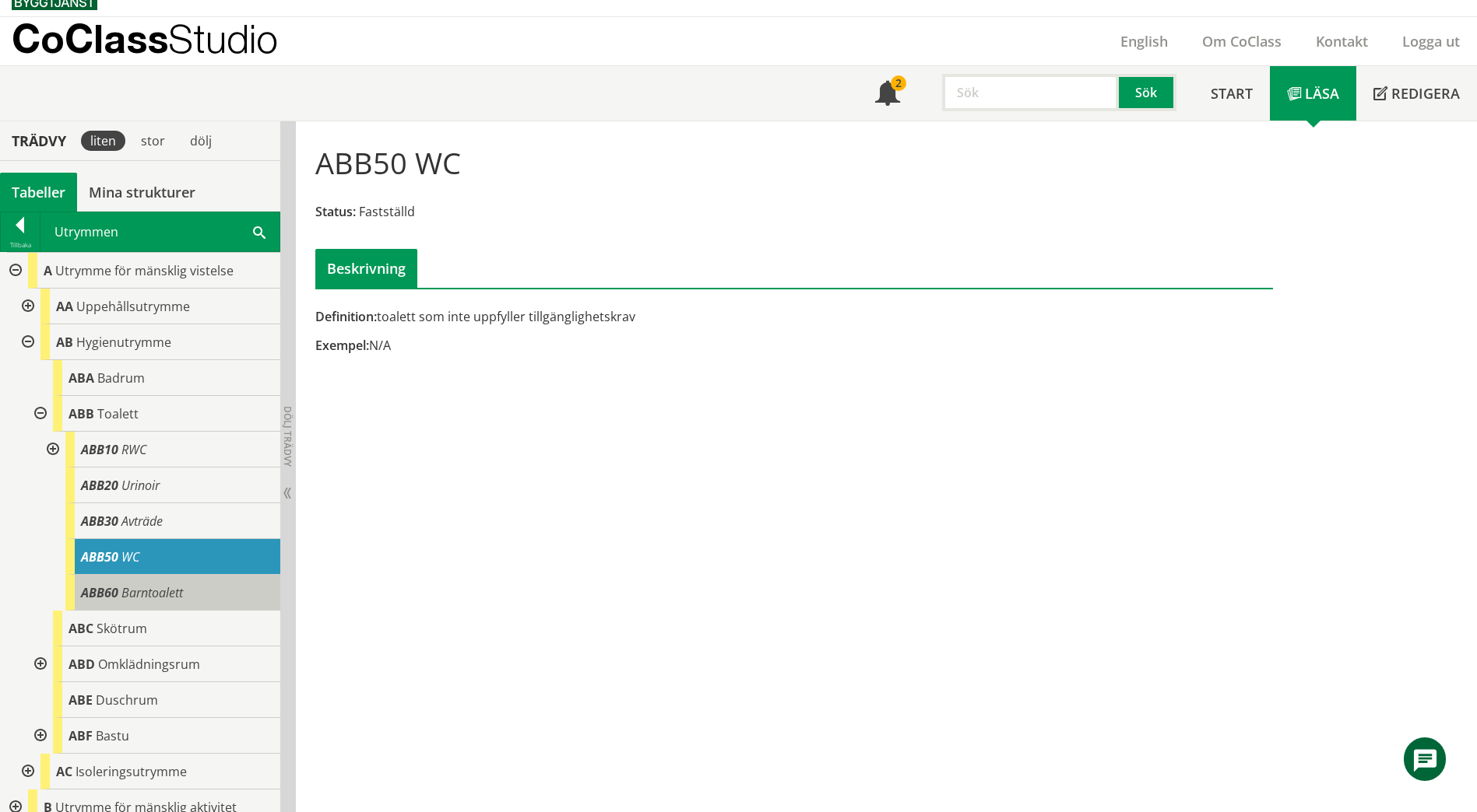
click at [151, 591] on span "Barntoalett" at bounding box center [152, 593] width 62 height 17
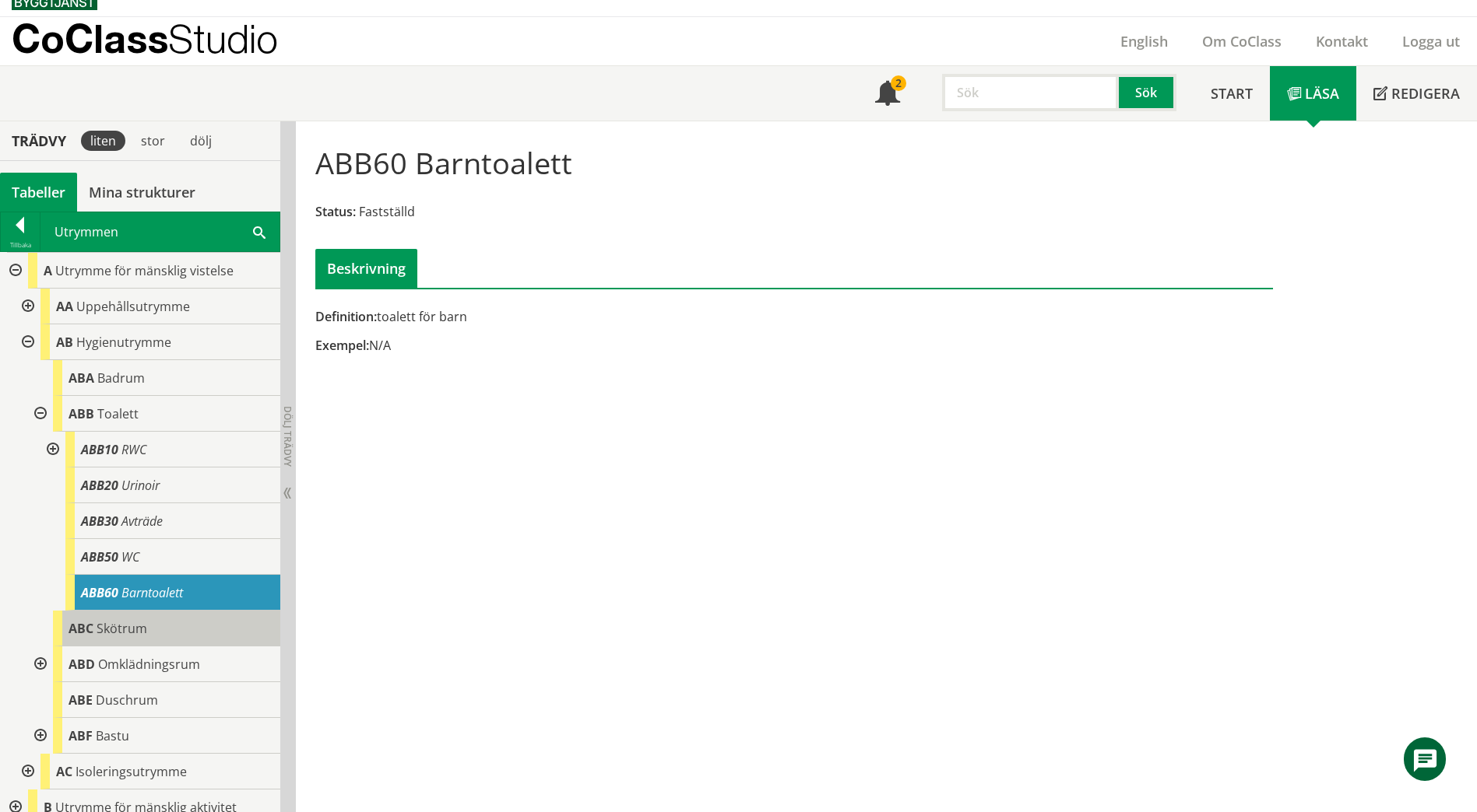
click at [163, 633] on div "ABC Skötrum" at bounding box center [166, 628] width 227 height 36
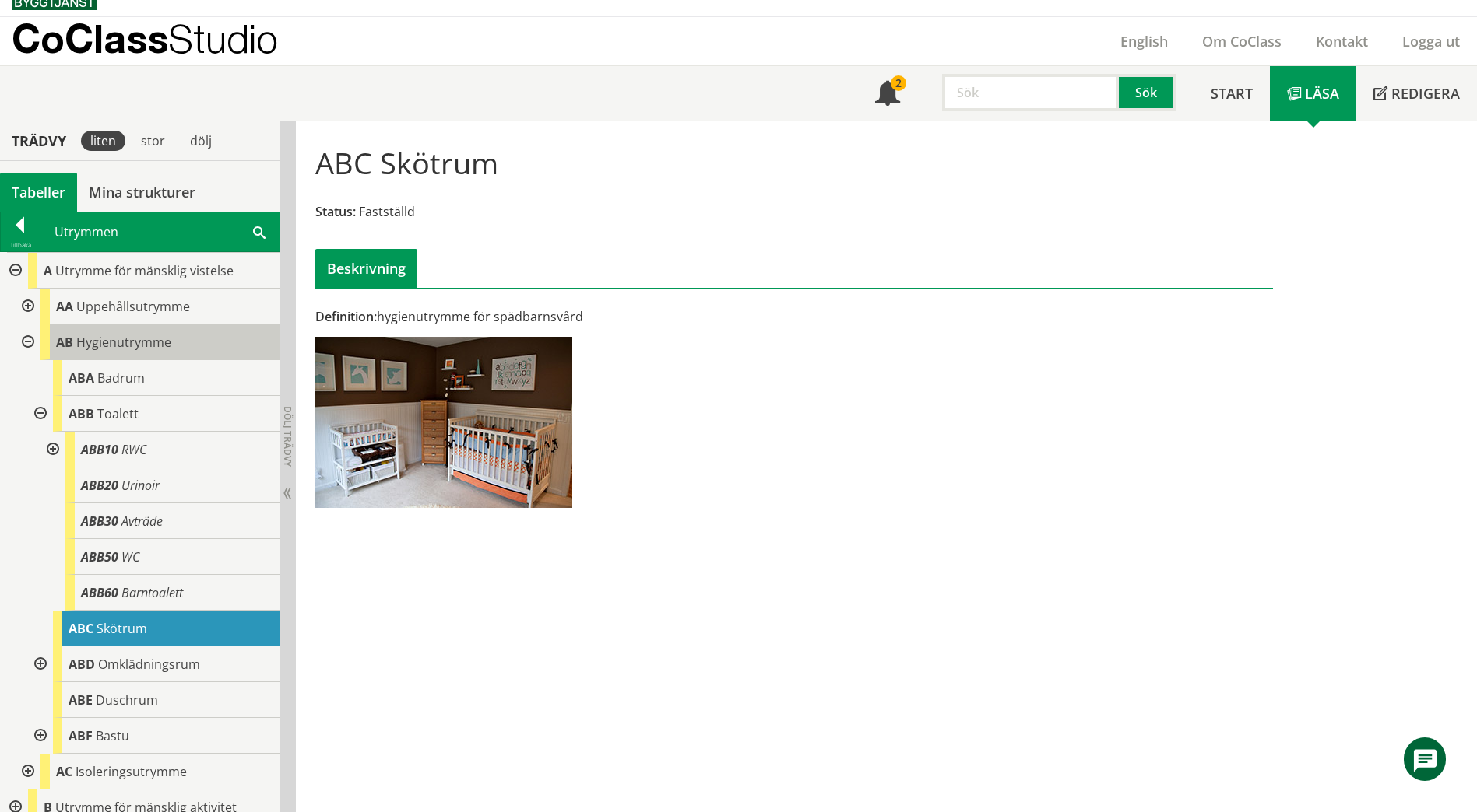
click at [98, 339] on span "Hygienutrymme" at bounding box center [124, 341] width 95 height 17
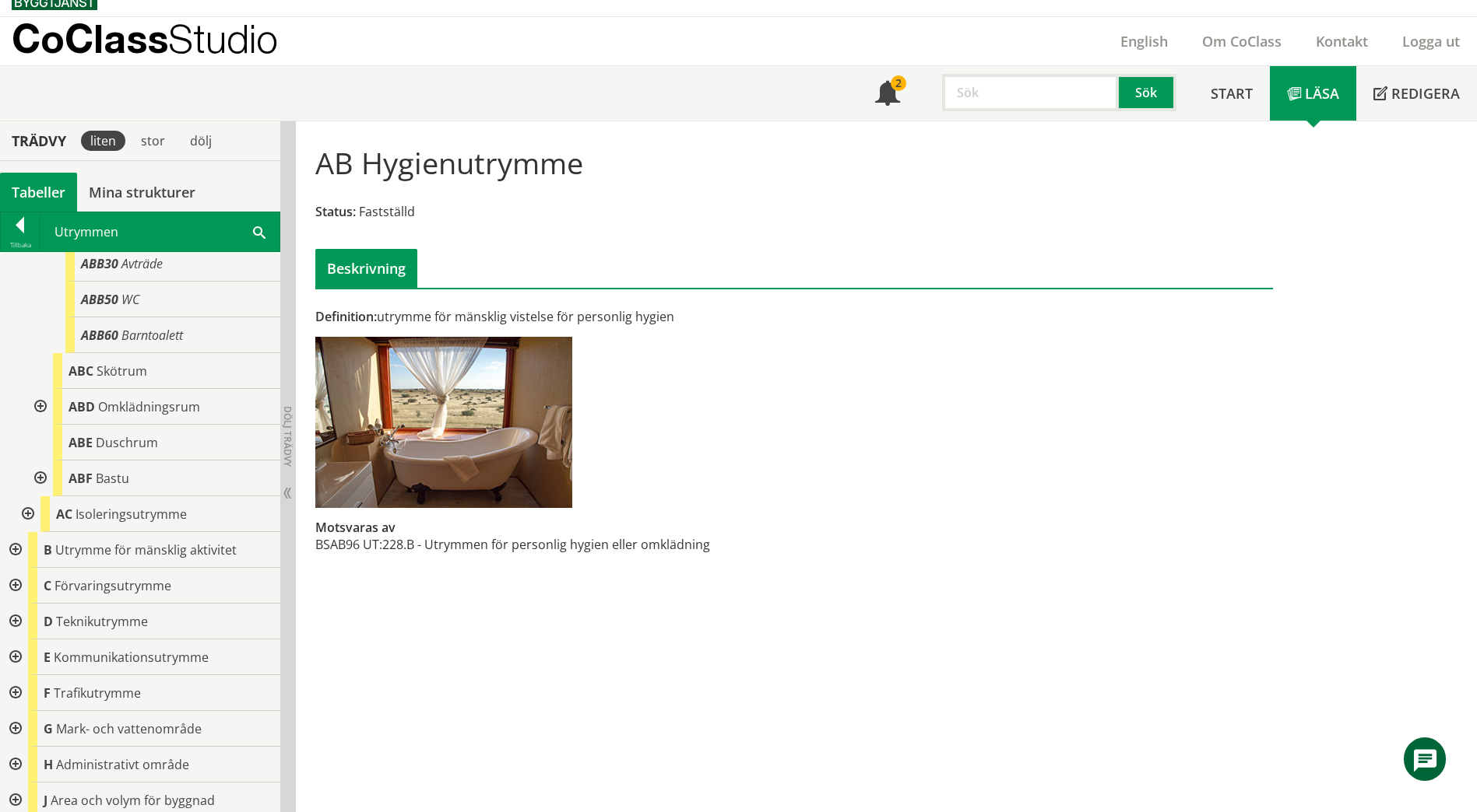
scroll to position [336, 0]
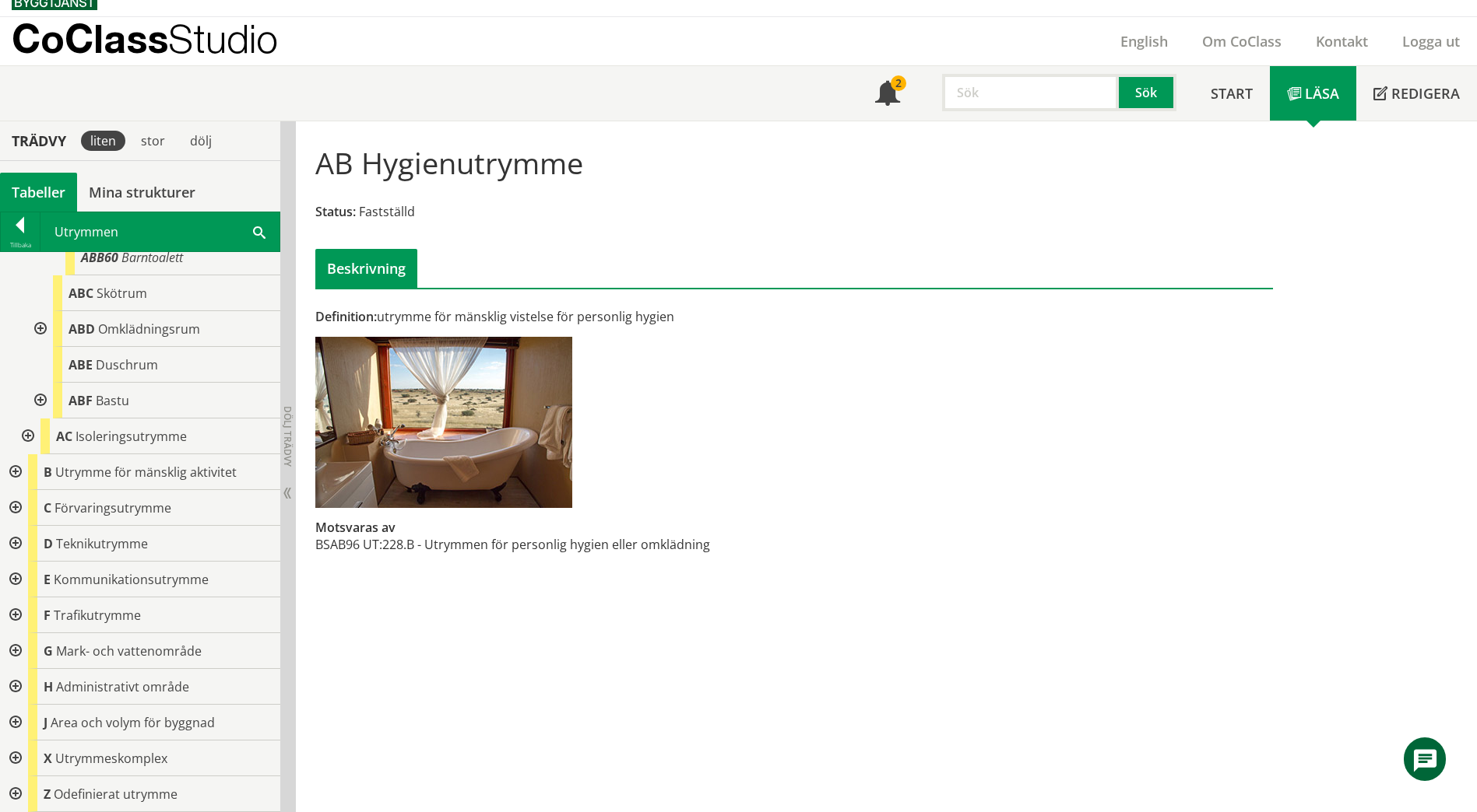
click at [17, 468] on div at bounding box center [14, 473] width 28 height 36
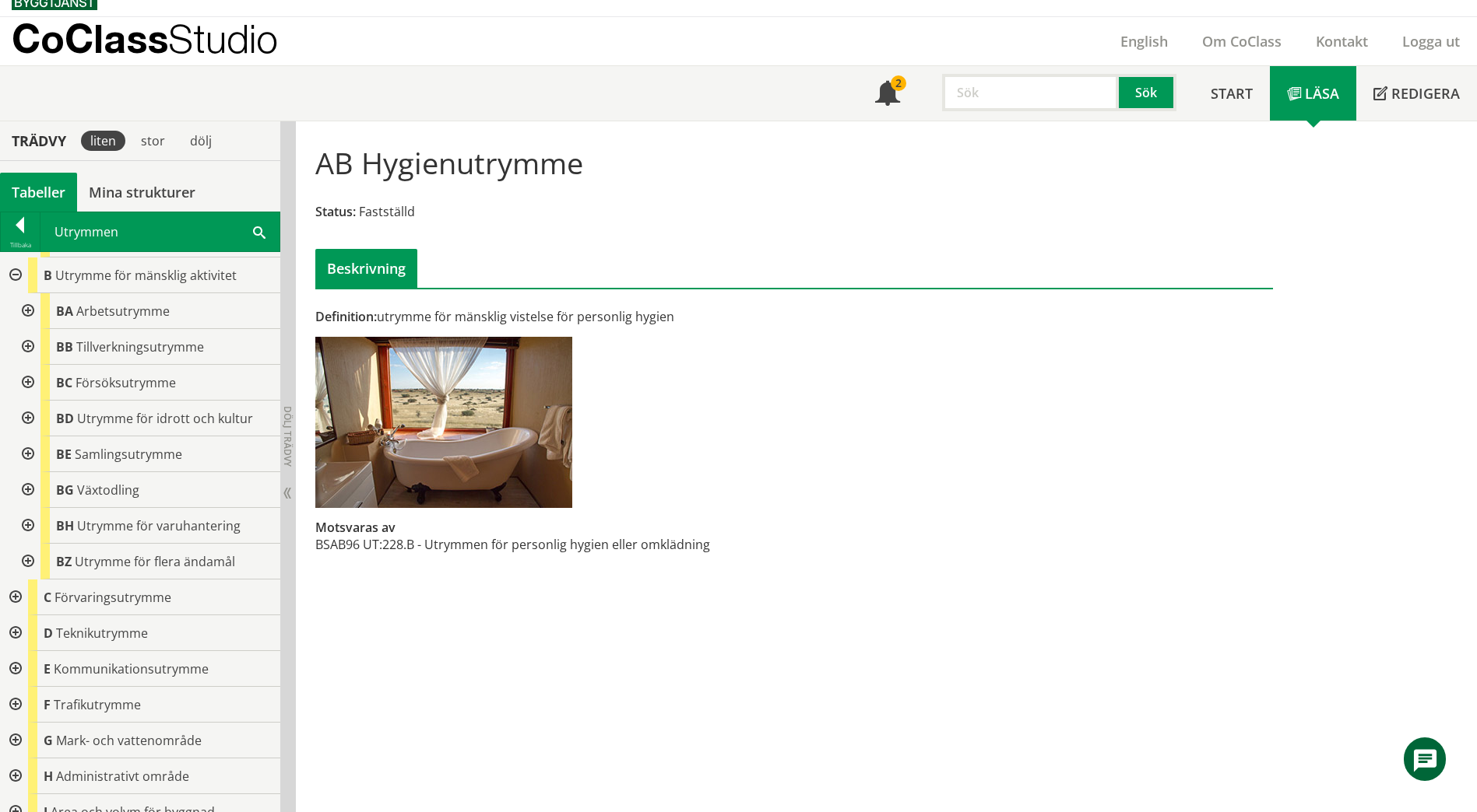
scroll to position [569, 0]
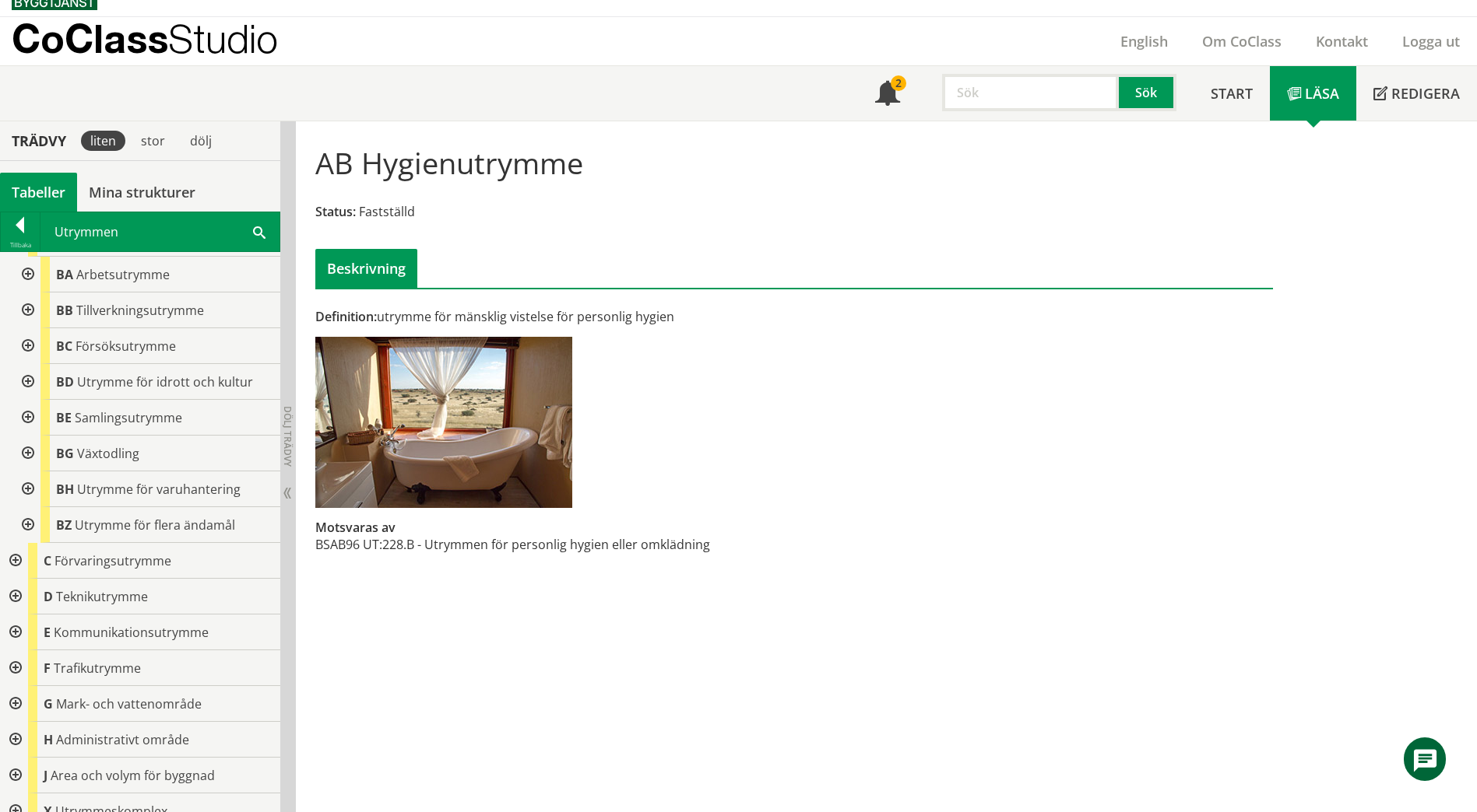
click at [29, 276] on div at bounding box center [27, 275] width 28 height 36
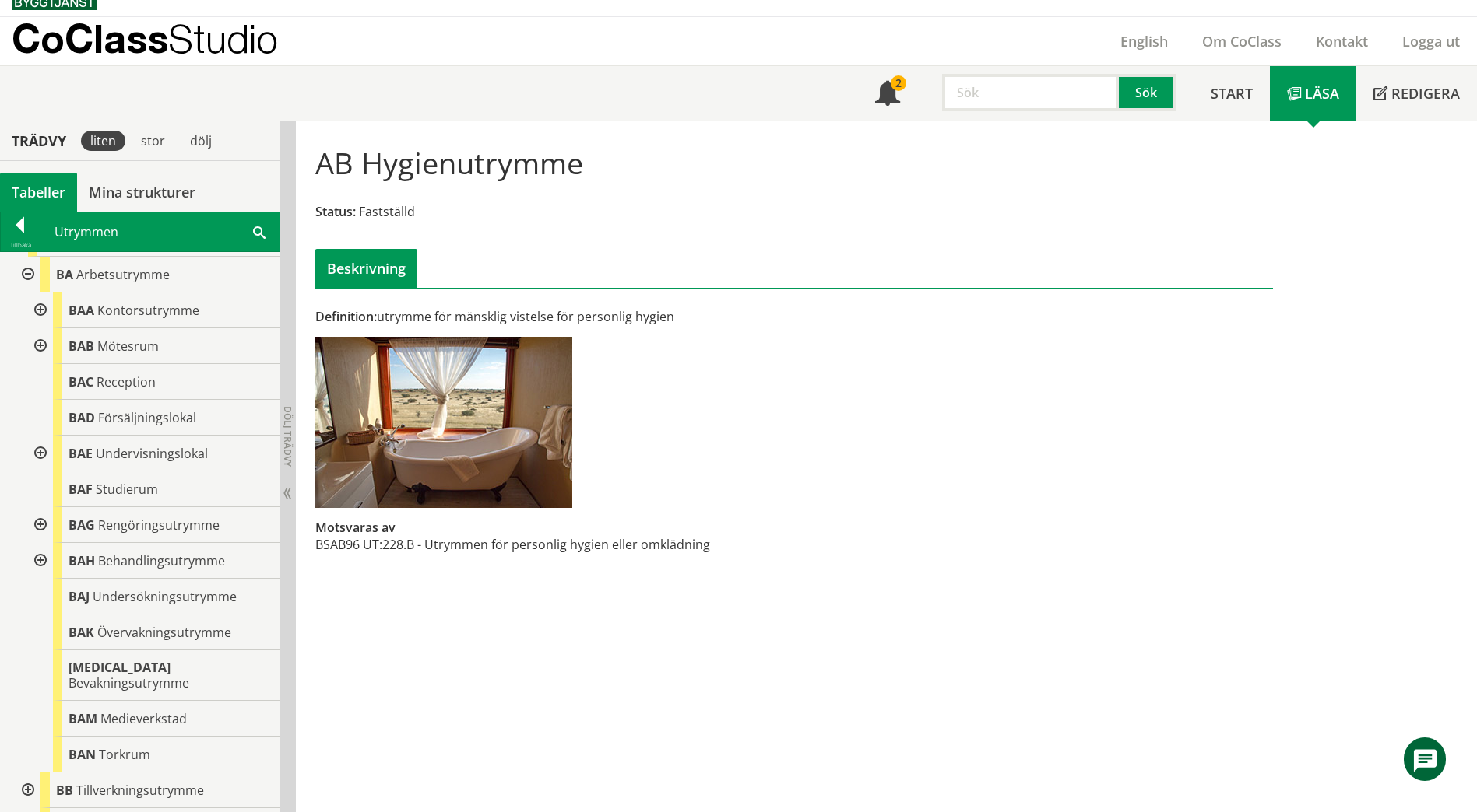
click at [38, 449] on div at bounding box center [39, 454] width 28 height 36
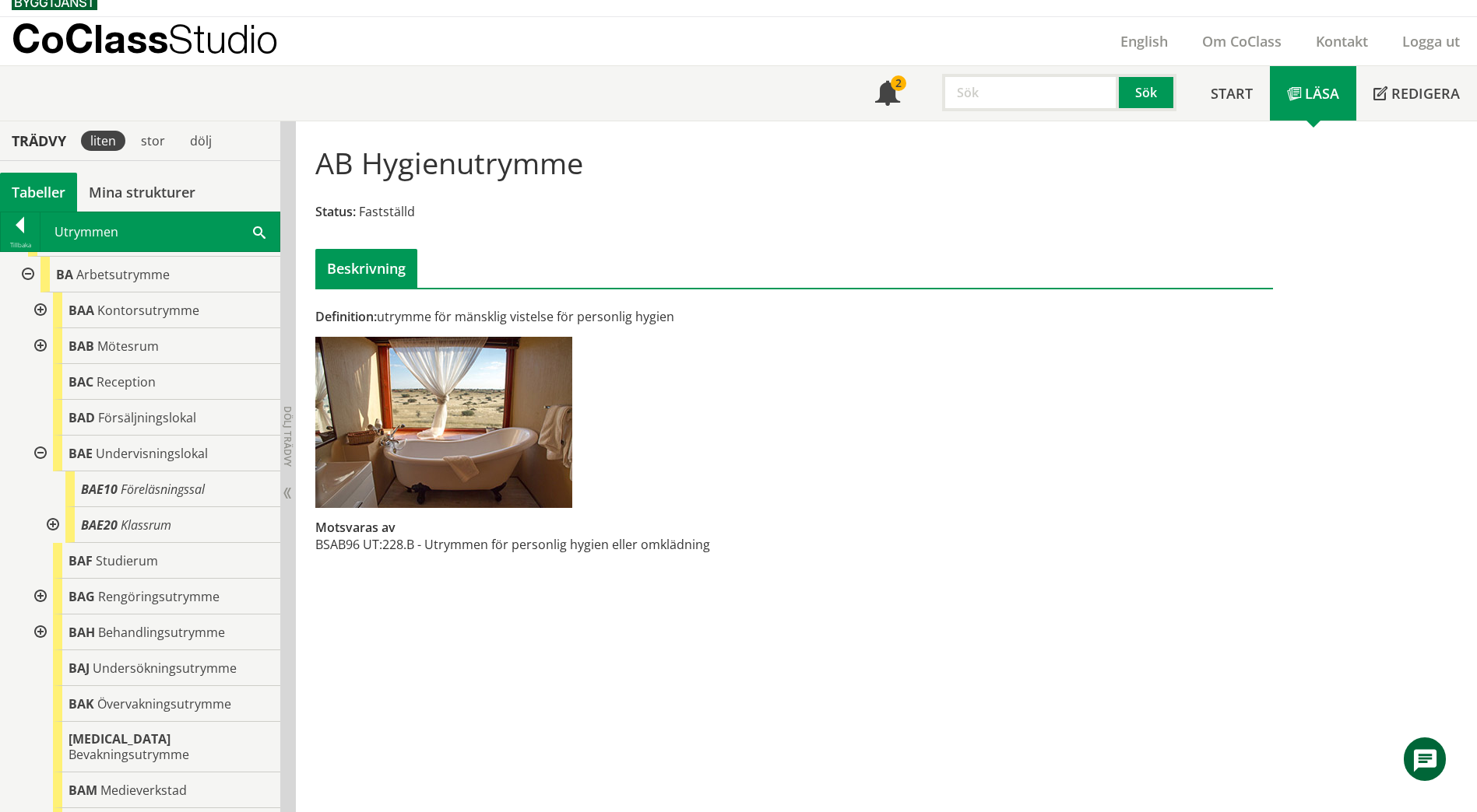
click at [48, 519] on div at bounding box center [52, 525] width 28 height 36
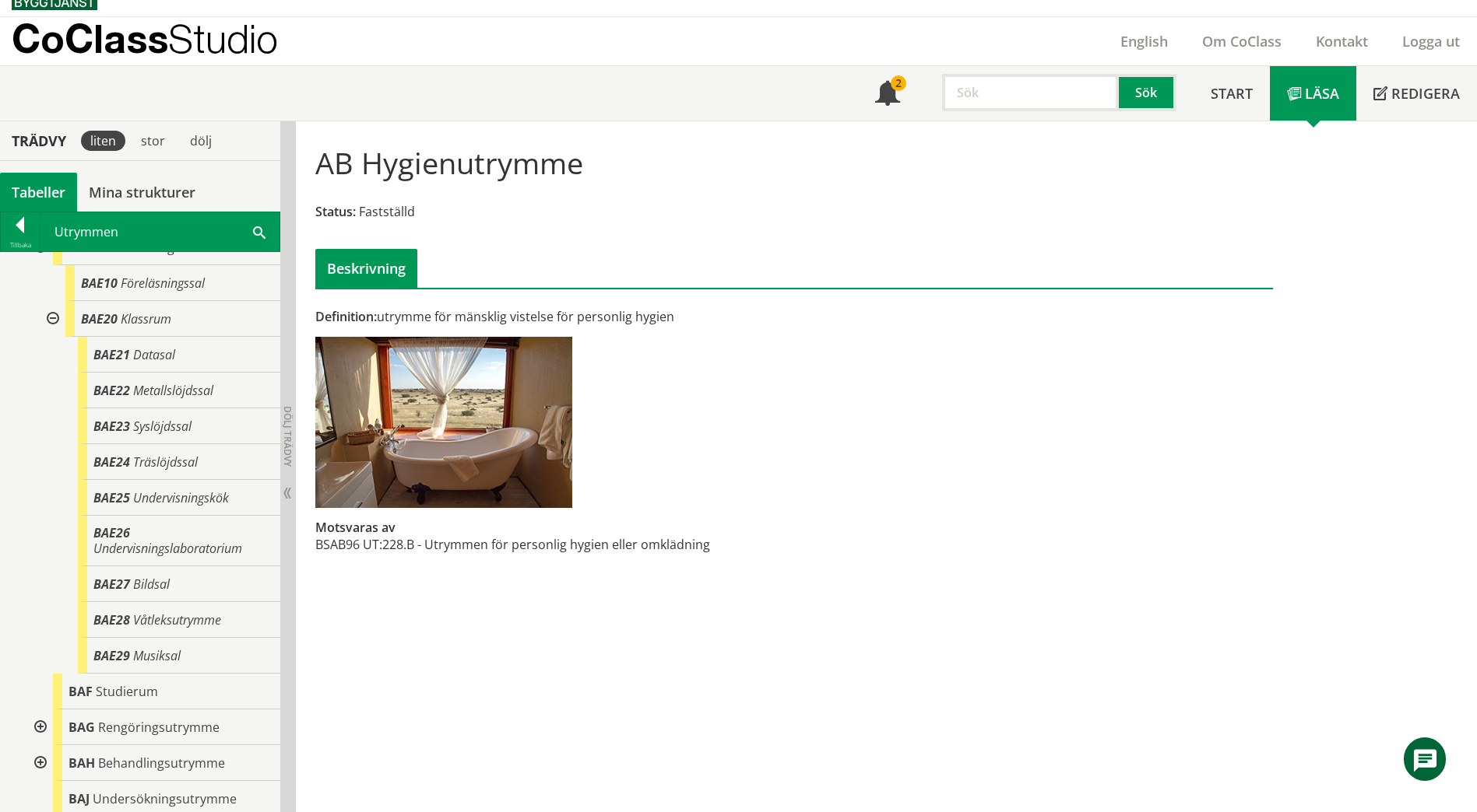
scroll to position [802, 0]
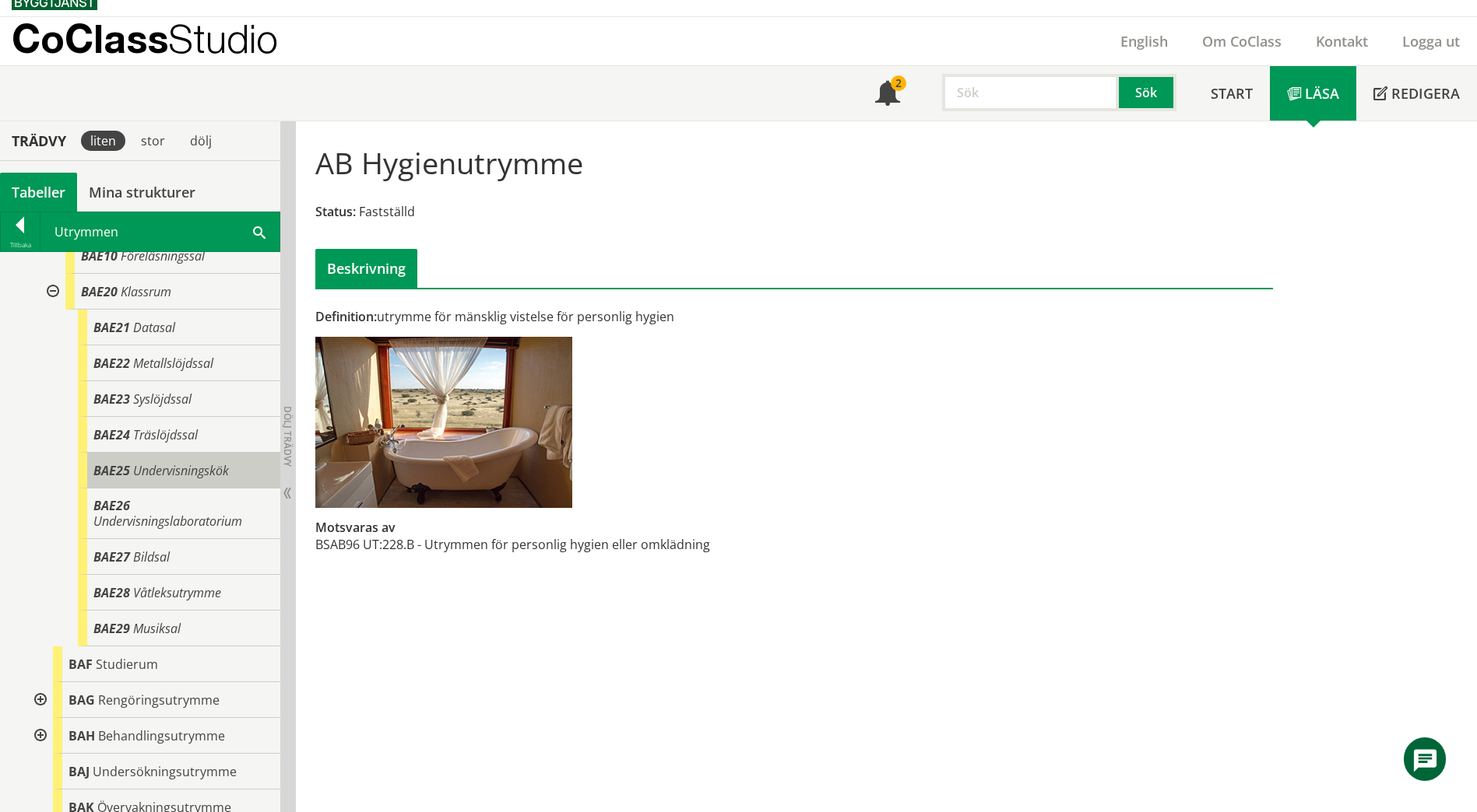
click at [203, 467] on span "Undervisningskök" at bounding box center [181, 471] width 95 height 17
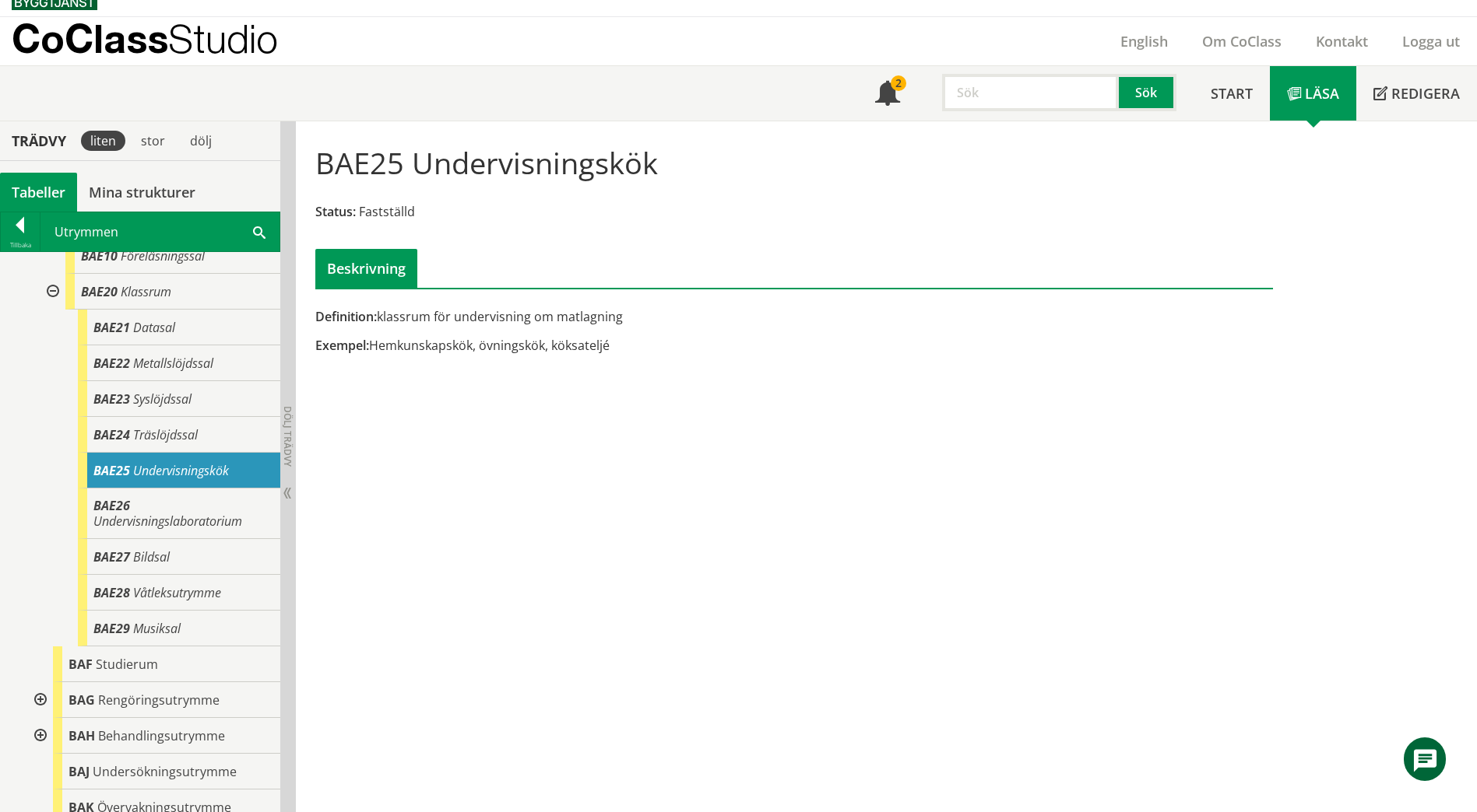
click at [258, 228] on span at bounding box center [259, 231] width 13 height 16
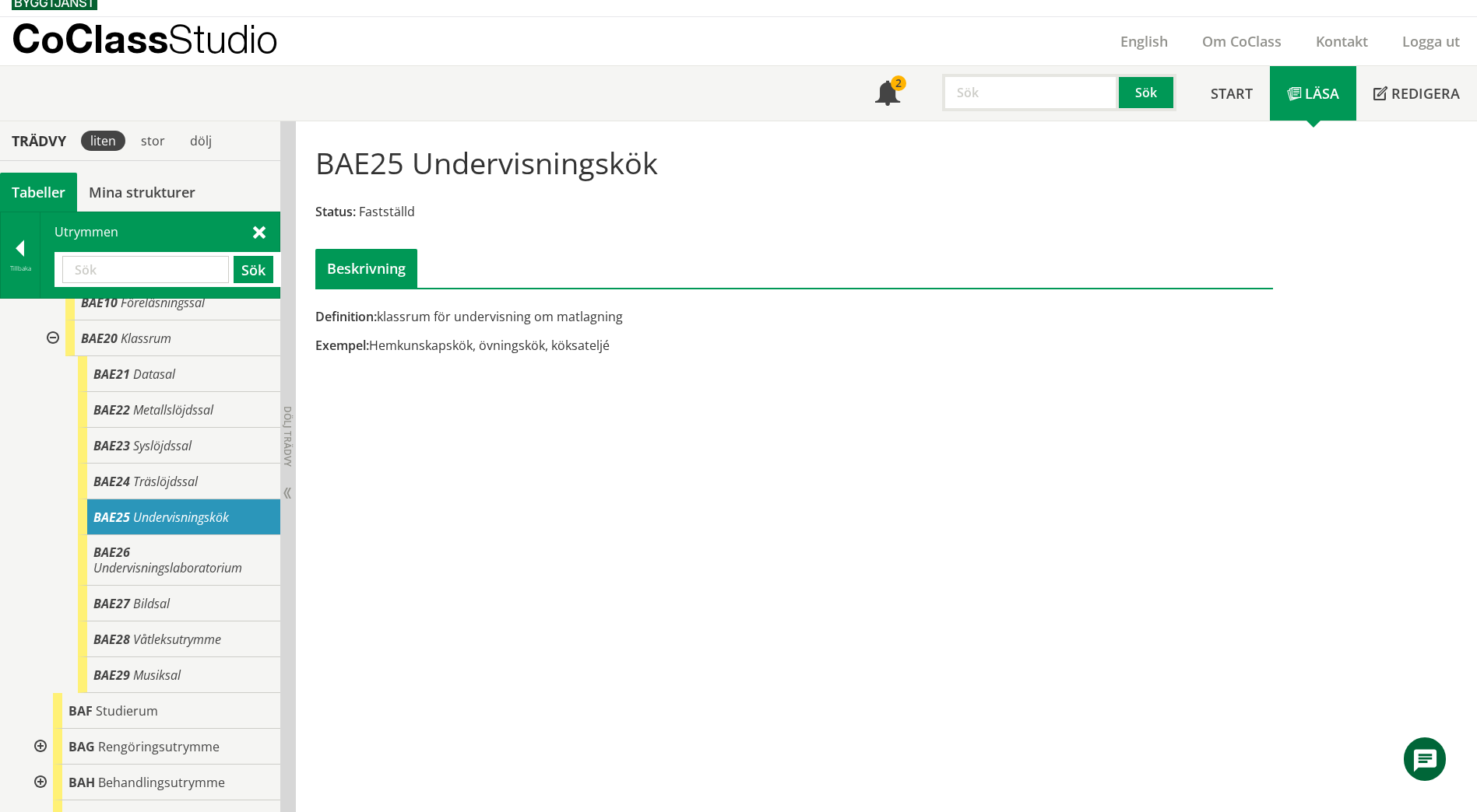
click at [165, 278] on input "text" at bounding box center [146, 269] width 167 height 27
paste input "Gemensamhetsutrymme"
click at [249, 268] on button "Sök" at bounding box center [253, 269] width 40 height 27
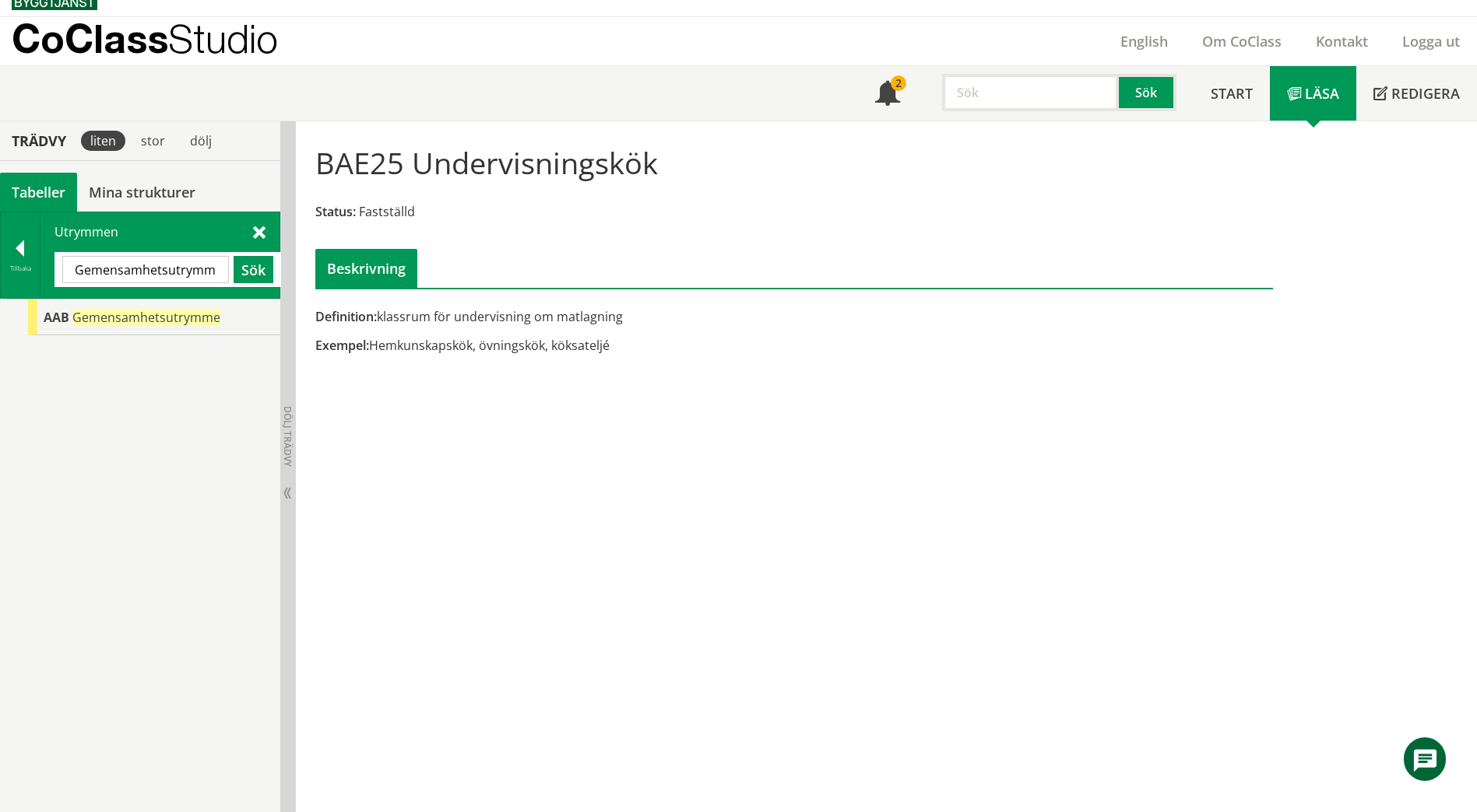
click at [251, 231] on div "Utrymmen Gemensamhetsutrymme Sök" at bounding box center [160, 255] width 239 height 85
click at [258, 232] on span at bounding box center [259, 231] width 13 height 16
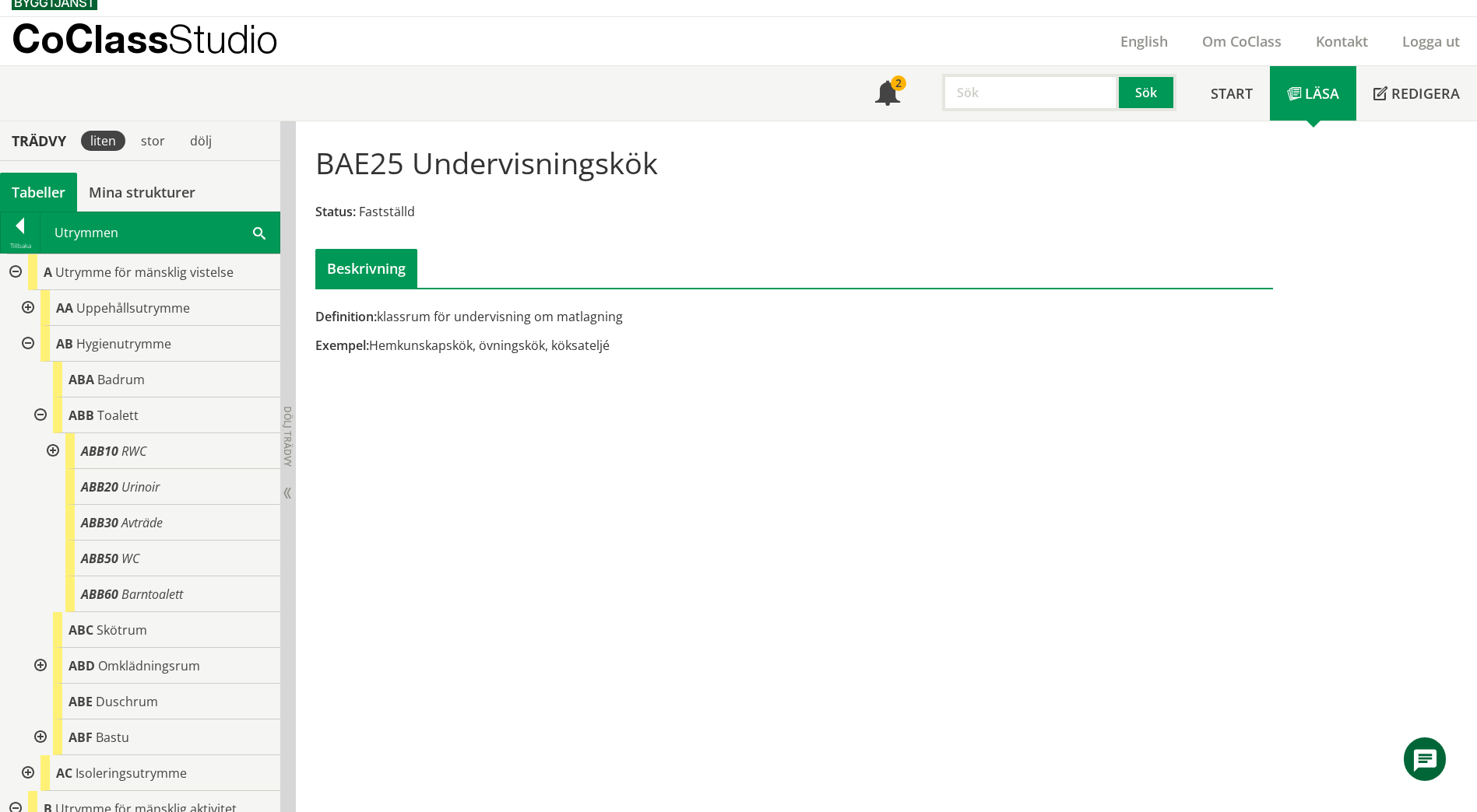
click at [256, 228] on span at bounding box center [259, 232] width 13 height 16
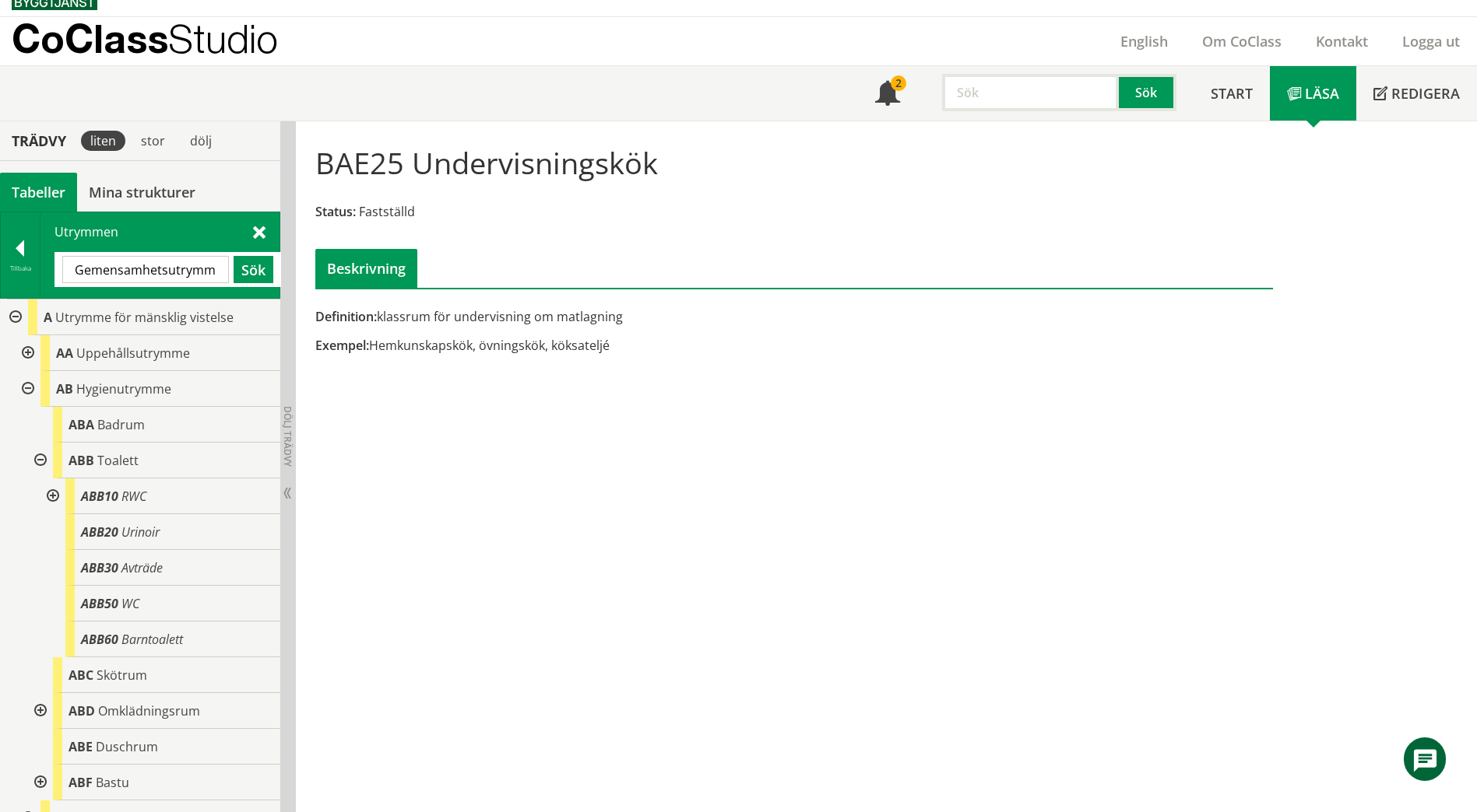
drag, startPoint x: 218, startPoint y: 271, endPoint x: 61, endPoint y: 281, distance: 157.3
click at [61, 281] on div "Gemensamhetsutrymme Sök" at bounding box center [168, 269] width 226 height 35
paste input "BEB"
click at [247, 272] on button "Sök" at bounding box center [253, 269] width 40 height 27
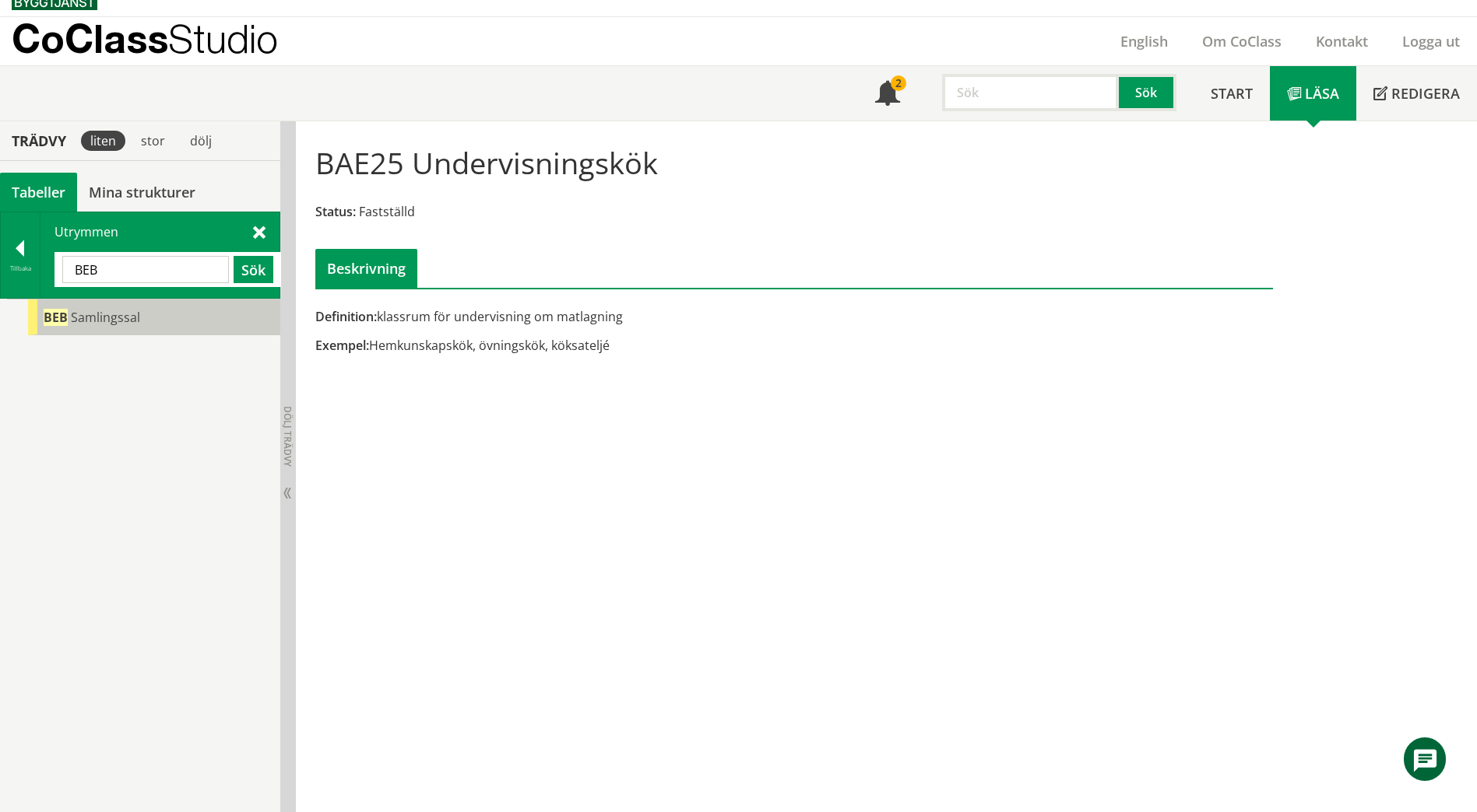
click at [156, 304] on div "BEB Samlingssal" at bounding box center [154, 318] width 252 height 36
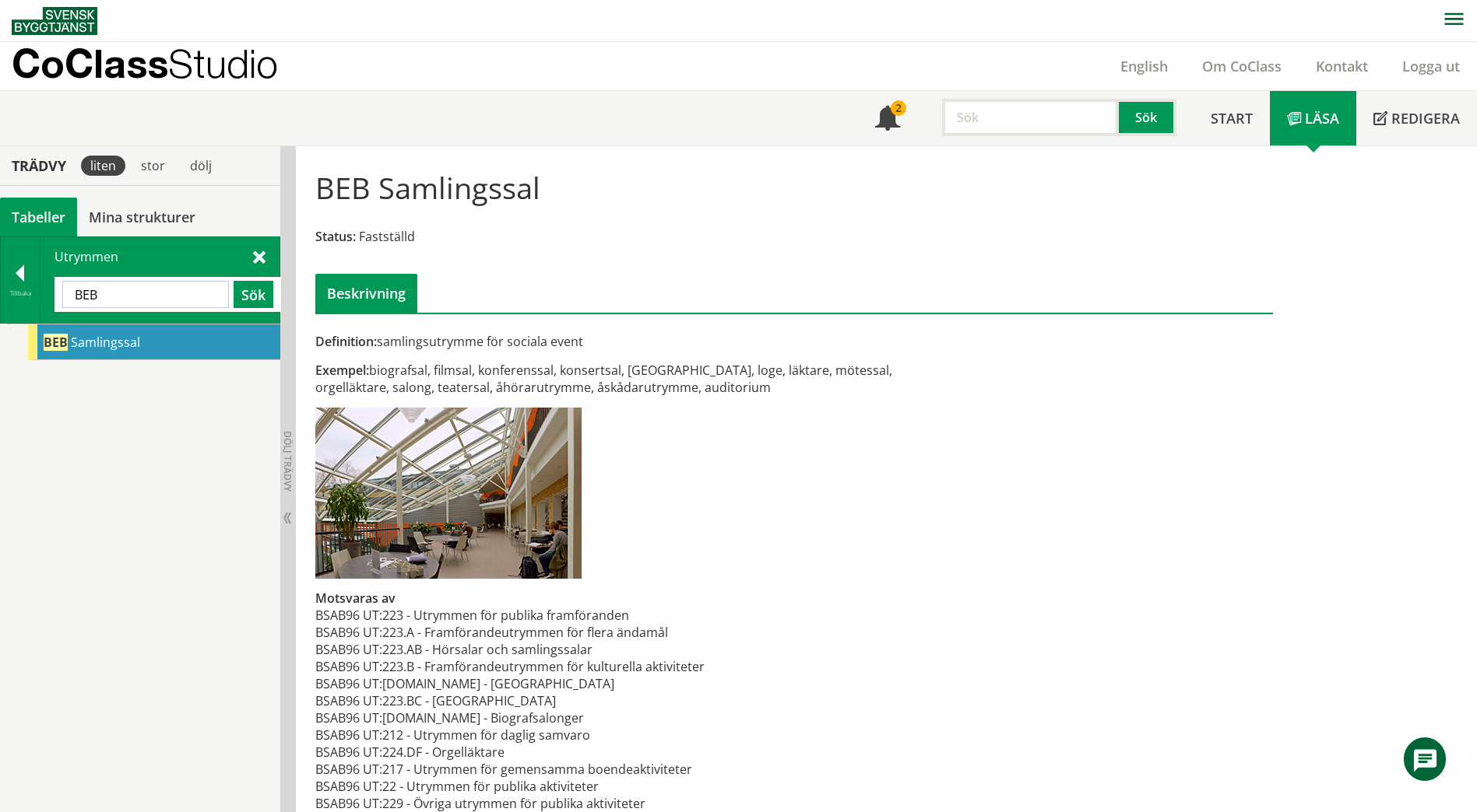
scroll to position [25, 0]
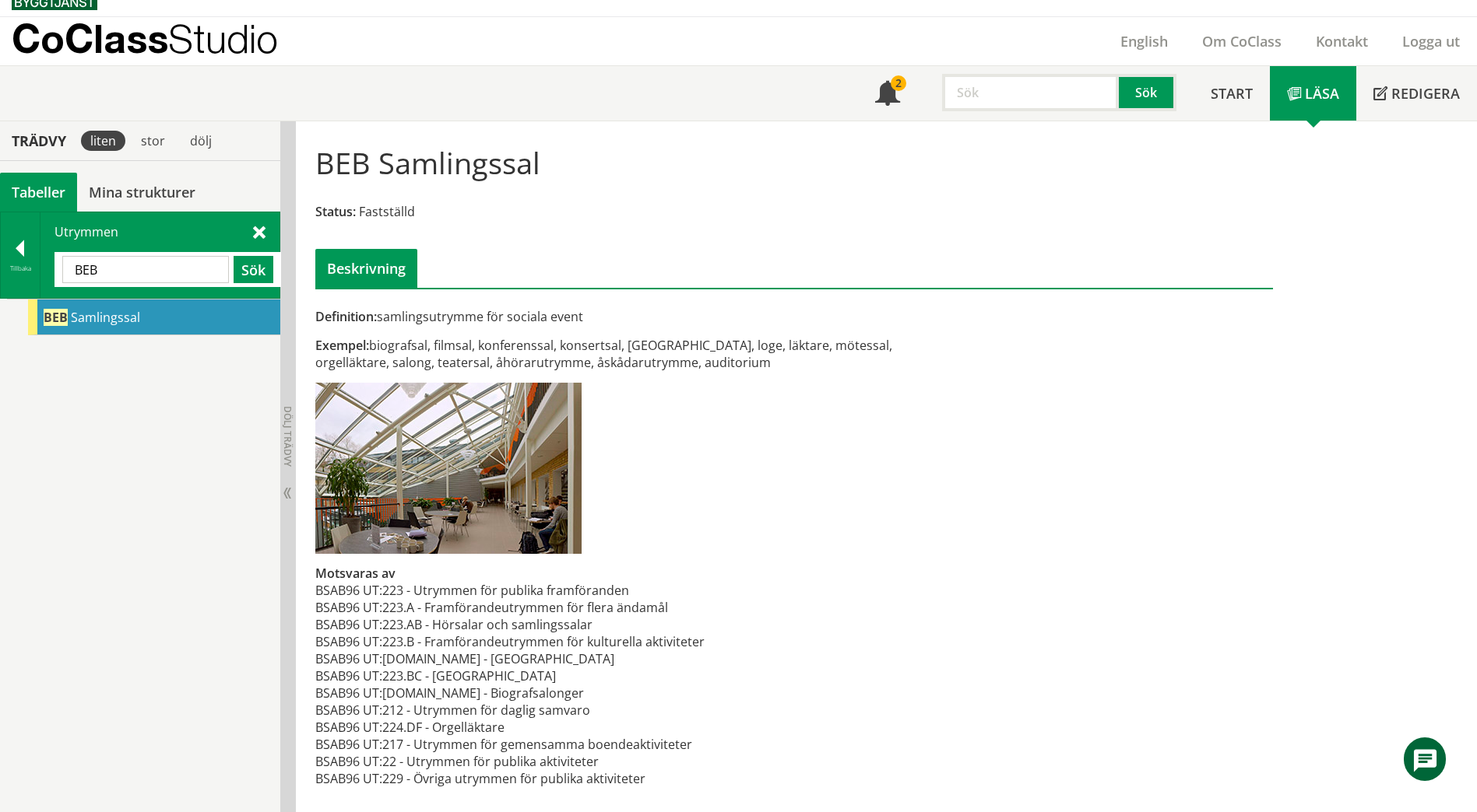
drag, startPoint x: 99, startPoint y: 274, endPoint x: 60, endPoint y: 274, distance: 39.0
click at [60, 274] on div "BEB Sök" at bounding box center [168, 269] width 226 height 35
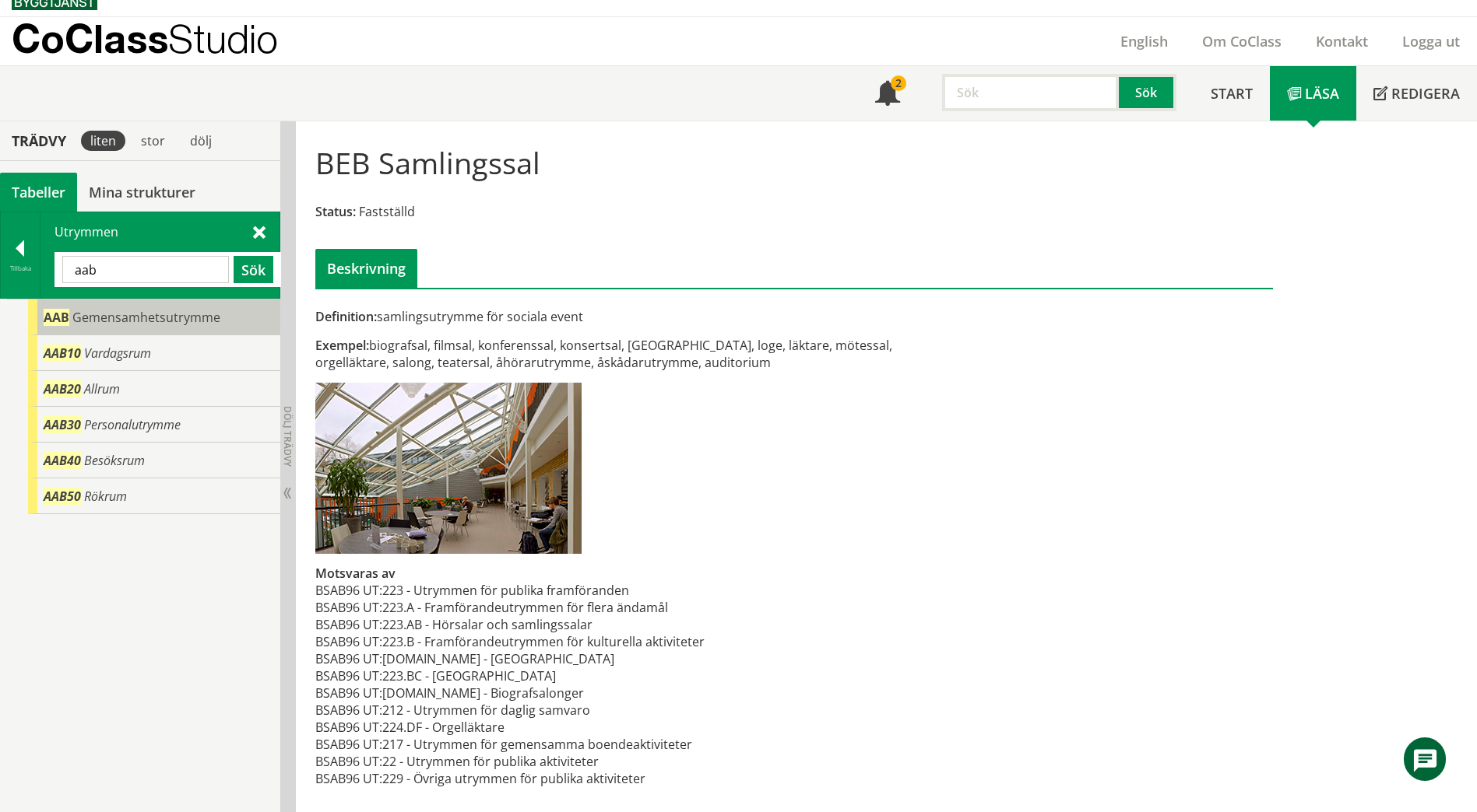
click at [81, 310] on body "AMA AMA Beskrivningsverktyg AMA Funktion BSAB Bygginfo Byggjura Byggkatalogen […" at bounding box center [738, 381] width 1477 height 812
click at [88, 319] on span "Gemensamhetsutrymme" at bounding box center [146, 317] width 148 height 17
click at [216, 319] on span "Gemensamhetsutrymme" at bounding box center [146, 317] width 148 height 17
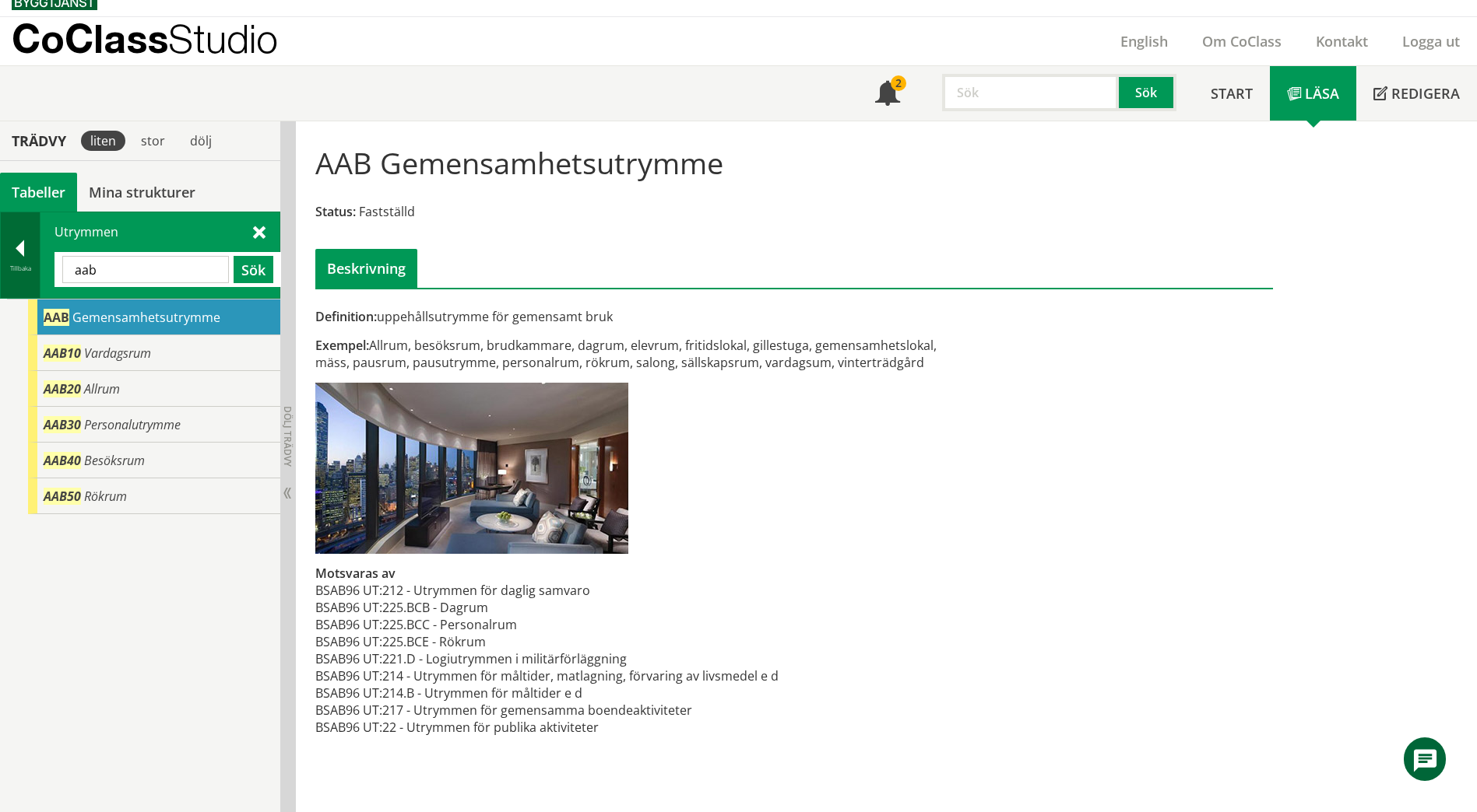
drag, startPoint x: 137, startPoint y: 266, endPoint x: 15, endPoint y: 271, distance: 122.1
click at [15, 272] on div "Tillbaka Utrymmen aab Sök" at bounding box center [140, 255] width 280 height 87
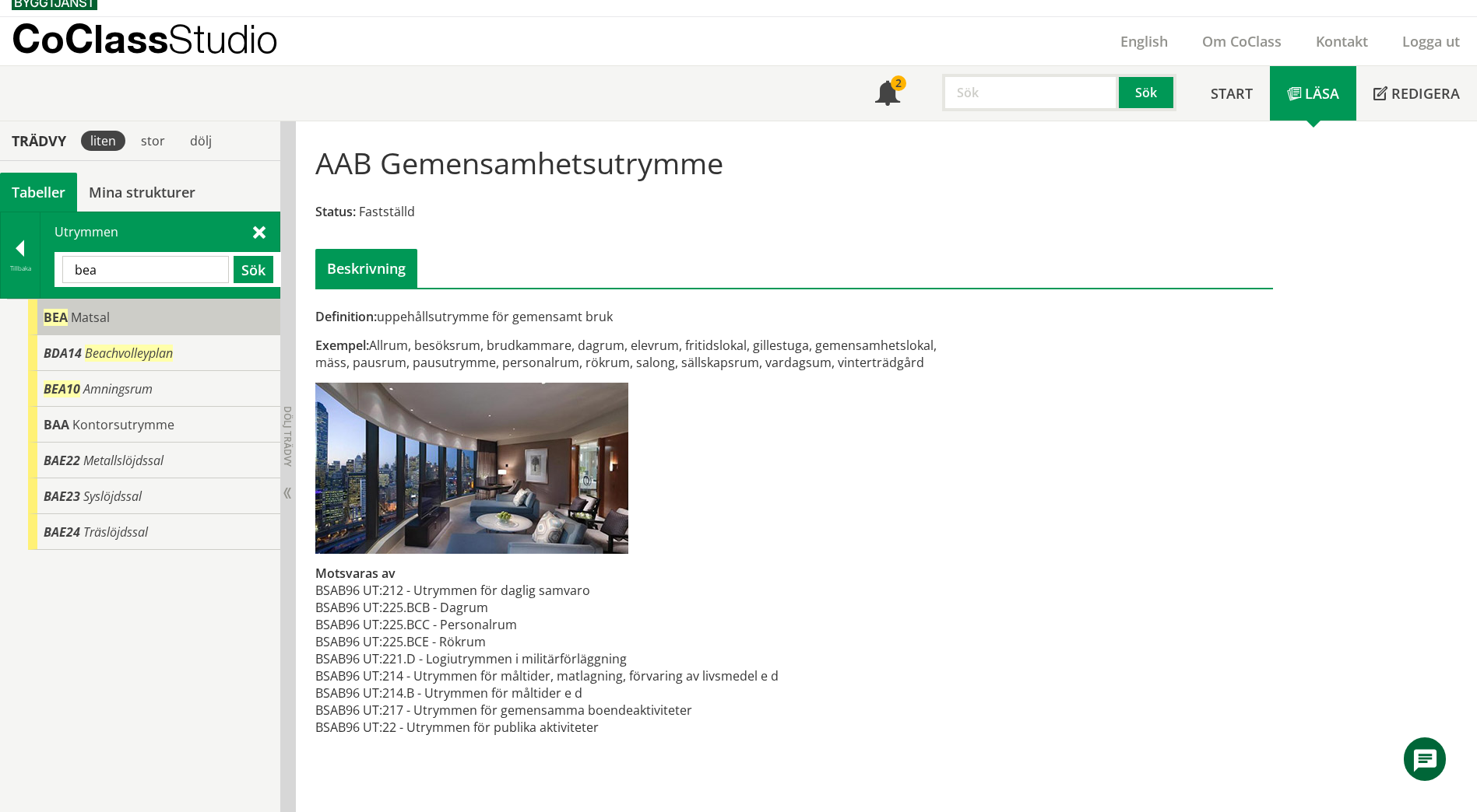
click at [90, 316] on span "Matsal" at bounding box center [89, 317] width 39 height 17
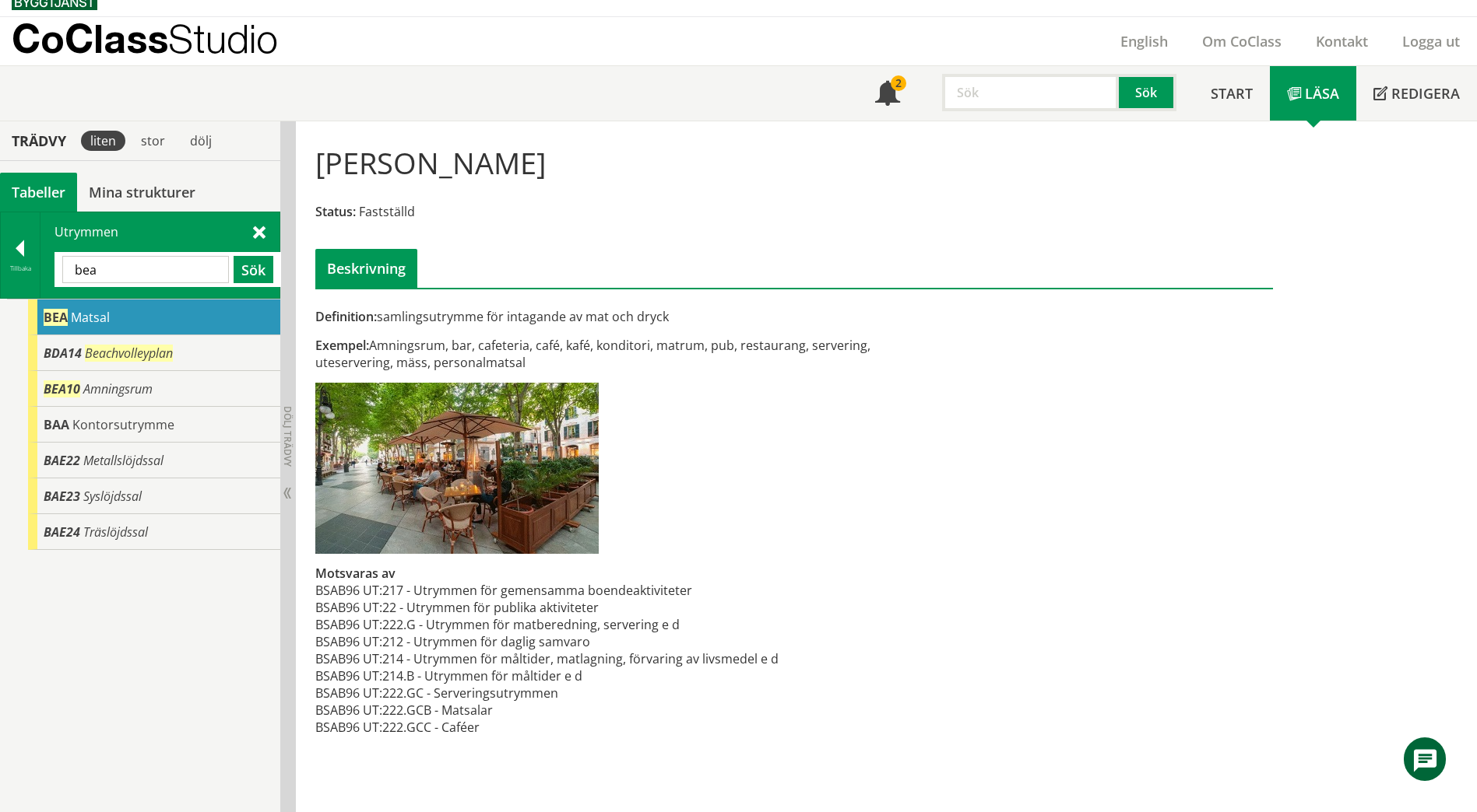
drag, startPoint x: 125, startPoint y: 268, endPoint x: 67, endPoint y: 264, distance: 58.1
click at [67, 264] on input "bea" at bounding box center [146, 269] width 167 height 27
drag, startPoint x: 81, startPoint y: 275, endPoint x: 49, endPoint y: 277, distance: 32.1
click at [49, 277] on div "Utrymmen sgemin Sök" at bounding box center [160, 255] width 239 height 85
click at [289, 273] on div "Dölj trädvy Visa trädvy" at bounding box center [288, 467] width 16 height 691
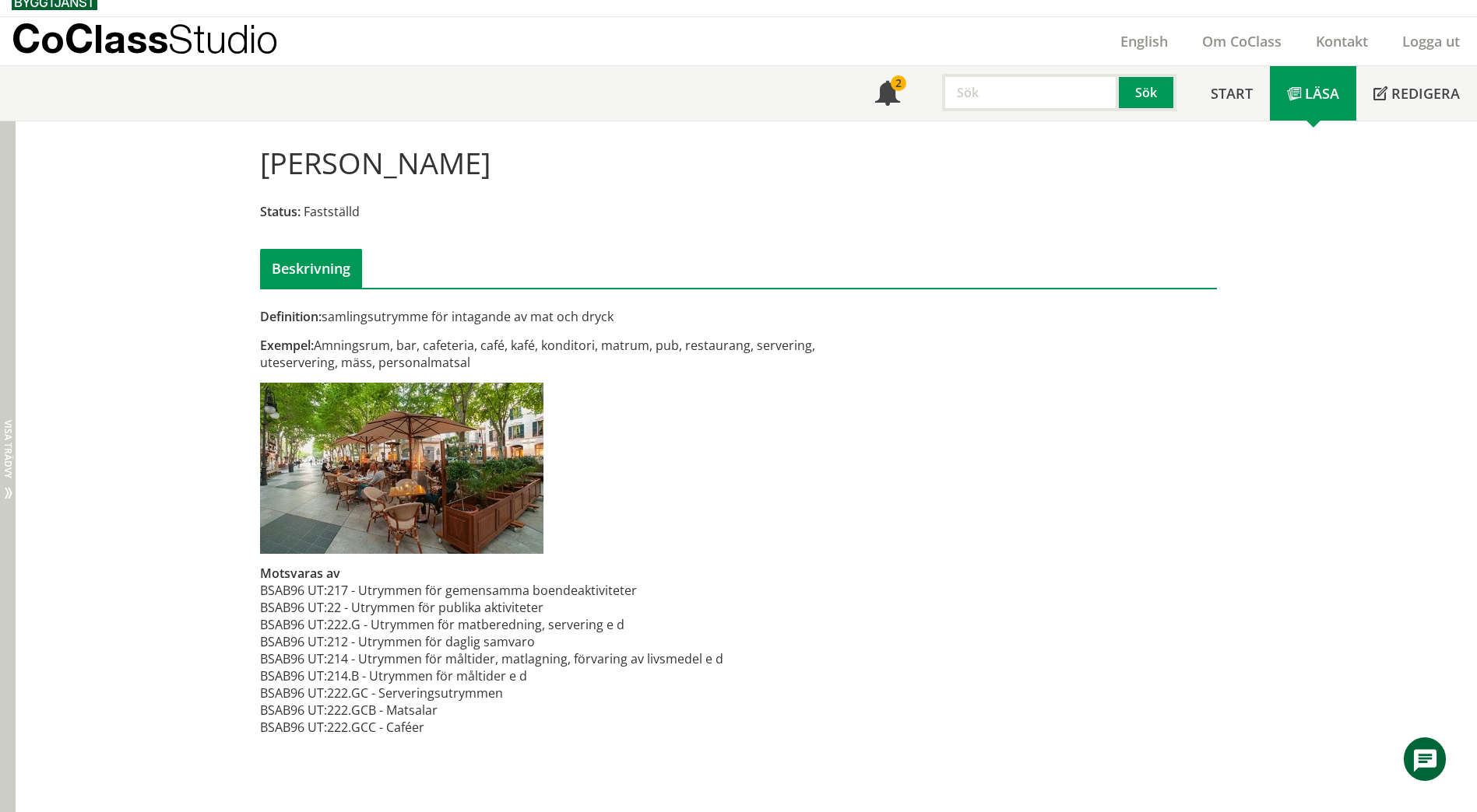
click at [0, 489] on html "AMA AMA Beskrivningsverktyg AMA Funktion BSAB Bygginfo Byggjura Byggkatalogen […" at bounding box center [738, 381] width 1477 height 812
click at [0, 494] on html "AMA AMA Beskrivningsverktyg AMA Funktion BSAB Bygginfo Byggjura Byggkatalogen […" at bounding box center [738, 381] width 1477 height 812
click at [8, 496] on span "Dölj trädvy Visa trädvy" at bounding box center [9, 493] width 13 height 13
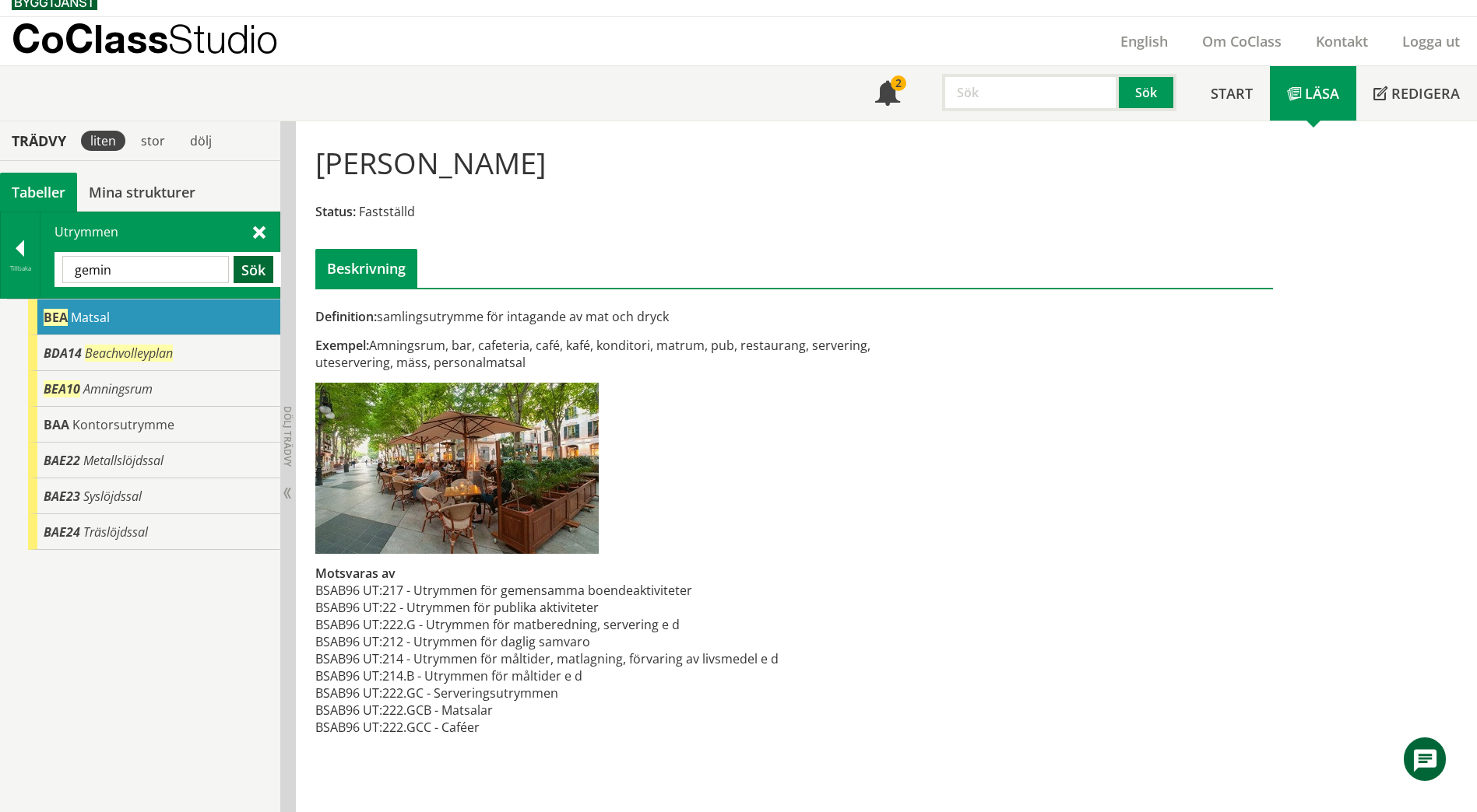
click at [261, 269] on button "Sök" at bounding box center [253, 269] width 40 height 27
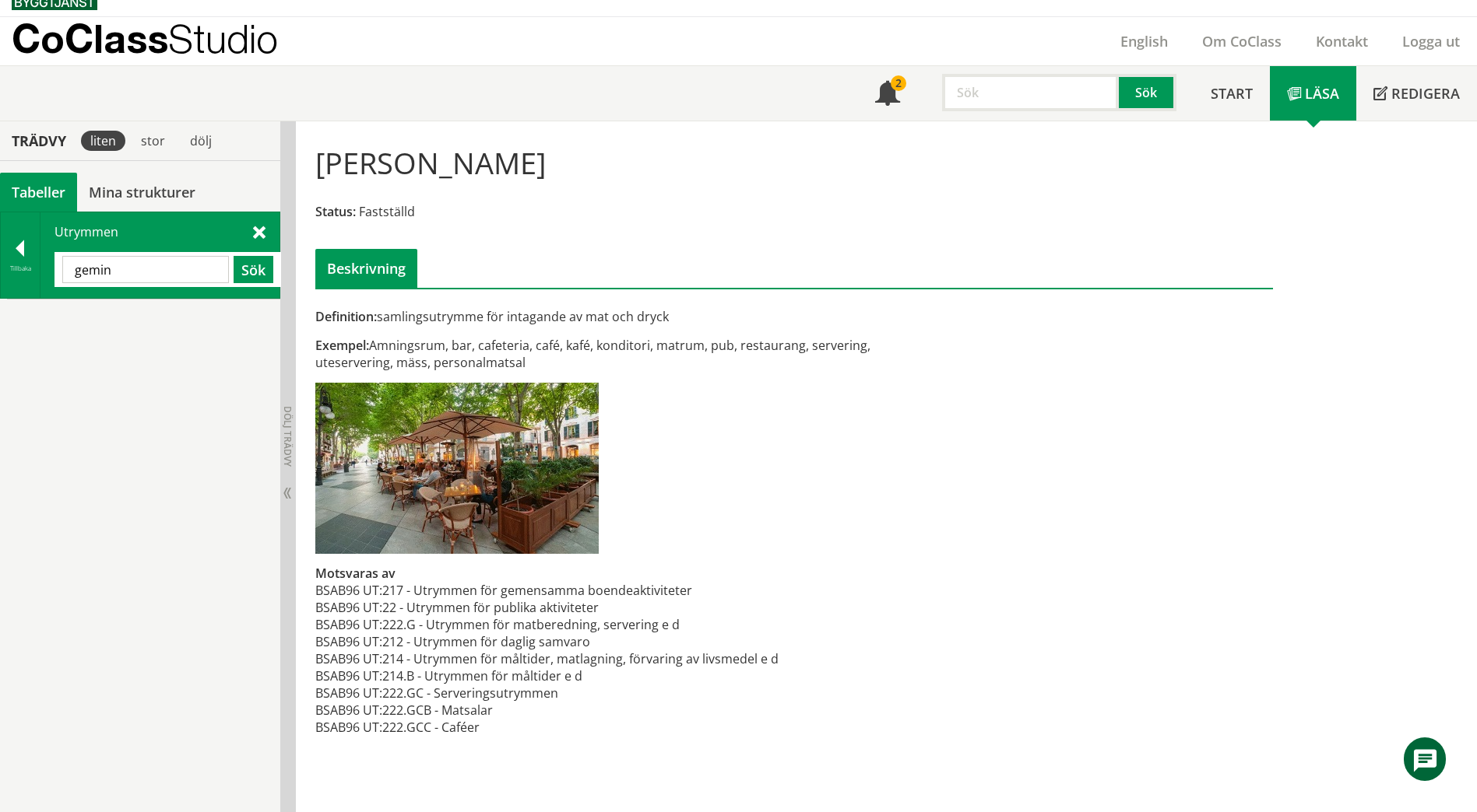
click at [165, 274] on input "gemin" at bounding box center [146, 269] width 167 height 27
drag, startPoint x: 125, startPoint y: 277, endPoint x: 46, endPoint y: 278, distance: 79.0
click at [46, 278] on div "Utrymmen gemin Sök" at bounding box center [160, 255] width 239 height 85
paste input "AAB"
click at [242, 267] on button "Sök" at bounding box center [253, 269] width 40 height 27
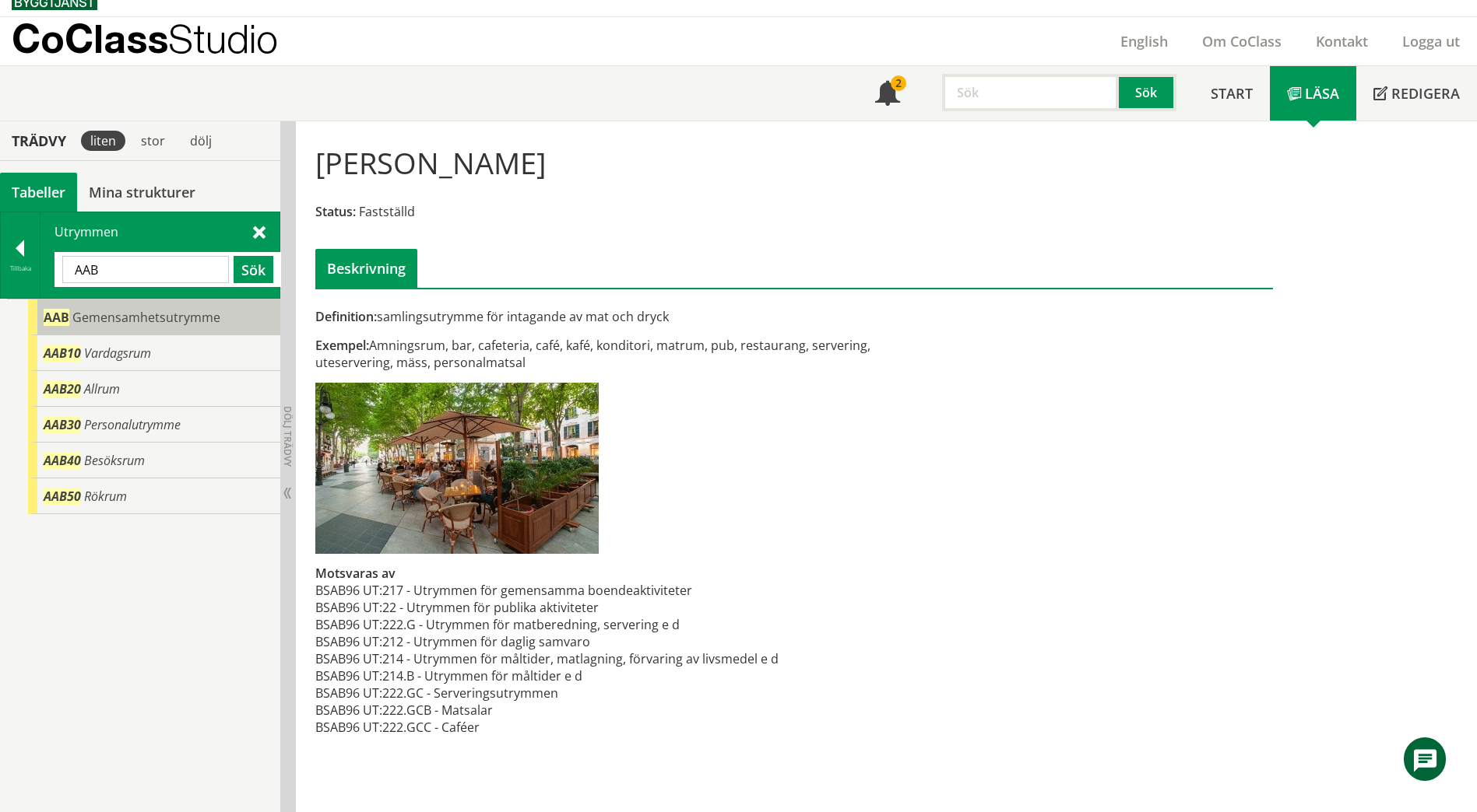
click at [214, 316] on span "Gemensamhetsutrymme" at bounding box center [146, 317] width 148 height 17
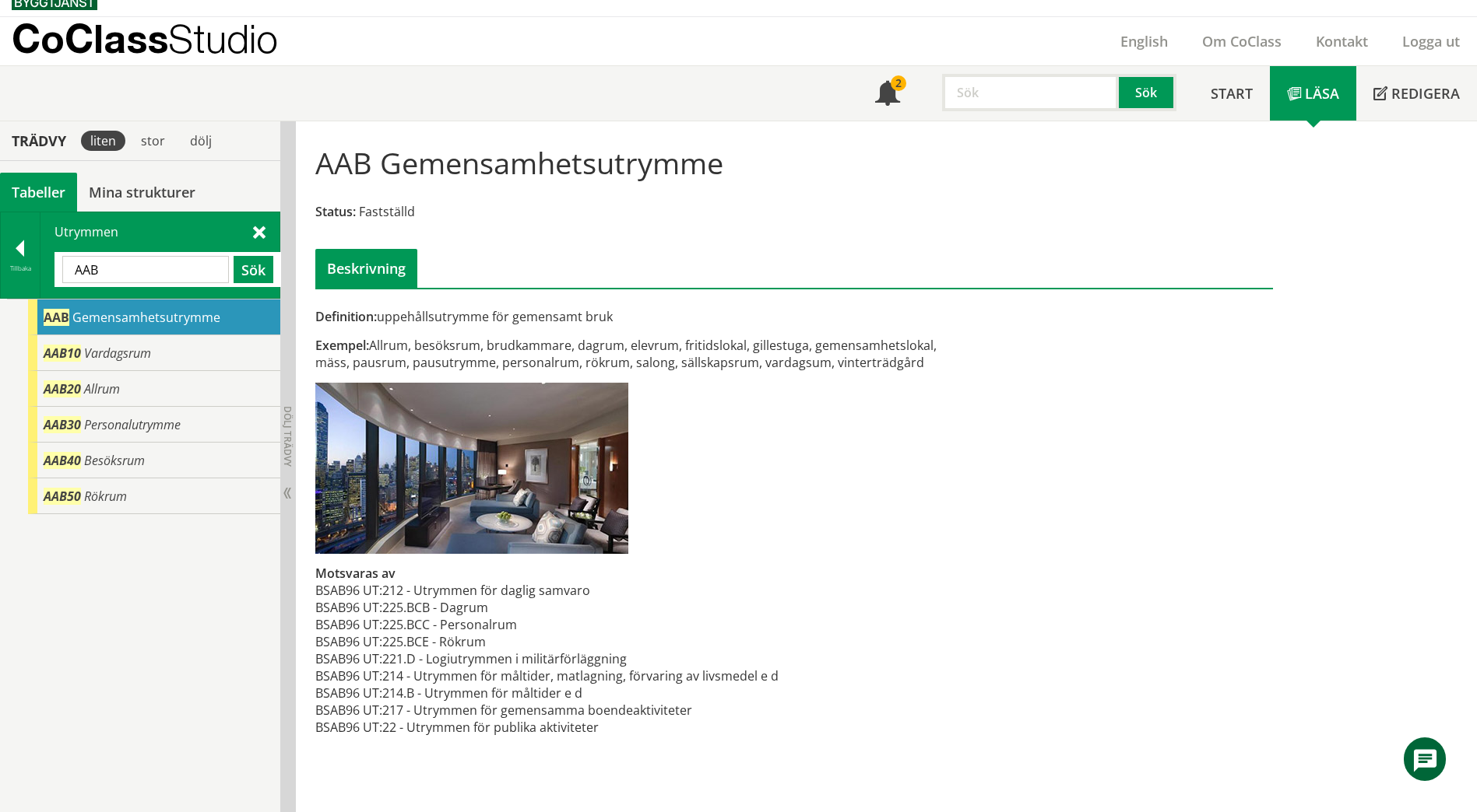
drag, startPoint x: 142, startPoint y: 271, endPoint x: 65, endPoint y: 270, distance: 77.0
click at [65, 270] on input "AAB" at bounding box center [146, 269] width 167 height 27
paste input "Hisschakt"
click at [260, 272] on button "Sök" at bounding box center [253, 269] width 40 height 27
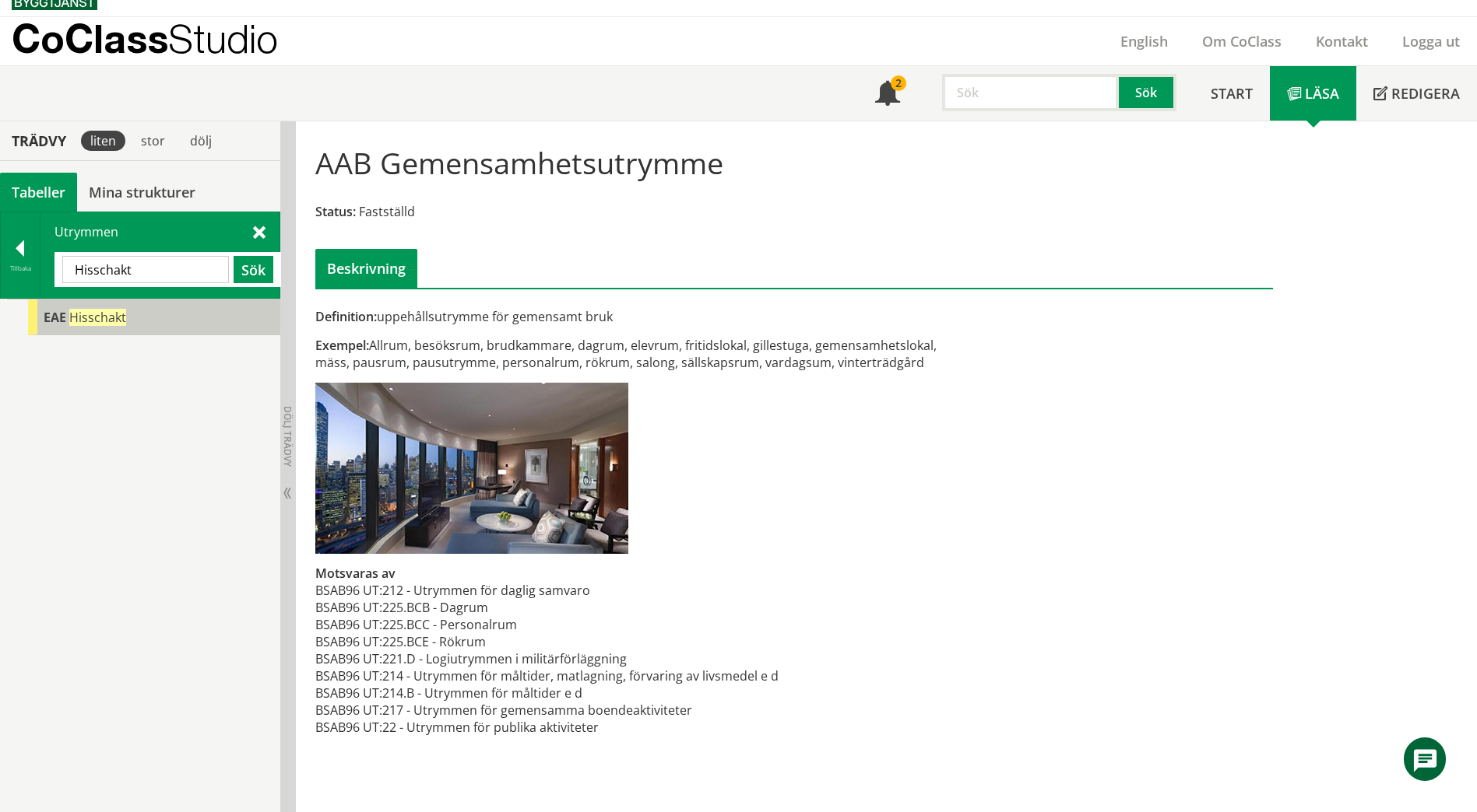
click at [99, 323] on span "Hisschakt" at bounding box center [97, 317] width 57 height 17
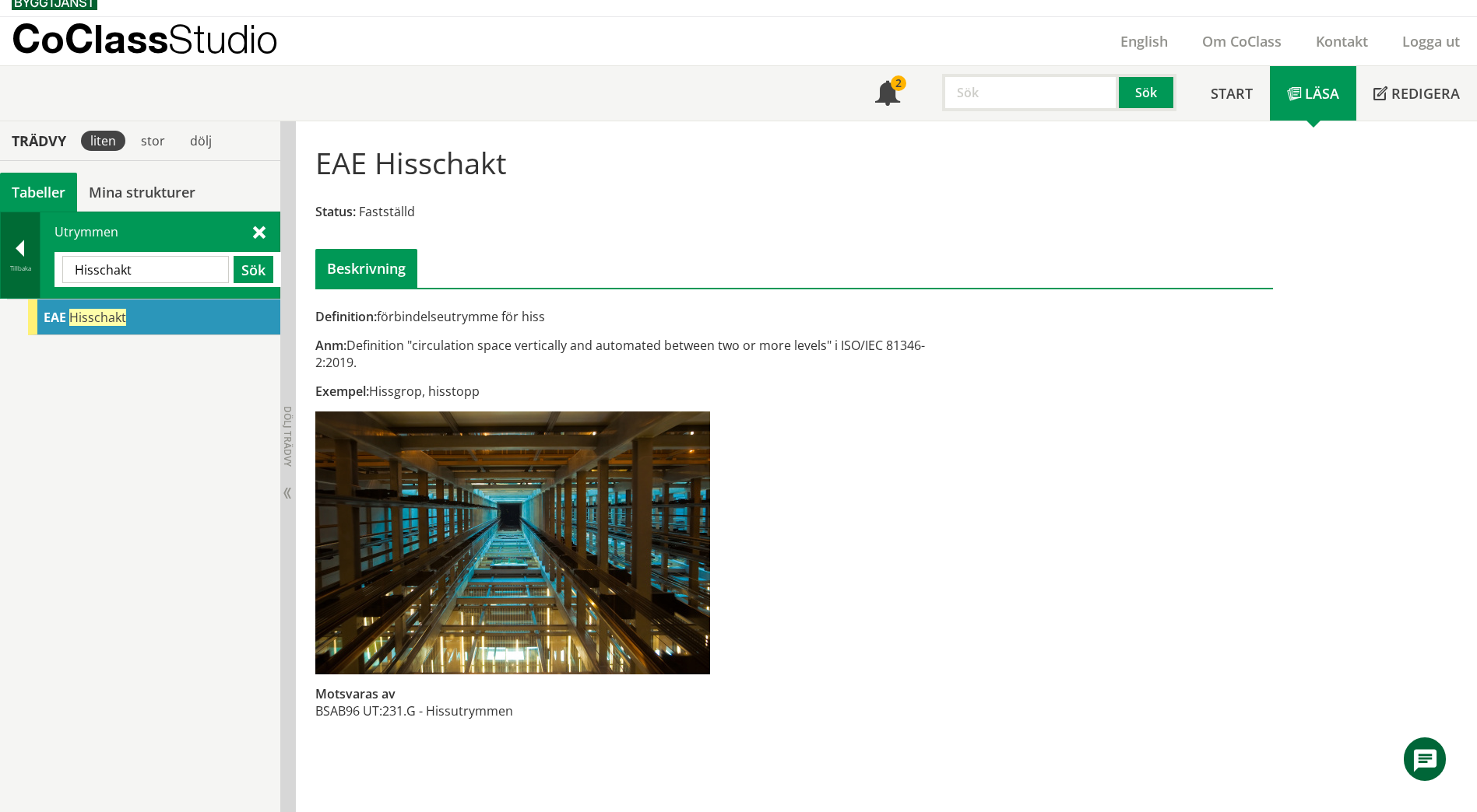
drag, startPoint x: 149, startPoint y: 265, endPoint x: 29, endPoint y: 272, distance: 120.2
click at [29, 272] on div "Tillbaka Utrymmen Hisschakt Sök" at bounding box center [140, 255] width 280 height 87
paste input "Maskinutrymme"
click at [253, 272] on button "Sök" at bounding box center [253, 269] width 40 height 27
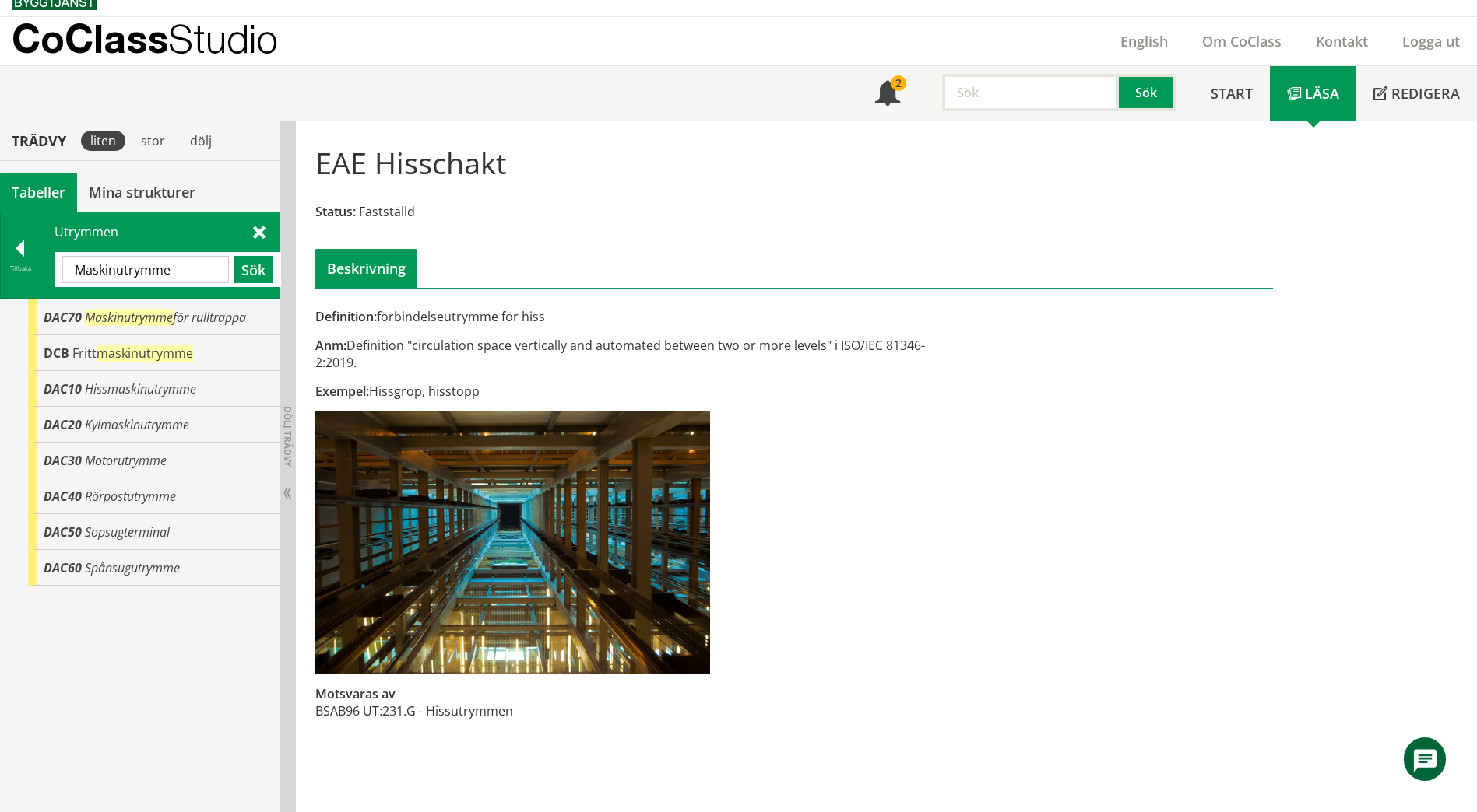
drag, startPoint x: 175, startPoint y: 275, endPoint x: 41, endPoint y: 266, distance: 134.3
click at [41, 266] on div "Utrymmen Maskinutrymme Sök" at bounding box center [160, 255] width 239 height 85
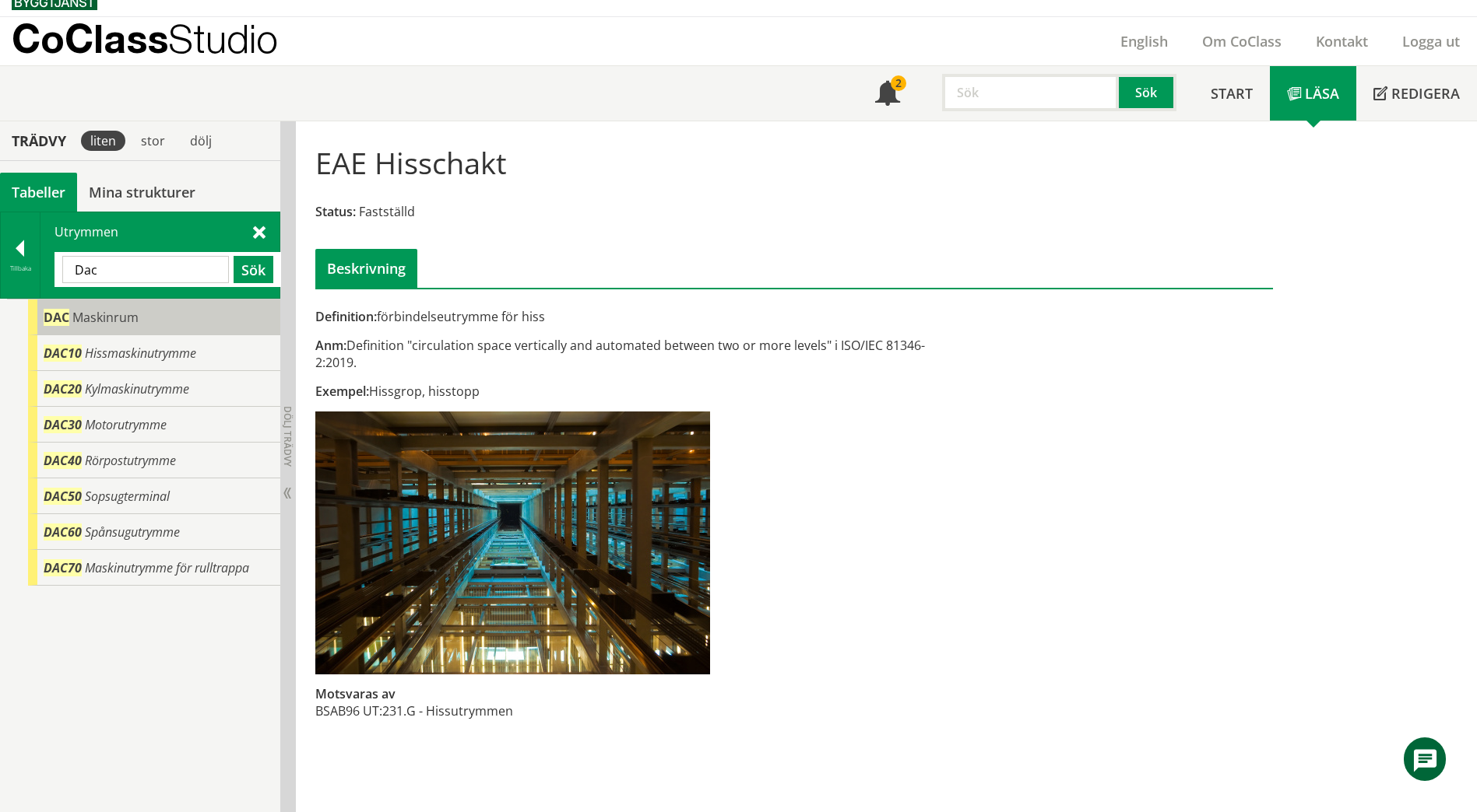
click at [97, 315] on span "Maskinrum" at bounding box center [105, 317] width 67 height 17
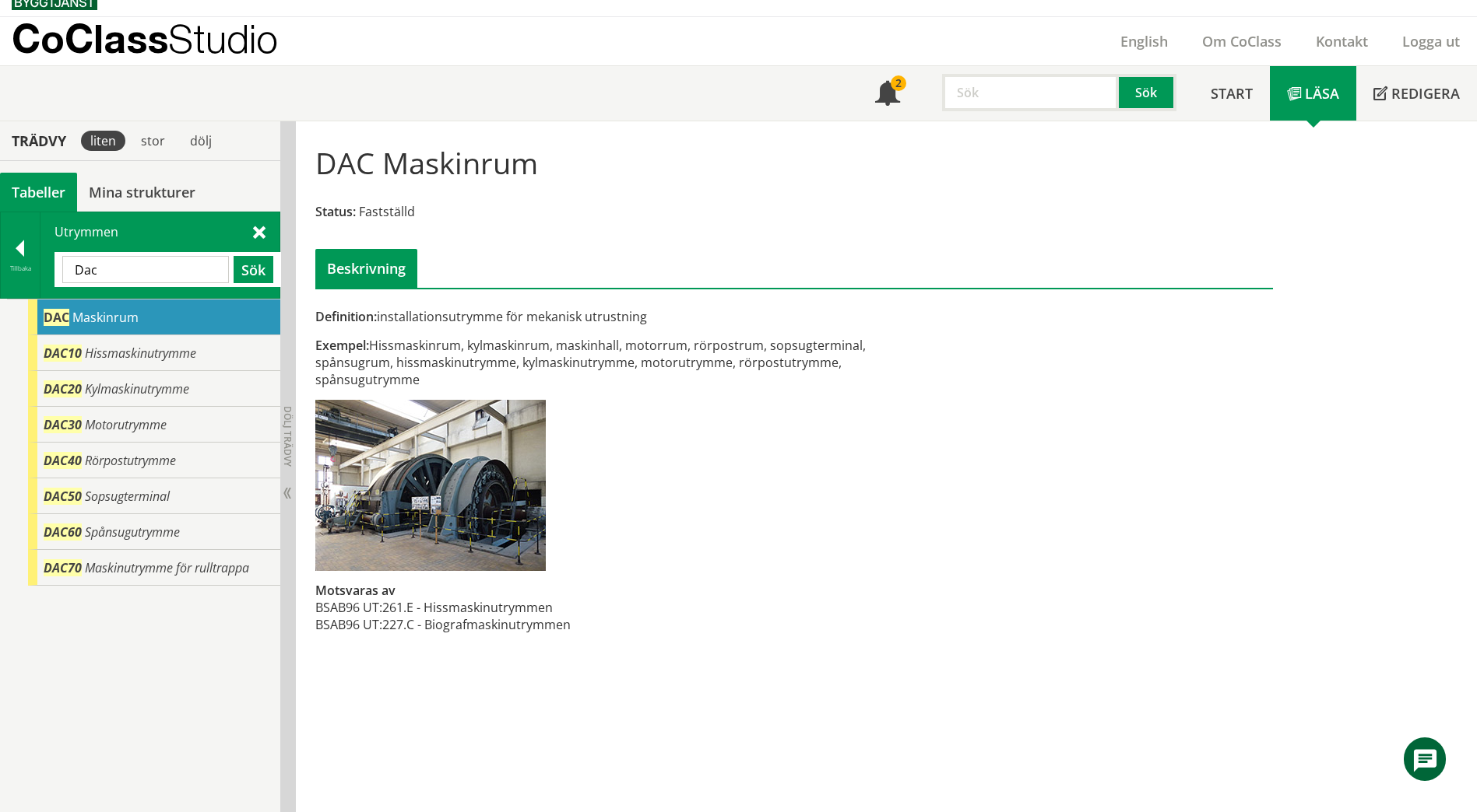
drag, startPoint x: 145, startPoint y: 276, endPoint x: 53, endPoint y: 274, distance: 92.0
click at [53, 274] on div "Utrymmen Dac Sök" at bounding box center [160, 255] width 239 height 85
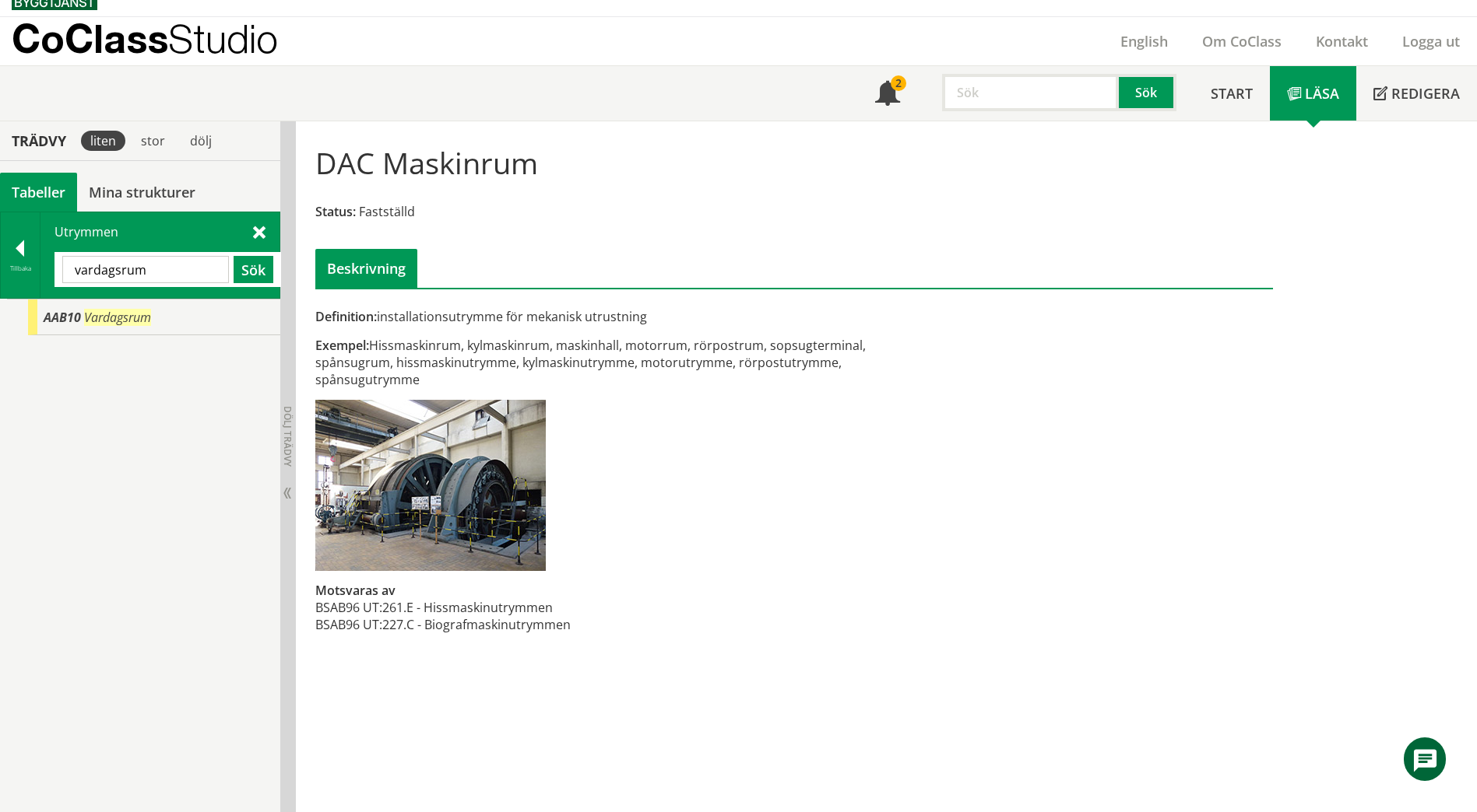
drag, startPoint x: 179, startPoint y: 272, endPoint x: 49, endPoint y: 257, distance: 130.9
click at [49, 257] on div "Utrymmen vardagsrum Sök" at bounding box center [160, 255] width 239 height 85
paste input "HJÄRTRUM"
click at [250, 275] on button "Sök" at bounding box center [253, 269] width 40 height 27
drag, startPoint x: 157, startPoint y: 265, endPoint x: 51, endPoint y: 267, distance: 106.0
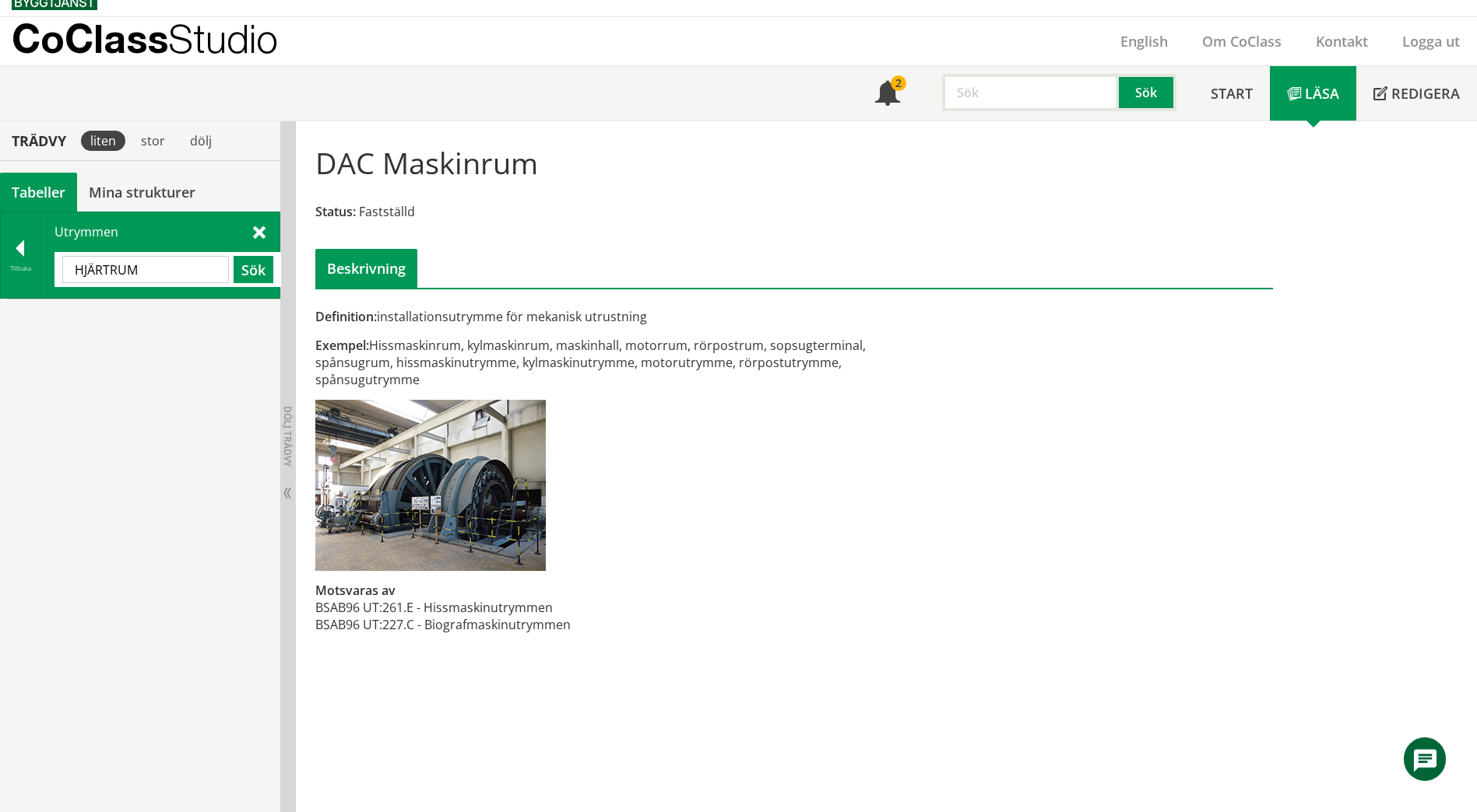
click at [51, 267] on div "Utrymmen HJÄRTRUM Sök" at bounding box center [160, 255] width 239 height 85
type input "grupp"
click at [253, 272] on button "Sök" at bounding box center [253, 269] width 40 height 27
